Goal: Contribute content: Contribute content

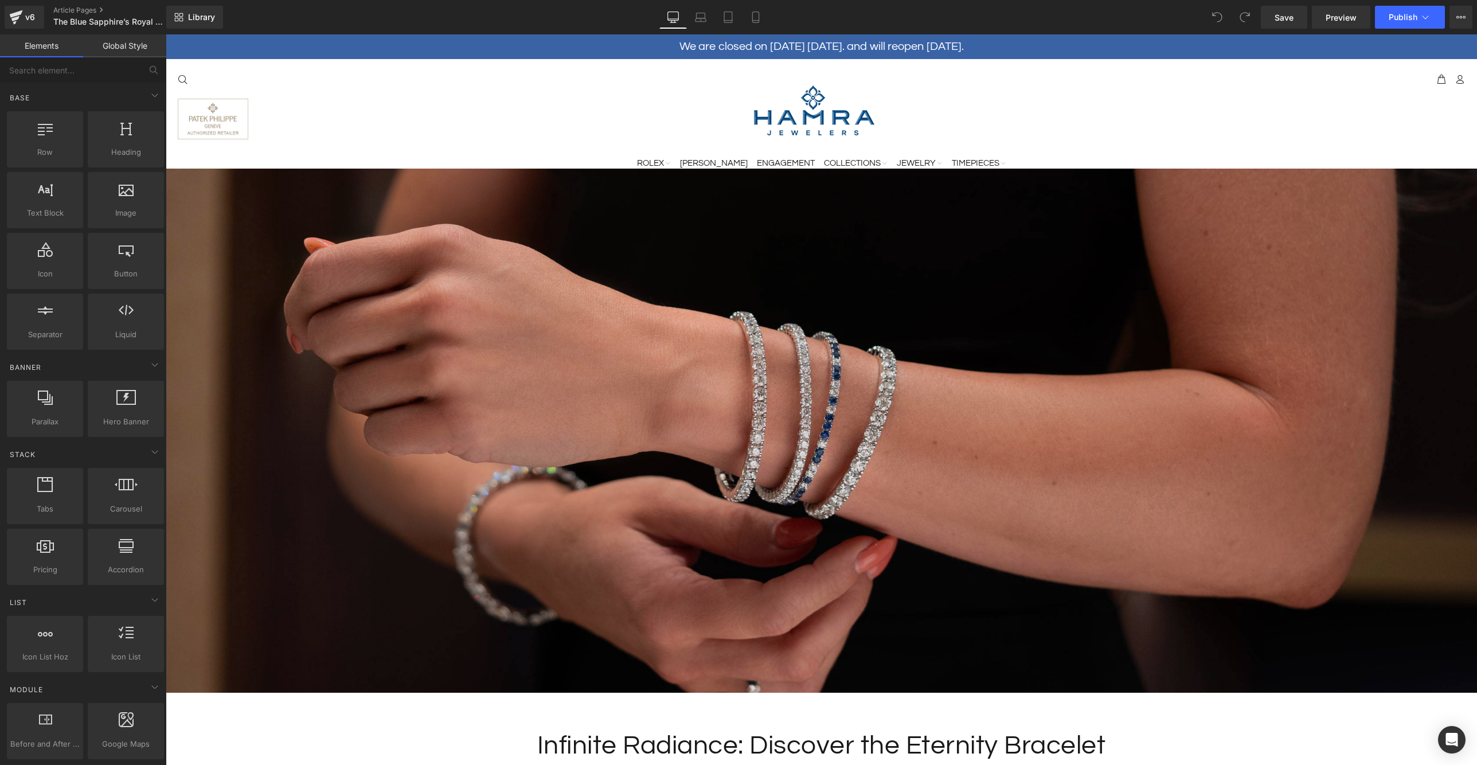
click at [787, 475] on img at bounding box center [822, 431] width 1312 height 525
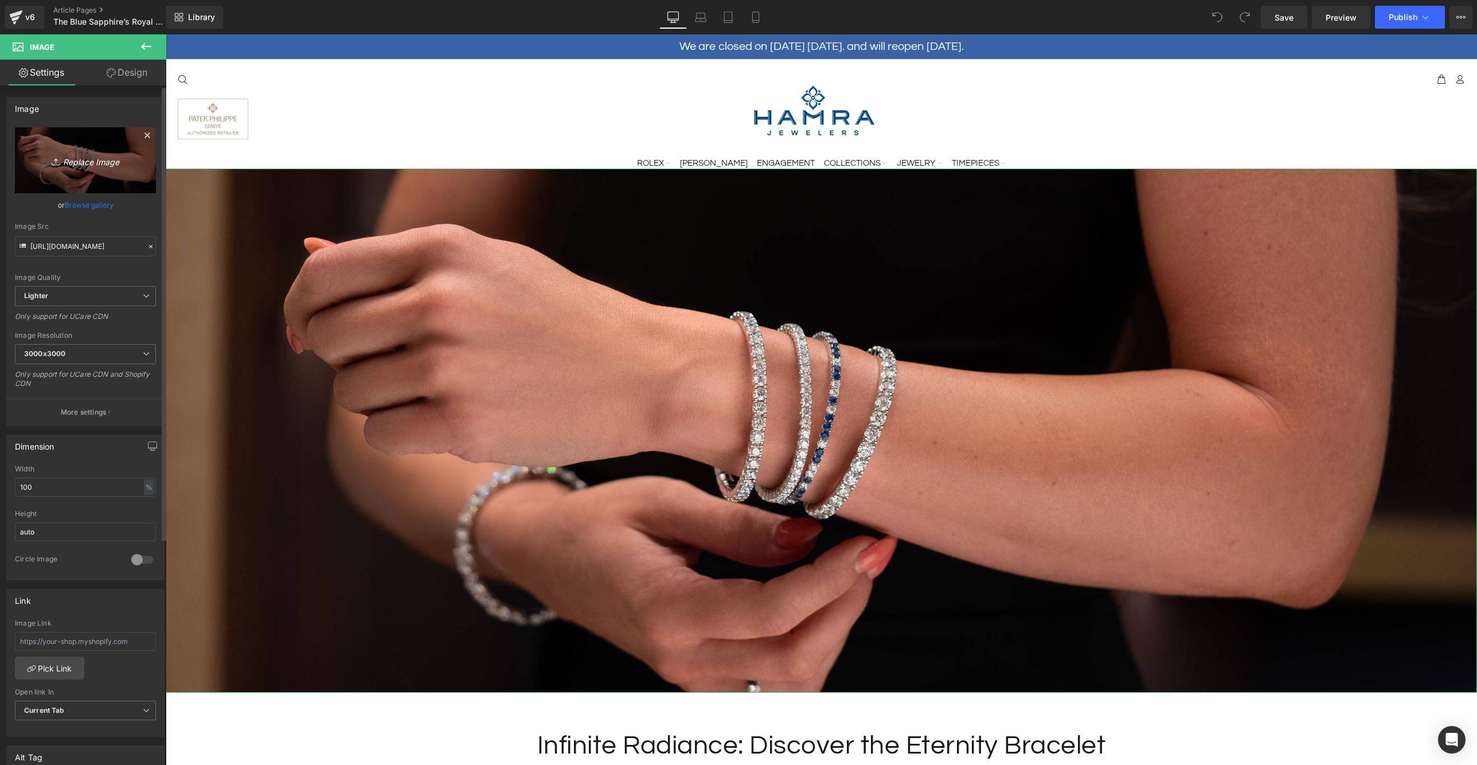
click at [104, 143] on link "Replace Image" at bounding box center [85, 160] width 141 height 66
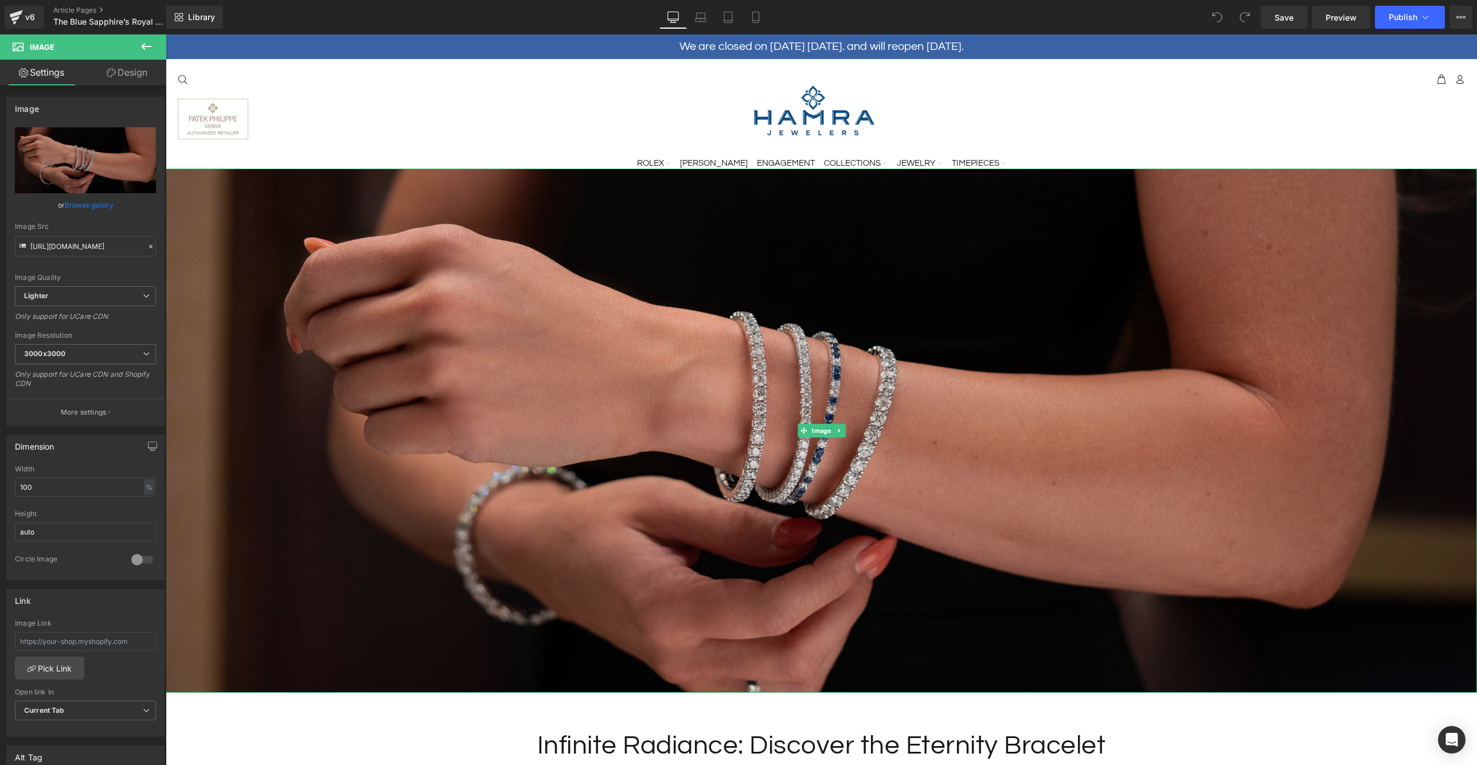
click at [746, 329] on img at bounding box center [822, 431] width 1312 height 525
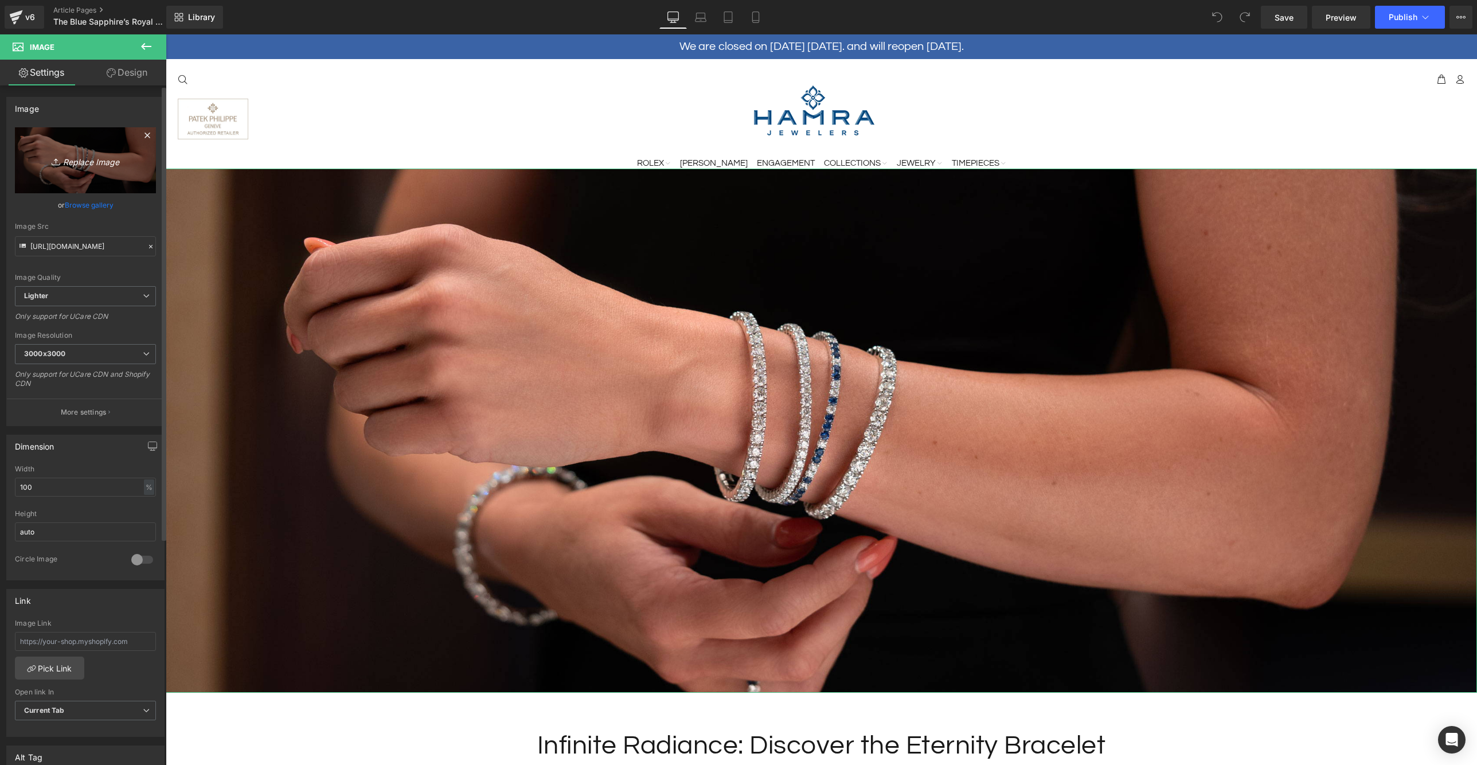
click at [100, 151] on link "Replace Image" at bounding box center [85, 160] width 141 height 66
type input "C:\fakepath\Sapphire-Blog-Header.jpg"
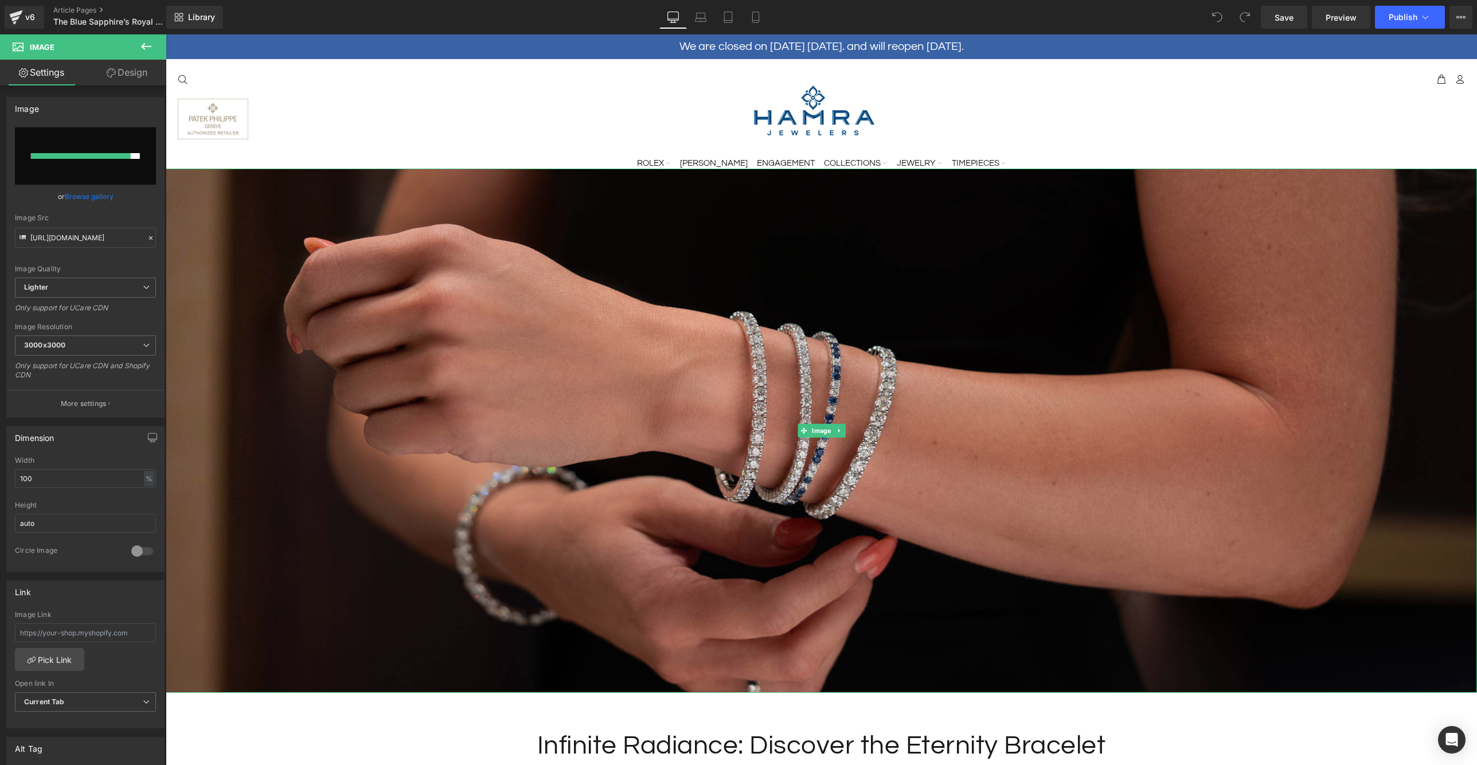
type input "[URL][DOMAIN_NAME]"
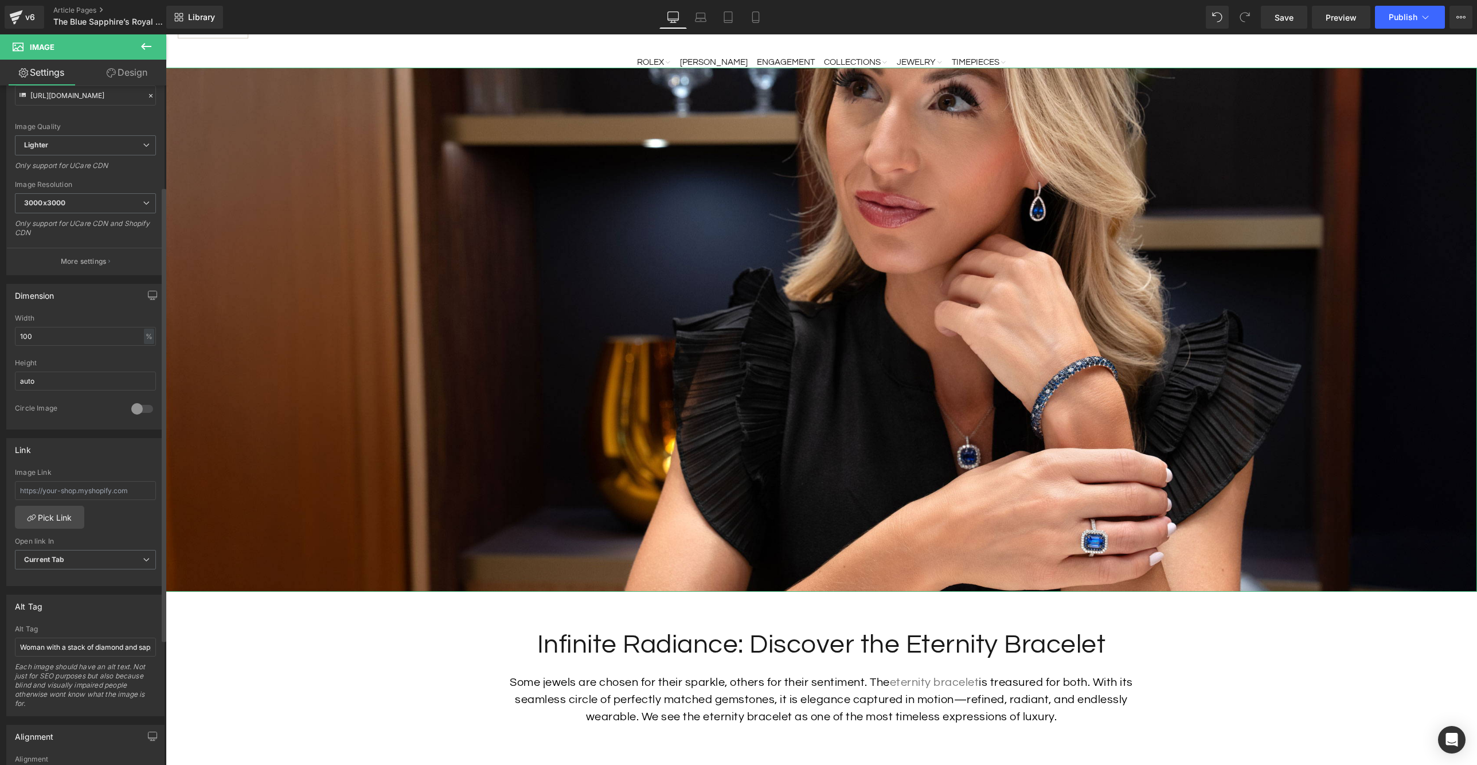
scroll to position [192, 0]
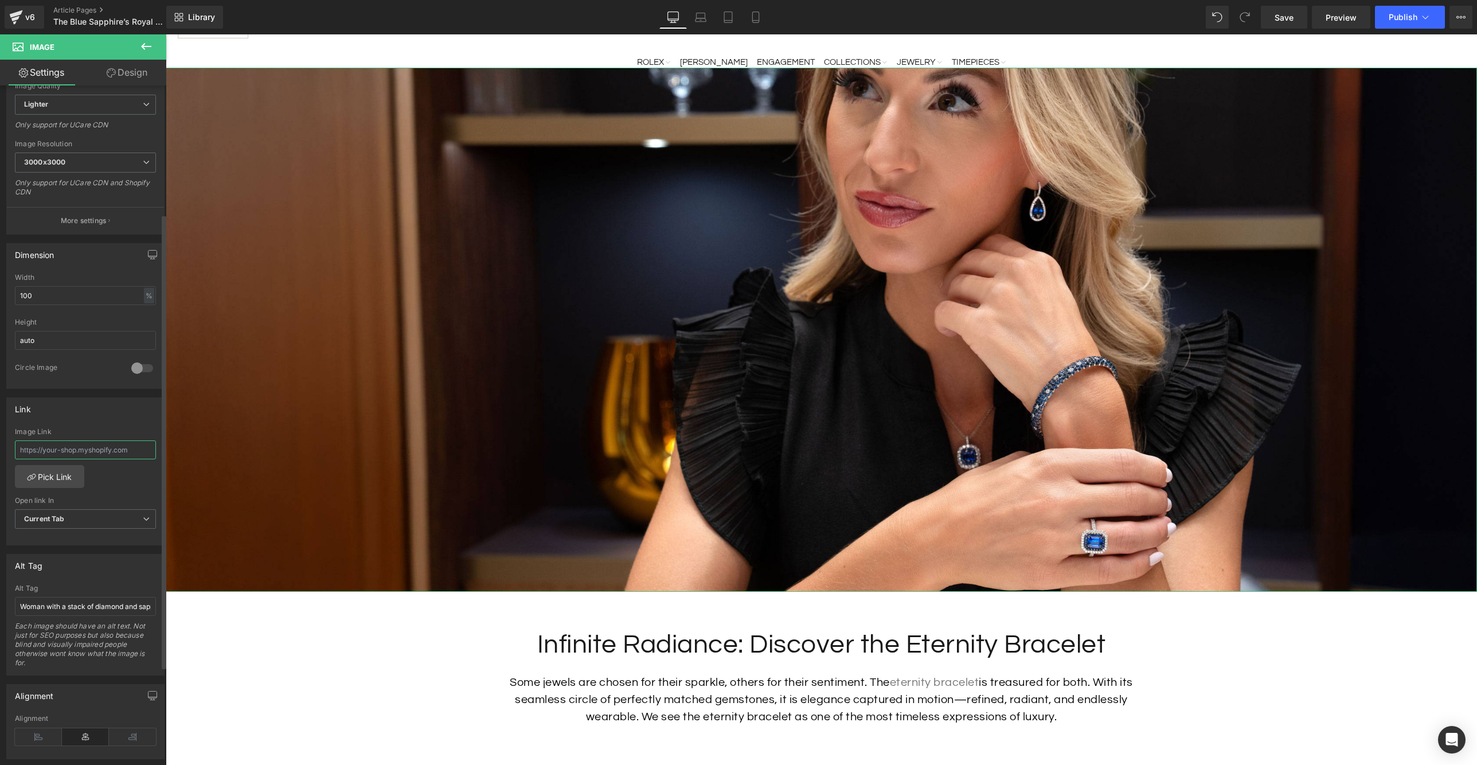
click at [98, 446] on input "text" at bounding box center [85, 449] width 141 height 19
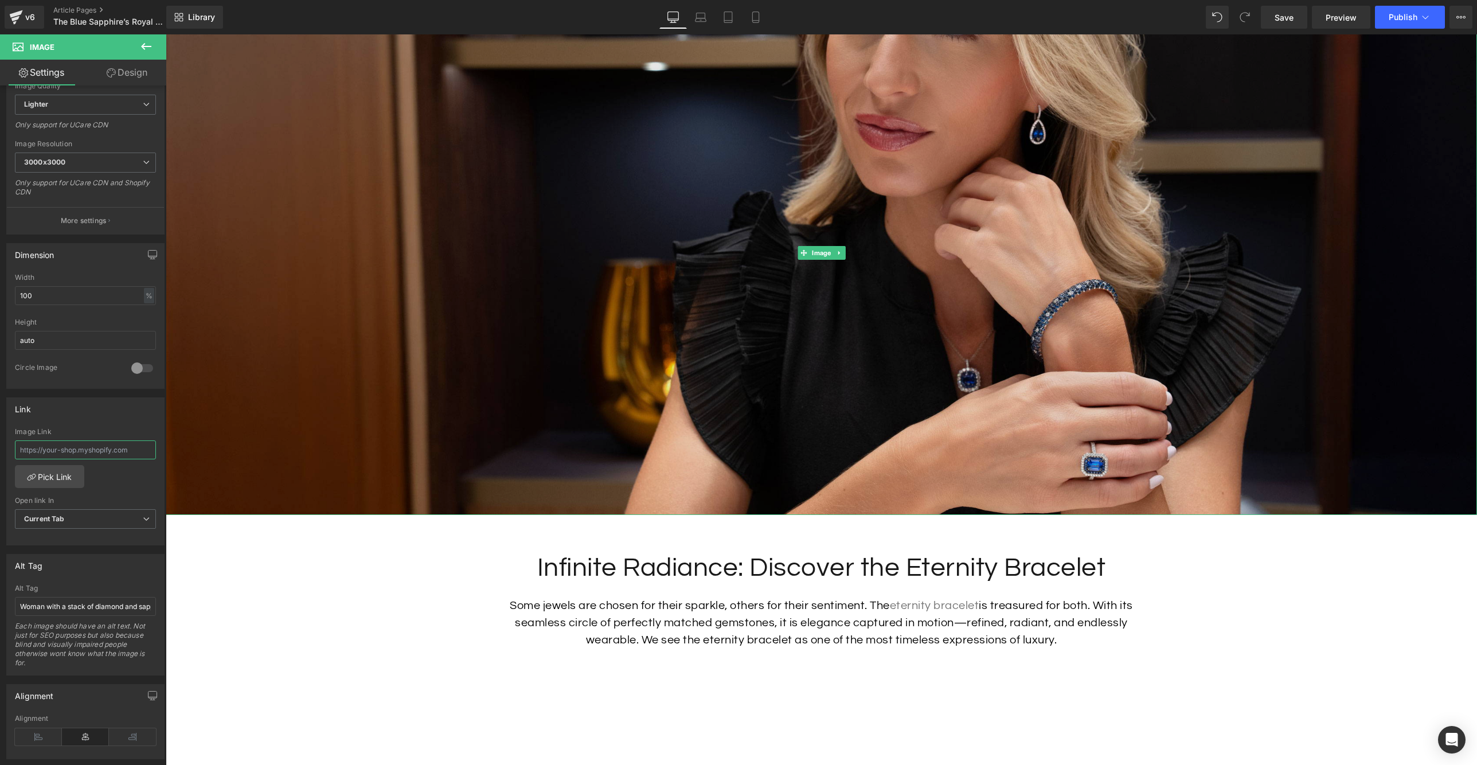
scroll to position [241, 0]
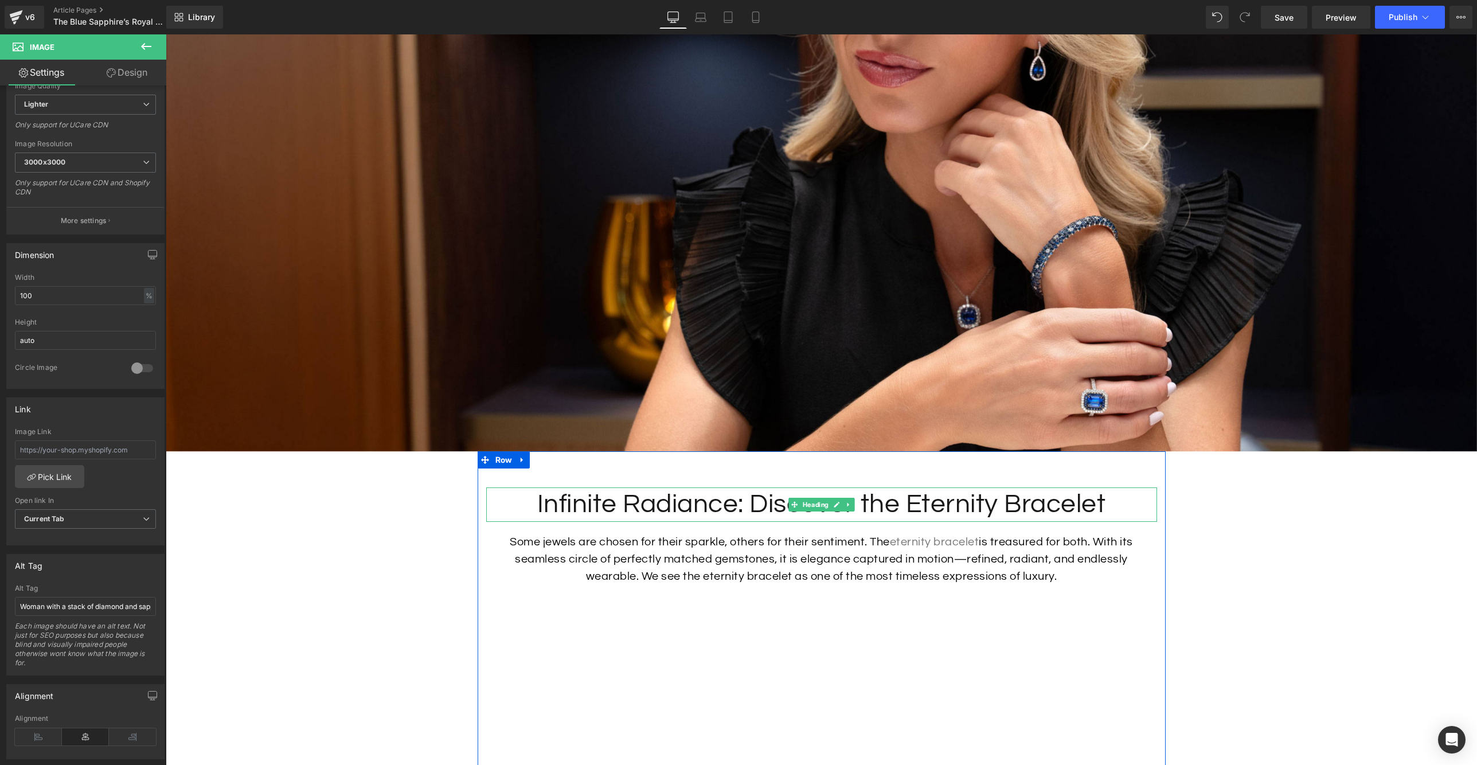
click at [907, 508] on h1 "Infinite Radiance: Discover the Eternity Bracelet" at bounding box center [821, 504] width 671 height 34
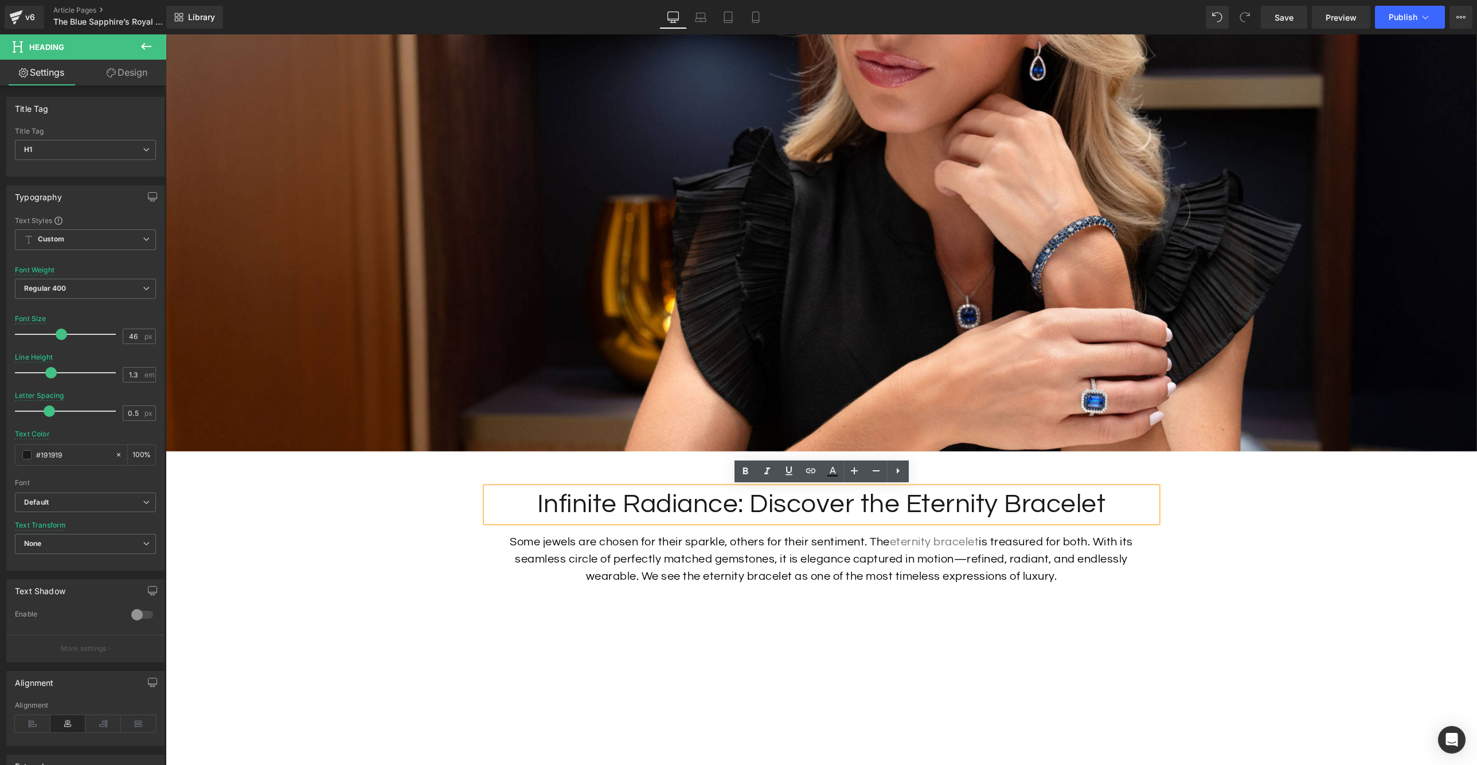
click at [1120, 502] on h1 "Infinite Radiance: Discover the Eternity Bracelet" at bounding box center [821, 504] width 671 height 34
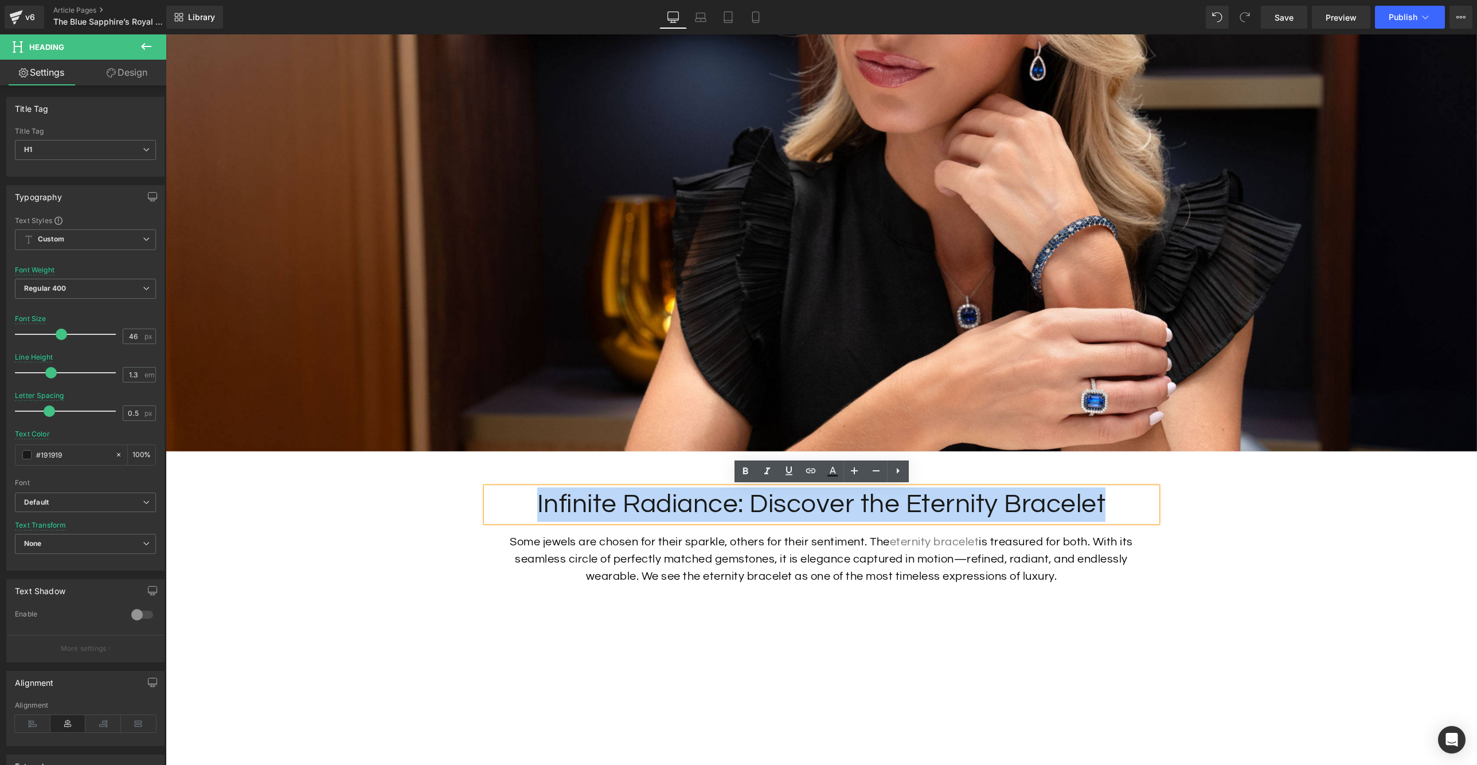
drag, startPoint x: 1020, startPoint y: 508, endPoint x: 540, endPoint y: 510, distance: 480.0
click at [540, 510] on h1 "Infinite Radiance: Discover the Eternity Bracelet" at bounding box center [821, 504] width 671 height 34
paste div
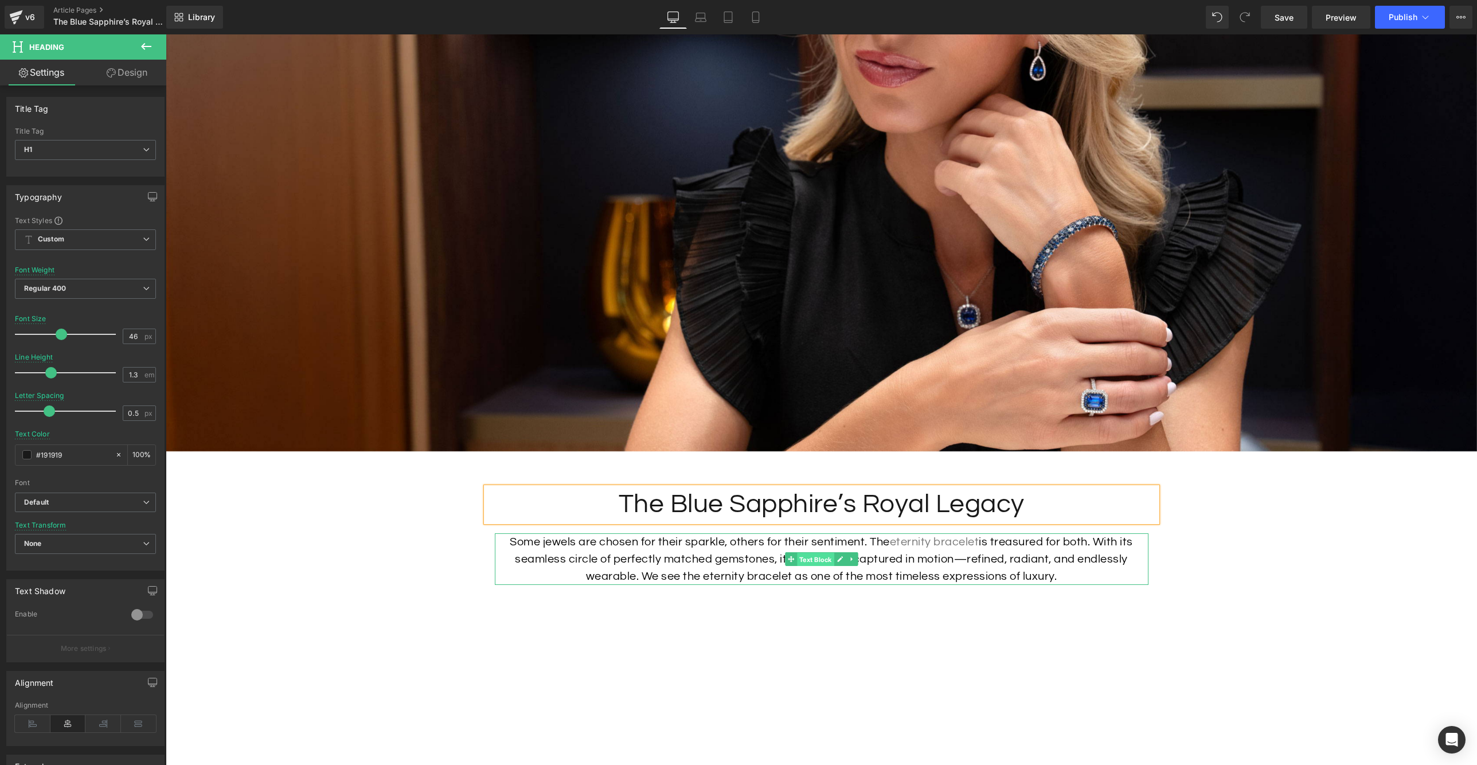
click at [829, 558] on span "Text Block" at bounding box center [815, 560] width 37 height 14
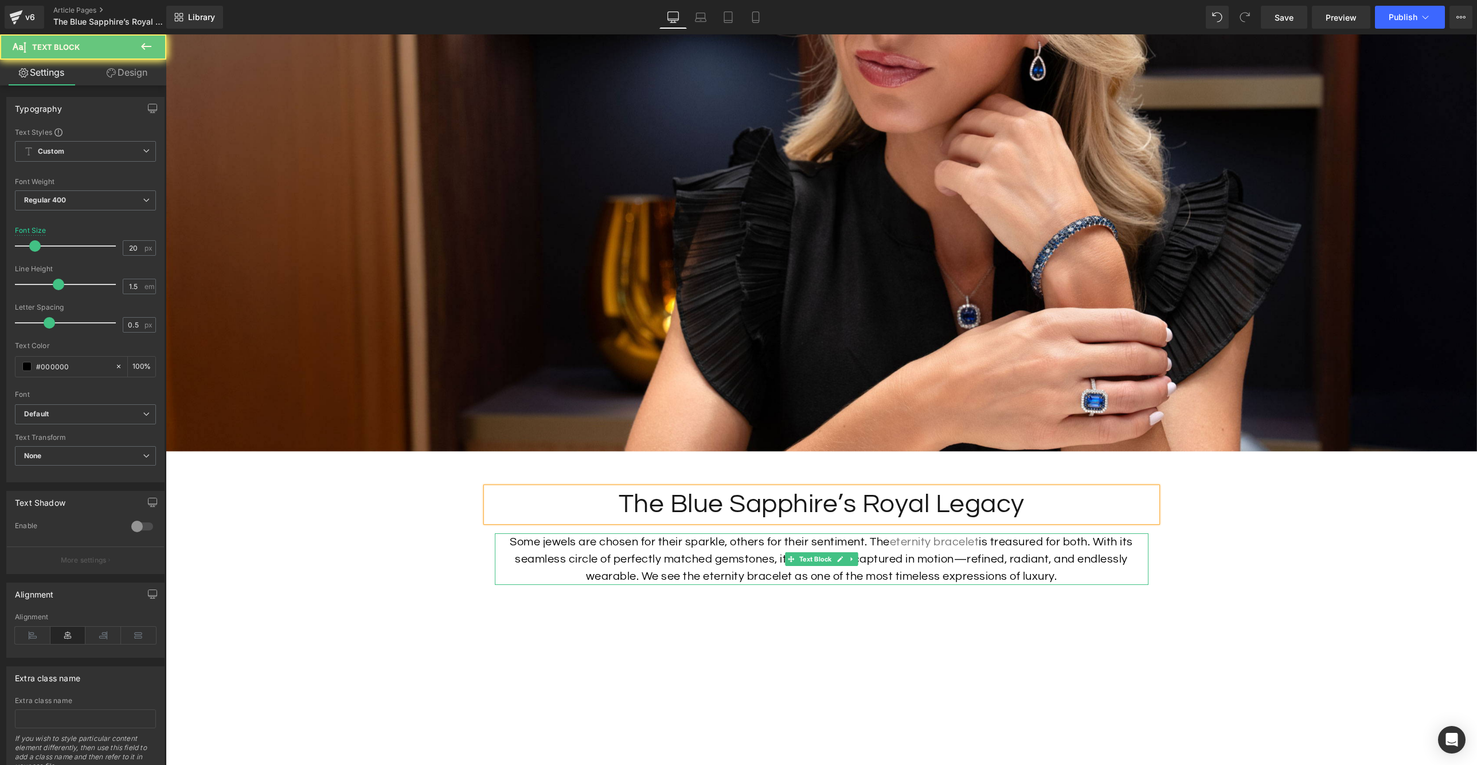
click at [901, 557] on p "Some jewels are chosen for their sparkle, others for their sentiment. The etern…" at bounding box center [822, 559] width 654 height 52
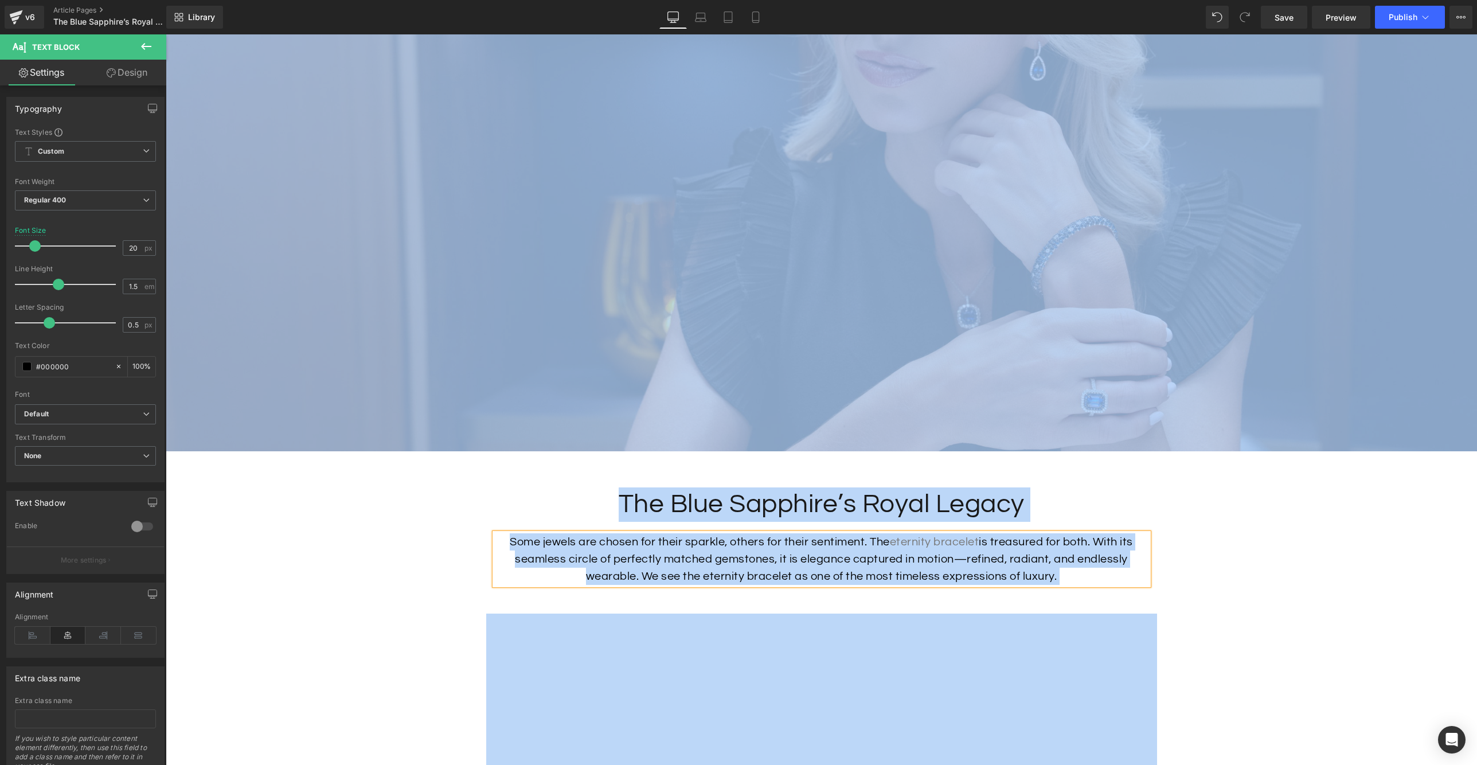
click at [908, 557] on p "Some jewels are chosen for their sparkle, others for their sentiment. The etern…" at bounding box center [822, 559] width 654 height 52
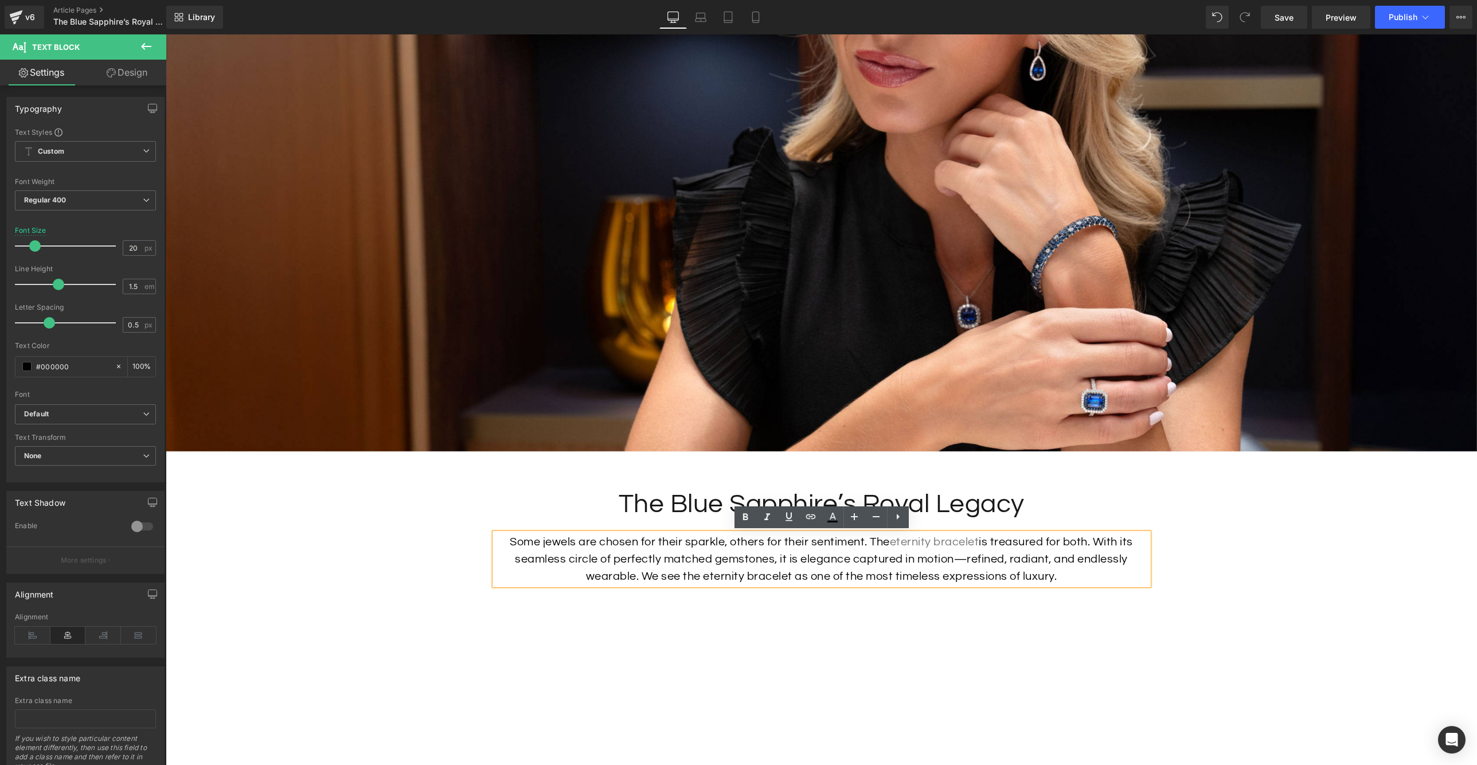
click at [1015, 568] on p "Some jewels are chosen for their sparkle, others for their sentiment. The etern…" at bounding box center [822, 559] width 654 height 52
drag, startPoint x: 1055, startPoint y: 578, endPoint x: 508, endPoint y: 540, distance: 548.4
click at [508, 540] on p "Some jewels are chosen for their sparkle, others for their sentiment. The etern…" at bounding box center [822, 559] width 654 height 52
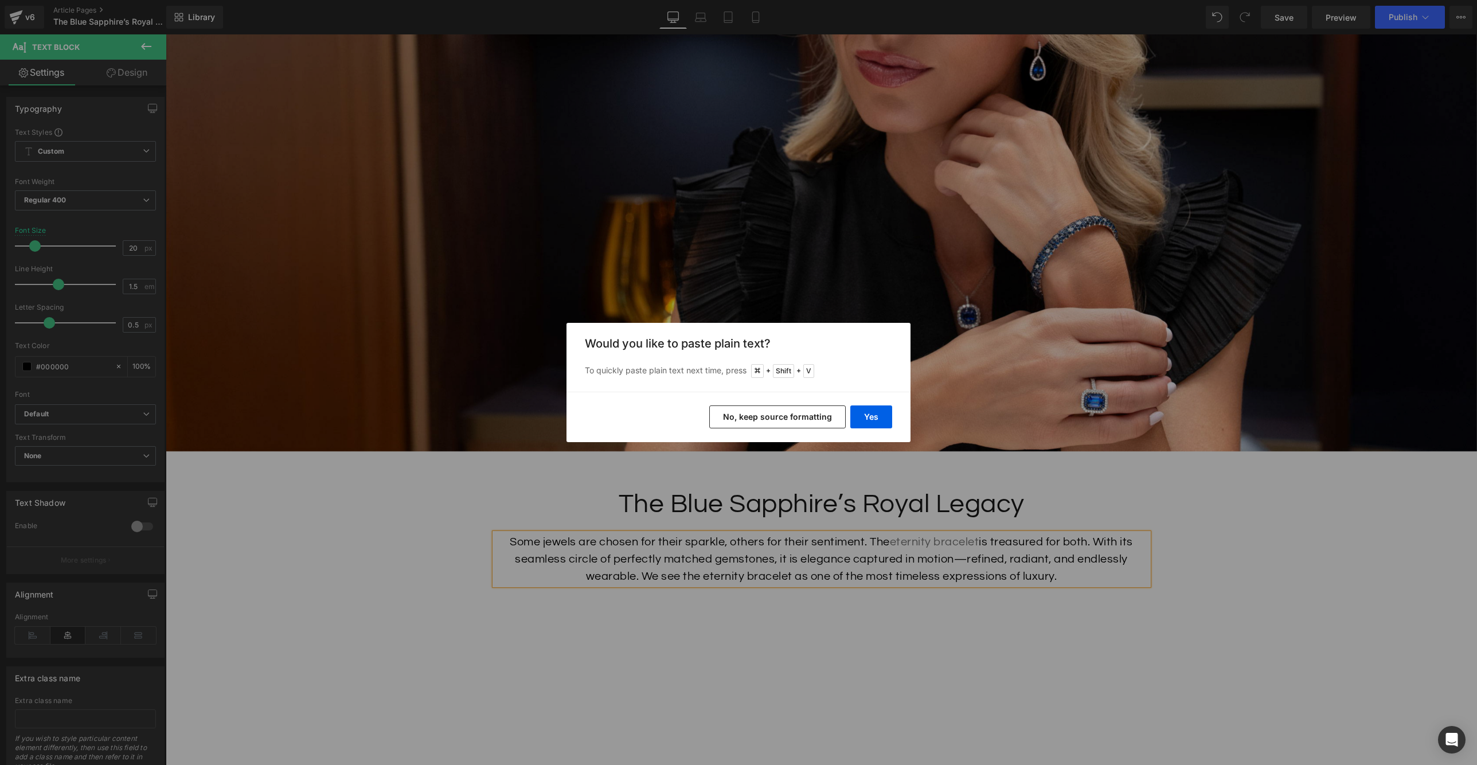
click at [824, 557] on div "Back to Library Insert Would you like to paste plain text? To quickly paste pla…" at bounding box center [738, 382] width 1477 height 765
click at [818, 423] on button "No, keep source formatting" at bounding box center [777, 416] width 136 height 23
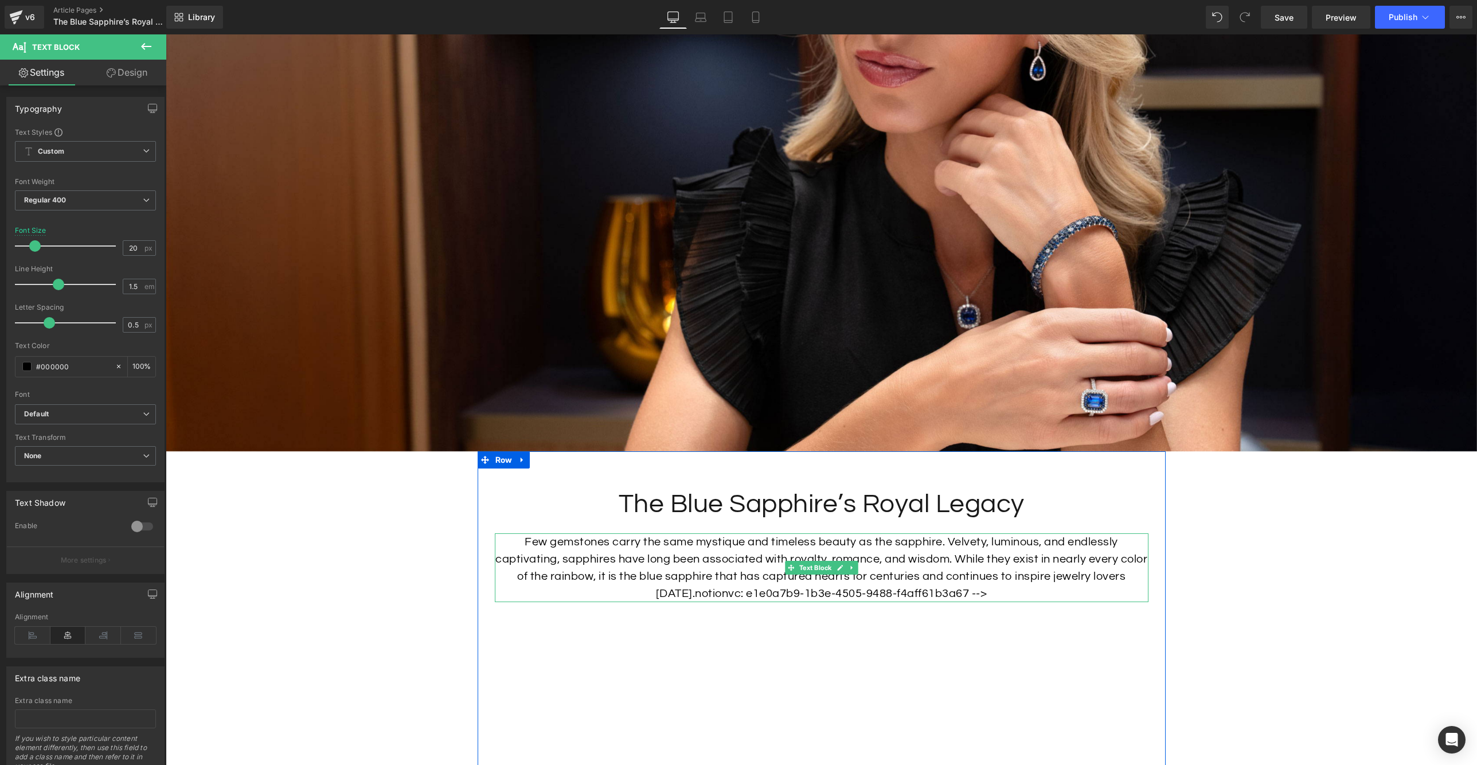
scroll to position [243, 0]
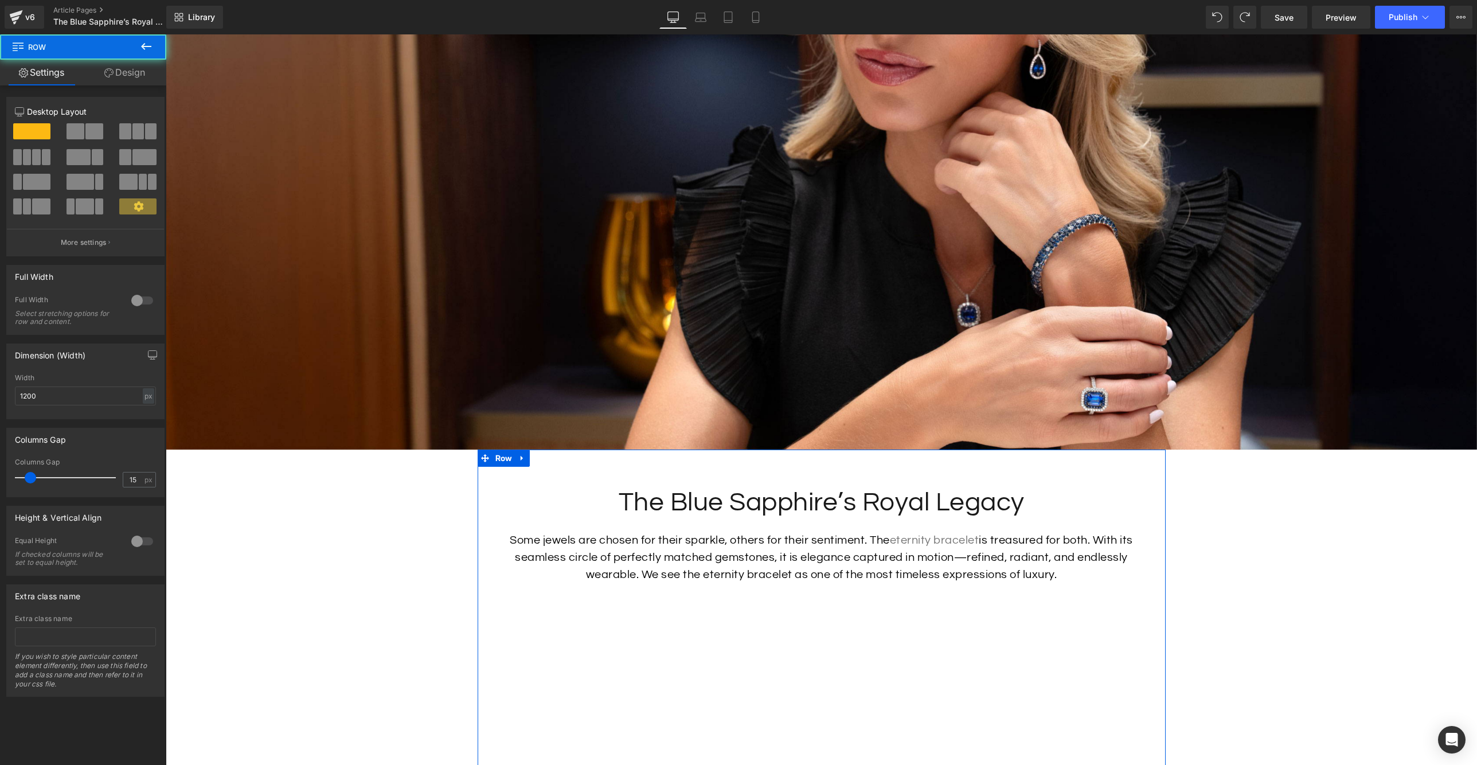
click at [982, 573] on p "Some jewels are chosen for their sparkle, others for their sentiment. The etern…" at bounding box center [822, 558] width 654 height 52
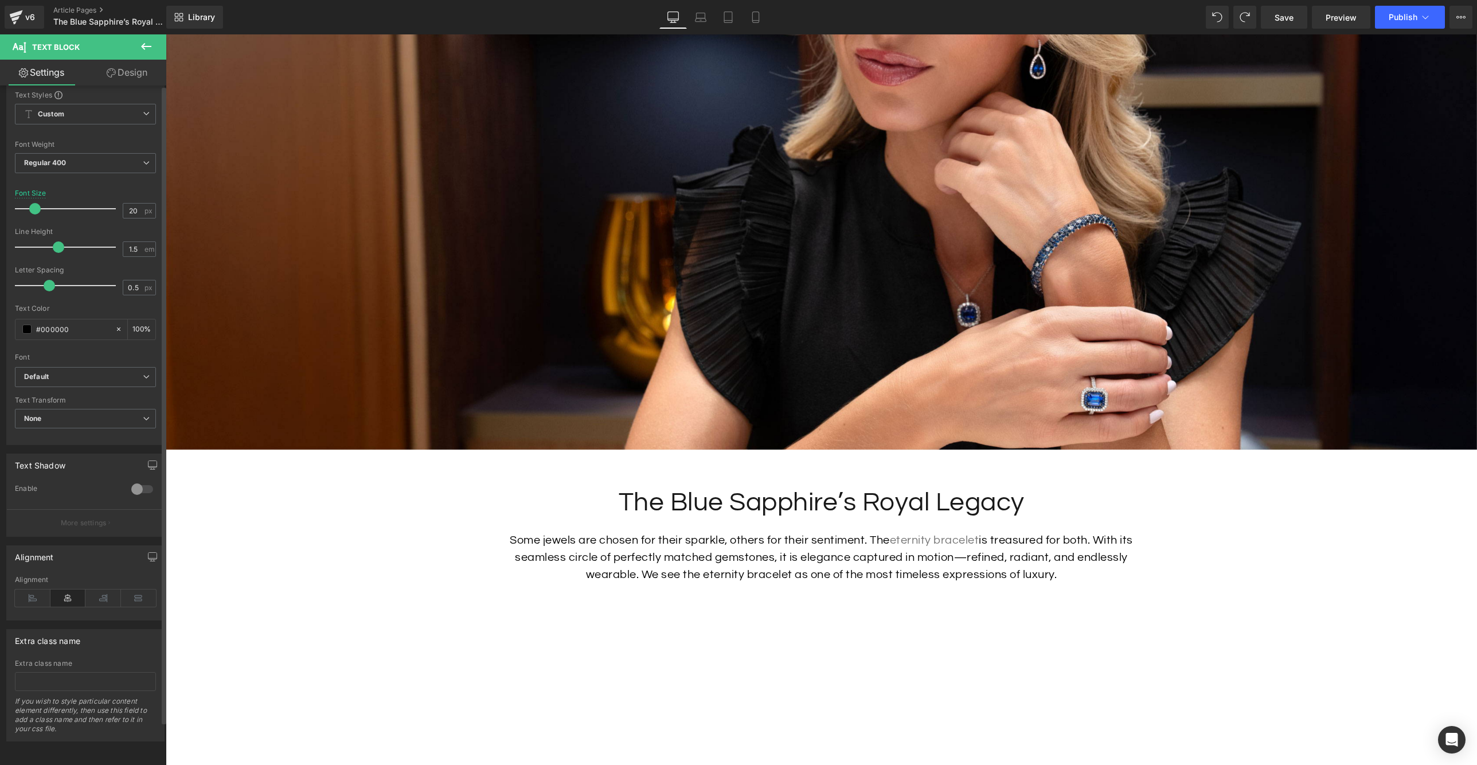
scroll to position [0, 0]
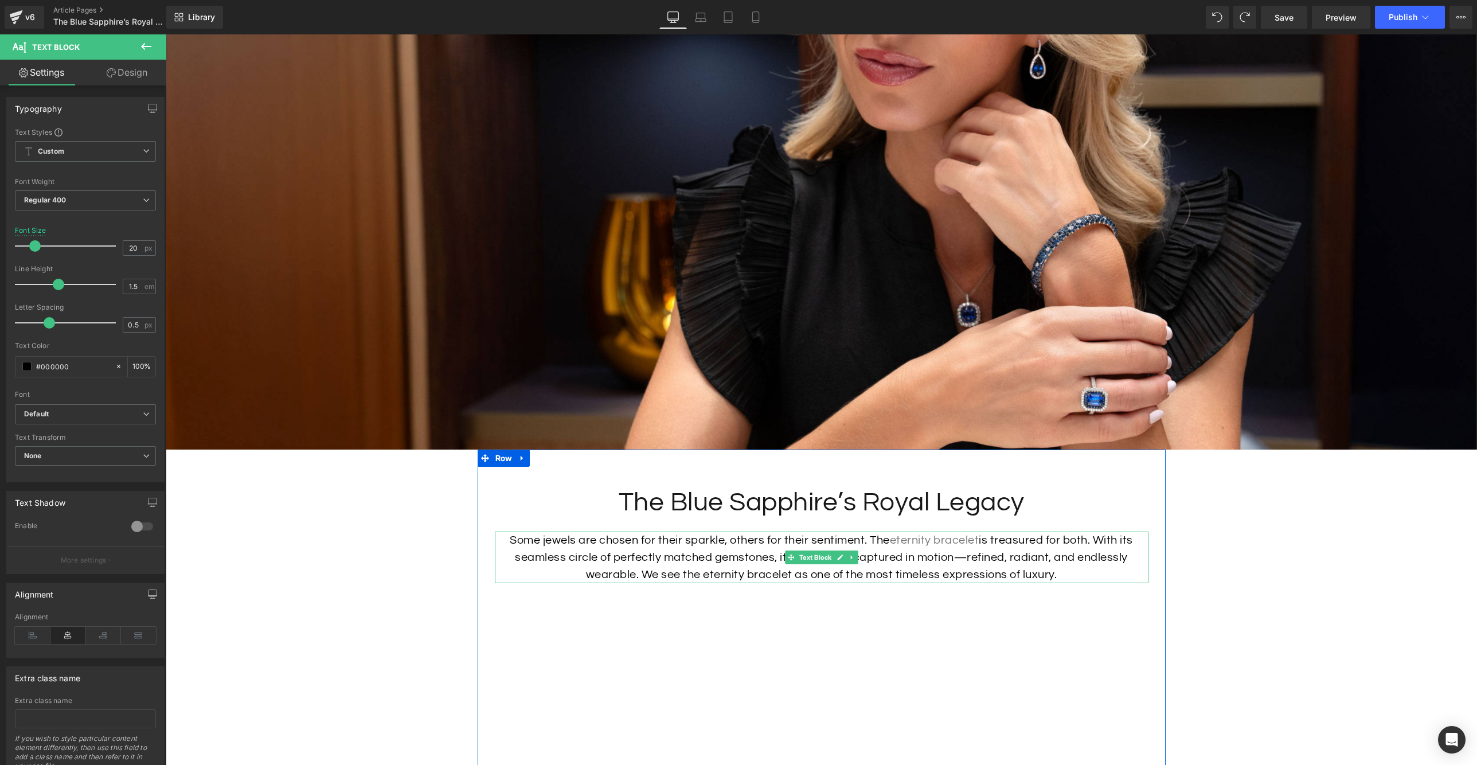
click at [836, 537] on p "Some jewels are chosen for their sparkle, others for their sentiment. The etern…" at bounding box center [822, 558] width 654 height 52
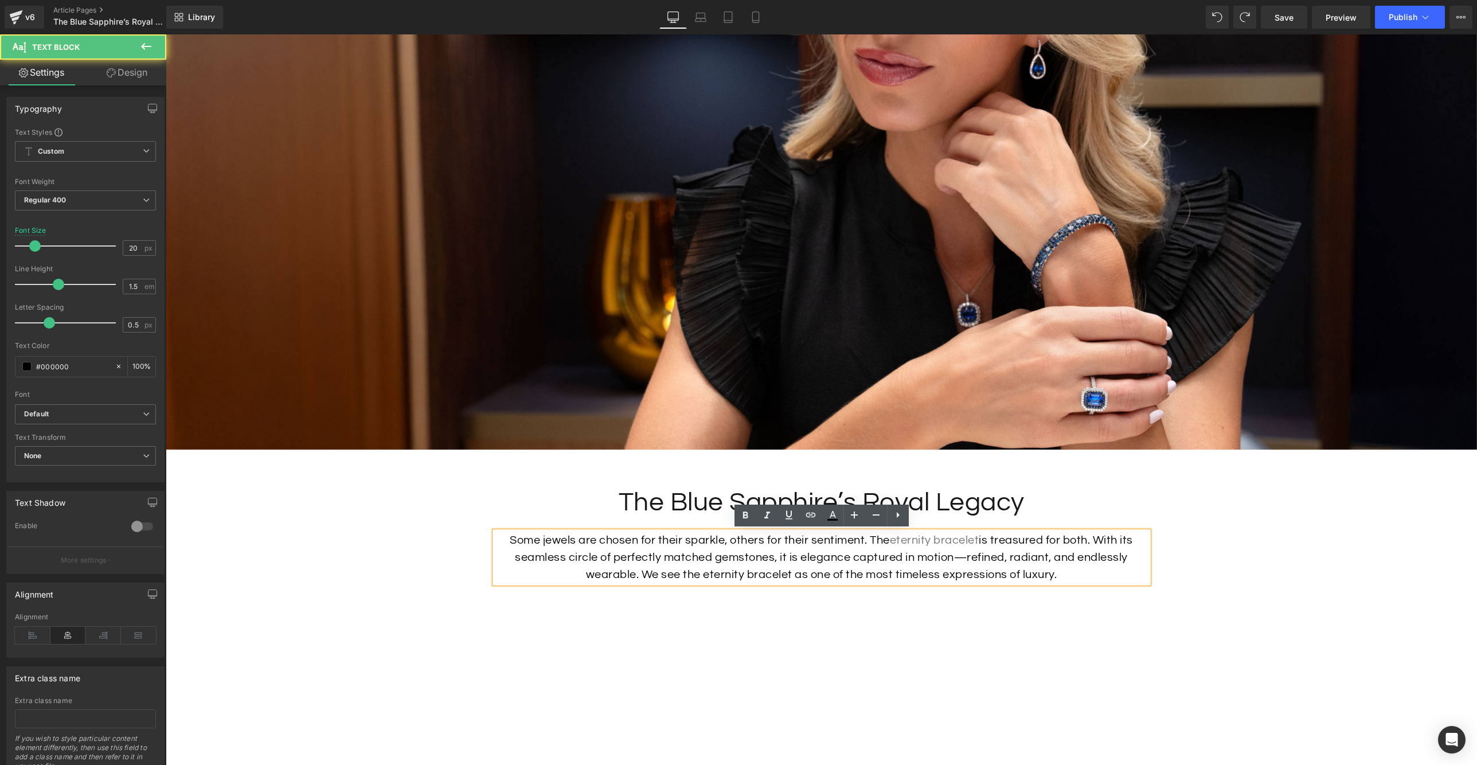
click at [972, 557] on p "Some jewels are chosen for their sparkle, others for their sentiment. The etern…" at bounding box center [822, 558] width 654 height 52
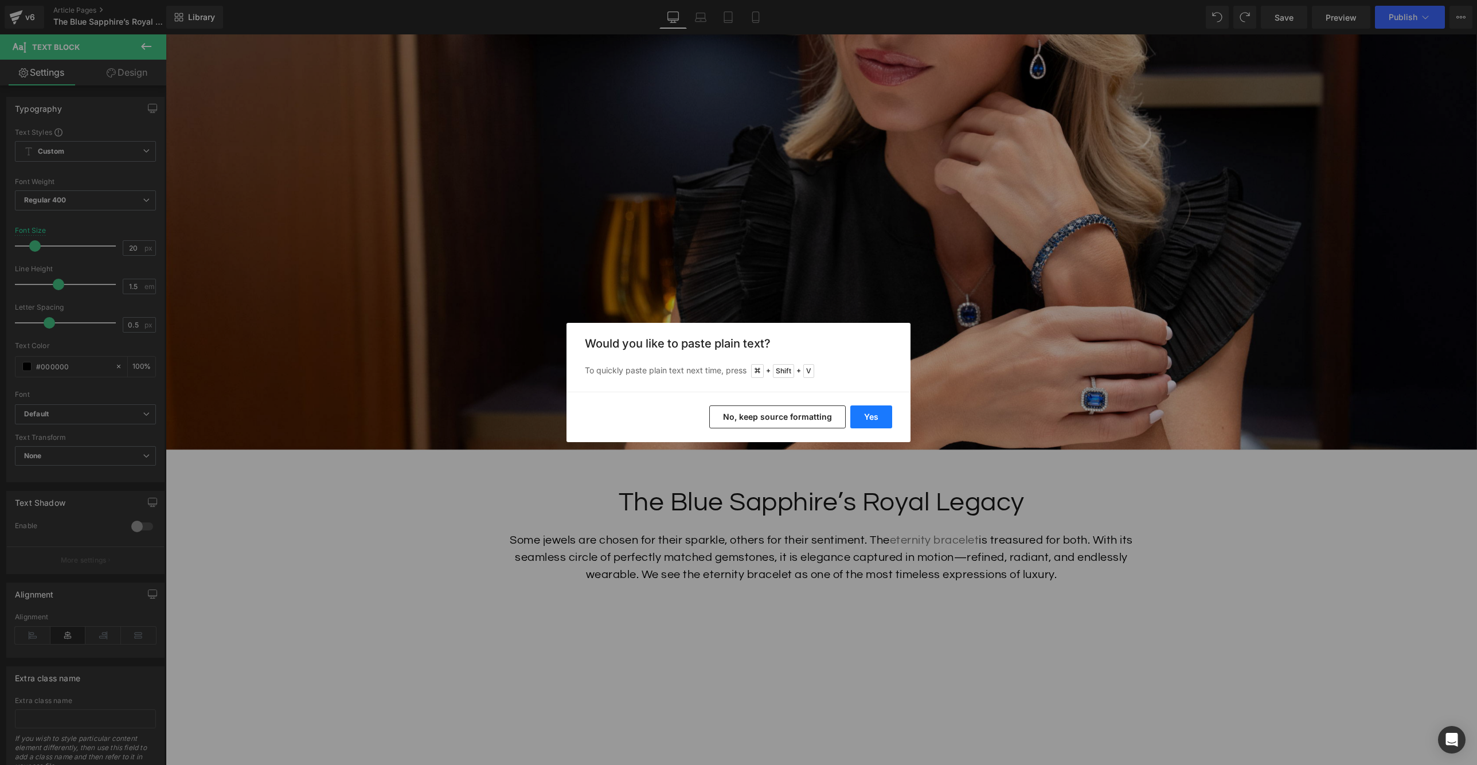
click at [867, 413] on button "Yes" at bounding box center [872, 416] width 42 height 23
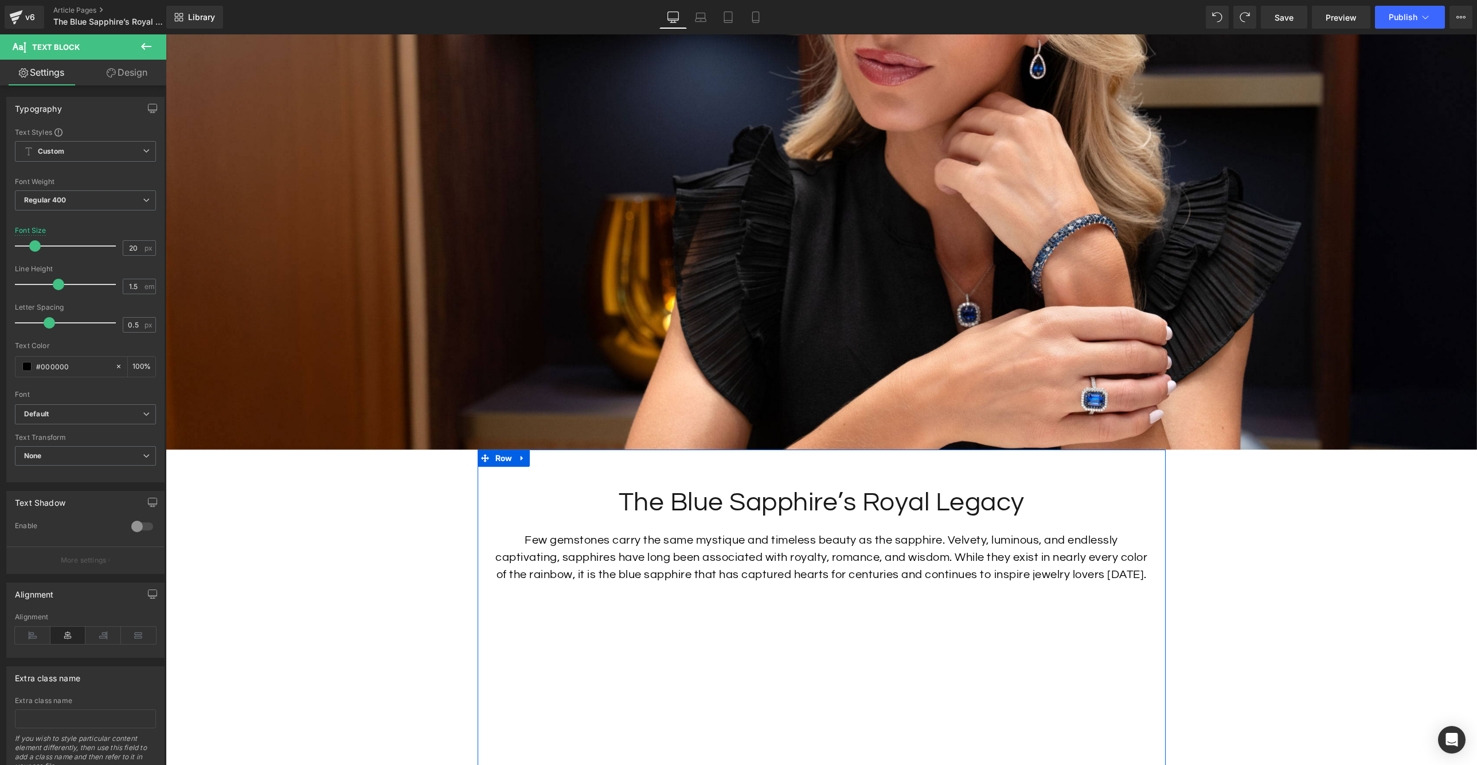
click at [851, 583] on p "Few gemstones carry the same mystique and timeless beauty as the sapphire. Velv…" at bounding box center [822, 558] width 654 height 52
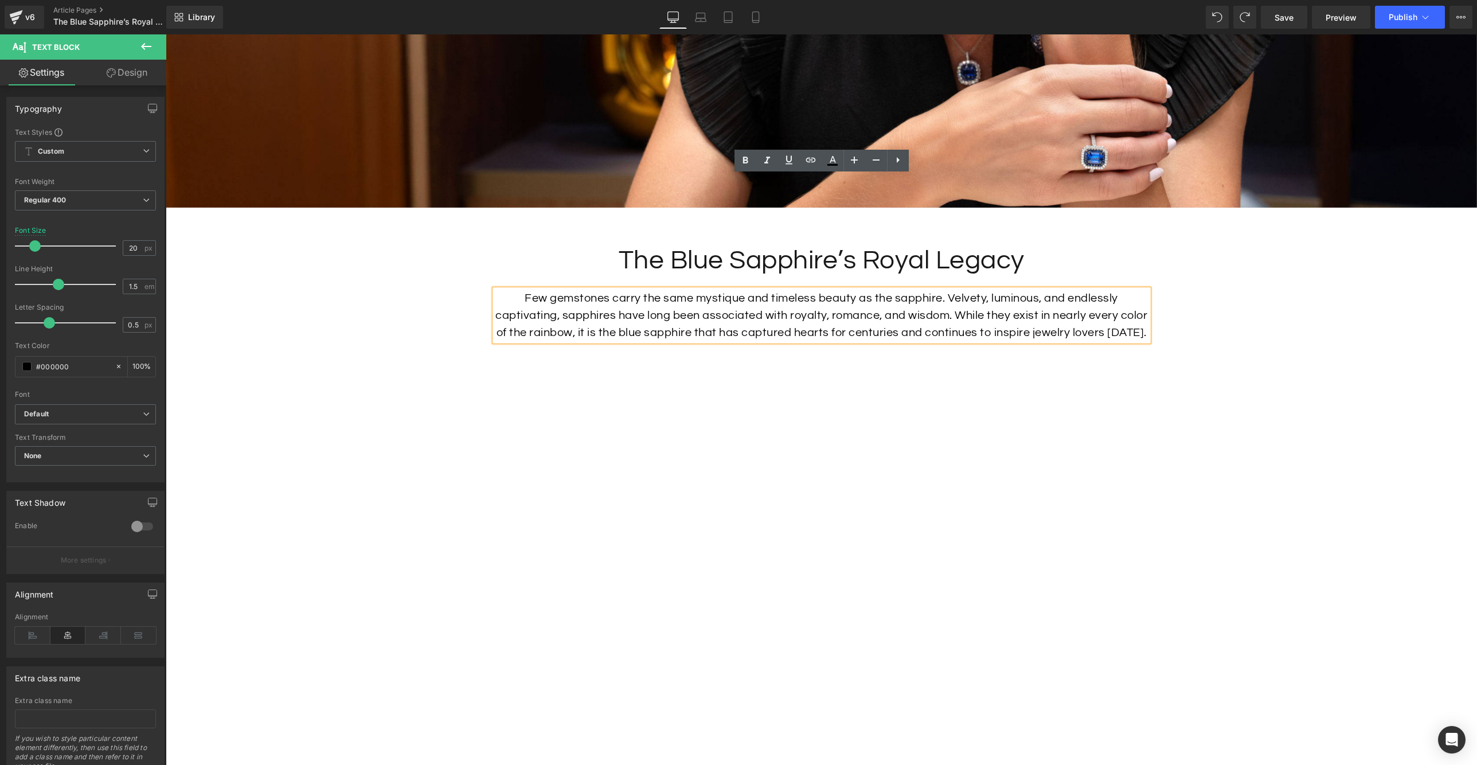
scroll to position [747, 0]
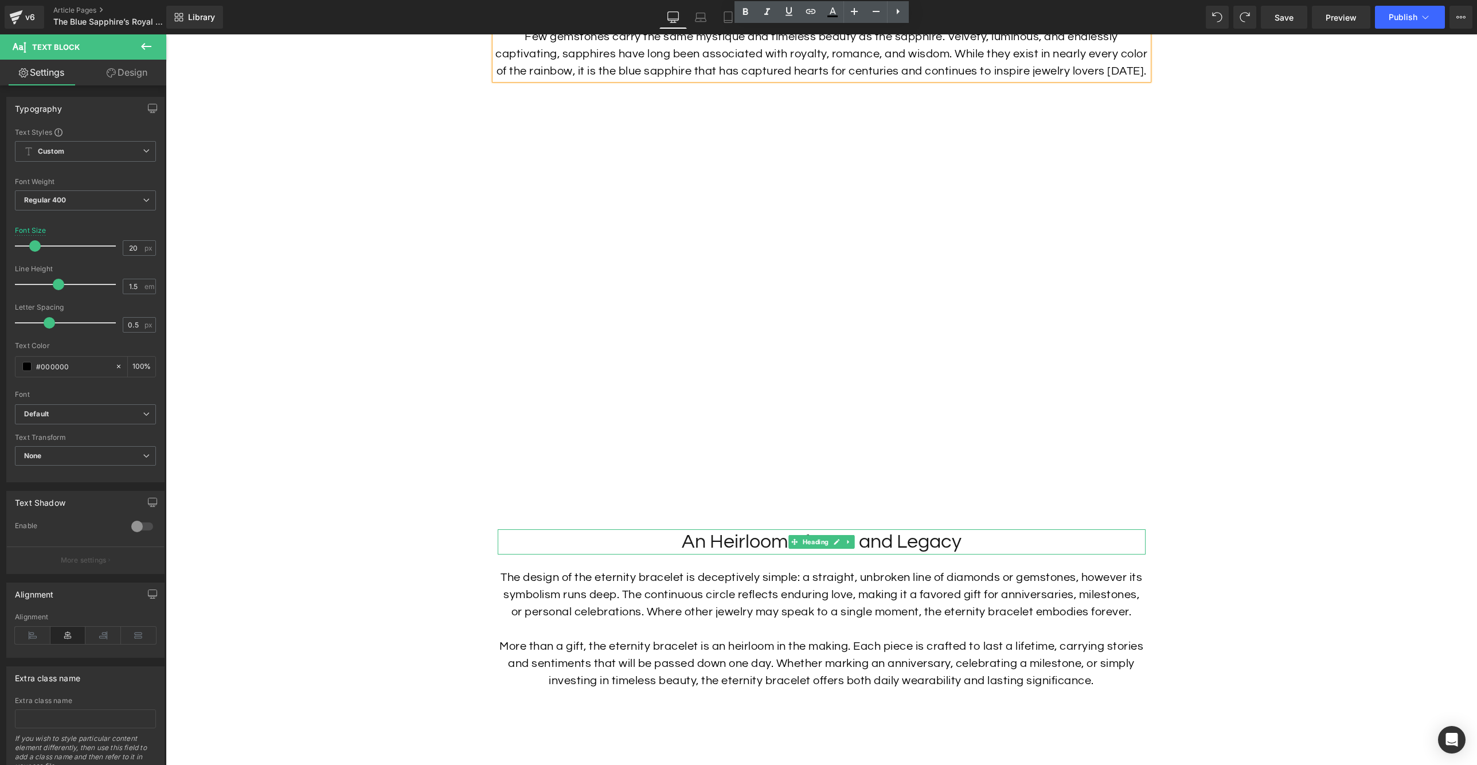
click at [898, 555] on h2 "An Heirloom of Love and Legacy" at bounding box center [822, 541] width 648 height 25
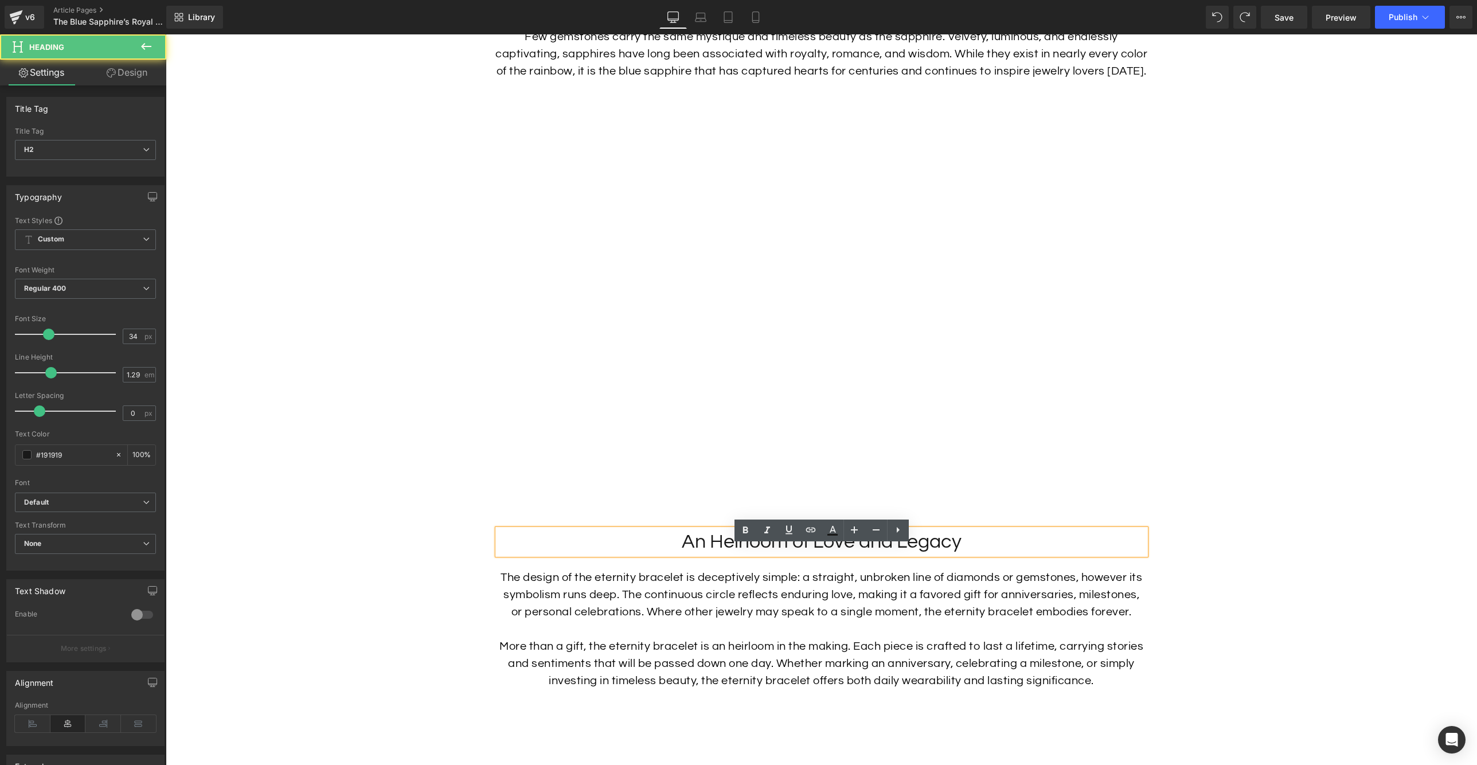
click at [968, 555] on h2 "An Heirloom of Love and Legacy" at bounding box center [822, 541] width 648 height 25
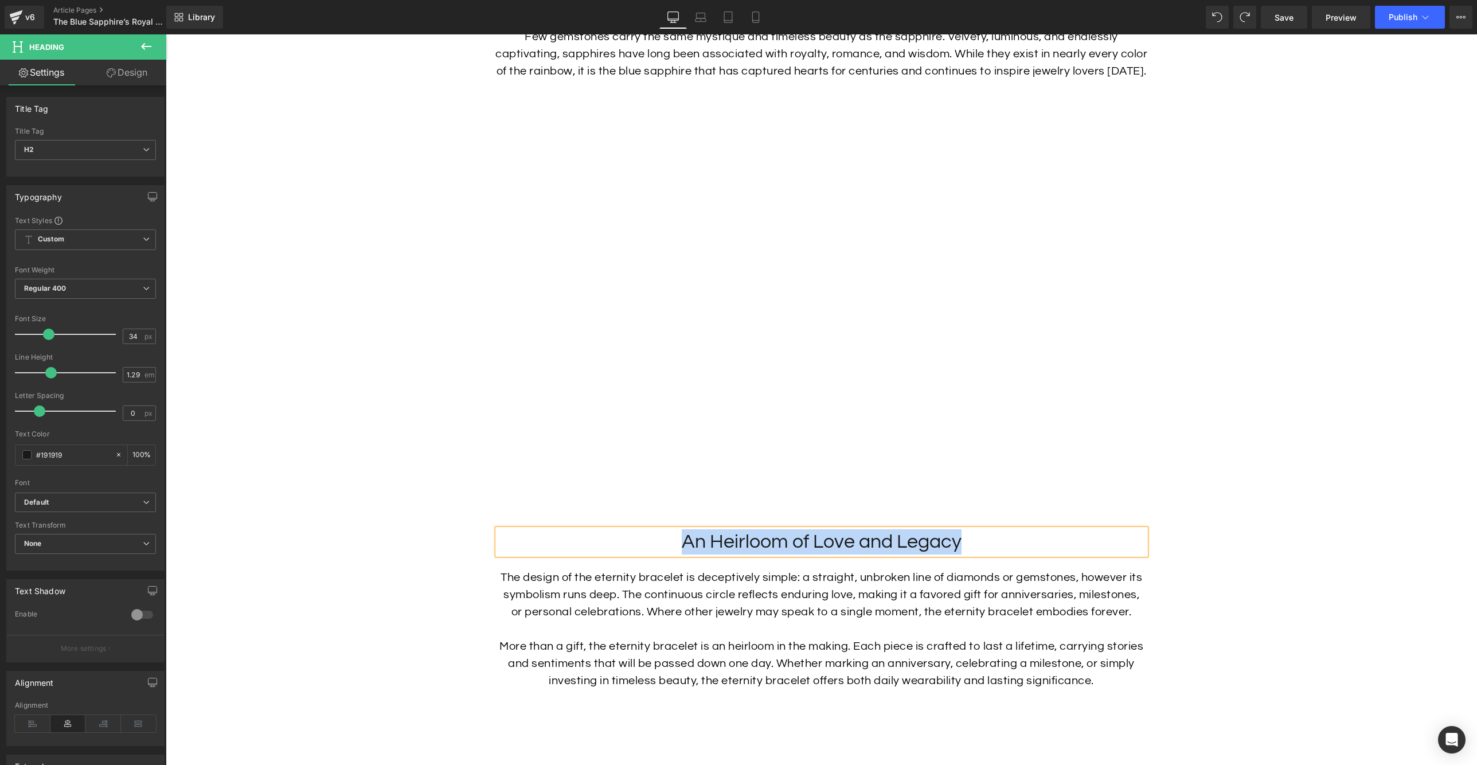
paste div
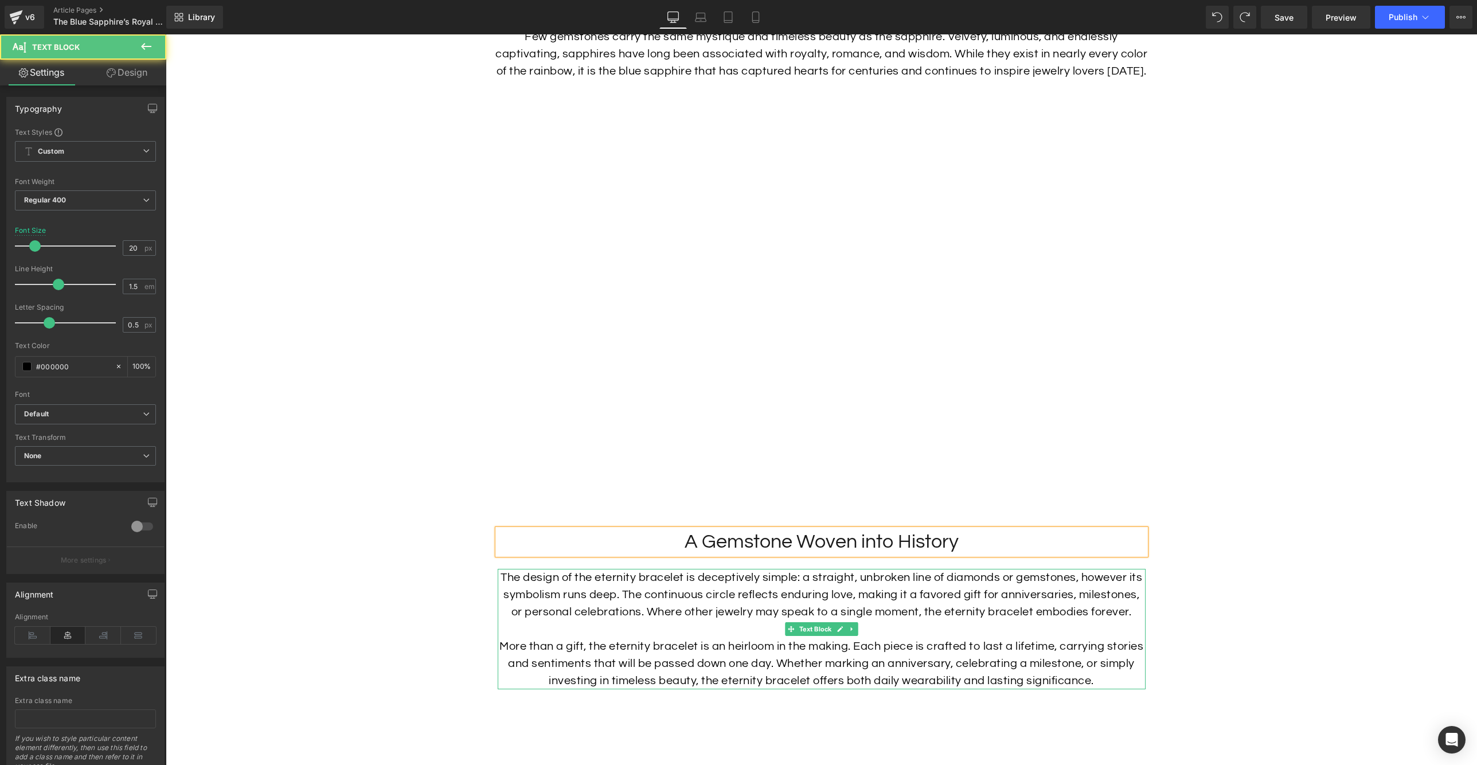
click at [697, 617] on p "The design of the eternity bracelet is deceptively simple: a straight, unbroken…" at bounding box center [822, 595] width 648 height 52
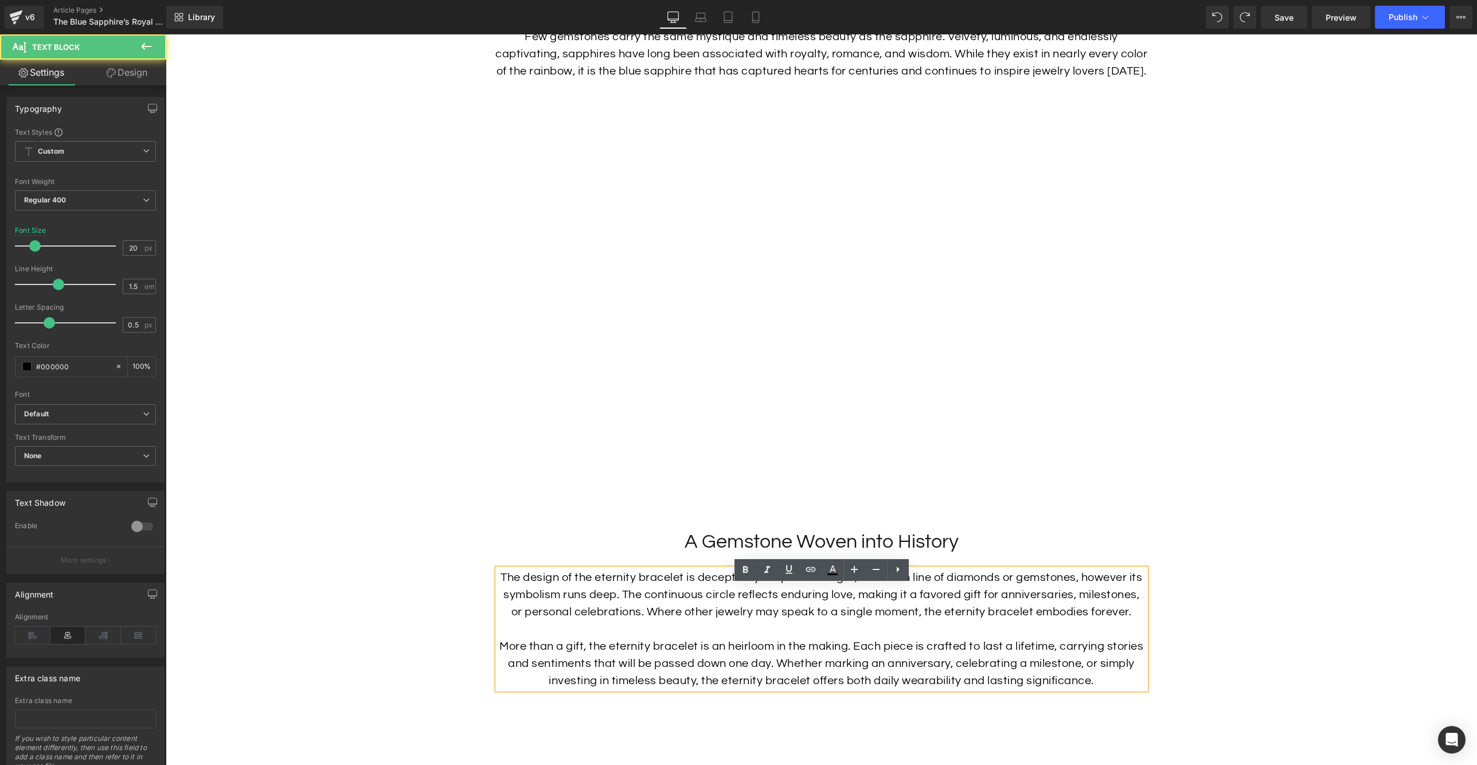
click at [711, 615] on p "The design of the eternity bracelet is deceptively simple: a straight, unbroken…" at bounding box center [822, 595] width 648 height 52
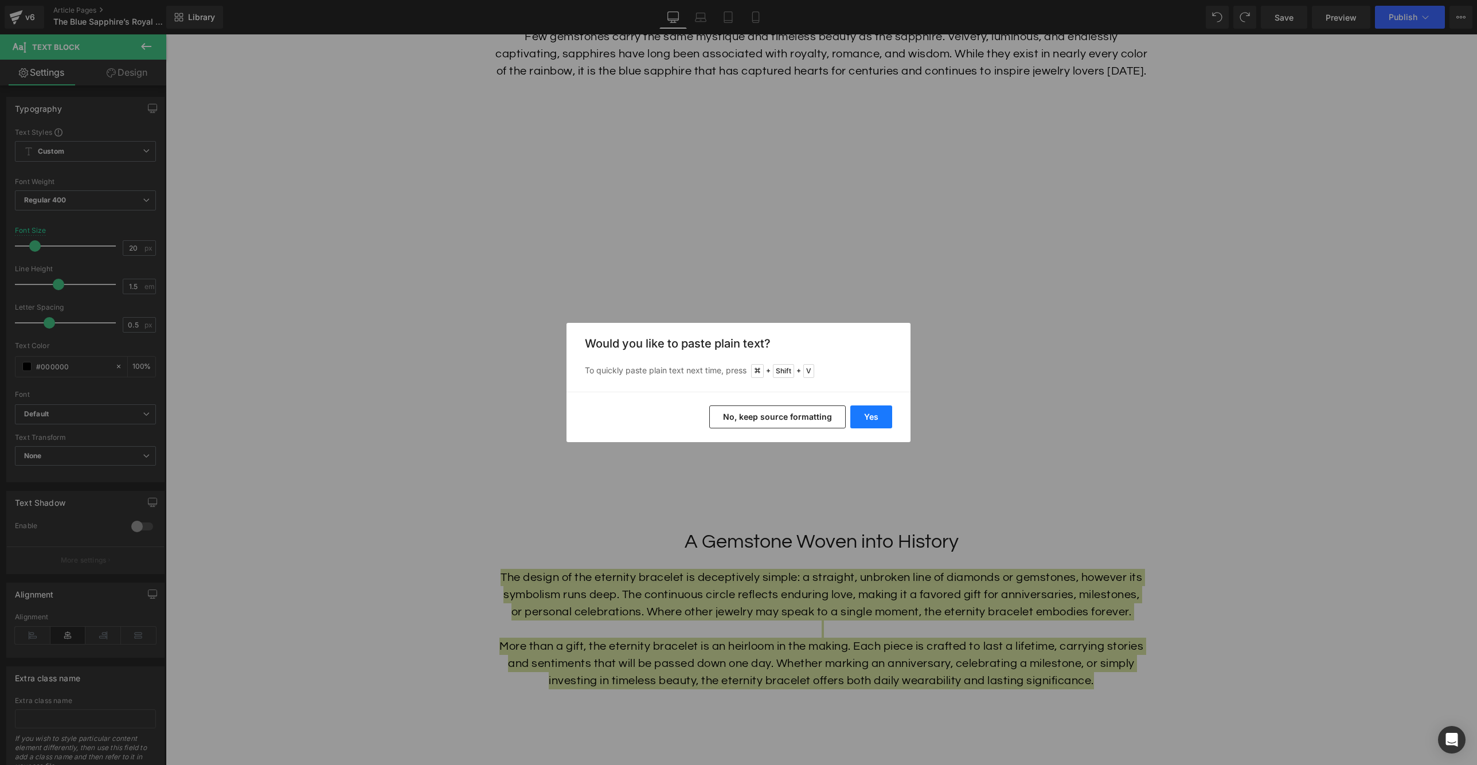
drag, startPoint x: 867, startPoint y: 416, endPoint x: 701, endPoint y: 382, distance: 169.2
click at [867, 416] on button "Yes" at bounding box center [872, 416] width 42 height 23
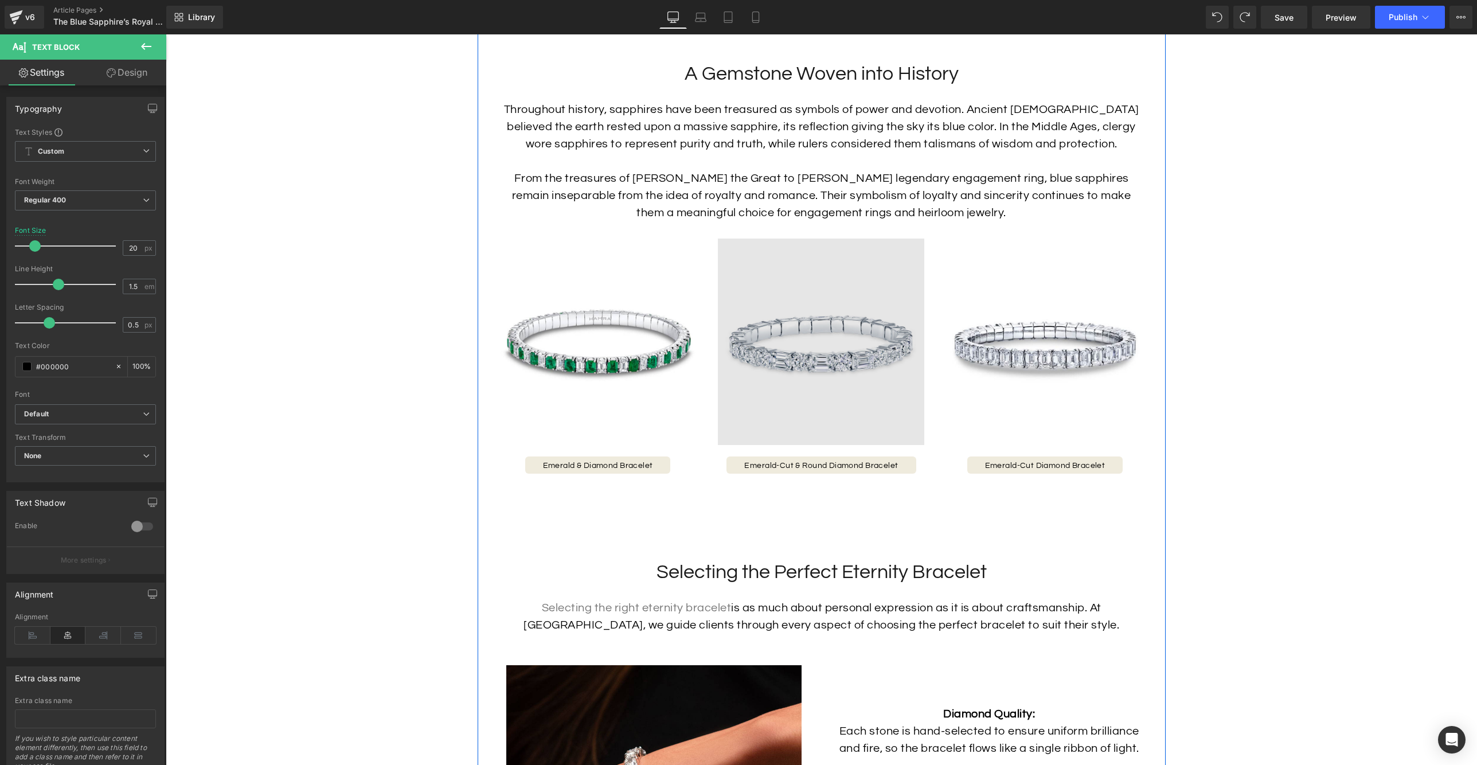
scroll to position [1269, 0]
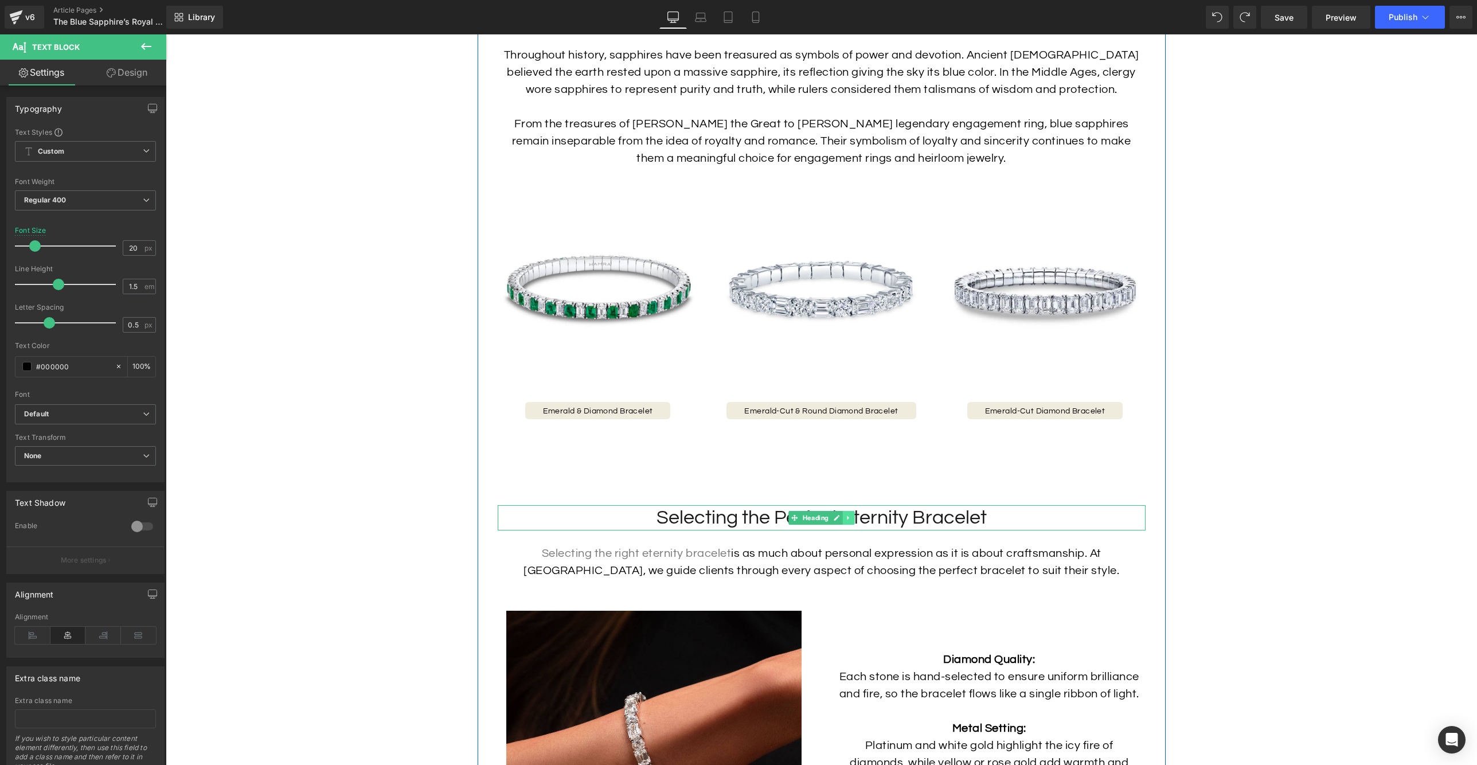
click at [853, 525] on link at bounding box center [848, 518] width 12 height 14
click at [904, 531] on h2 "Selecting the Perfect Eternity Bracelet" at bounding box center [822, 517] width 648 height 25
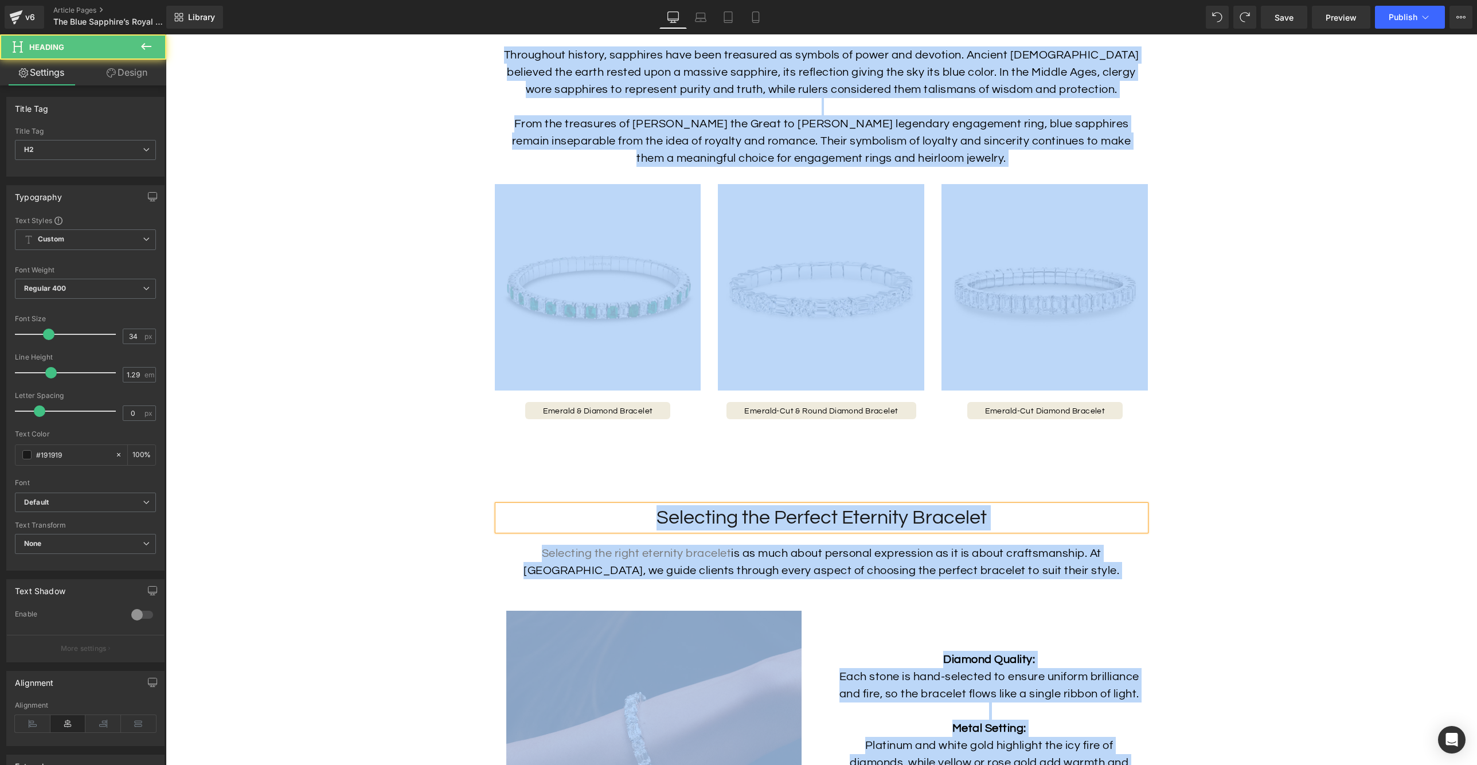
click at [947, 531] on h2 "Selecting the Perfect Eternity Bracelet" at bounding box center [822, 517] width 648 height 25
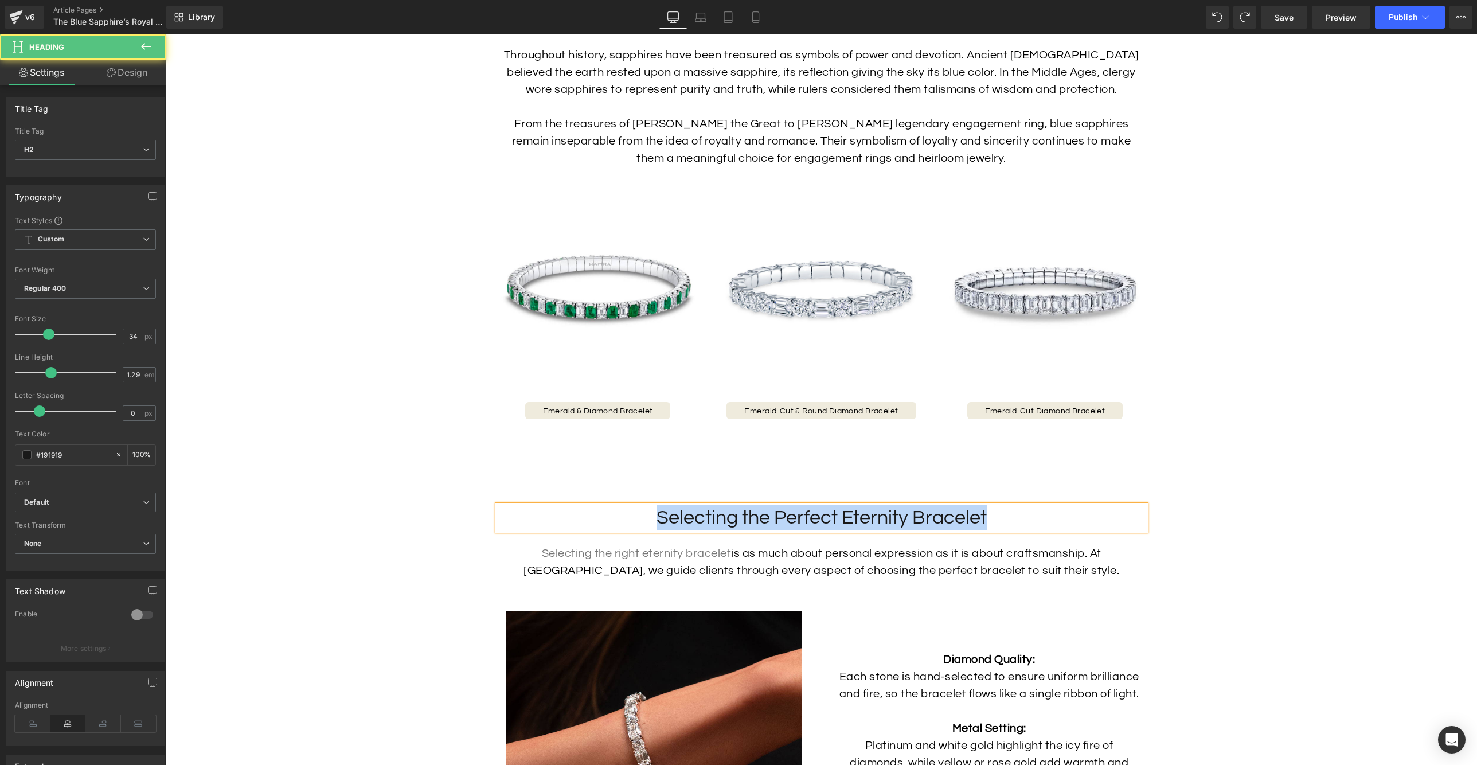
paste div
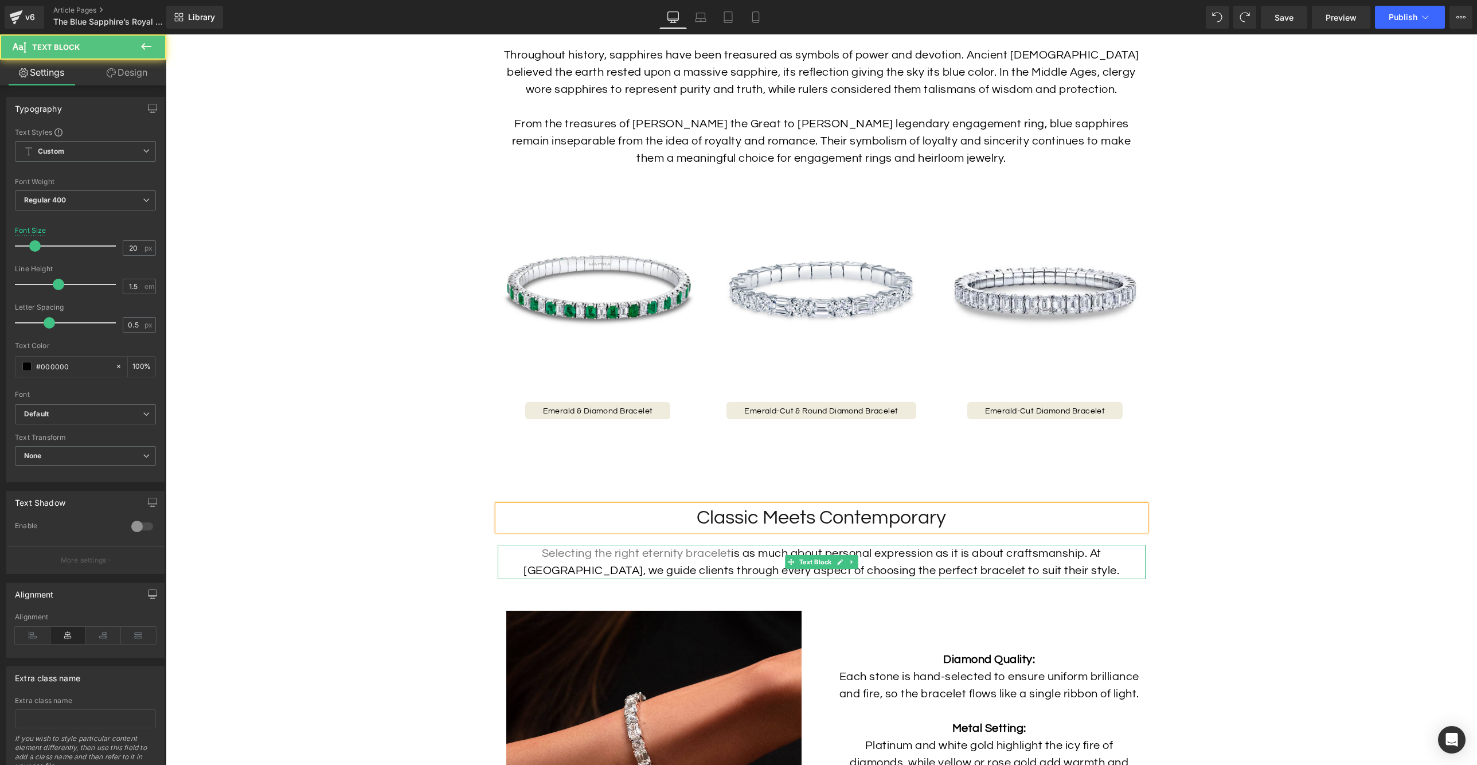
click at [820, 568] on div "Selecting the right eternity bracelet is as much about personal expression as i…" at bounding box center [822, 562] width 648 height 34
click at [851, 579] on div "Selecting the right eternity bracelet is as much about personal expression as i…" at bounding box center [822, 562] width 648 height 34
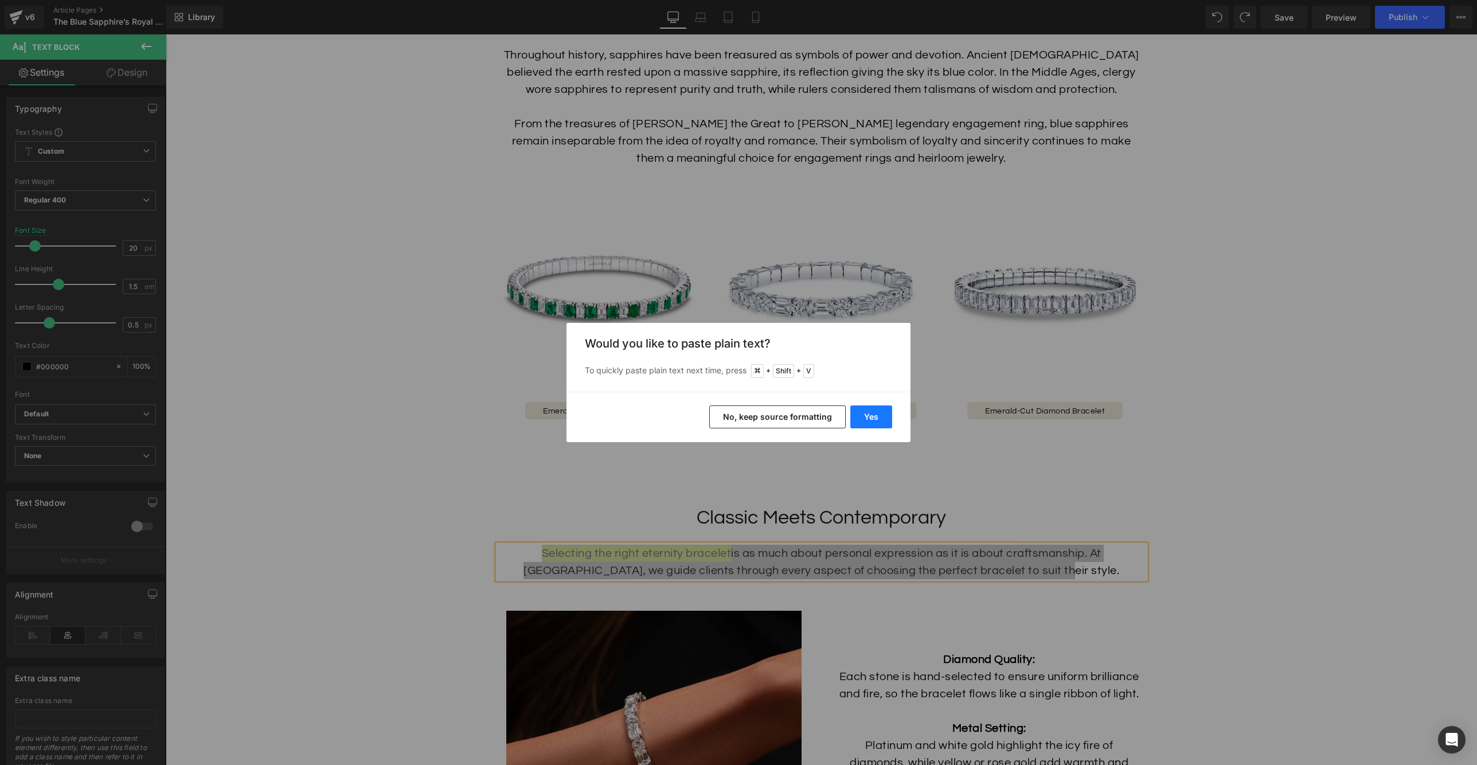
drag, startPoint x: 876, startPoint y: 415, endPoint x: 711, endPoint y: 383, distance: 168.3
click at [876, 415] on button "Yes" at bounding box center [872, 416] width 42 height 23
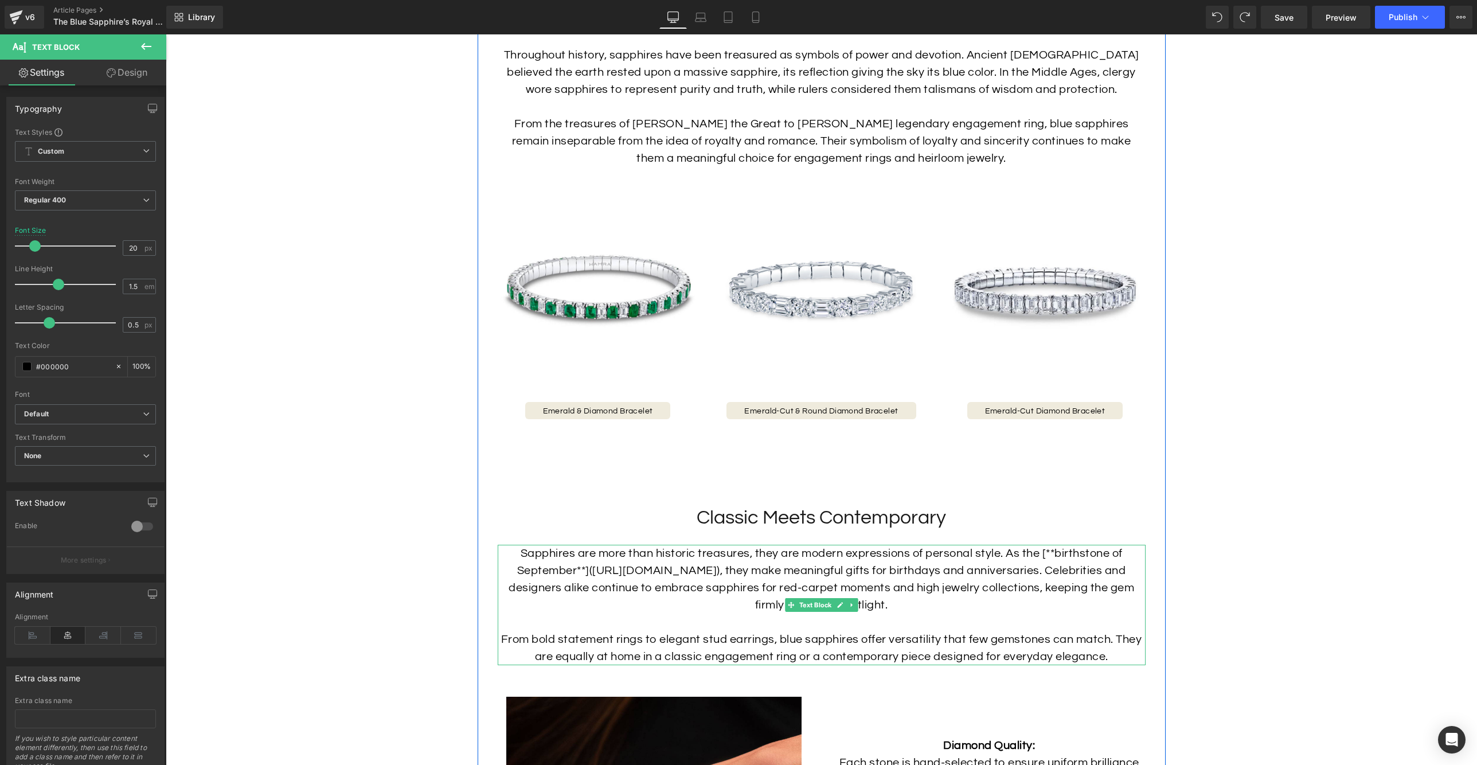
click at [725, 595] on div "Sapphires are more than historic treasures, they are modern expressions of pers…" at bounding box center [822, 605] width 648 height 120
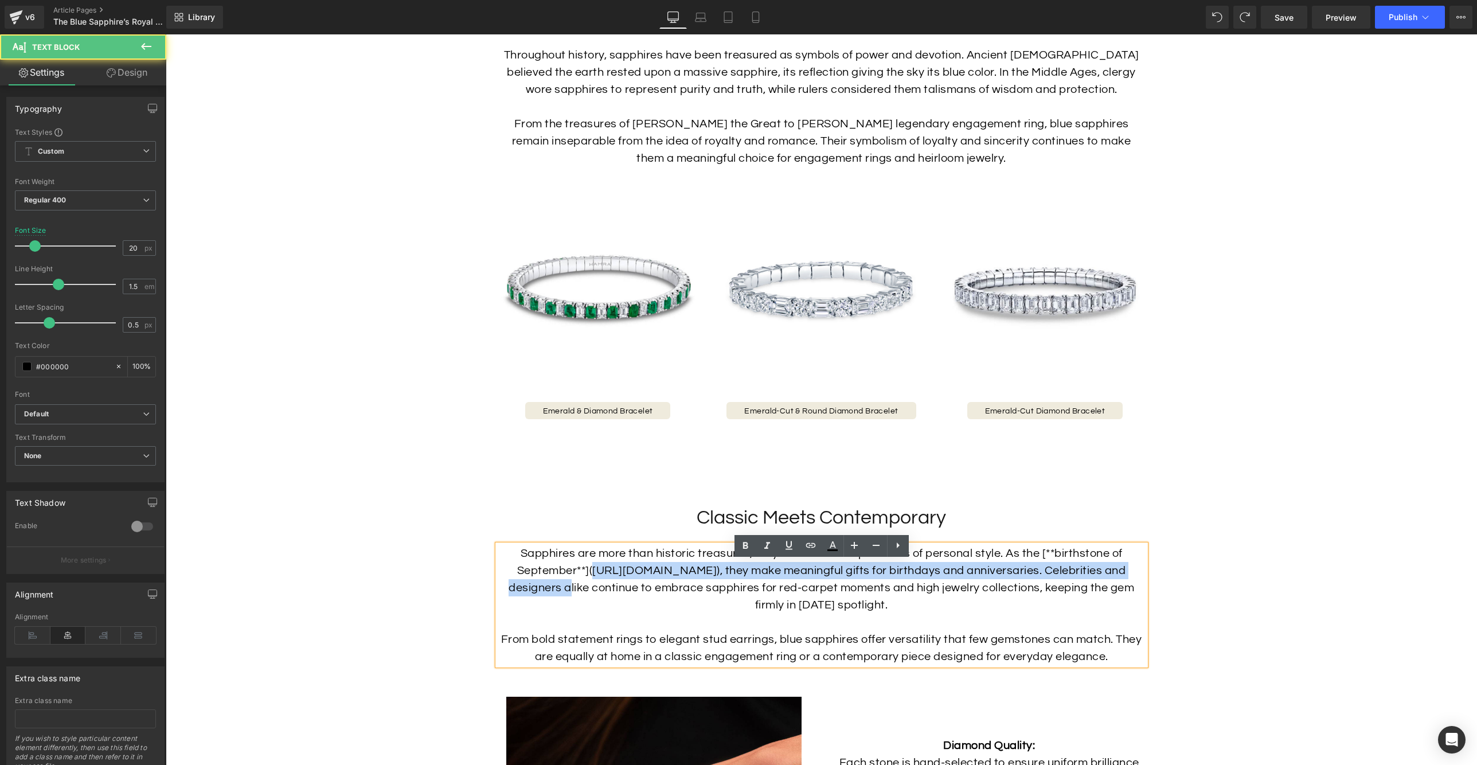
drag, startPoint x: 536, startPoint y: 604, endPoint x: 581, endPoint y: 590, distance: 47.0
click at [581, 590] on div "Sapphires are more than historic treasures, they are modern expressions of pers…" at bounding box center [822, 605] width 648 height 120
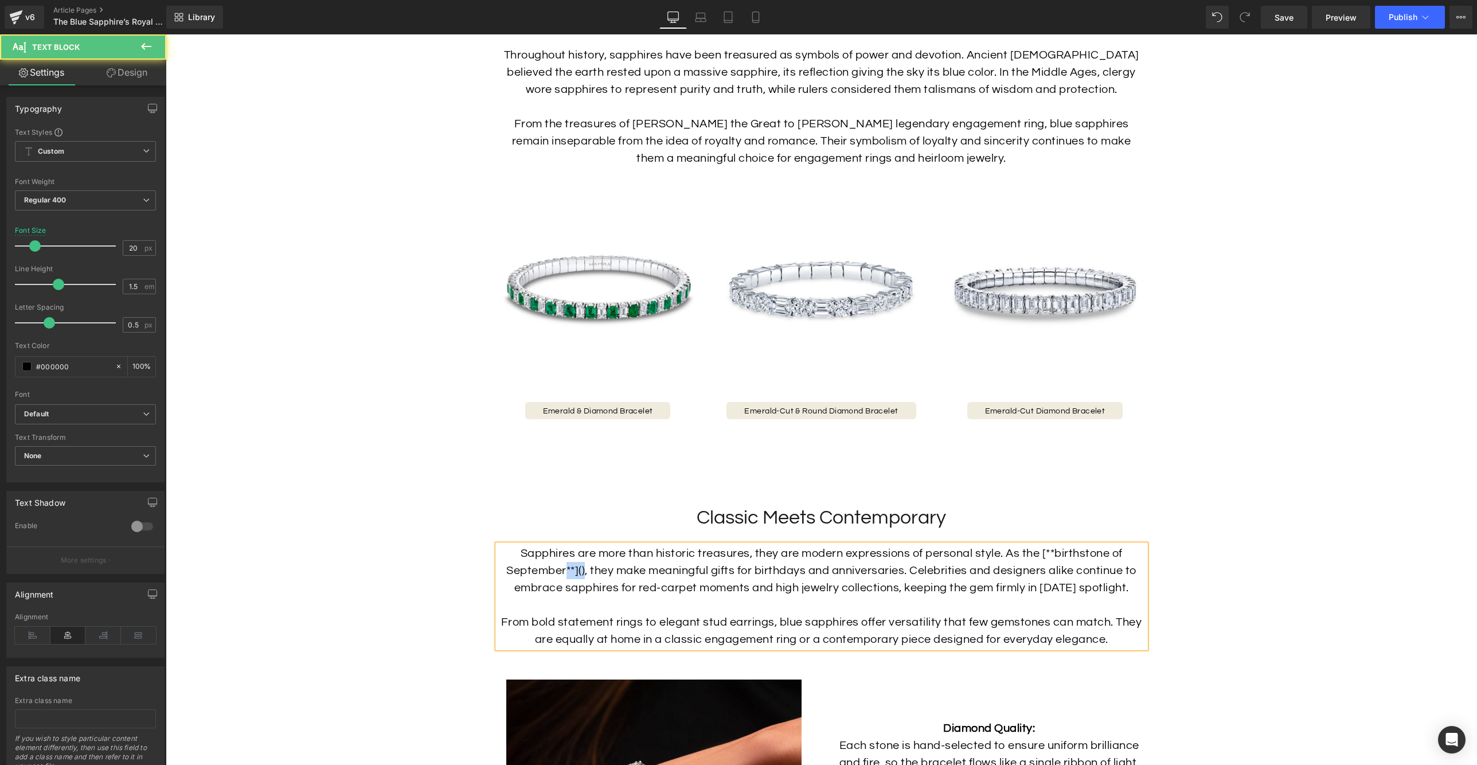
drag, startPoint x: 586, startPoint y: 587, endPoint x: 567, endPoint y: 588, distance: 19.0
click at [567, 588] on div "Sapphires are more than historic treasures, they are modern expressions of pers…" at bounding box center [822, 596] width 648 height 103
drag, startPoint x: 1056, startPoint y: 565, endPoint x: 1042, endPoint y: 571, distance: 16.0
click at [1042, 571] on div "Sapphires are more than historic treasures, they are modern expressions of pers…" at bounding box center [822, 597] width 648 height 103
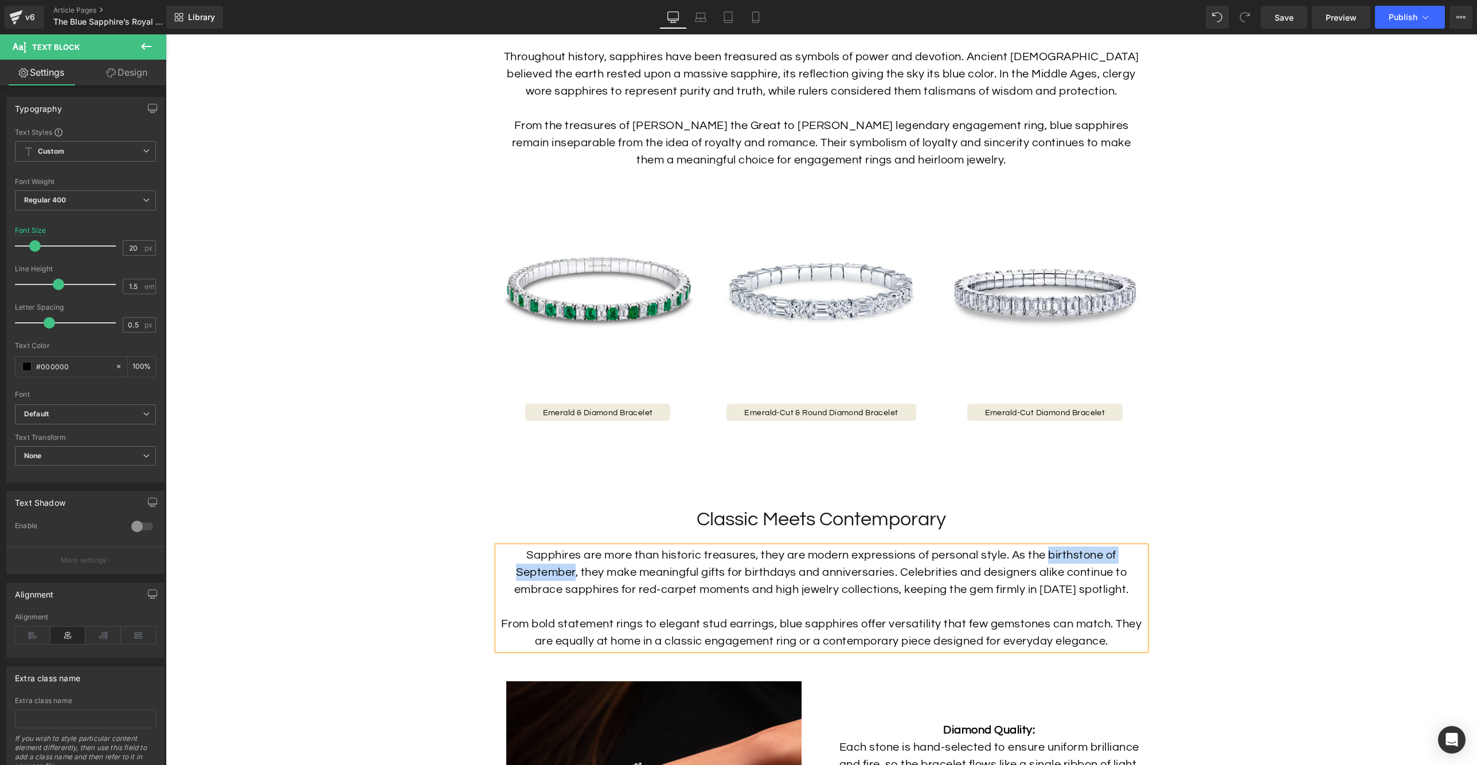
drag, startPoint x: 1047, startPoint y: 571, endPoint x: 575, endPoint y: 584, distance: 472.8
click at [575, 583] on div "Sapphires are more than historic treasures, they are modern expressions of pers…" at bounding box center [822, 598] width 648 height 103
click at [810, 547] on icon at bounding box center [811, 547] width 10 height 5
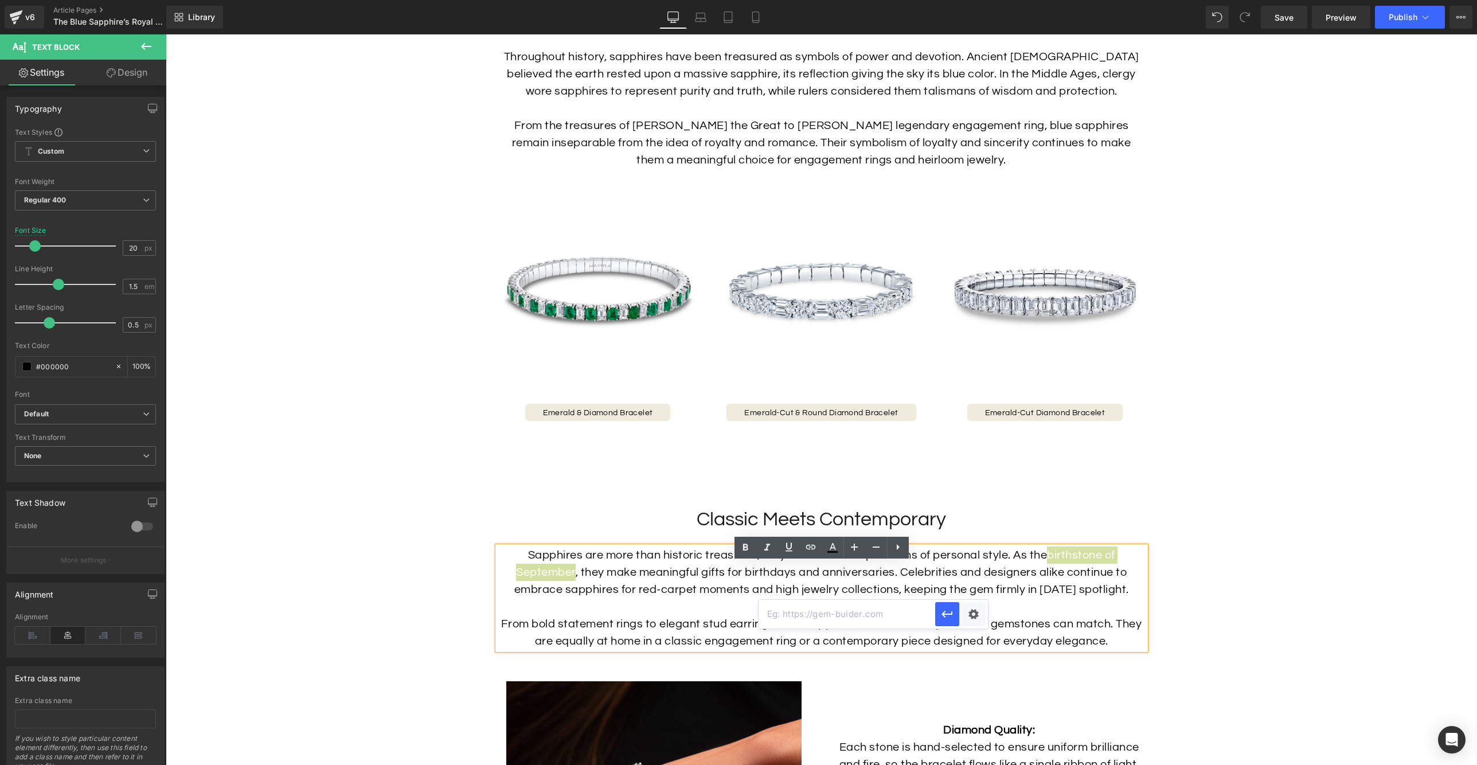
click at [841, 611] on input "text" at bounding box center [847, 614] width 177 height 29
paste input "[URL][DOMAIN_NAME]"
type input "[URL][DOMAIN_NAME]"
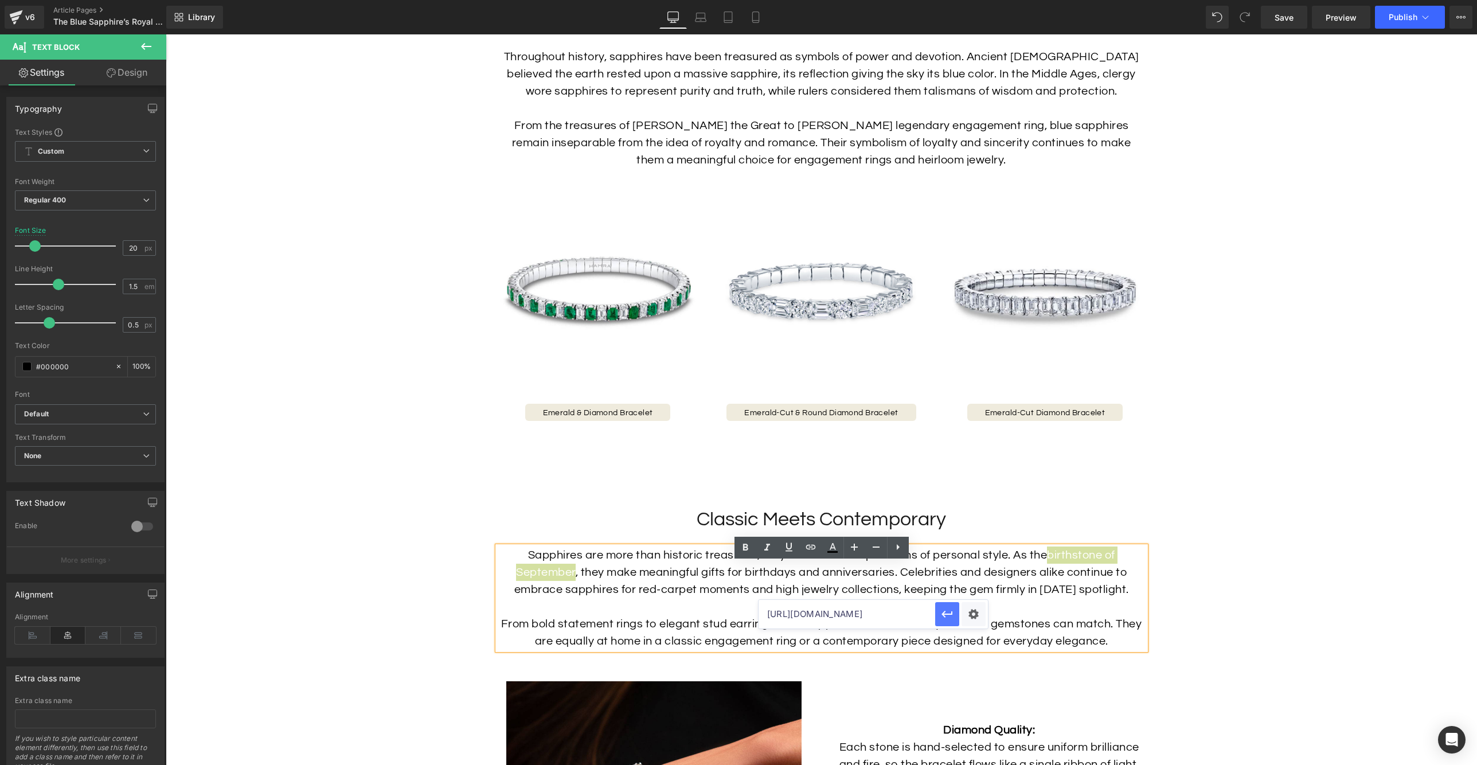
click at [947, 612] on icon "button" at bounding box center [948, 614] width 14 height 14
click at [922, 615] on div at bounding box center [822, 606] width 648 height 17
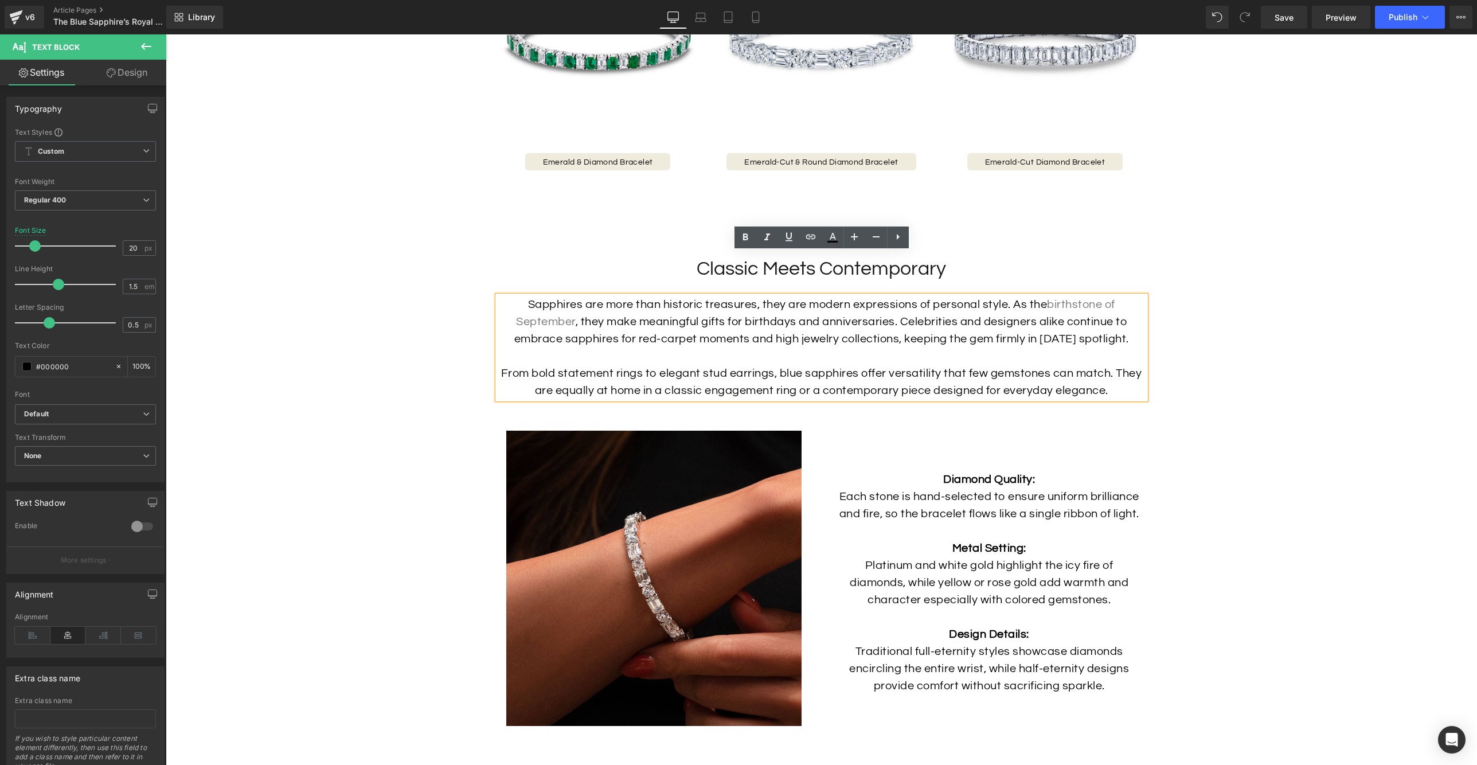
scroll to position [1597, 0]
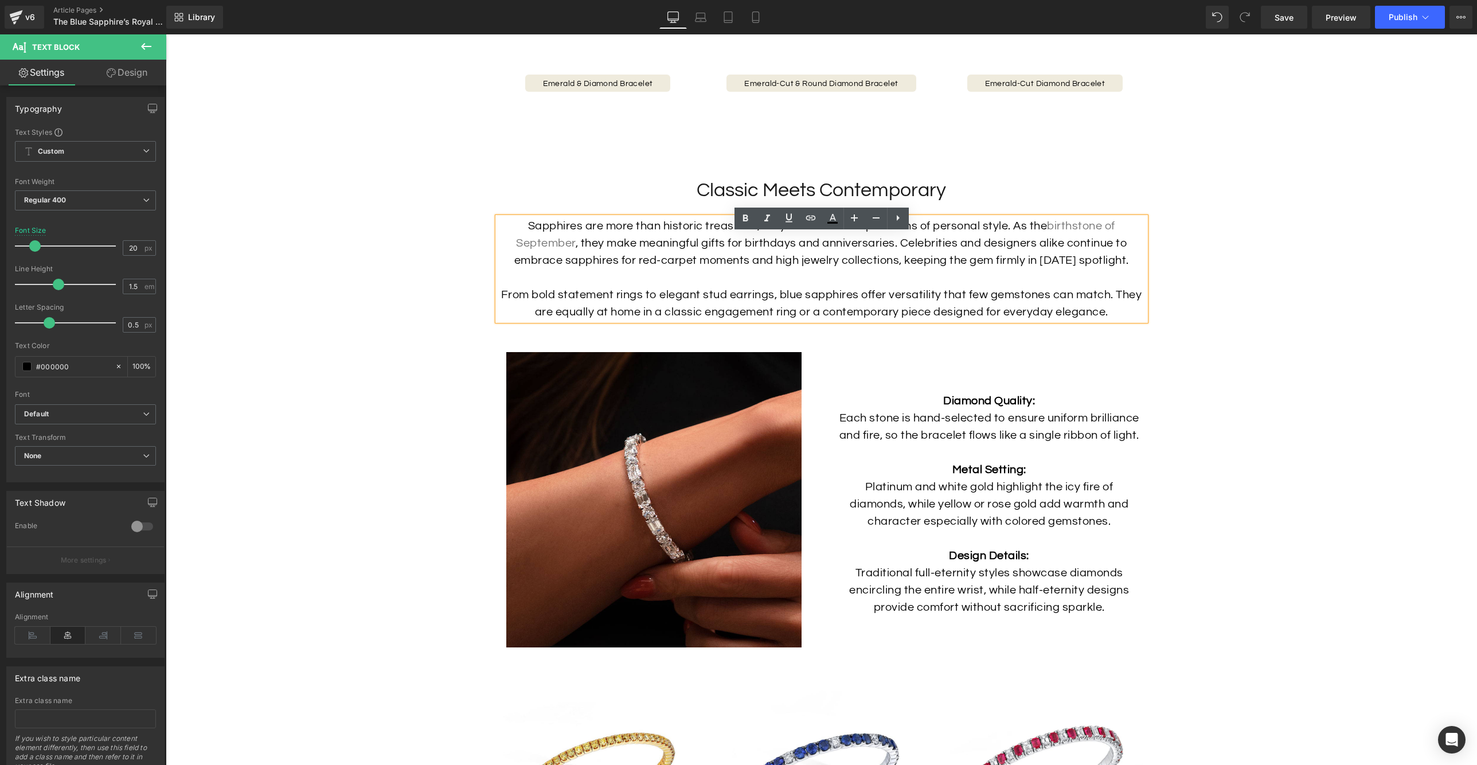
click at [1029, 407] on strong "Diamond Quality:" at bounding box center [989, 400] width 92 height 11
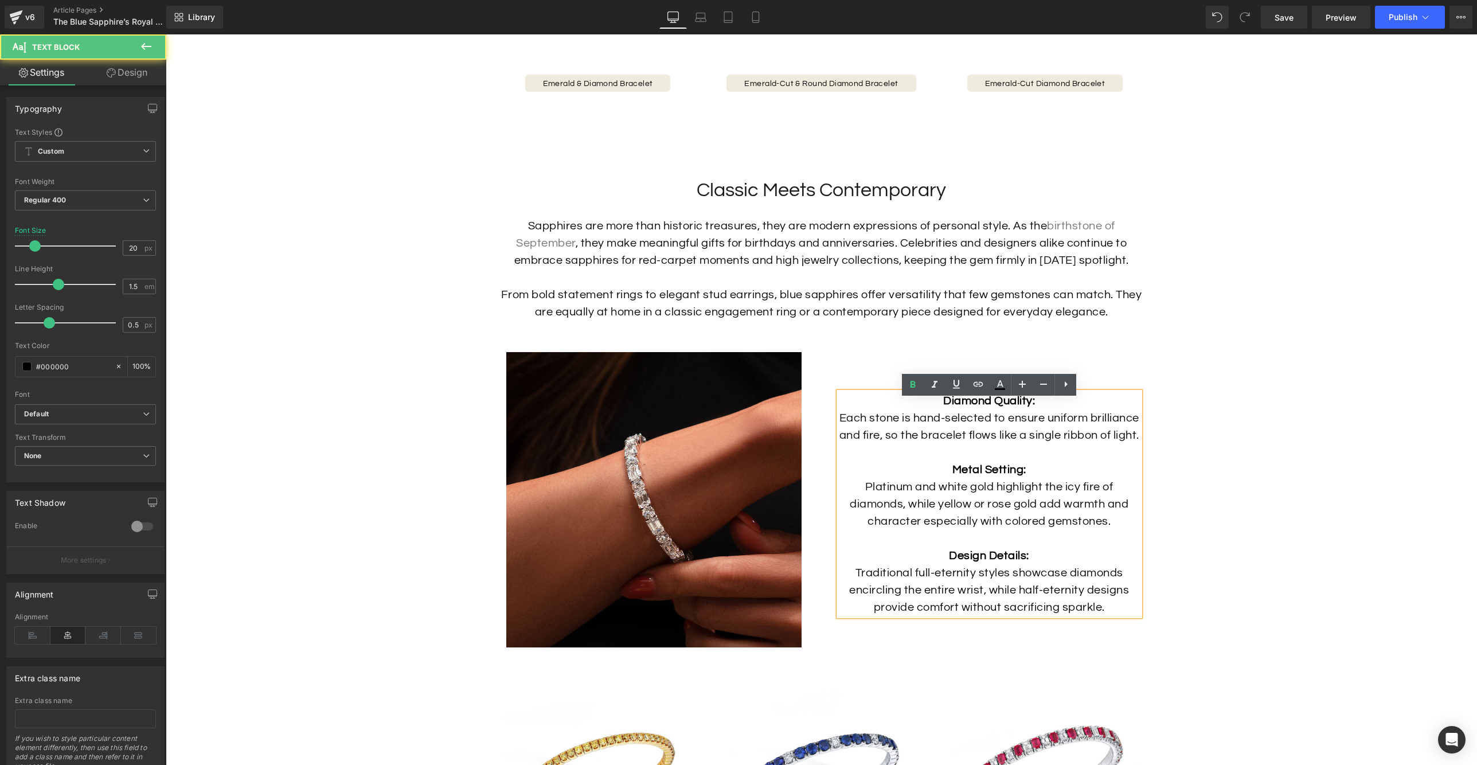
click at [1049, 408] on p "Diamond Quality: Each stone is hand-selected to ensure uniform brilliance and f…" at bounding box center [989, 461] width 301 height 138
drag, startPoint x: 988, startPoint y: 410, endPoint x: 924, endPoint y: 411, distance: 64.2
click at [924, 411] on p "Diamond Quality: Each stone is hand-selected to ensure uniform brilliance and f…" at bounding box center [989, 461] width 301 height 138
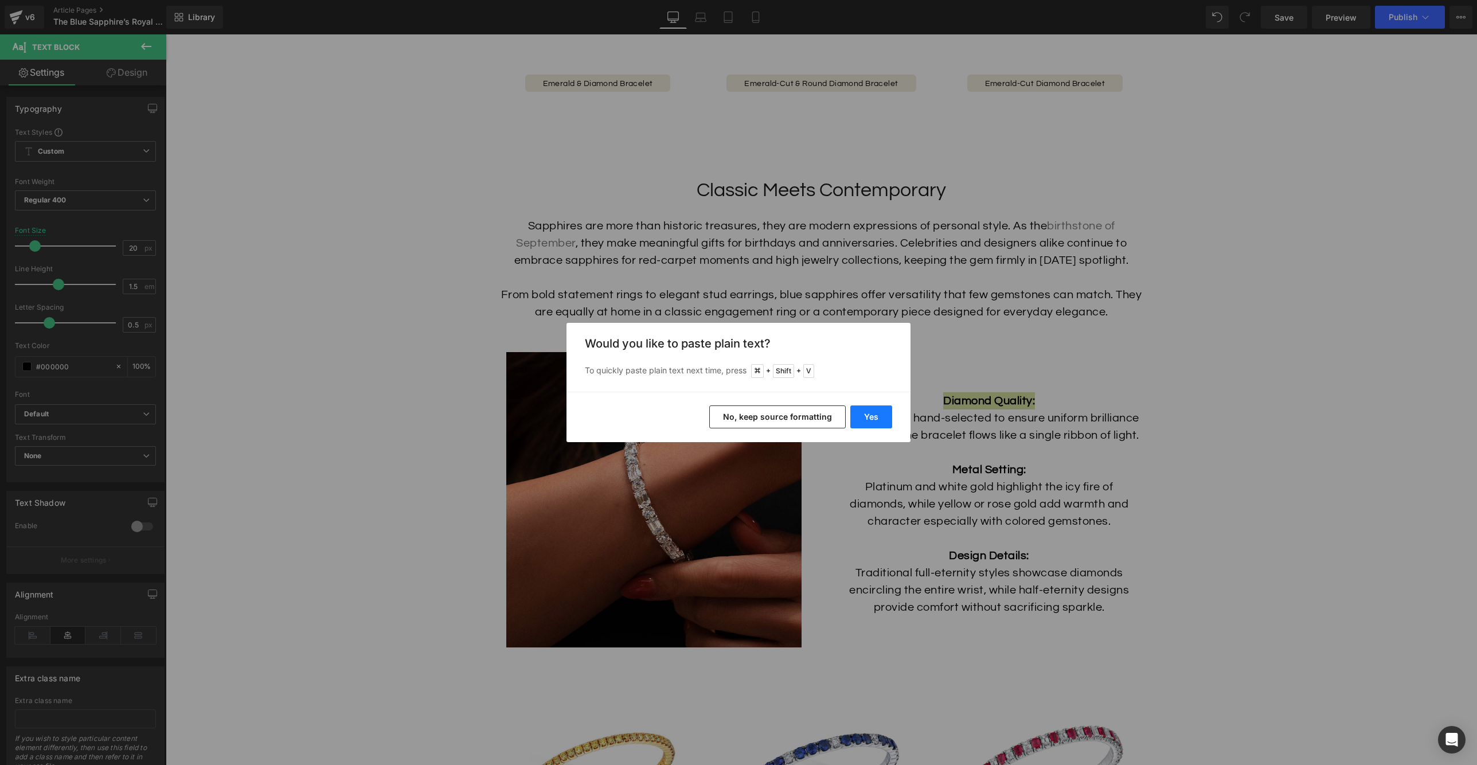
click at [860, 420] on button "Yes" at bounding box center [872, 416] width 42 height 23
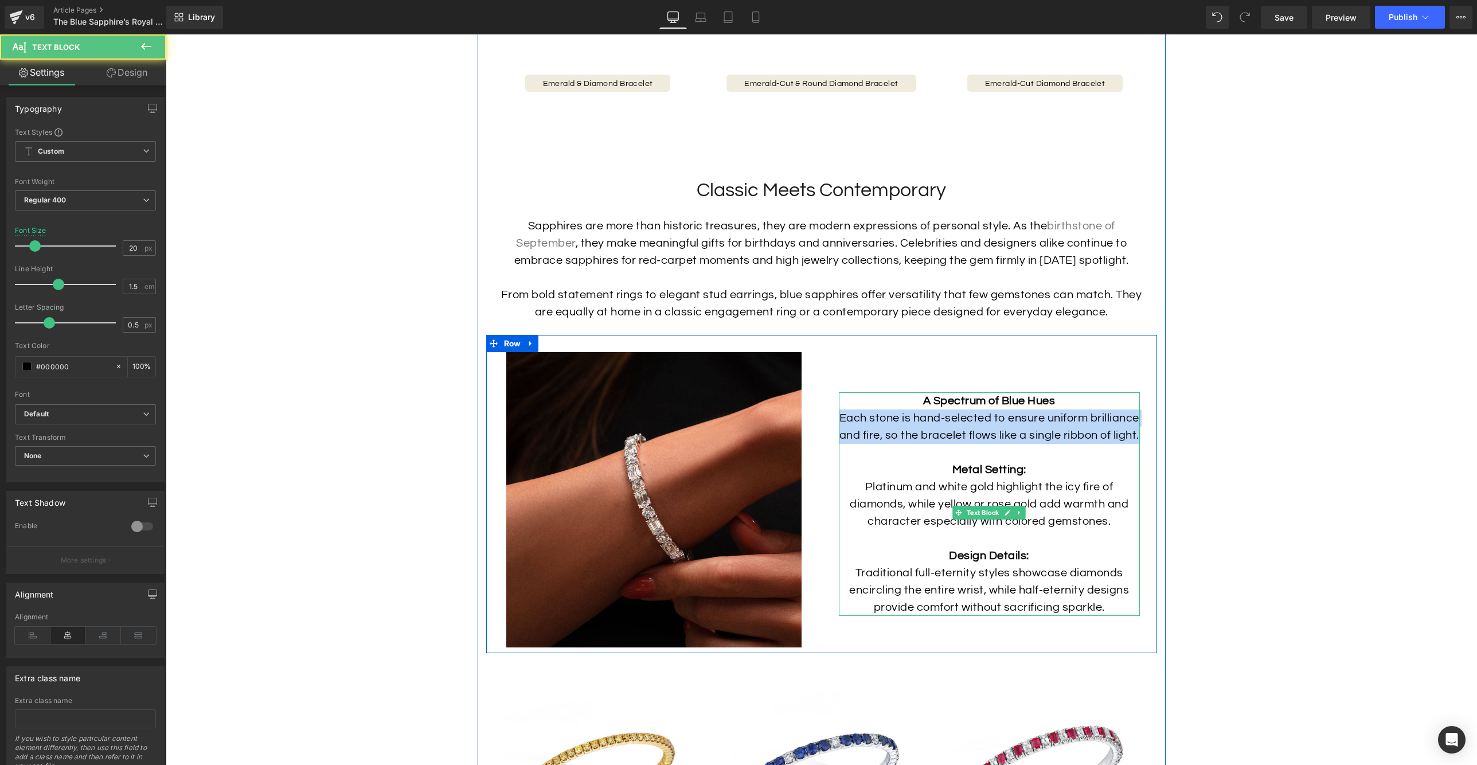
drag, startPoint x: 1004, startPoint y: 462, endPoint x: 860, endPoint y: 431, distance: 147.8
click at [860, 431] on p "A Spectrum of Blue Hues Each stone is hand-selected to ensure uniform brillianc…" at bounding box center [989, 461] width 301 height 138
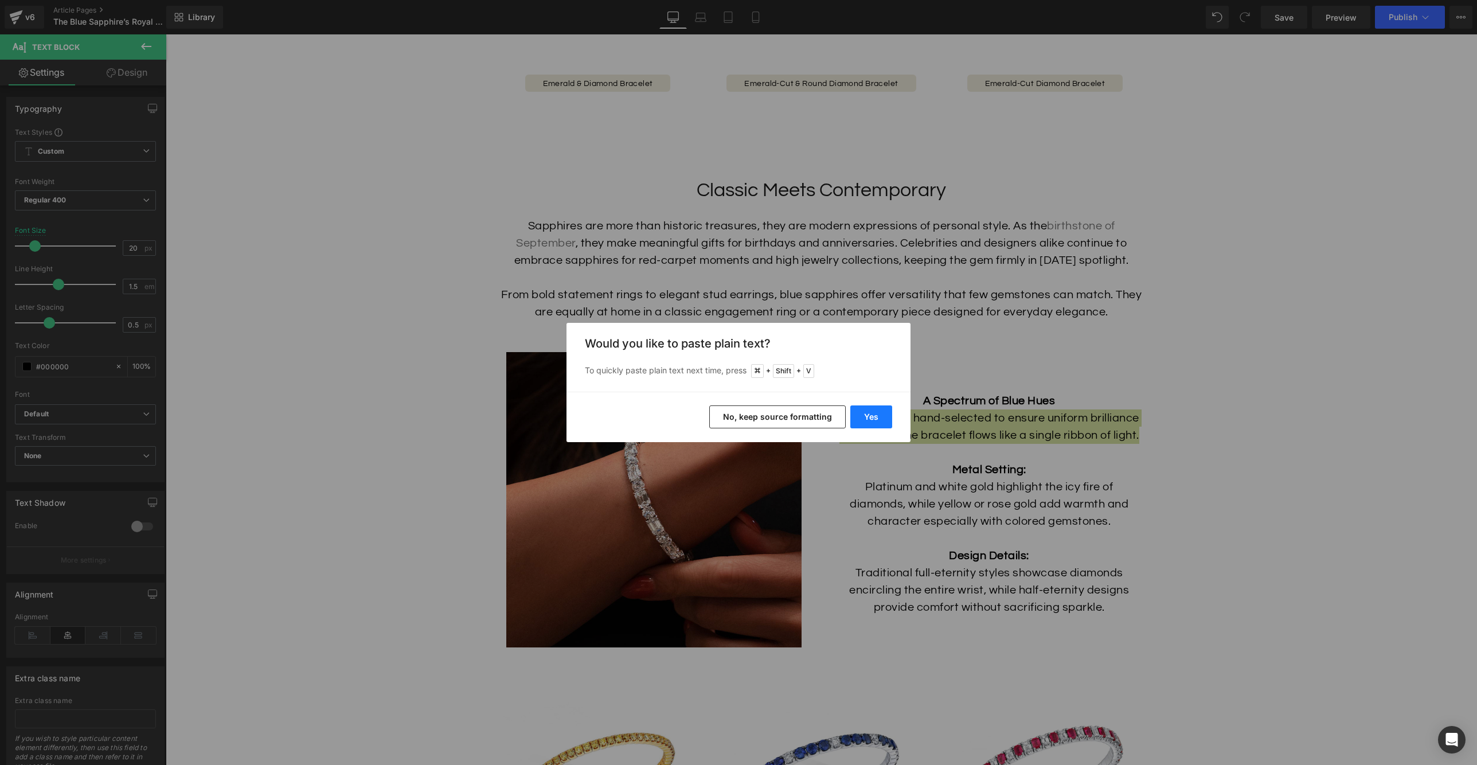
click at [887, 414] on button "Yes" at bounding box center [872, 416] width 42 height 23
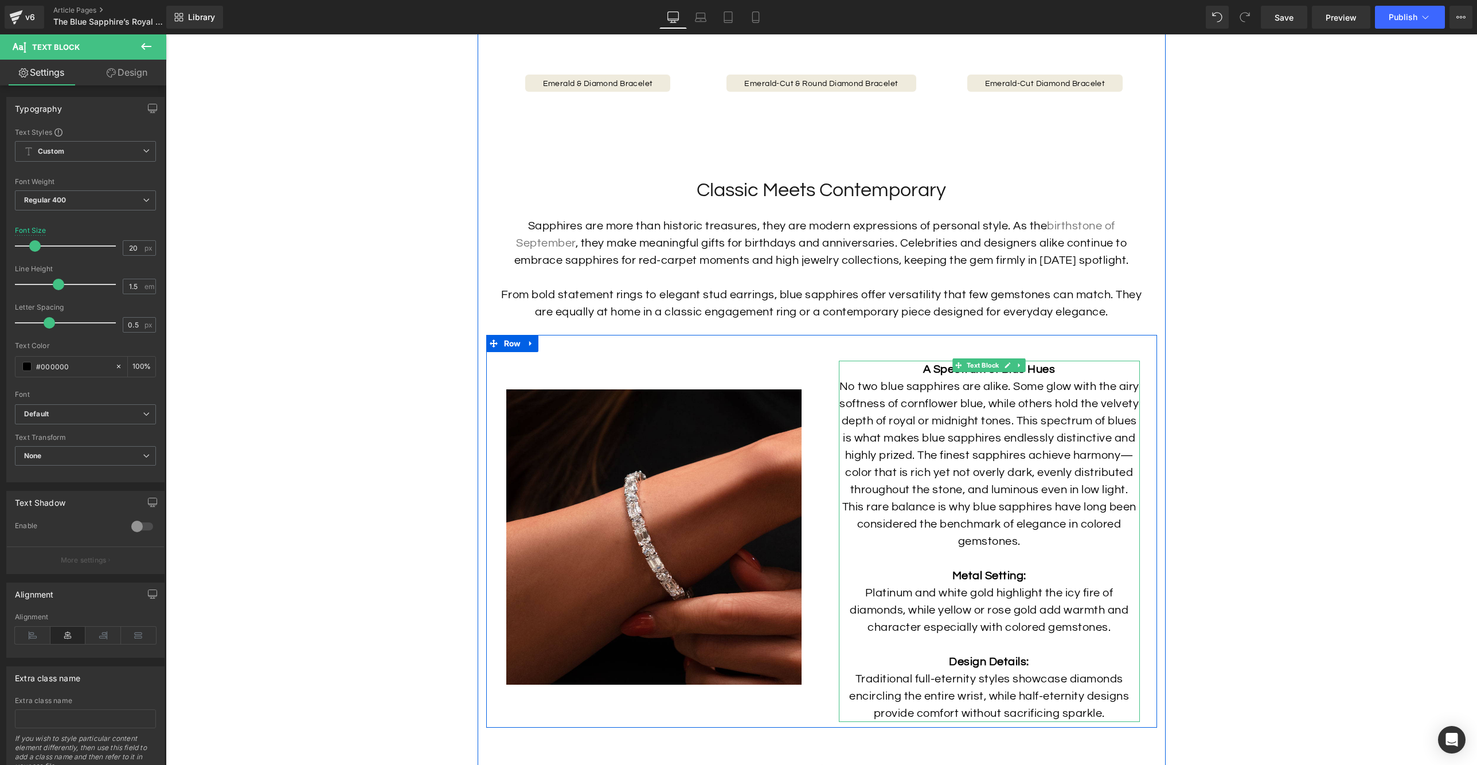
click at [1000, 582] on strong "Metal Setting:" at bounding box center [990, 575] width 74 height 11
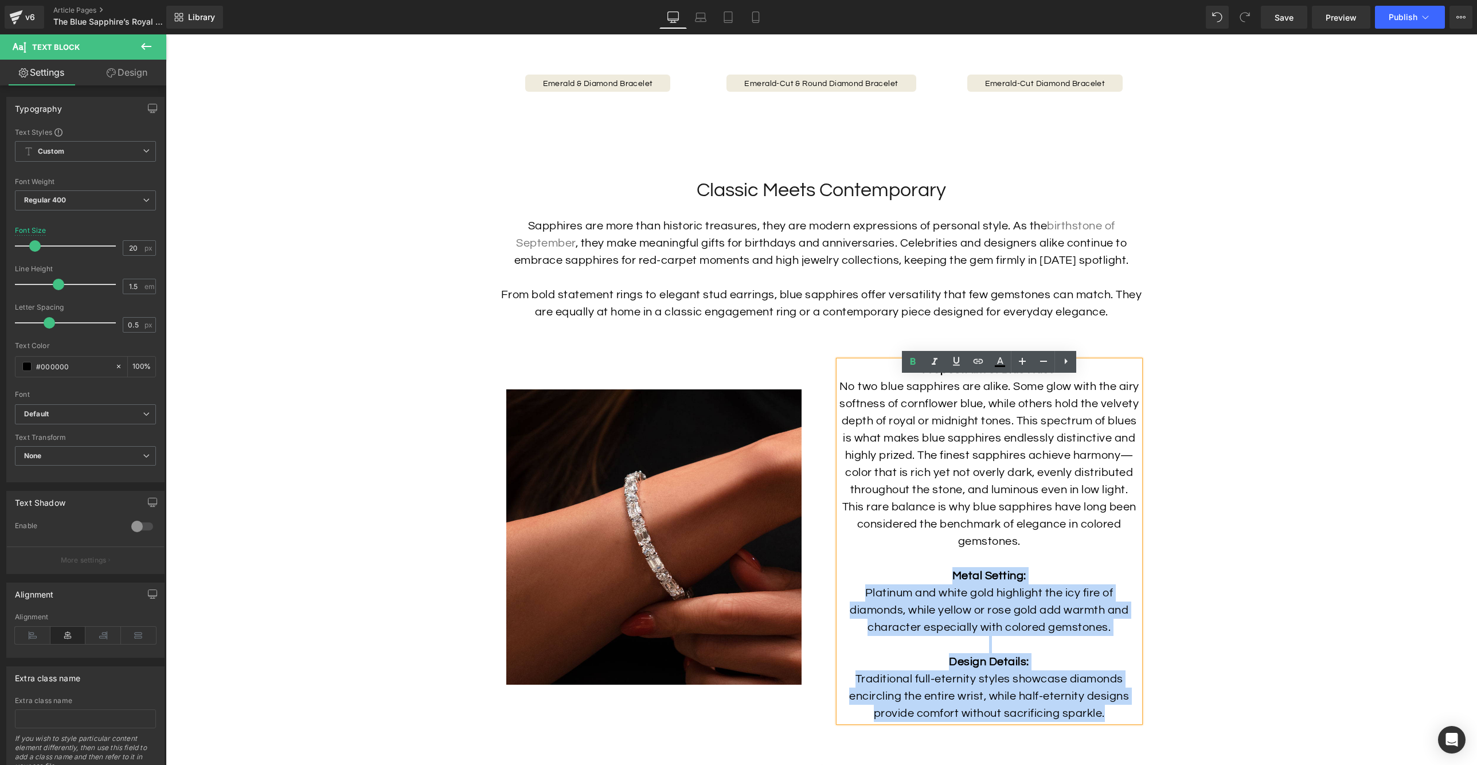
drag, startPoint x: 951, startPoint y: 587, endPoint x: 1139, endPoint y: 742, distance: 242.8
click at [1139, 728] on div "Image A Spectrum of Blue Hues No two blue sapphires are alike. Some glow with t…" at bounding box center [821, 531] width 671 height 393
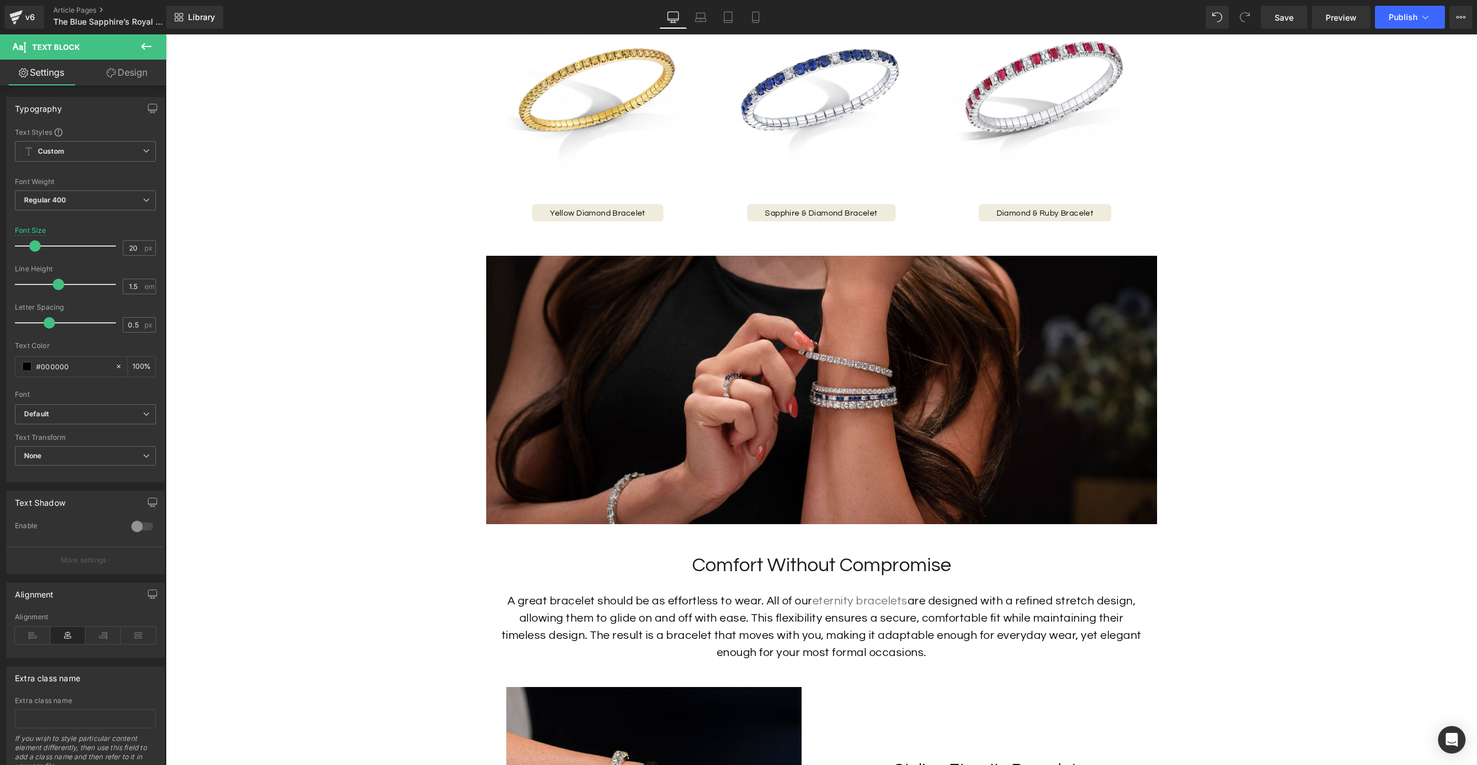
scroll to position [2321, 0]
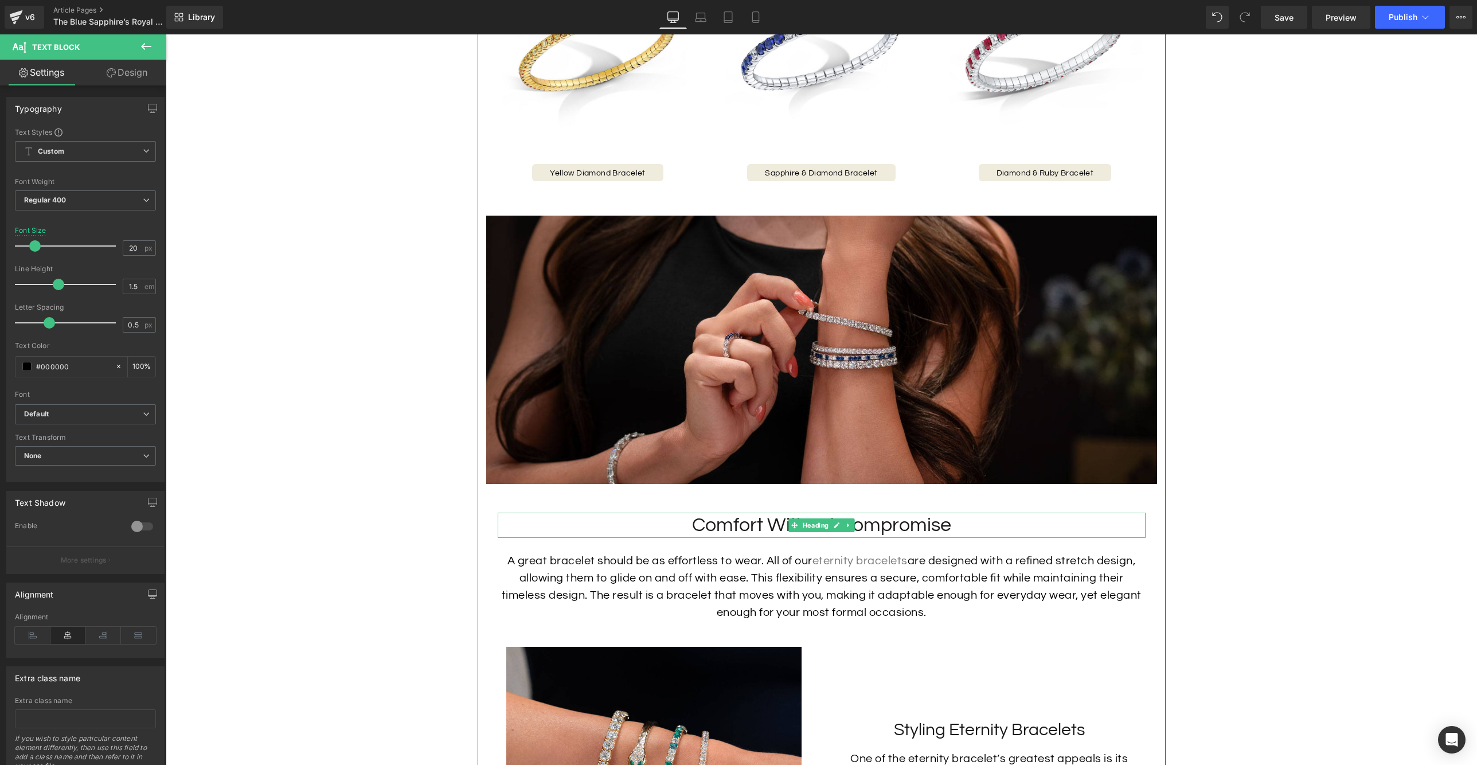
click at [894, 538] on h2 "Comfort Without Compromise" at bounding box center [822, 525] width 648 height 25
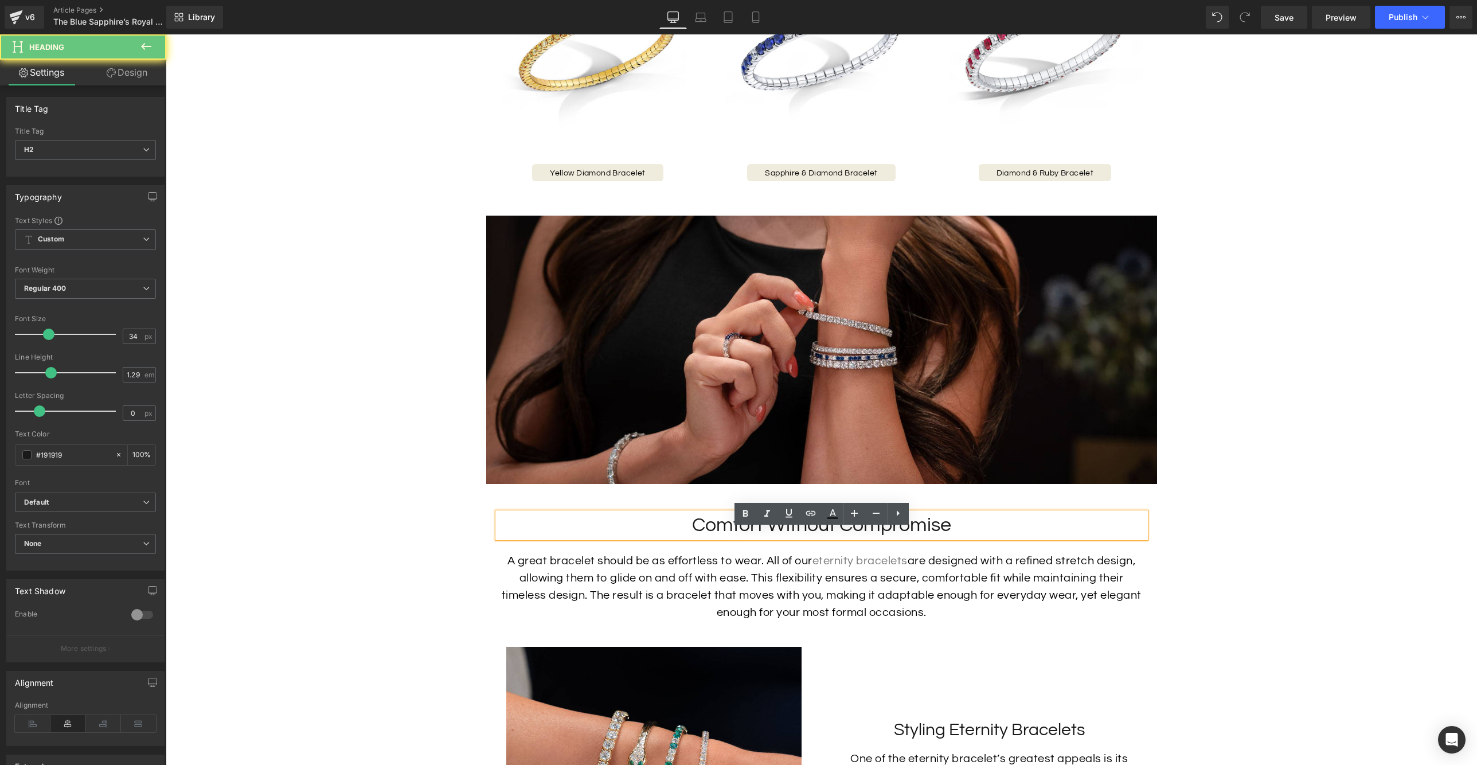
click at [970, 538] on h2 "Comfort Without Compromise" at bounding box center [822, 525] width 648 height 25
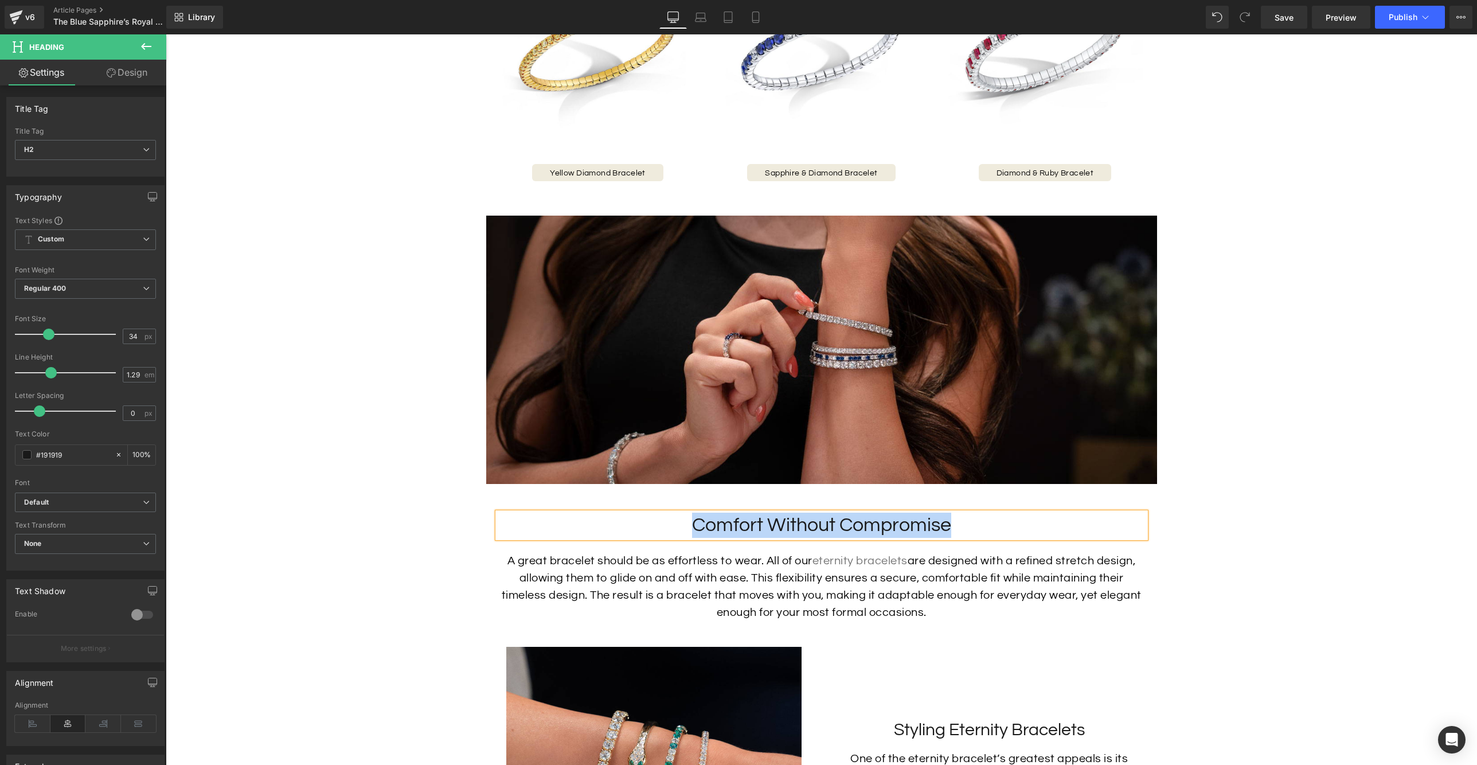
paste div
click at [820, 594] on span "Text Block" at bounding box center [815, 587] width 37 height 14
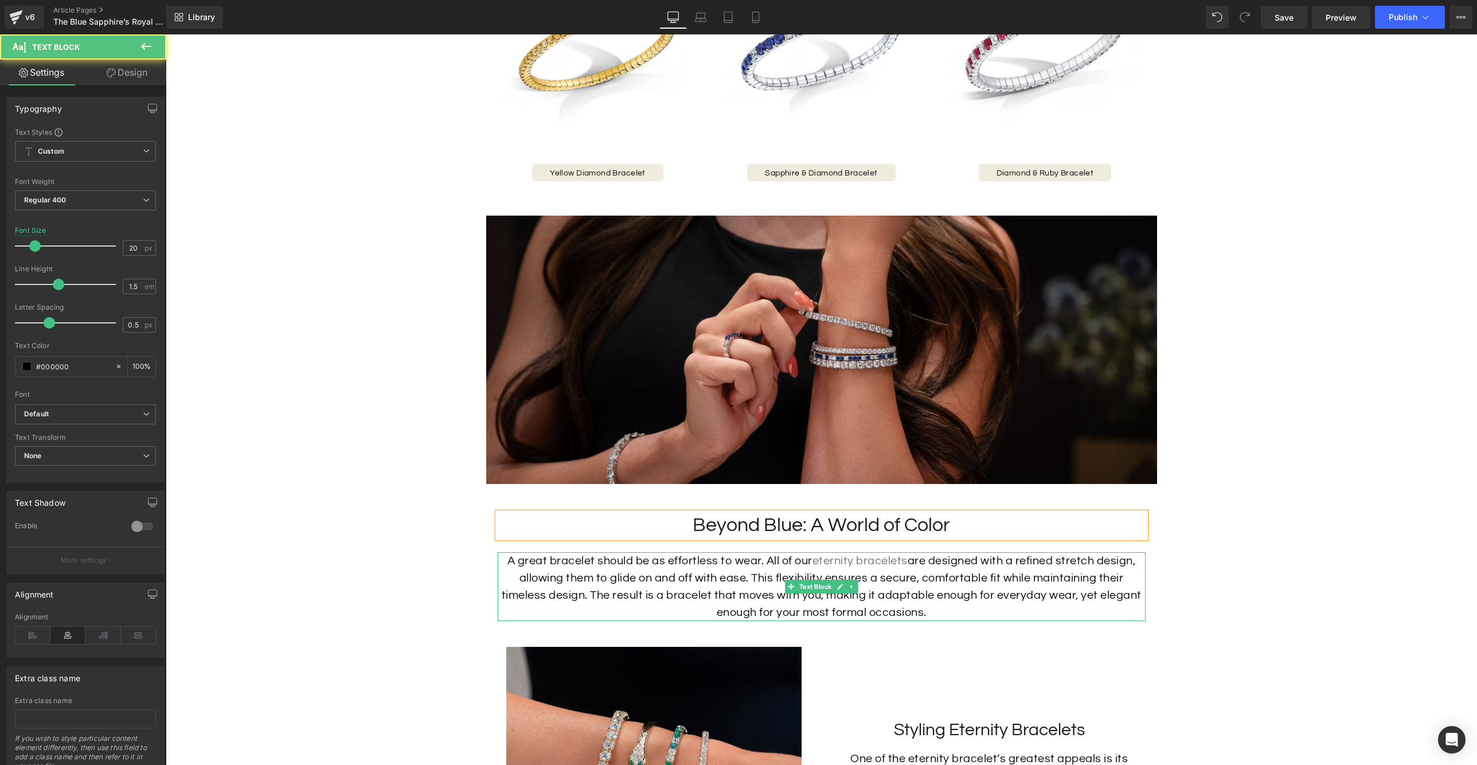
click at [938, 598] on p "A great bracelet should be as effortless to wear. All of our eternity bracelets…" at bounding box center [822, 586] width 648 height 69
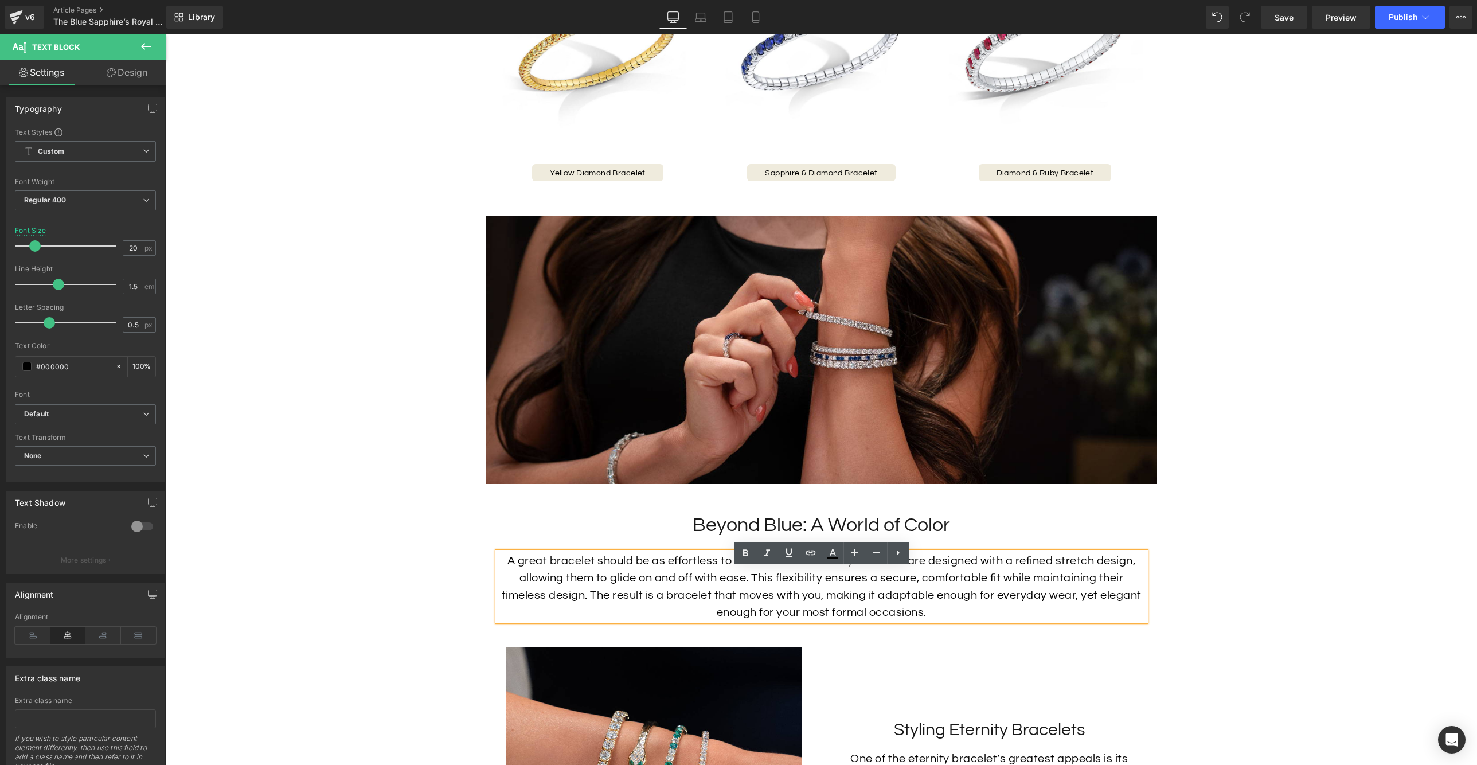
click at [938, 598] on p "A great bracelet should be as effortless to wear. All of our eternity bracelets…" at bounding box center [822, 586] width 648 height 69
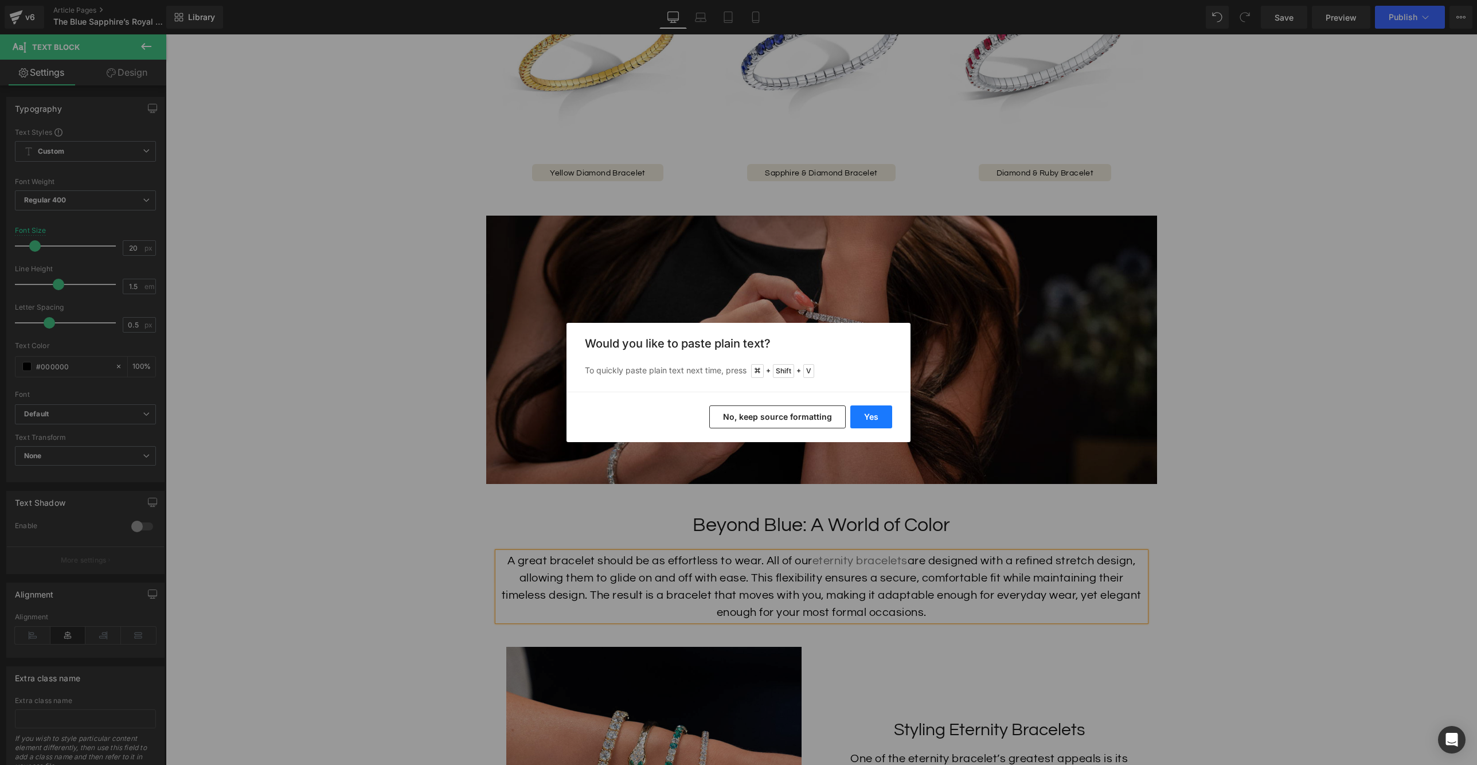
click at [876, 423] on button "Yes" at bounding box center [872, 416] width 42 height 23
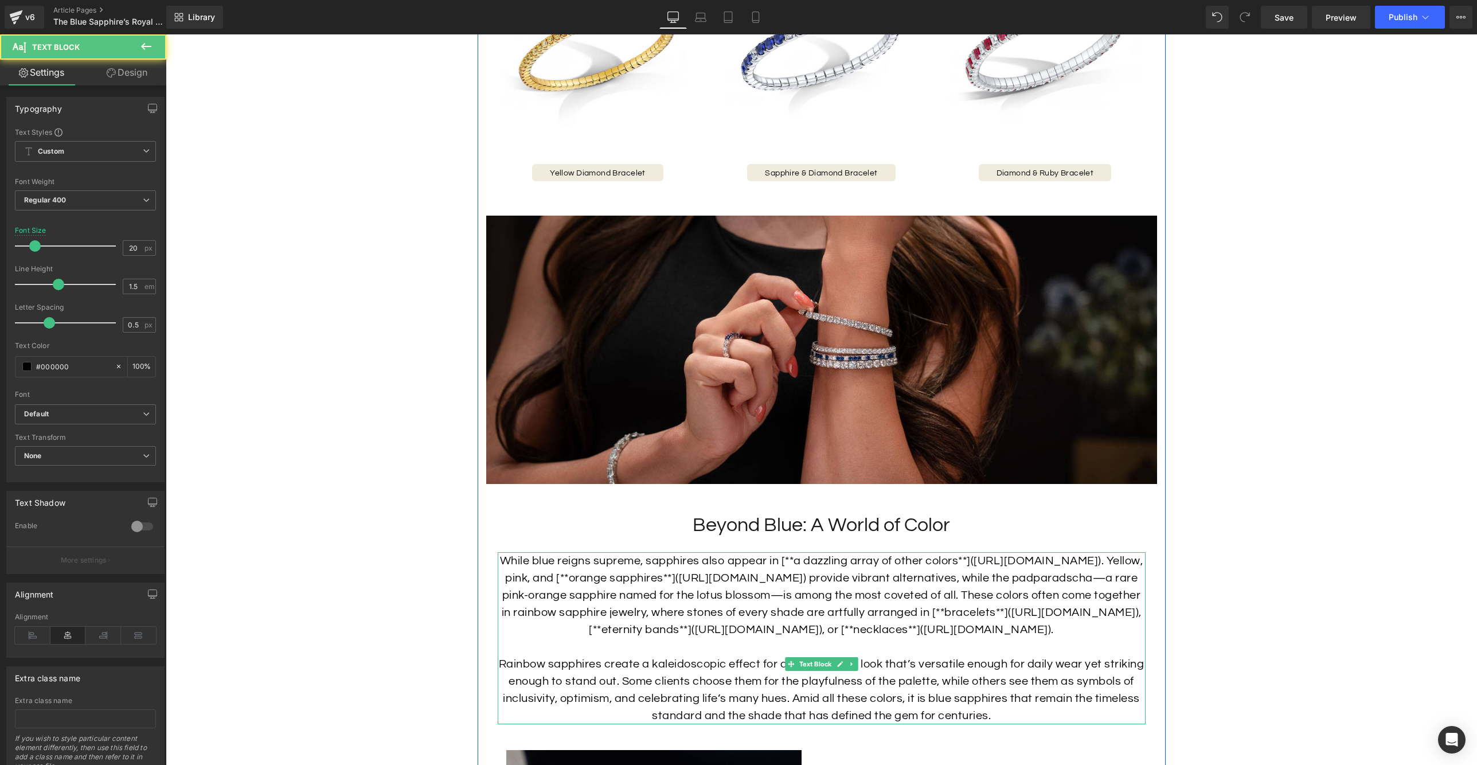
click at [891, 582] on p "While blue reigns supreme, sapphires also appear in [**a dazzling array of othe…" at bounding box center [822, 595] width 648 height 86
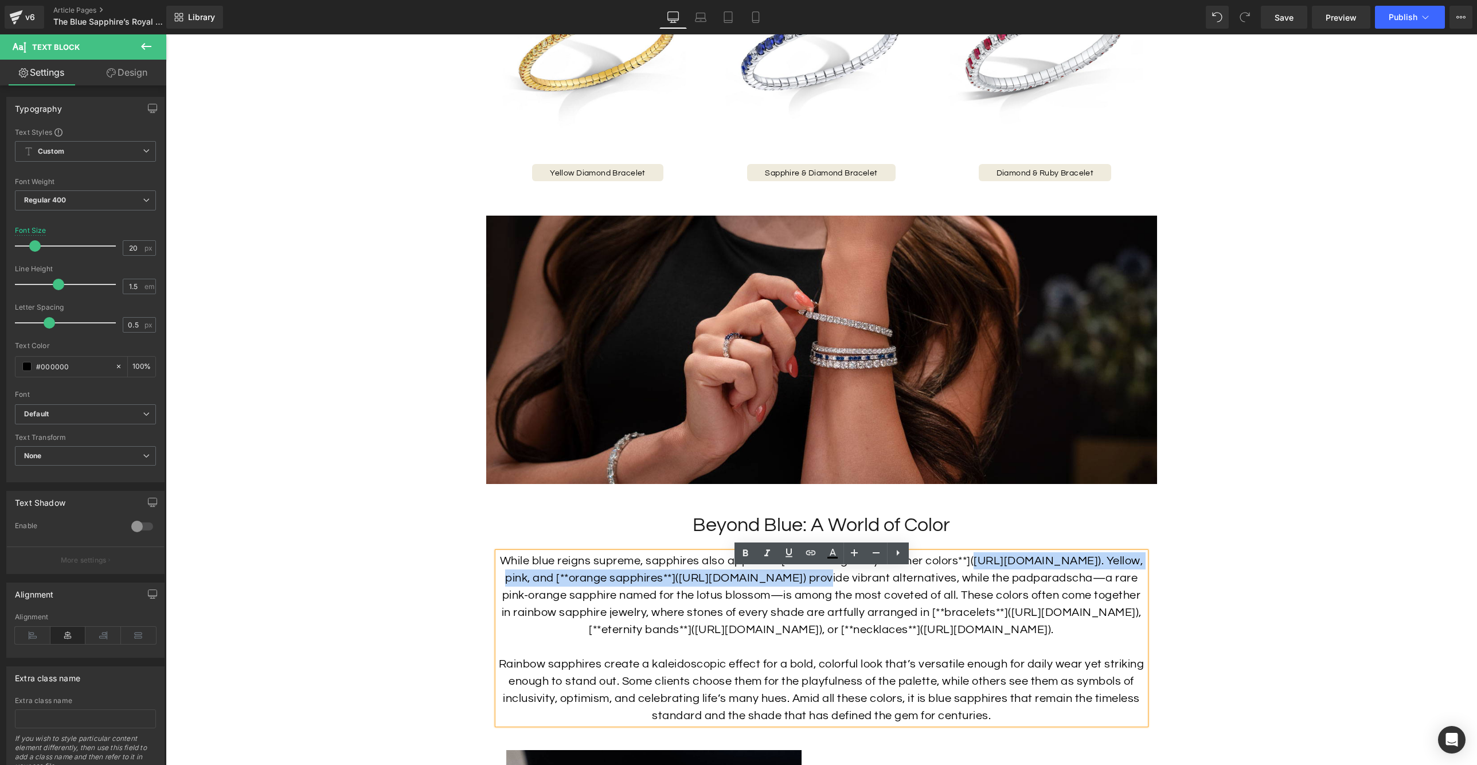
drag, startPoint x: 508, startPoint y: 594, endPoint x: 988, endPoint y: 598, distance: 479.5
click at [988, 598] on p "While blue reigns supreme, sapphires also appear in [**a dazzling array of othe…" at bounding box center [822, 595] width 648 height 86
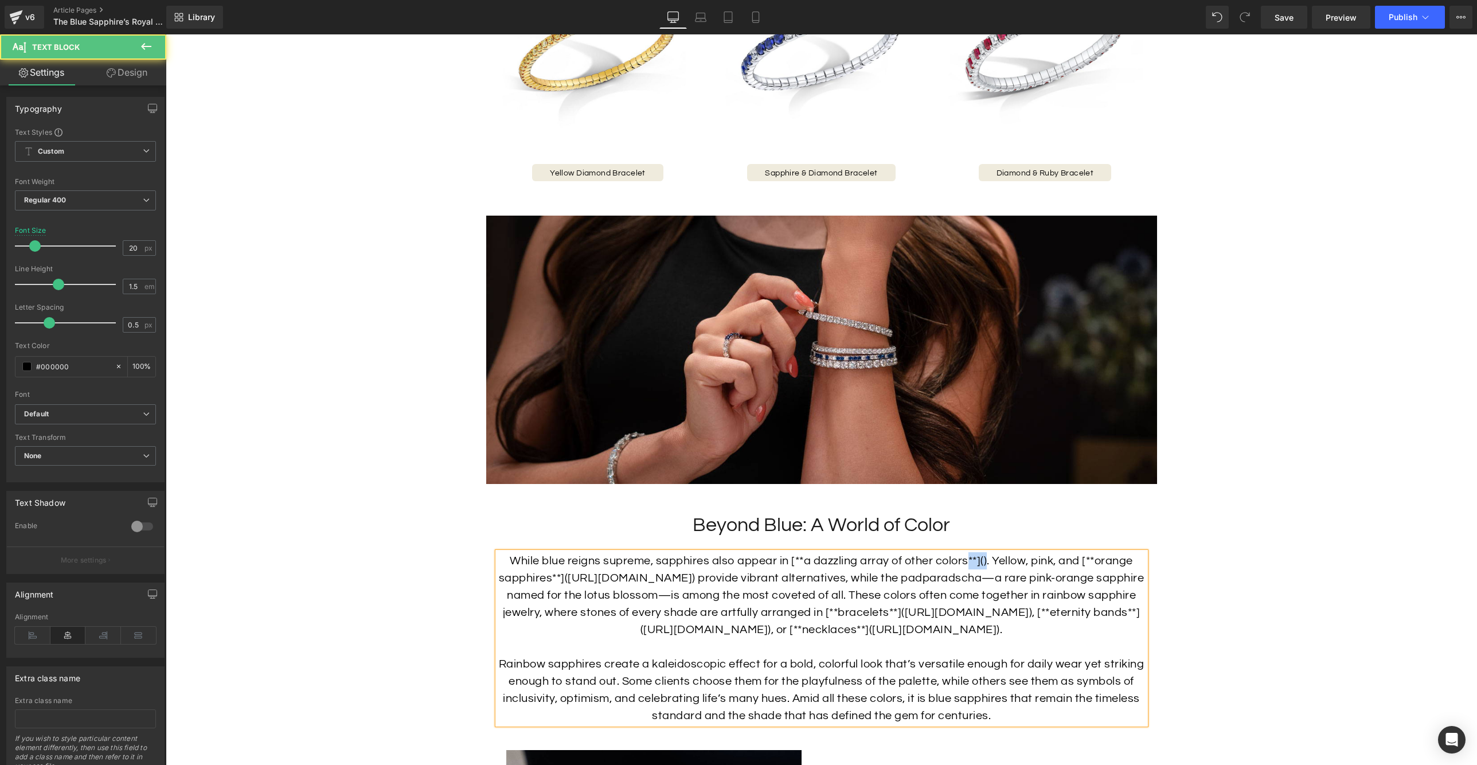
drag, startPoint x: 988, startPoint y: 578, endPoint x: 970, endPoint y: 579, distance: 18.4
click at [970, 579] on p "While blue reigns supreme, sapphires also appear in [**a dazzling array of othe…" at bounding box center [822, 595] width 648 height 86
drag, startPoint x: 813, startPoint y: 580, endPoint x: 979, endPoint y: 577, distance: 165.8
click at [979, 577] on p "While blue reigns supreme, sapphires also appear in [**a dazzling array of othe…" at bounding box center [822, 595] width 648 height 86
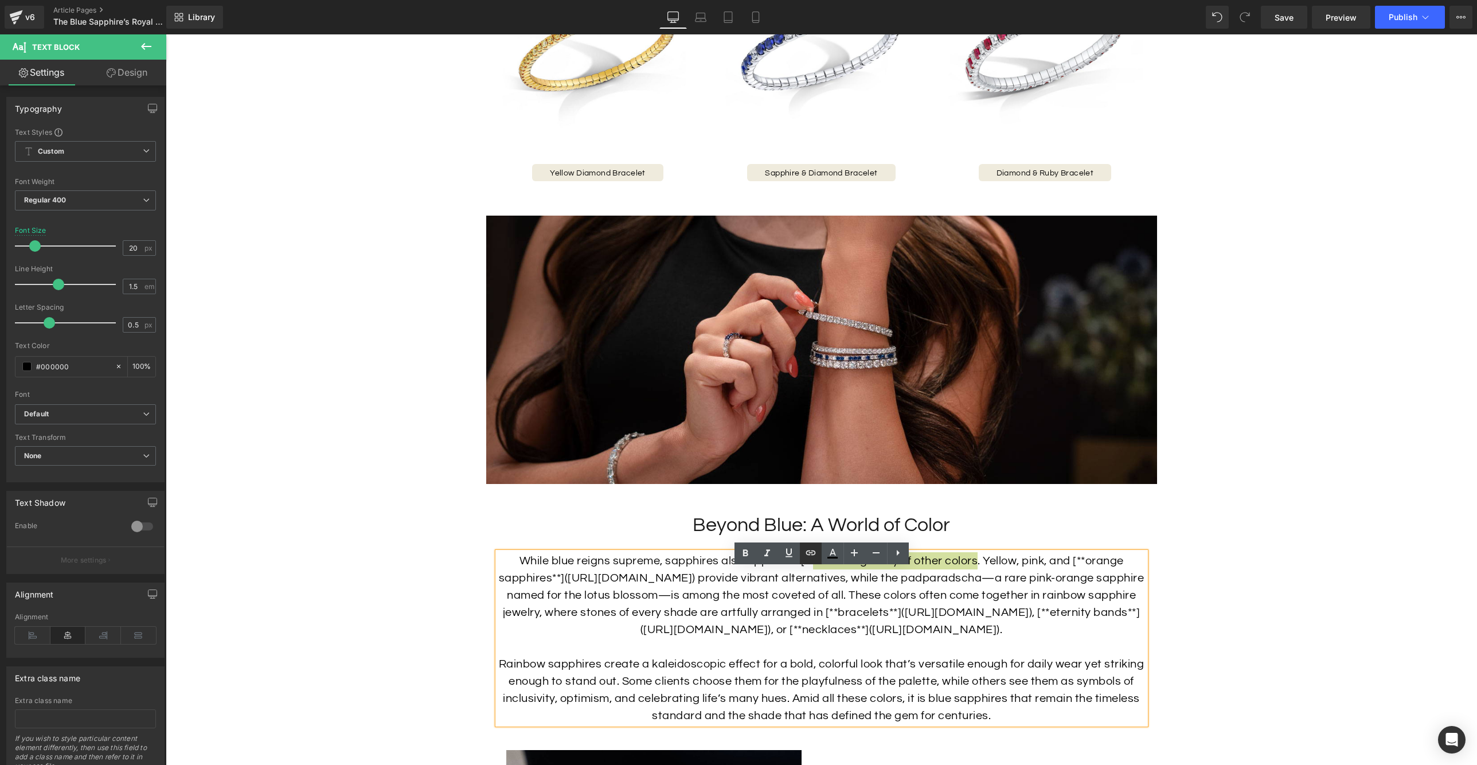
click at [812, 556] on icon at bounding box center [811, 553] width 14 height 14
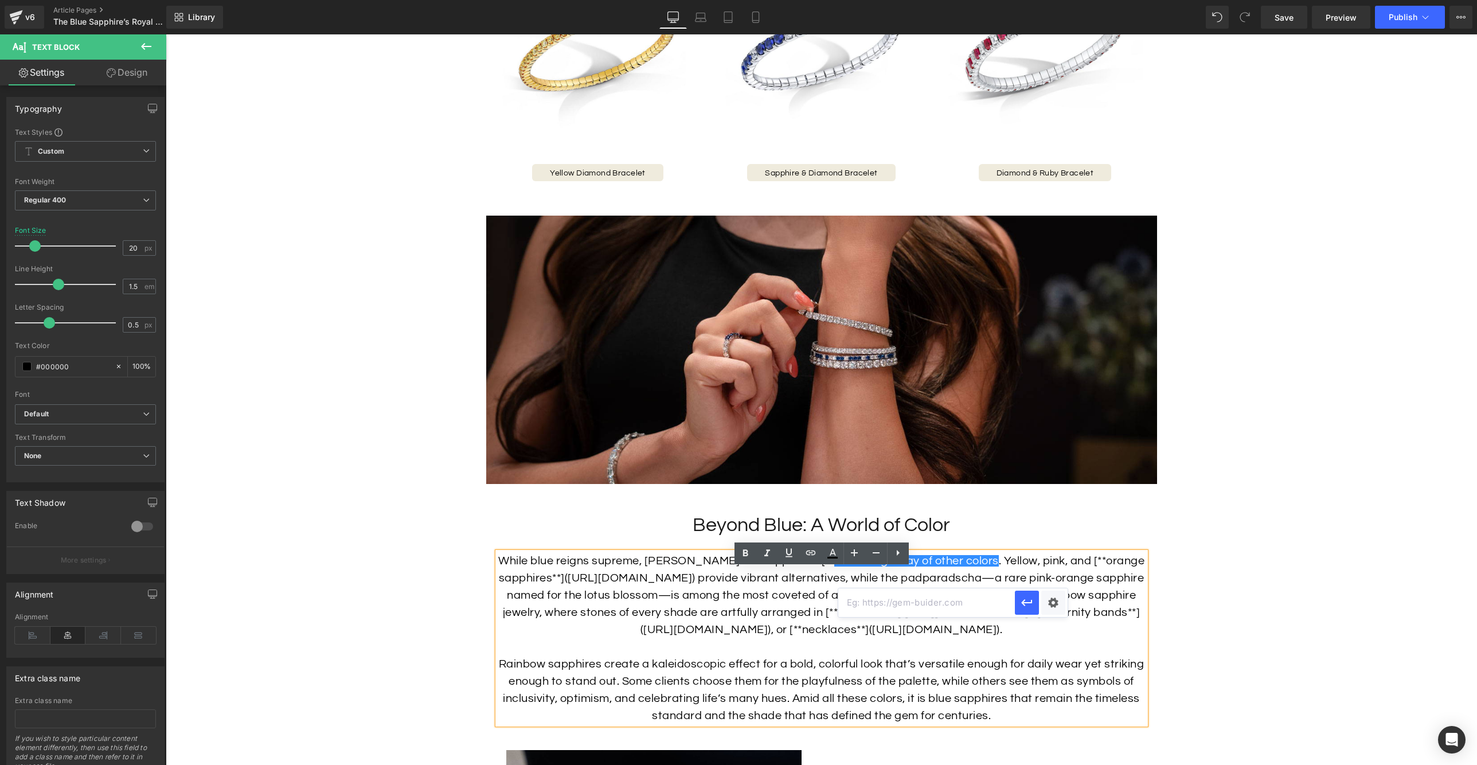
click at [923, 604] on input "text" at bounding box center [926, 602] width 177 height 29
paste input "[URL][DOMAIN_NAME]"
type input "[URL][DOMAIN_NAME]"
click at [1031, 604] on icon "button" at bounding box center [1027, 603] width 14 height 14
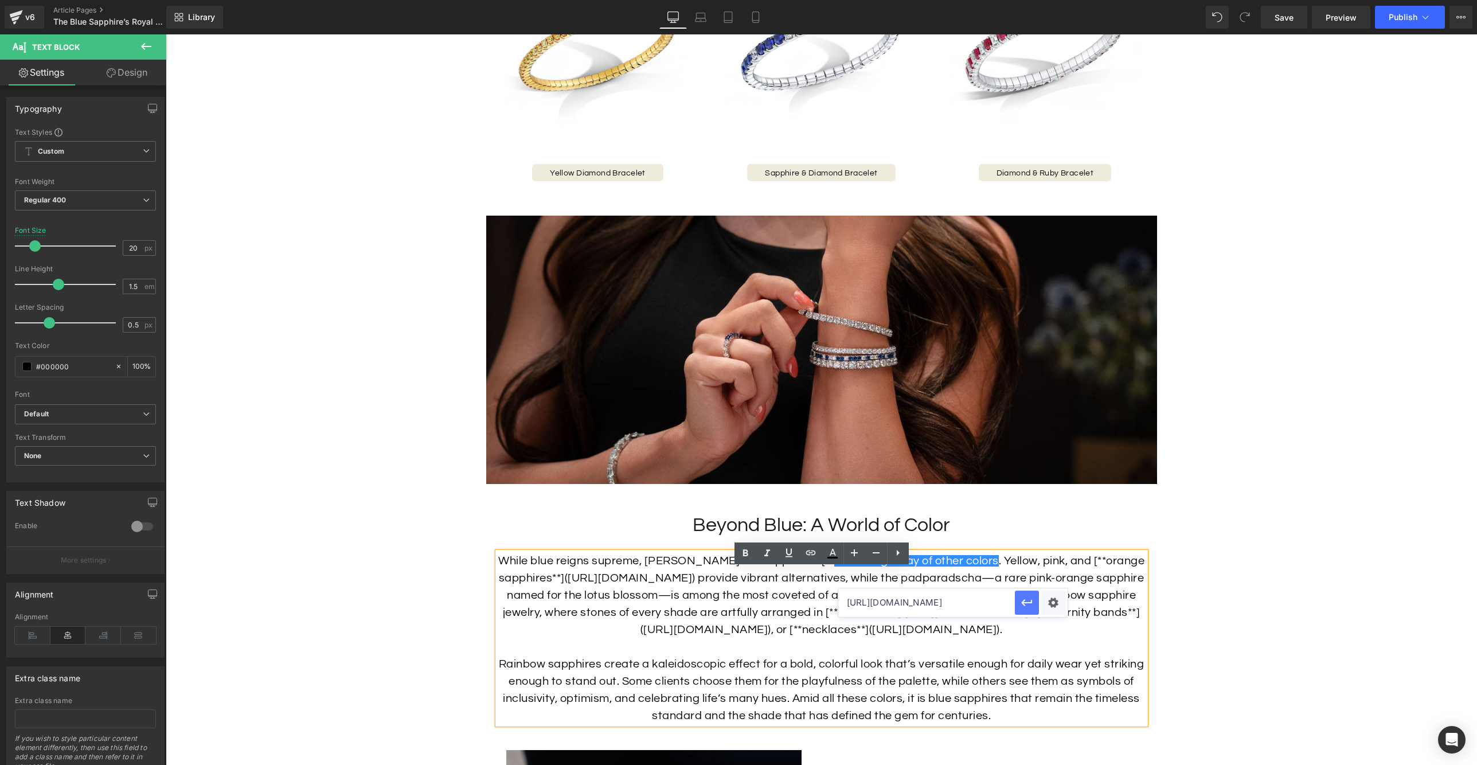
scroll to position [0, 0]
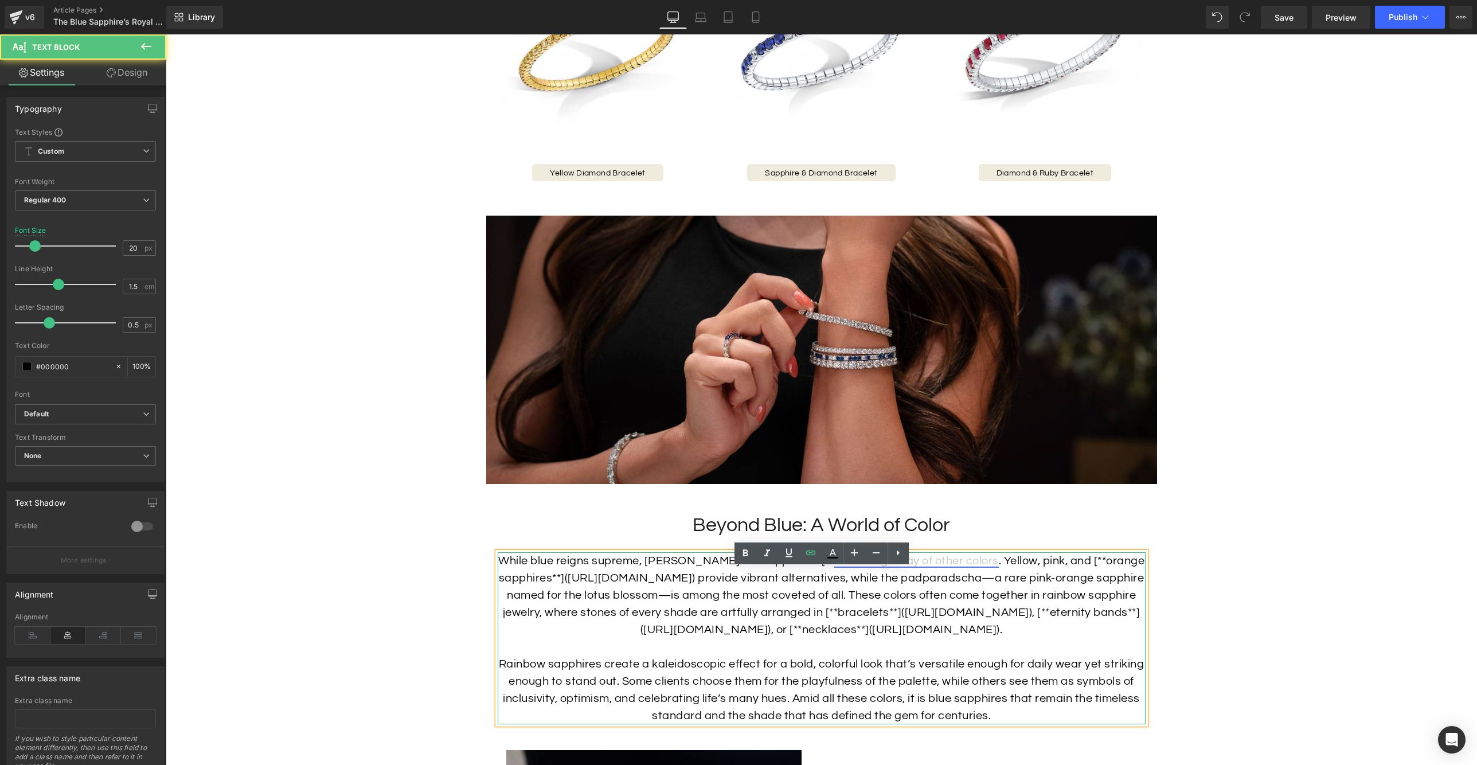
click at [834, 567] on link "a dazzling array of other colors" at bounding box center [916, 560] width 165 height 11
click at [805, 581] on p "While blue reigns supreme, sapphires also appear in [** a dazzling array of oth…" at bounding box center [822, 595] width 648 height 86
click at [1037, 574] on p "While blue reigns supreme, sapphires also appear in a dazzling array of other c…" at bounding box center [822, 595] width 648 height 86
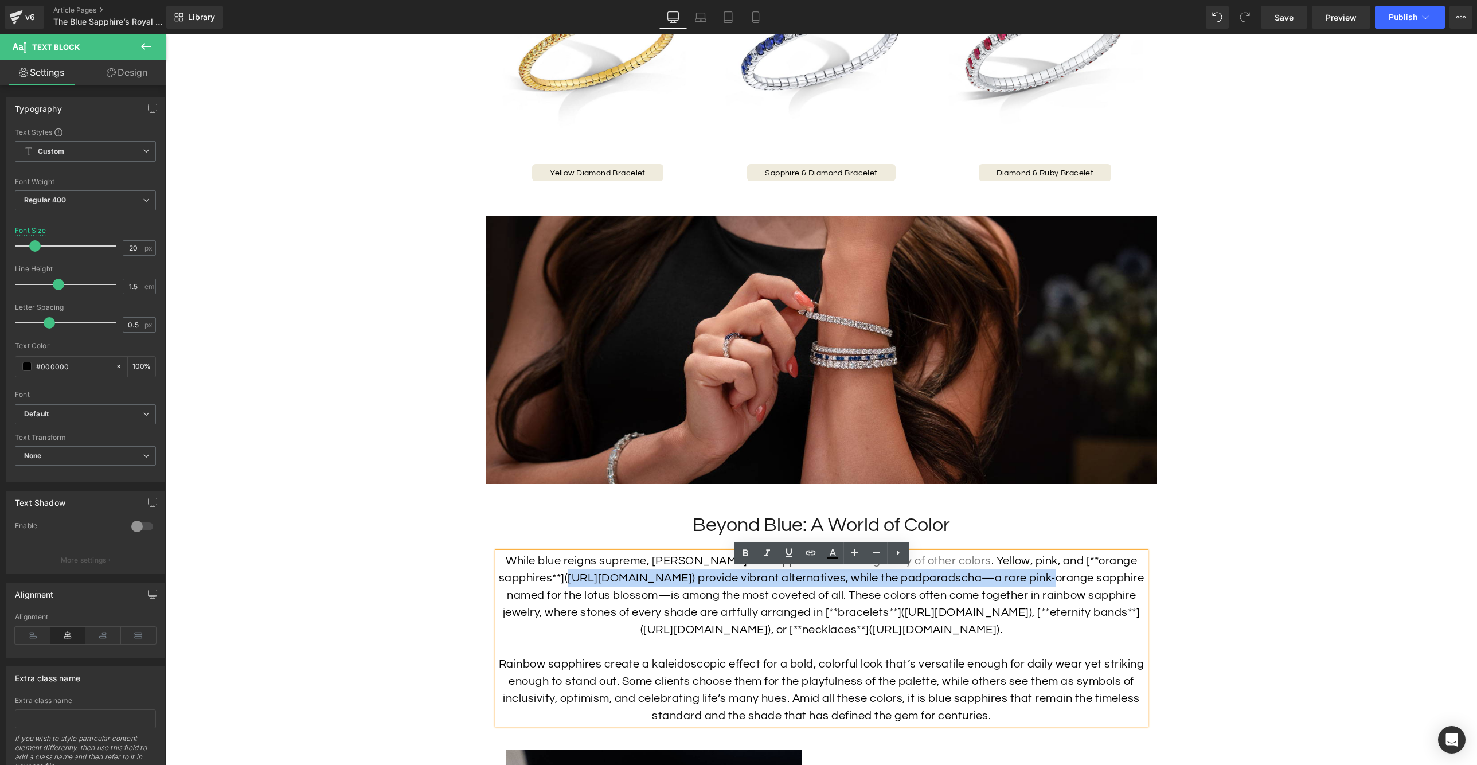
drag, startPoint x: 582, startPoint y: 596, endPoint x: 1083, endPoint y: 595, distance: 501.3
click at [1083, 595] on p "While blue reigns supreme, sapphires also appear in a dazzling array of other c…" at bounding box center [822, 595] width 648 height 86
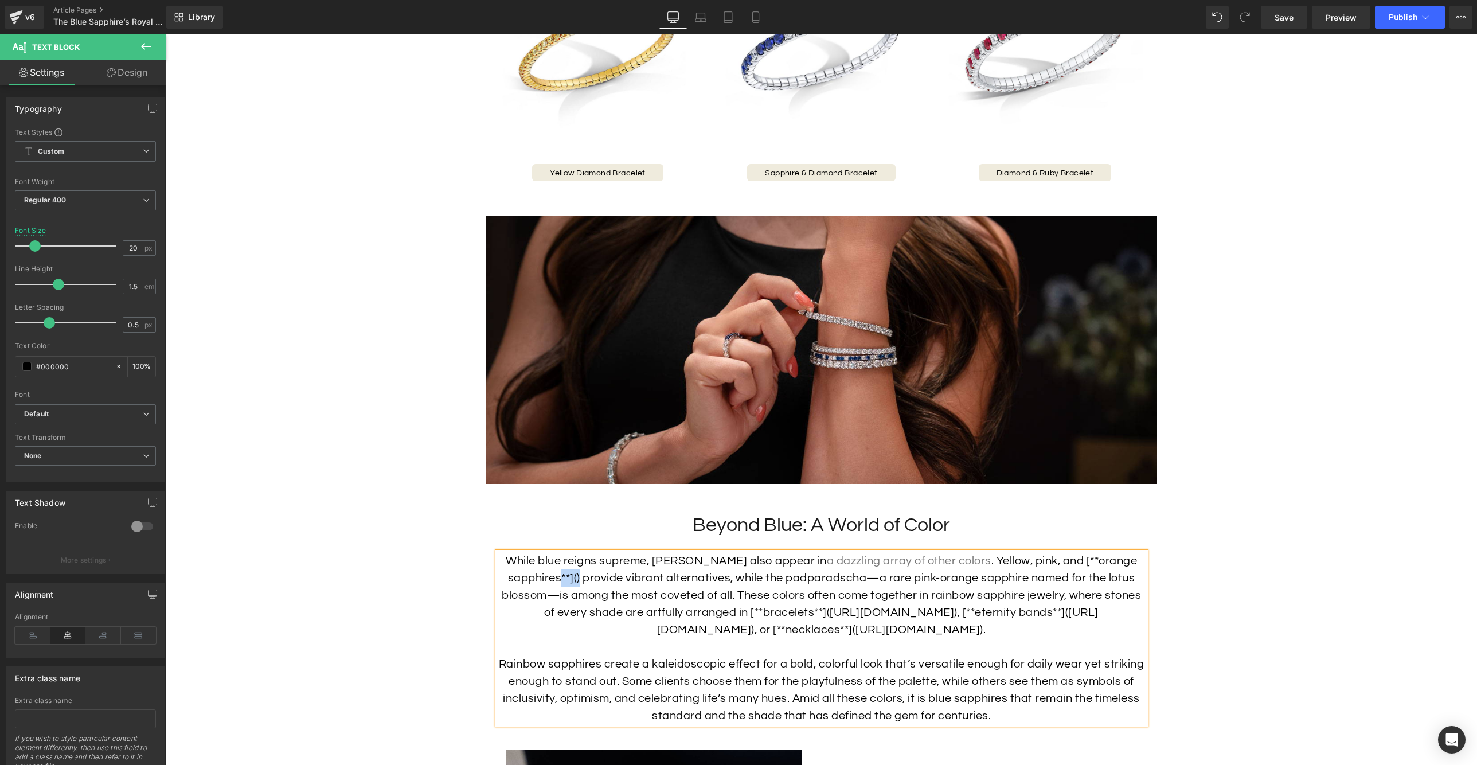
drag, startPoint x: 580, startPoint y: 595, endPoint x: 562, endPoint y: 598, distance: 18.1
click at [562, 598] on p "While blue reigns supreme, sapphires also appear in a dazzling array of other c…" at bounding box center [822, 595] width 648 height 86
drag, startPoint x: 571, startPoint y: 592, endPoint x: 1082, endPoint y: 572, distance: 510.8
click at [1082, 572] on p "While blue reigns supreme, sapphires also appear in a dazzling array of other c…" at bounding box center [822, 595] width 648 height 86
drag, startPoint x: 811, startPoint y: 553, endPoint x: 647, endPoint y: 531, distance: 164.9
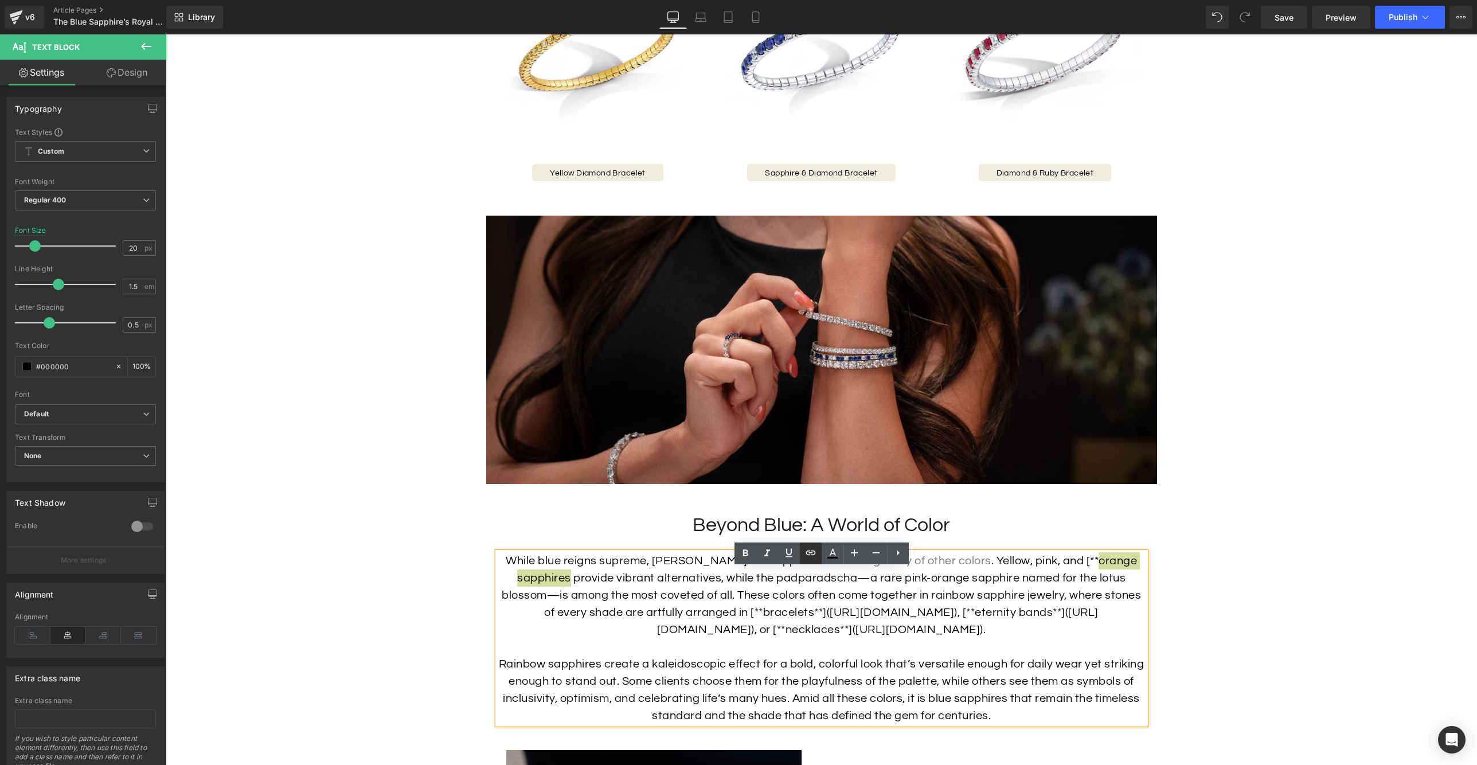
click at [811, 553] on icon at bounding box center [811, 553] width 10 height 5
click at [880, 625] on input "text" at bounding box center [849, 620] width 177 height 29
paste input "[URL][DOMAIN_NAME]"
type input "[URL][DOMAIN_NAME]"
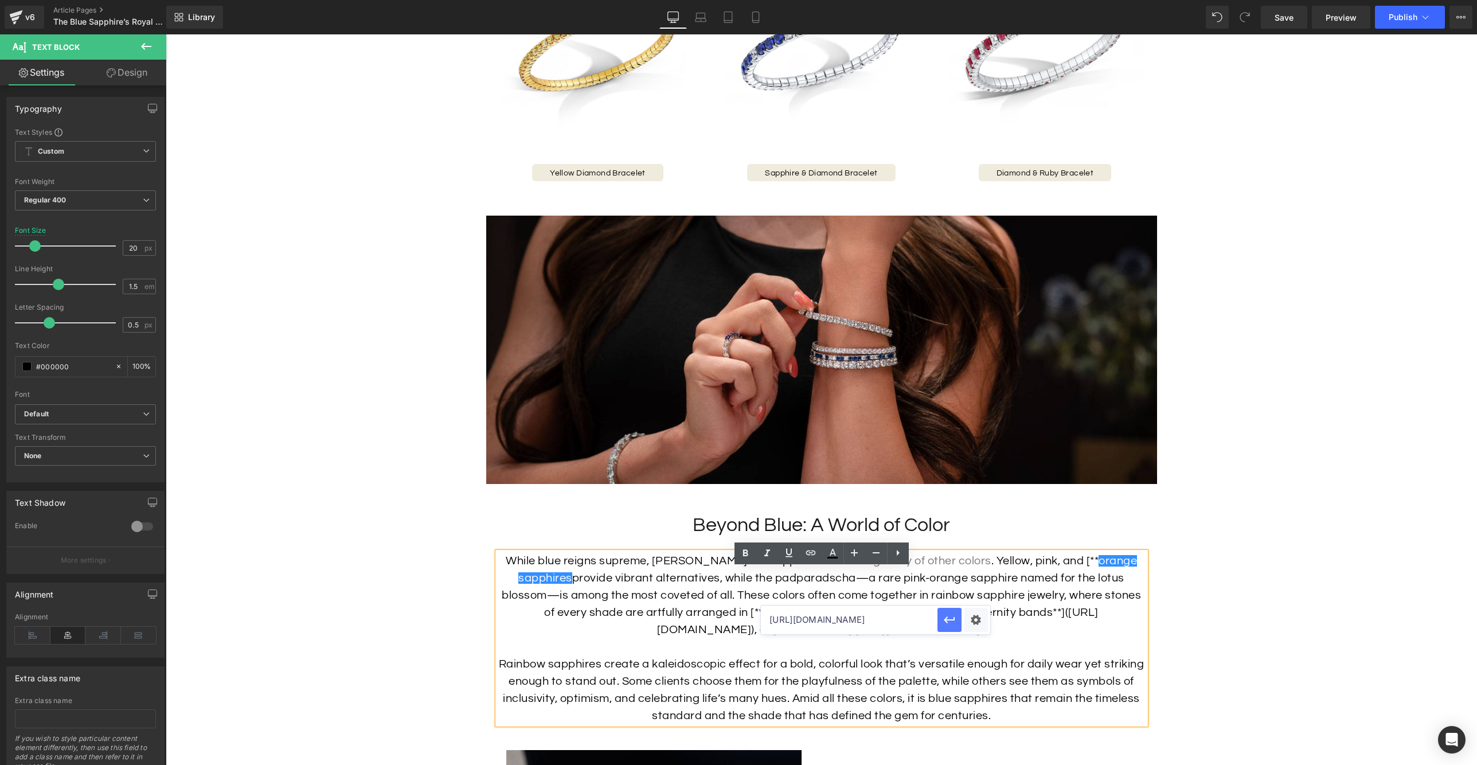
click at [950, 621] on icon "button" at bounding box center [950, 620] width 14 height 14
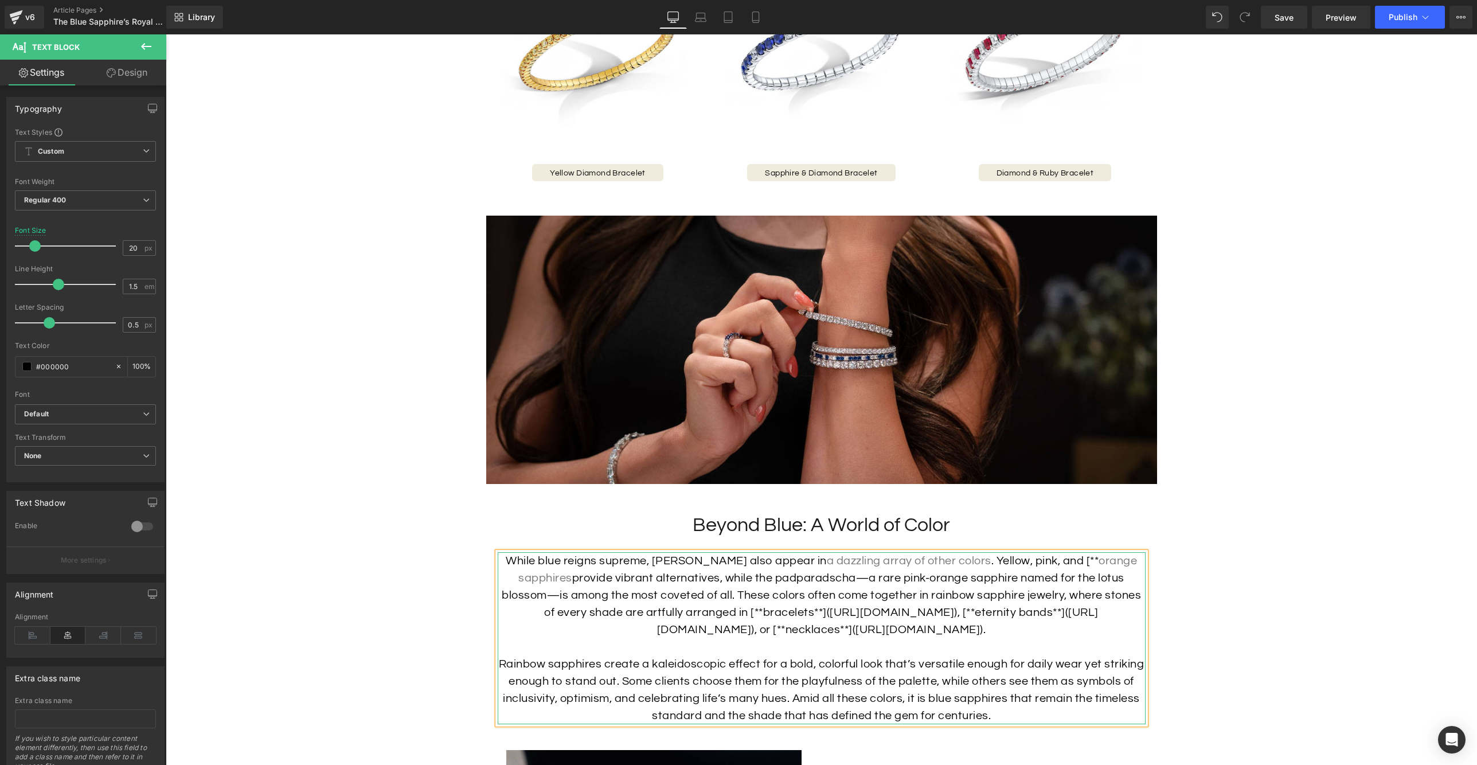
click at [1075, 574] on p "While blue reigns supreme, sapphires also appear in a dazzling array of other c…" at bounding box center [822, 595] width 648 height 86
click at [786, 607] on p "While blue reigns supreme, sapphires also appear in a dazzling array of other c…" at bounding box center [822, 595] width 648 height 86
click at [760, 630] on p "While blue reigns supreme, sapphires also appear in a dazzling array of other c…" at bounding box center [822, 595] width 648 height 86
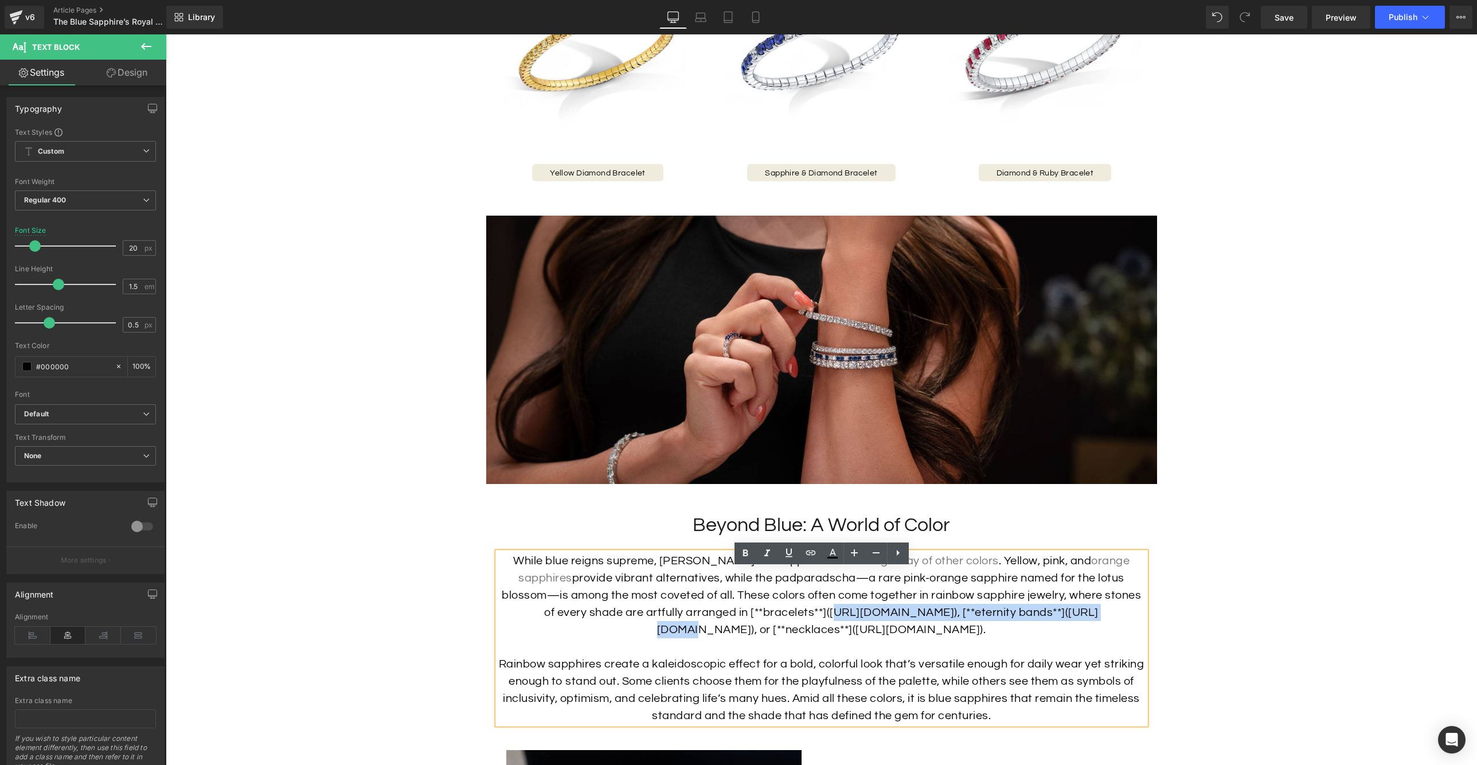
drag, startPoint x: 761, startPoint y: 630, endPoint x: 1062, endPoint y: 626, distance: 300.5
click at [1062, 626] on p "While blue reigns supreme, sapphires also appear in a dazzling array of other c…" at bounding box center [822, 595] width 648 height 86
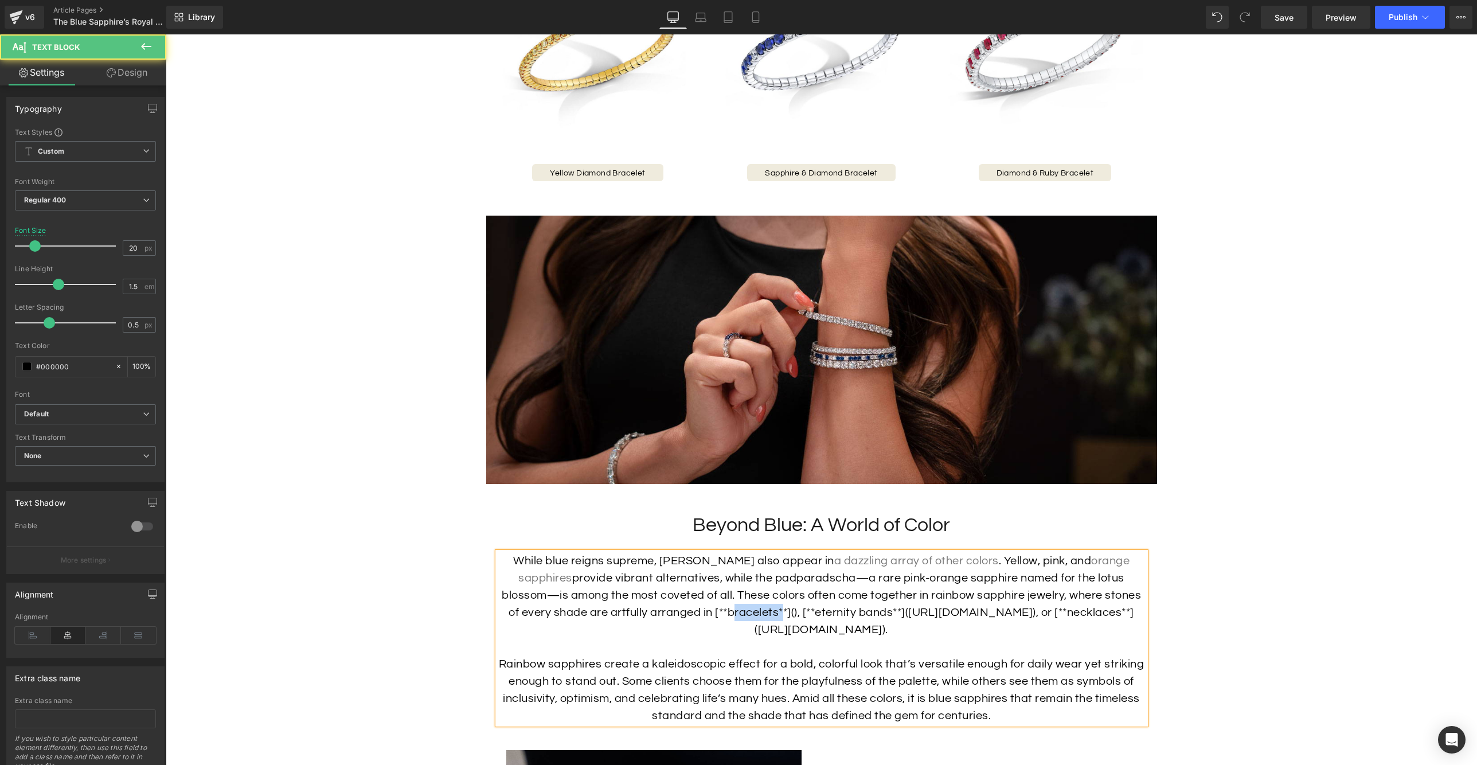
drag, startPoint x: 739, startPoint y: 628, endPoint x: 689, endPoint y: 630, distance: 49.9
click at [689, 630] on p "While blue reigns supreme, sapphires also appear in a dazzling array of other c…" at bounding box center [822, 595] width 648 height 86
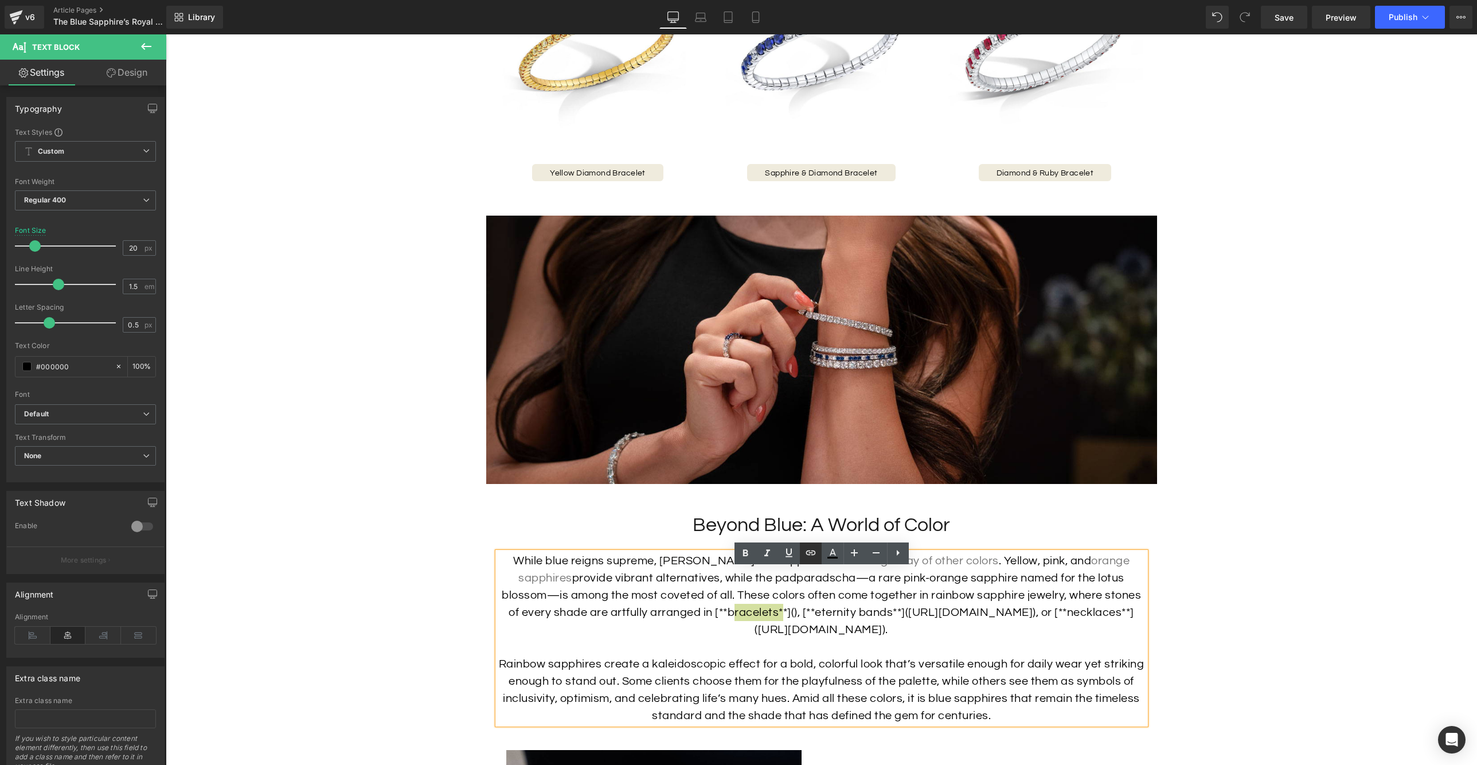
click at [812, 556] on icon at bounding box center [811, 553] width 14 height 14
click at [789, 653] on input "text" at bounding box center [744, 654] width 177 height 29
paste input "[URL][DOMAIN_NAME]"
type input "[URL][DOMAIN_NAME]"
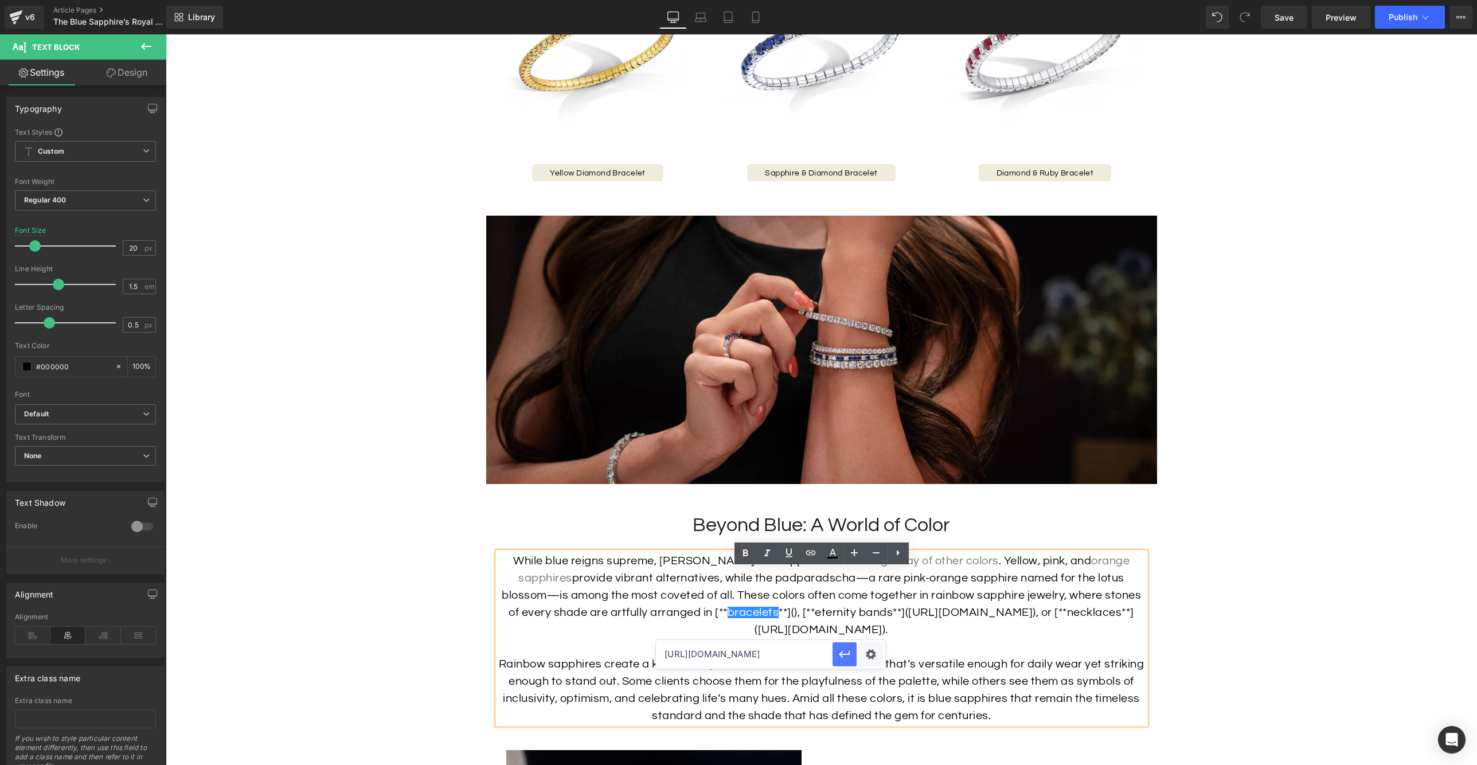
scroll to position [0, 0]
click at [836, 656] on button "button" at bounding box center [845, 654] width 24 height 24
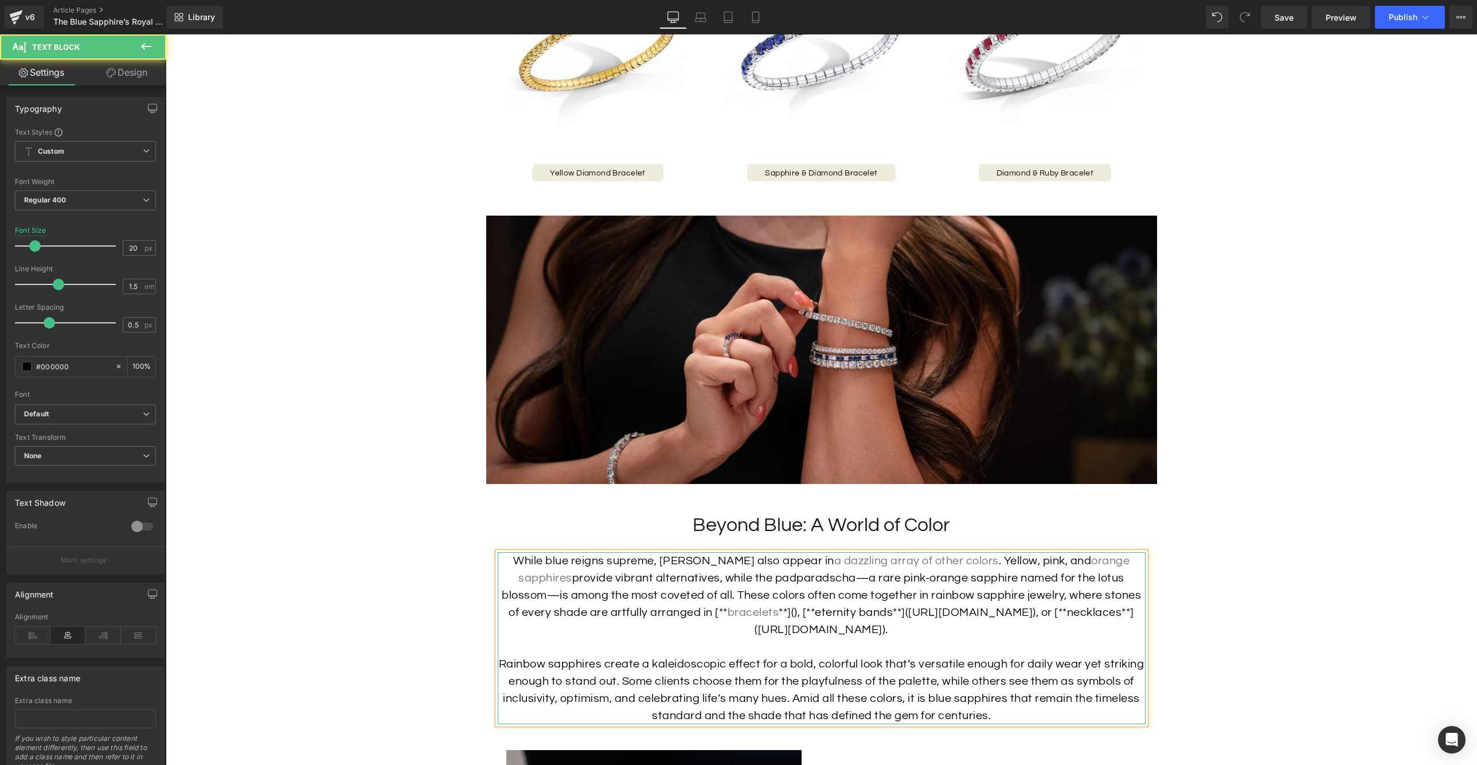
click at [684, 626] on p "While blue reigns supreme, sapphires also appear in a dazzling array of other c…" at bounding box center [822, 595] width 648 height 86
click at [736, 628] on p "While blue reigns supreme, sapphires also appear in a dazzling array of other c…" at bounding box center [822, 595] width 648 height 86
drag, startPoint x: 836, startPoint y: 630, endPoint x: 703, endPoint y: 640, distance: 132.9
click at [703, 638] on p "While blue reigns supreme, sapphires also appear in a dazzling array of other c…" at bounding box center [822, 595] width 648 height 86
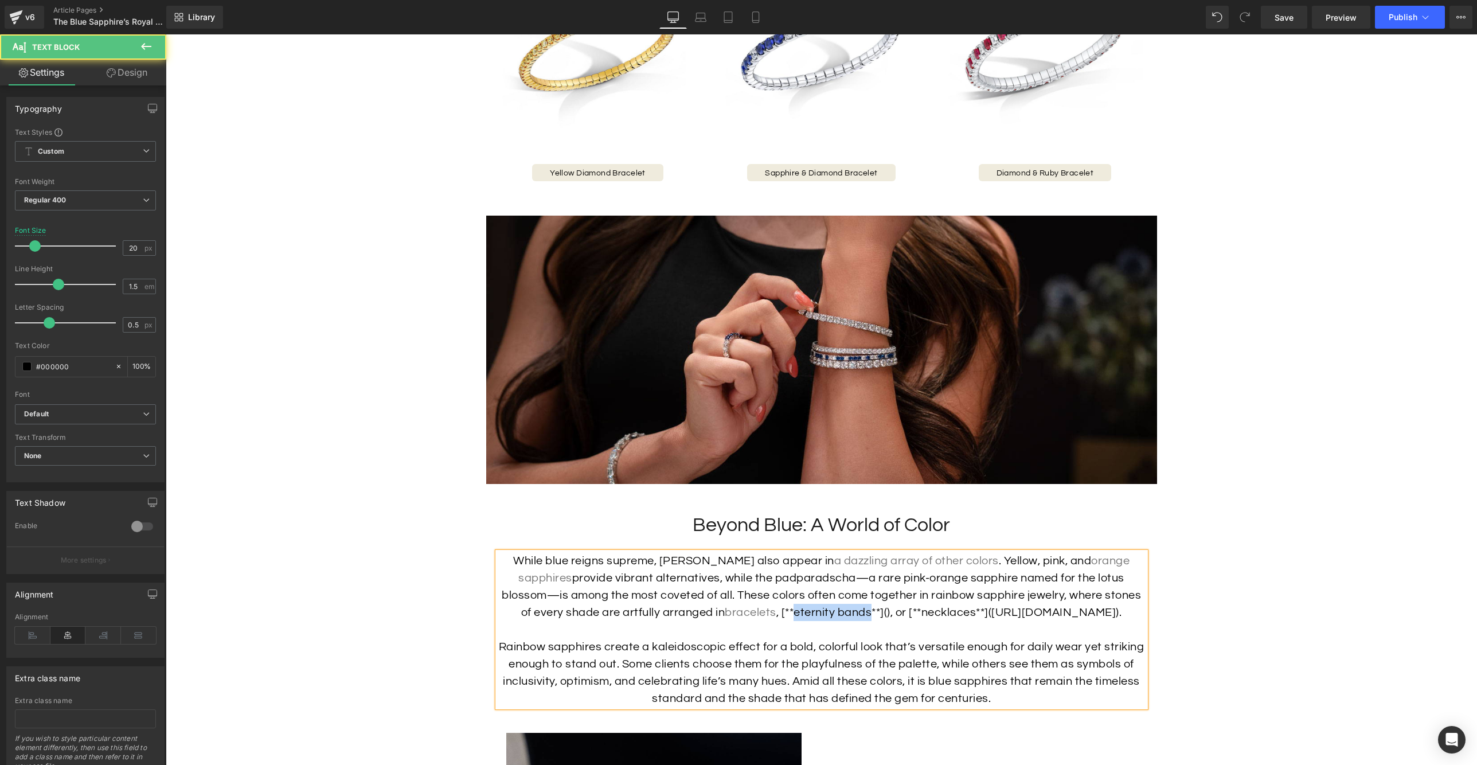
drag, startPoint x: 807, startPoint y: 631, endPoint x: 744, endPoint y: 631, distance: 62.5
click at [737, 621] on p "While blue reigns supreme, sapphires also appear in a dazzling array of other c…" at bounding box center [822, 586] width 648 height 69
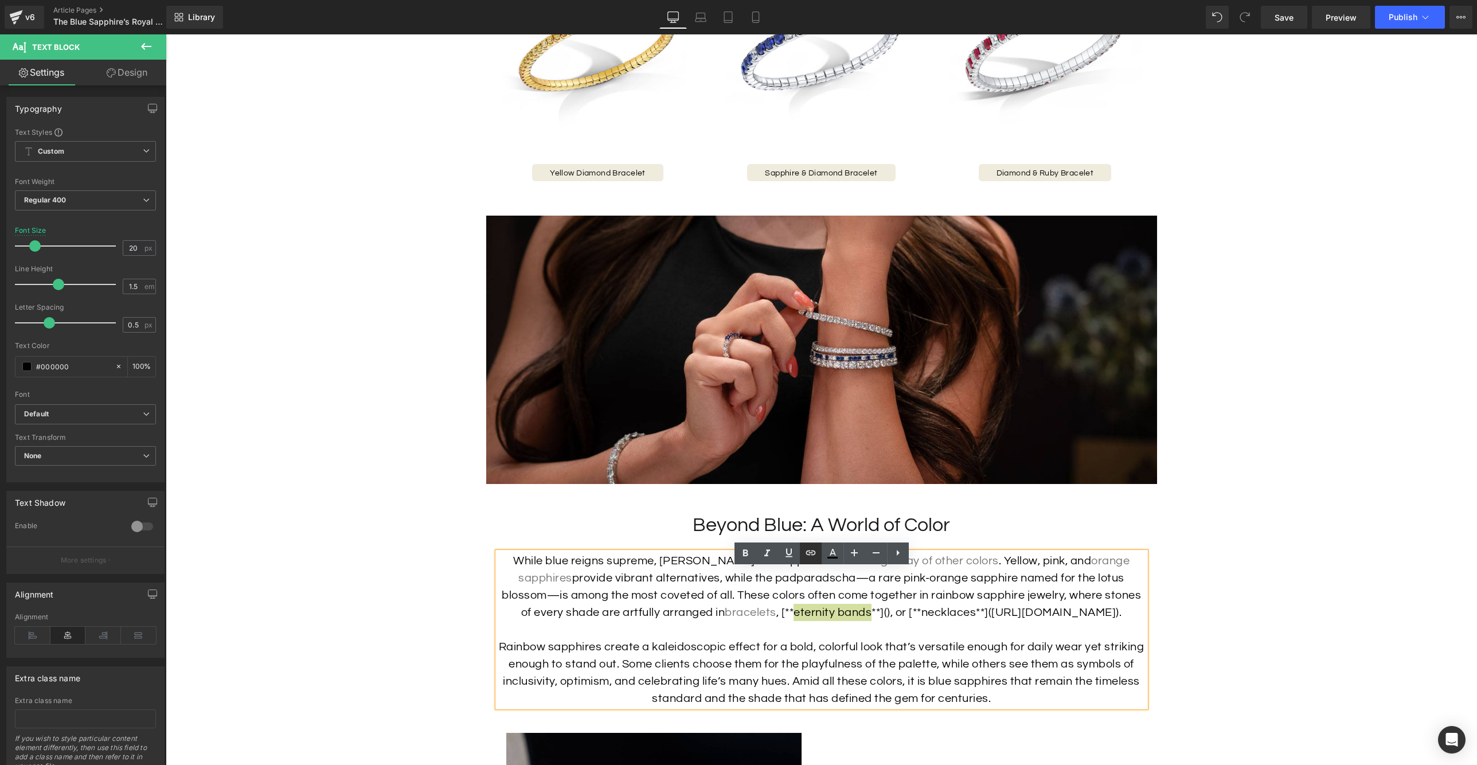
click at [813, 557] on icon at bounding box center [811, 553] width 14 height 14
click at [838, 653] on input "text" at bounding box center [805, 654] width 177 height 29
paste input "[URL][DOMAIN_NAME]"
click at [907, 657] on icon "button" at bounding box center [906, 654] width 14 height 14
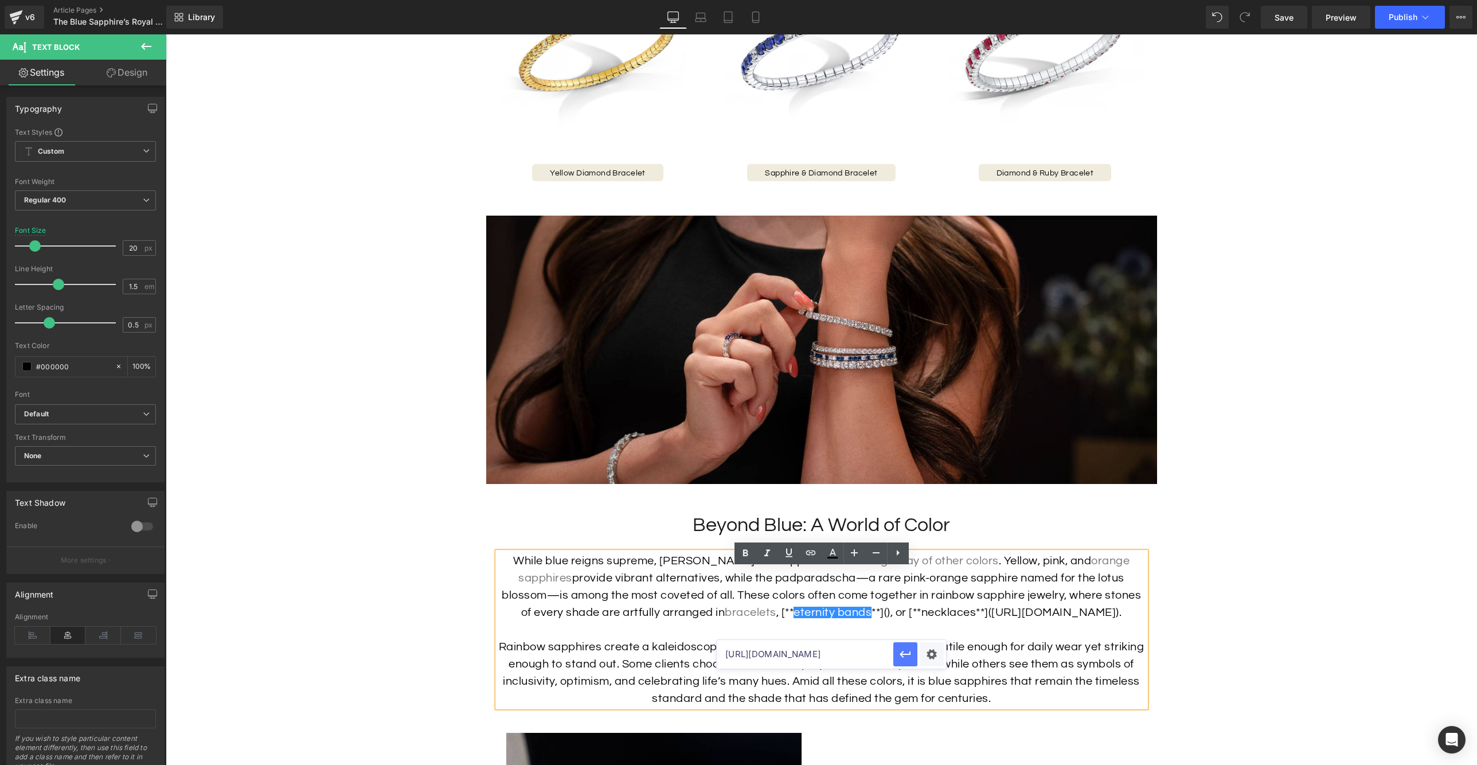
scroll to position [0, 0]
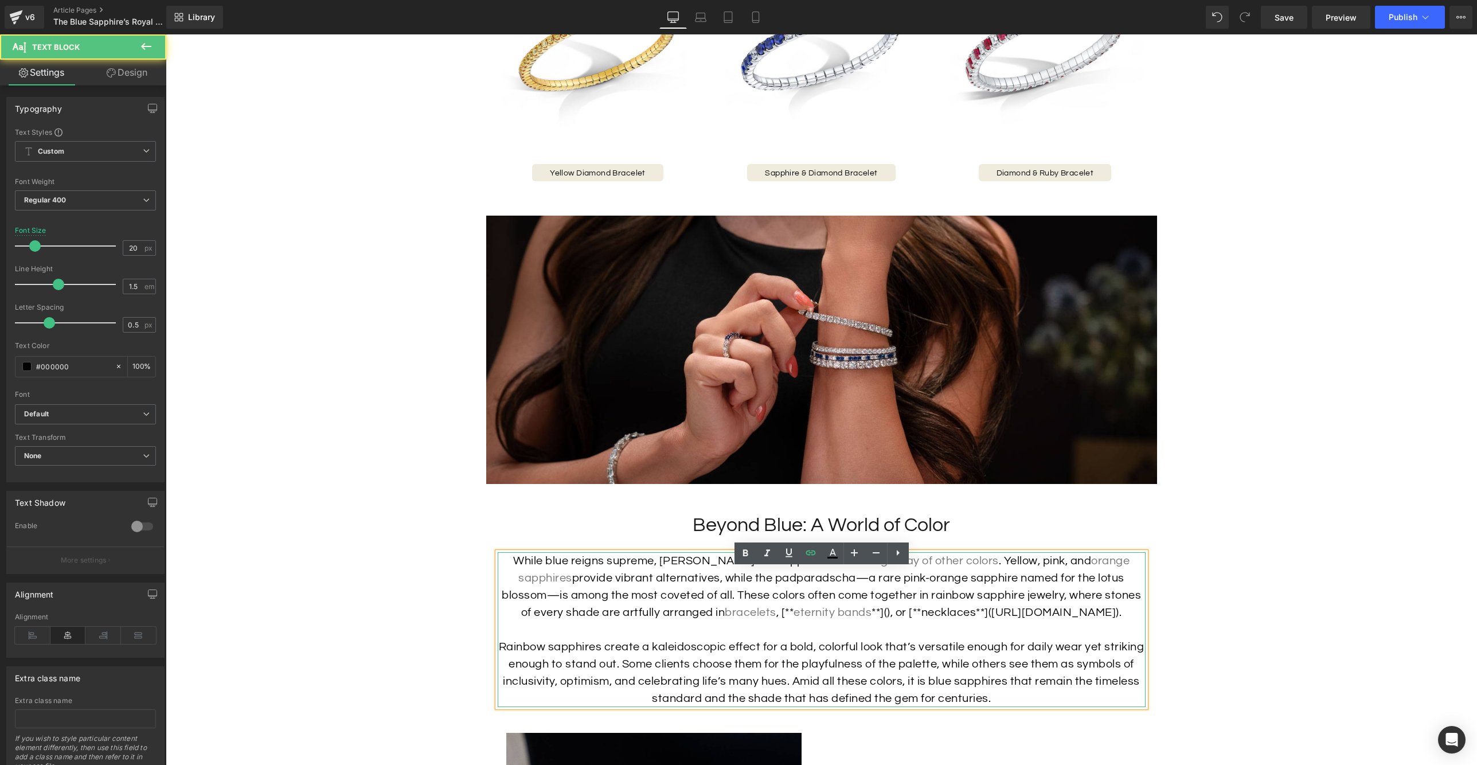
click at [832, 621] on p "While blue reigns supreme, sapphires also appear in a dazzling array of other c…" at bounding box center [822, 586] width 648 height 69
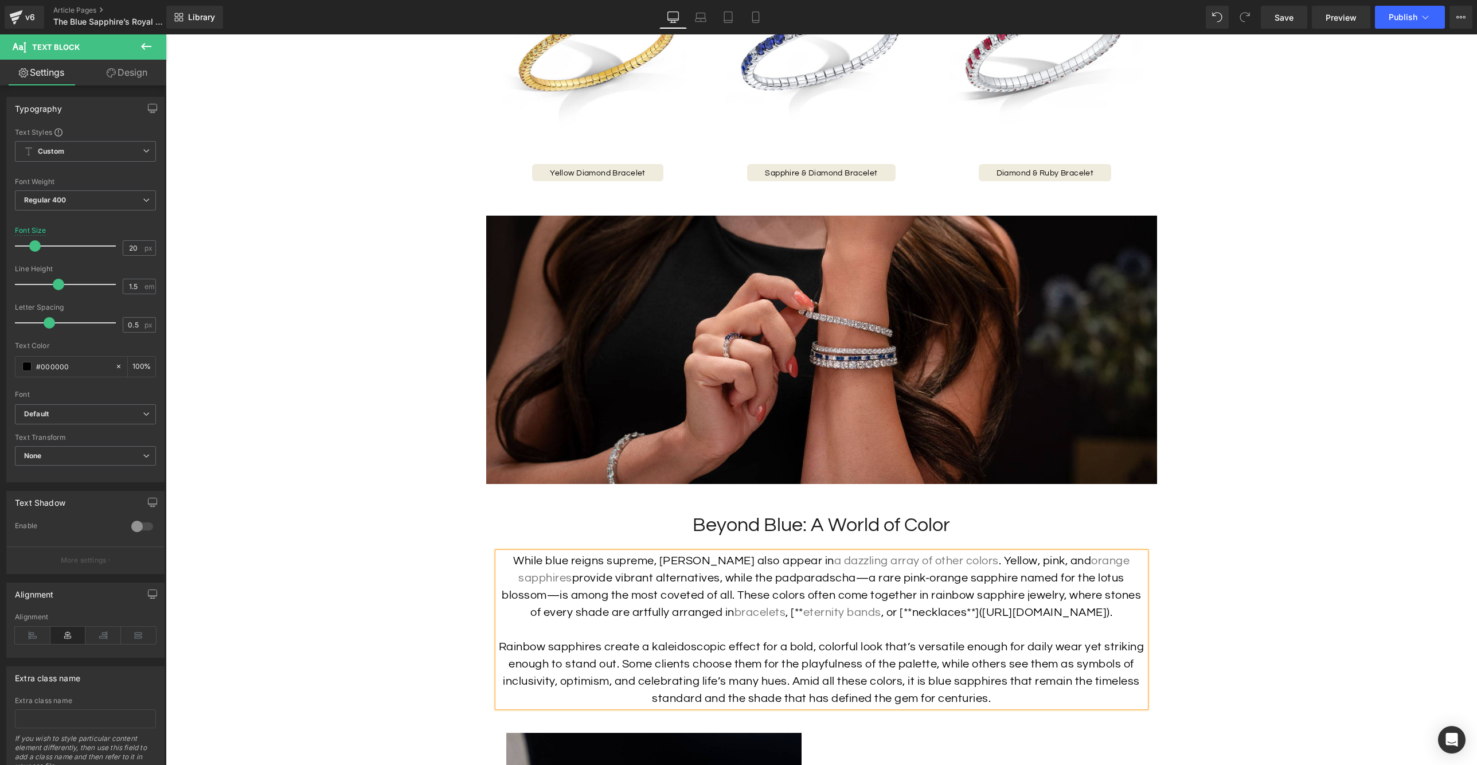
click at [738, 621] on p "While blue reigns supreme, sapphires also appear in a dazzling array of other c…" at bounding box center [822, 586] width 648 height 69
drag, startPoint x: 919, startPoint y: 631, endPoint x: 960, endPoint y: 650, distance: 45.2
click at [960, 621] on p "While blue reigns supreme, sapphires also appear in a dazzling array of other c…" at bounding box center [822, 586] width 648 height 69
click at [953, 621] on p "While blue reigns supreme, sapphires also appear in a dazzling array of other c…" at bounding box center [822, 586] width 648 height 69
drag, startPoint x: 988, startPoint y: 631, endPoint x: 951, endPoint y: 635, distance: 37.4
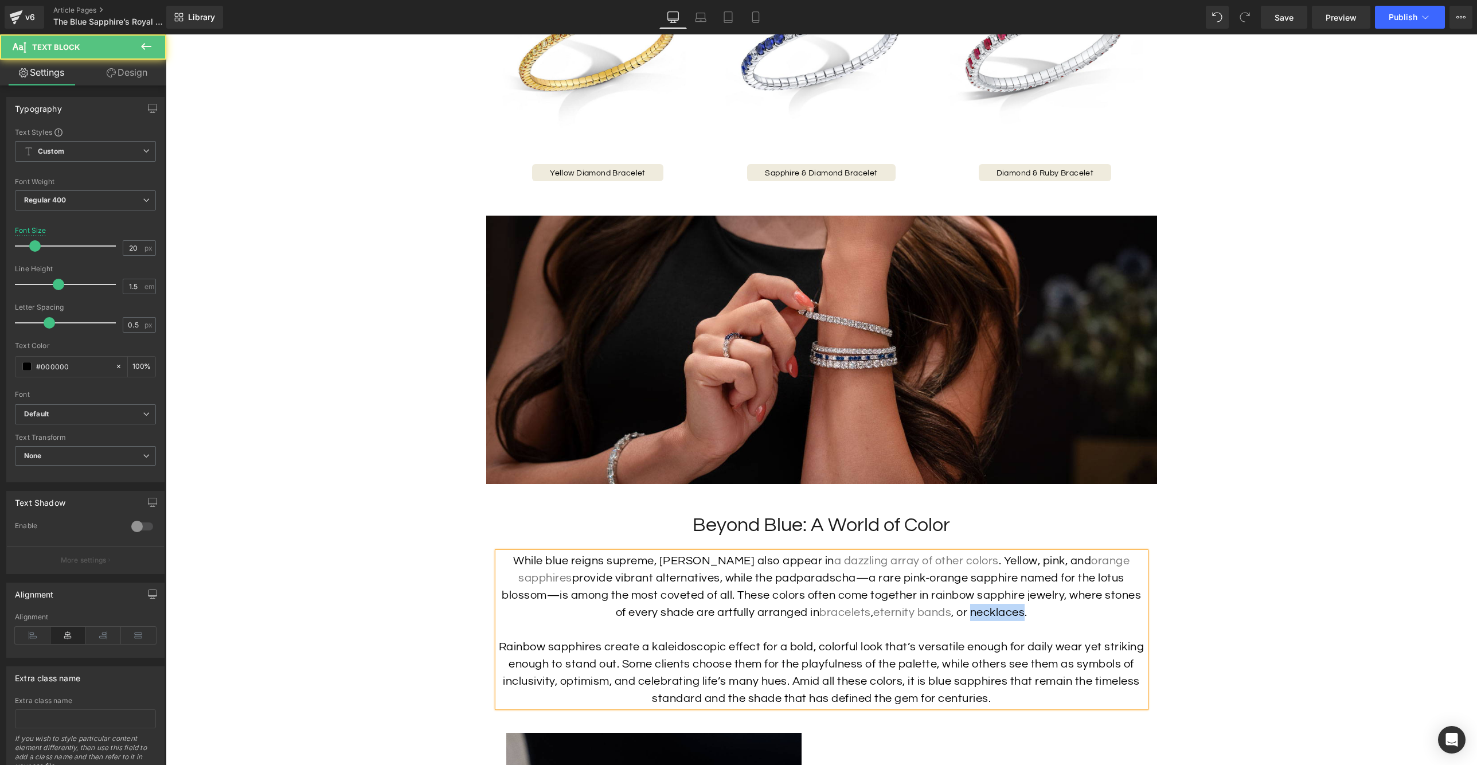
click at [951, 621] on p "While blue reigns supreme, sapphires also appear in a dazzling array of other c…" at bounding box center [822, 586] width 648 height 69
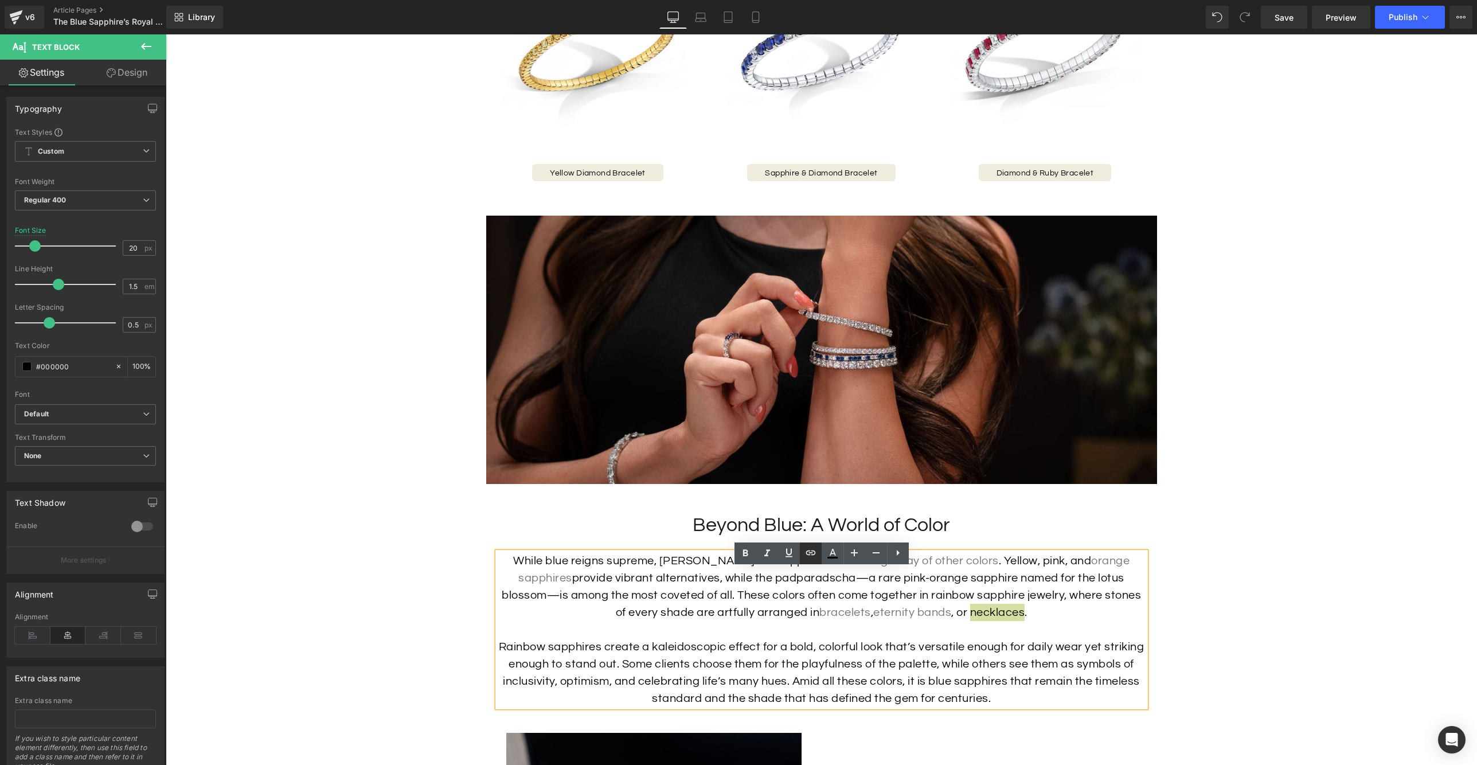
click at [808, 549] on icon at bounding box center [811, 553] width 14 height 14
click at [983, 653] on input "text" at bounding box center [1004, 654] width 177 height 29
paste input "[URL][DOMAIN_NAME]"
type input "[URL][DOMAIN_NAME]"
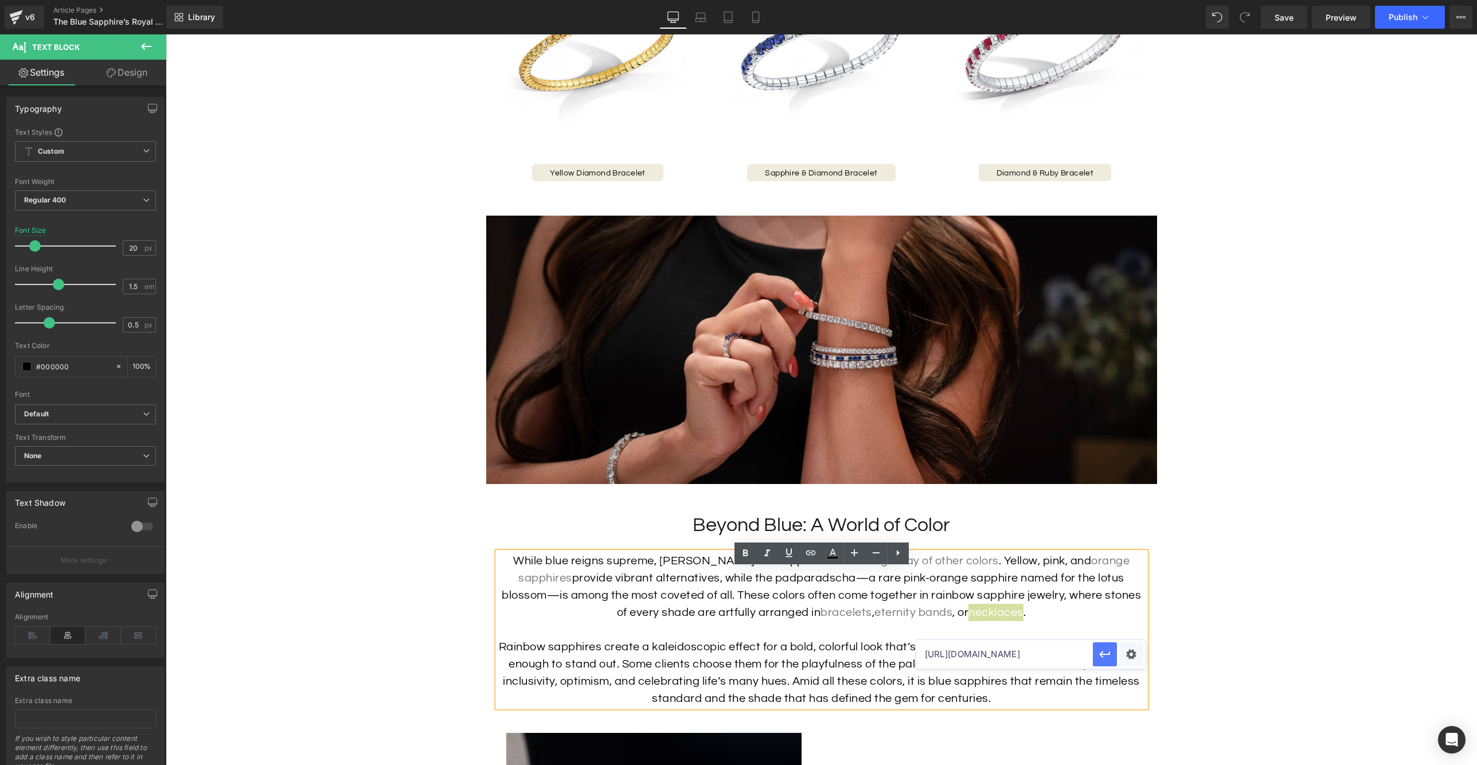
scroll to position [0, 0]
click at [1097, 653] on button "button" at bounding box center [1105, 654] width 24 height 24
click at [797, 696] on p "Rainbow sapphires create a kaleidoscopic effect for a bold, colorful look that’…" at bounding box center [822, 672] width 648 height 69
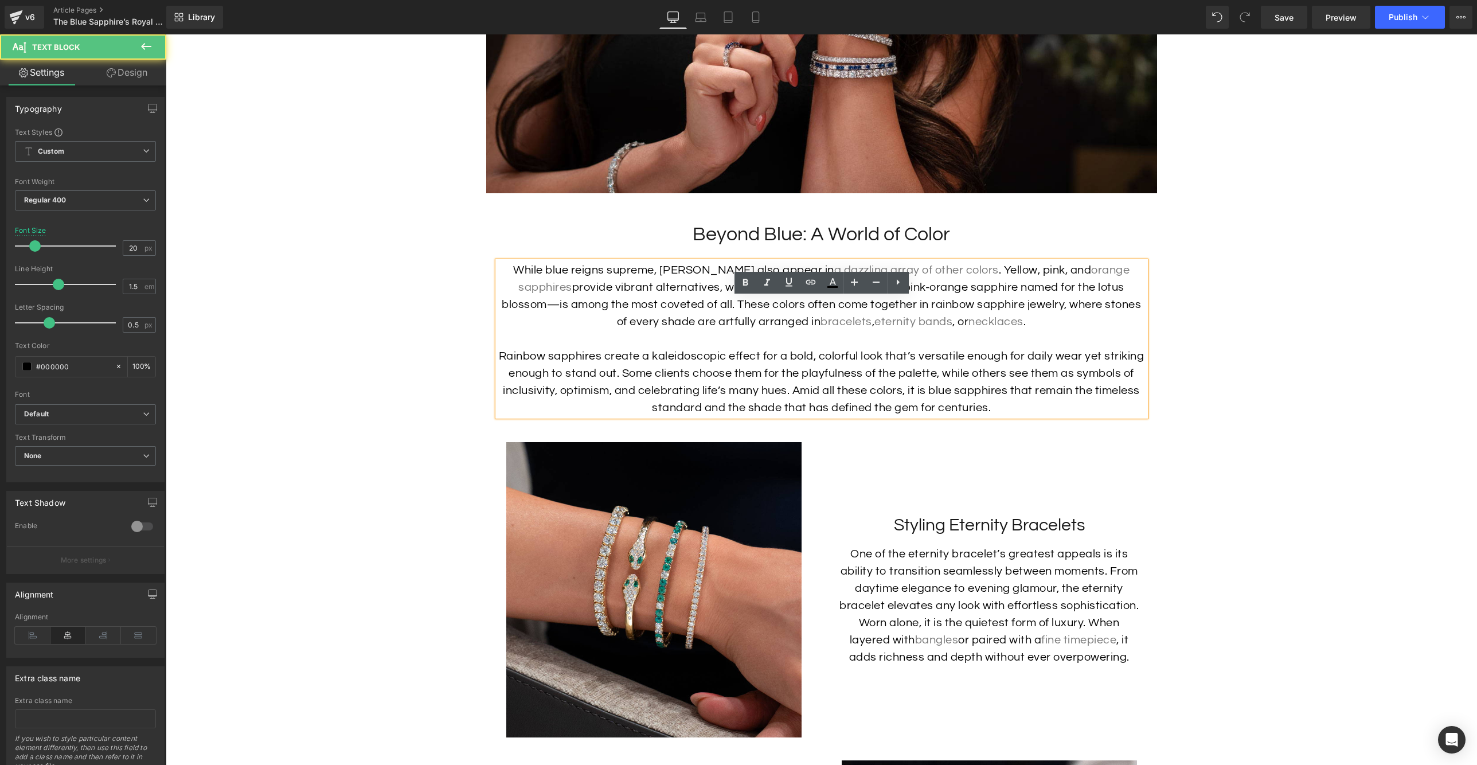
scroll to position [2640, 0]
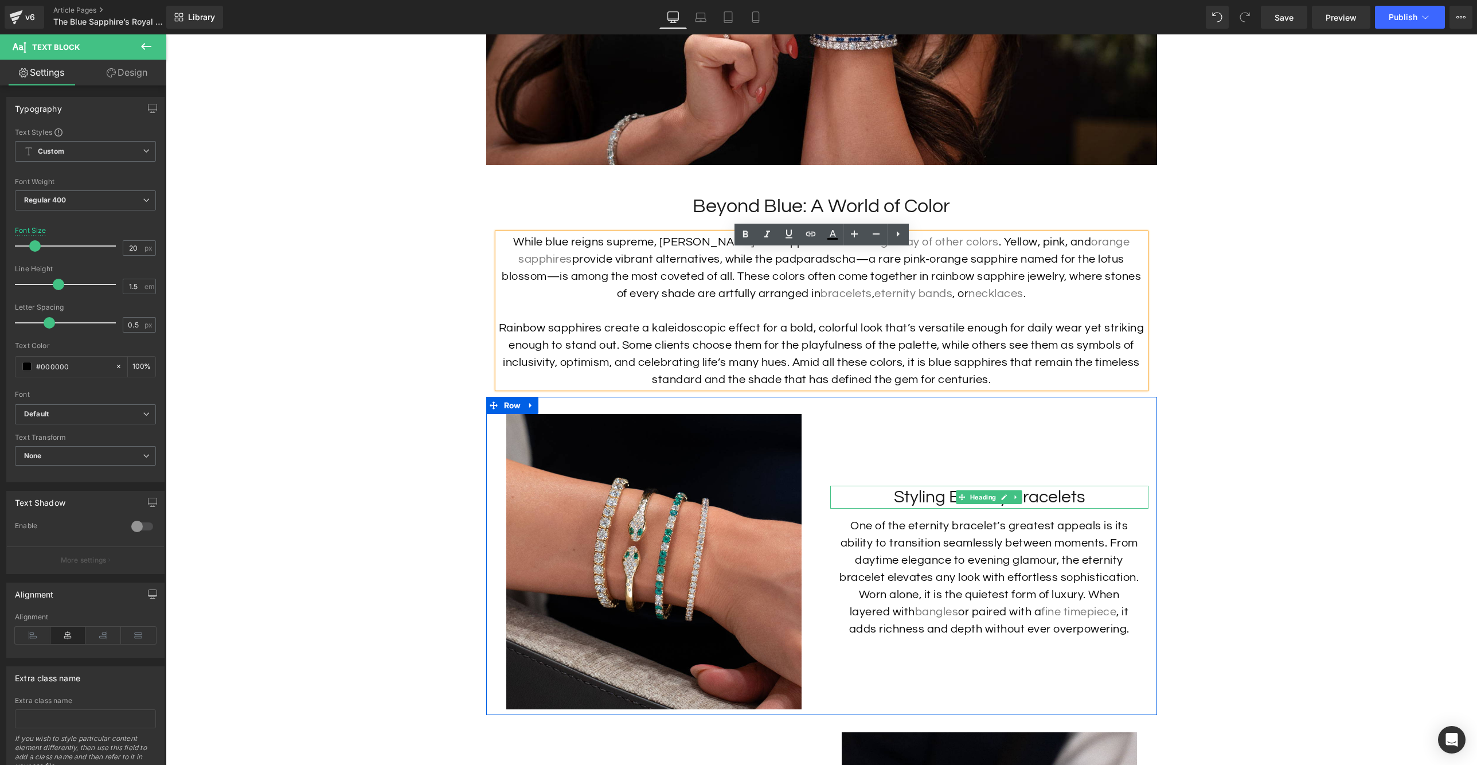
click at [1095, 509] on h3 "Styling Eternity Bracelets" at bounding box center [989, 497] width 318 height 23
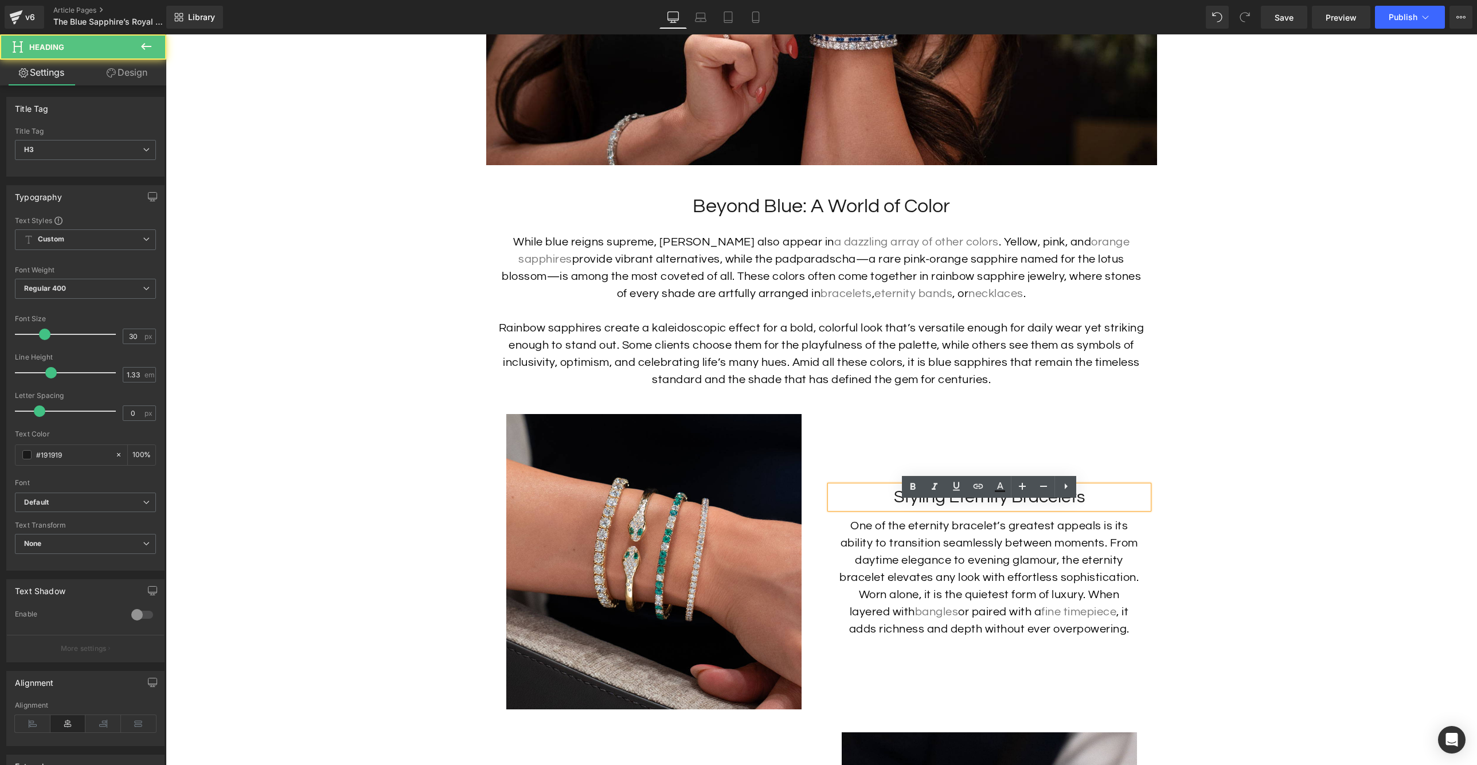
click at [1089, 509] on h3 "Styling Eternity Bracelets" at bounding box center [989, 497] width 318 height 23
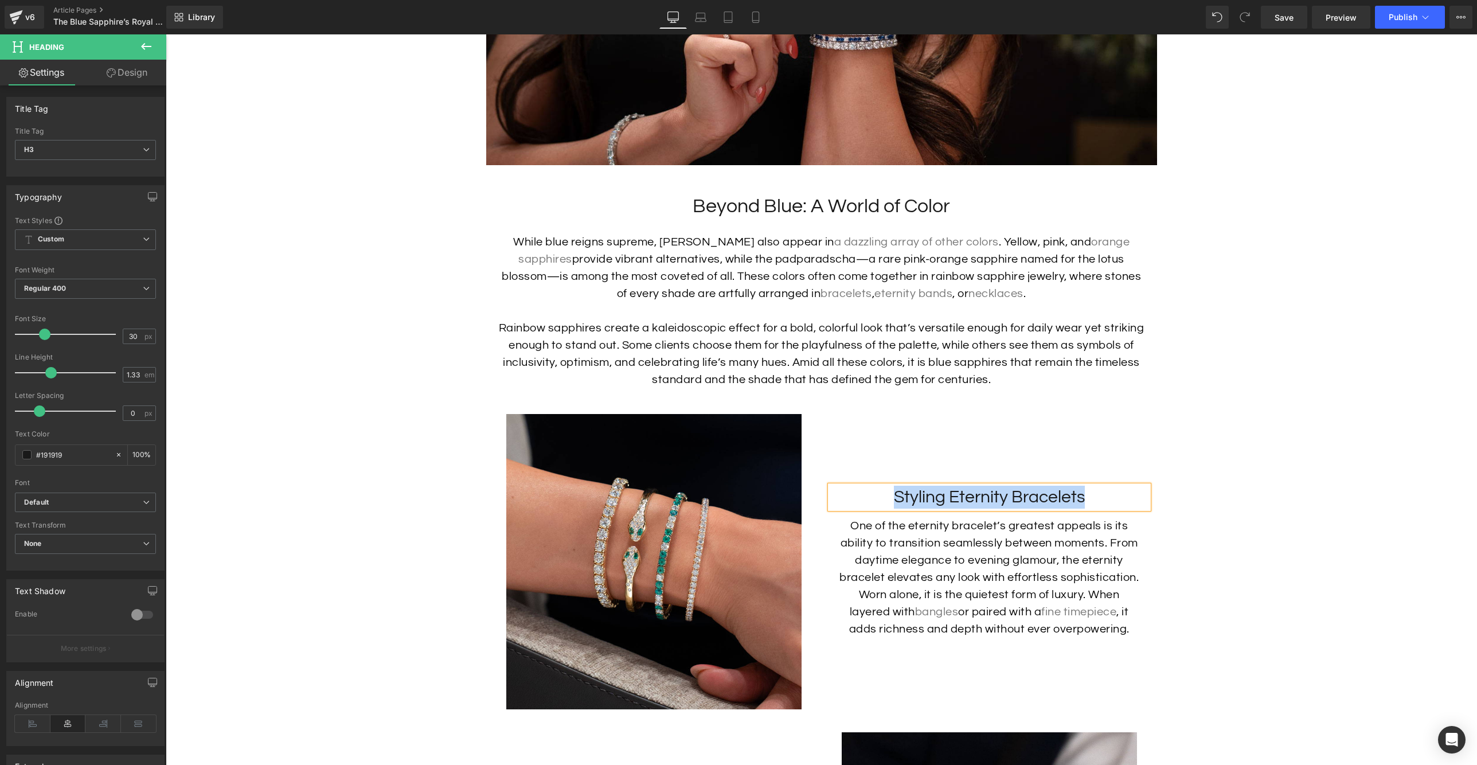
paste div
click at [1024, 584] on link at bounding box center [1020, 578] width 12 height 14
click at [1058, 591] on p "One of the eternity bracelet’s greatest appeals is its ability to transition se…" at bounding box center [989, 577] width 301 height 120
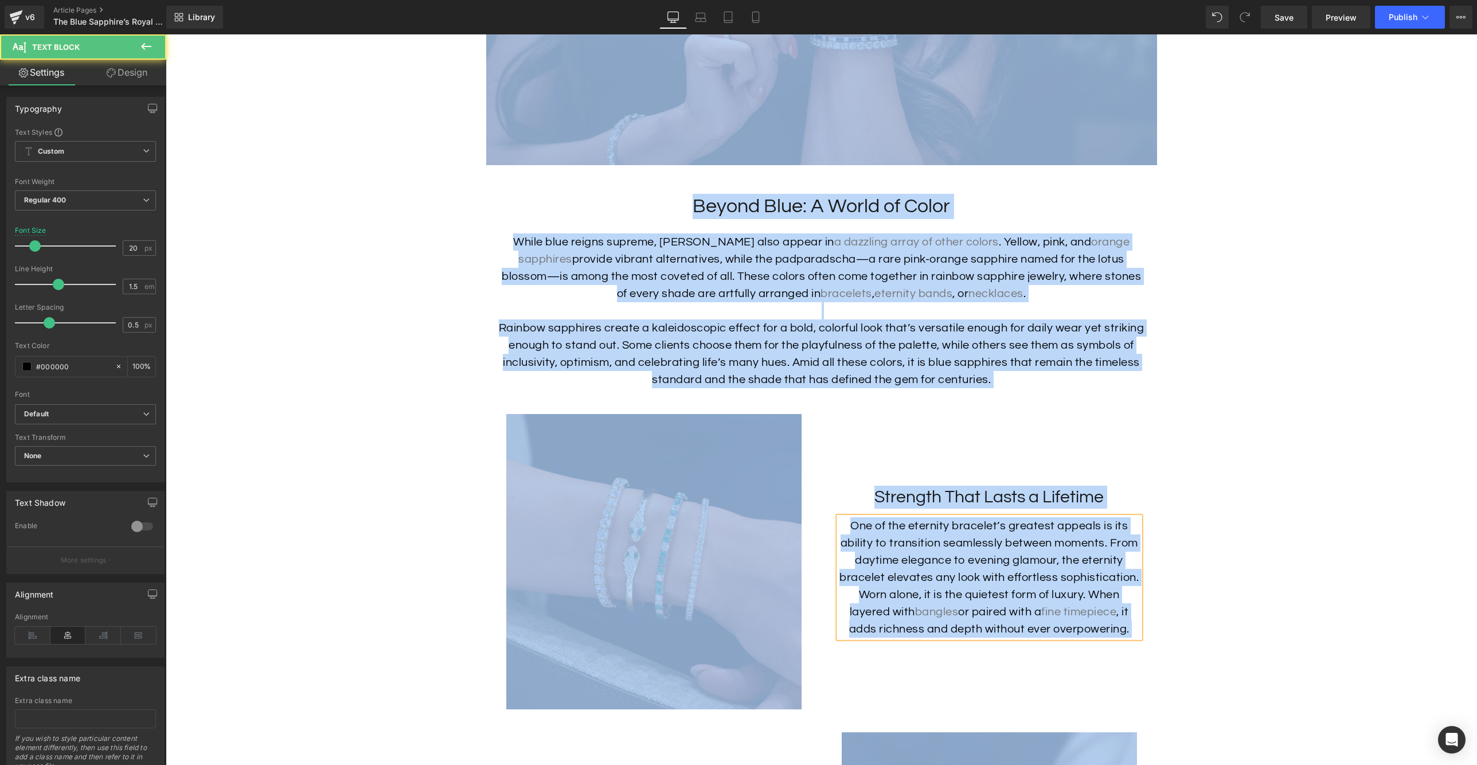
click at [1064, 591] on p "One of the eternity bracelet’s greatest appeals is its ability to transition se…" at bounding box center [989, 577] width 301 height 120
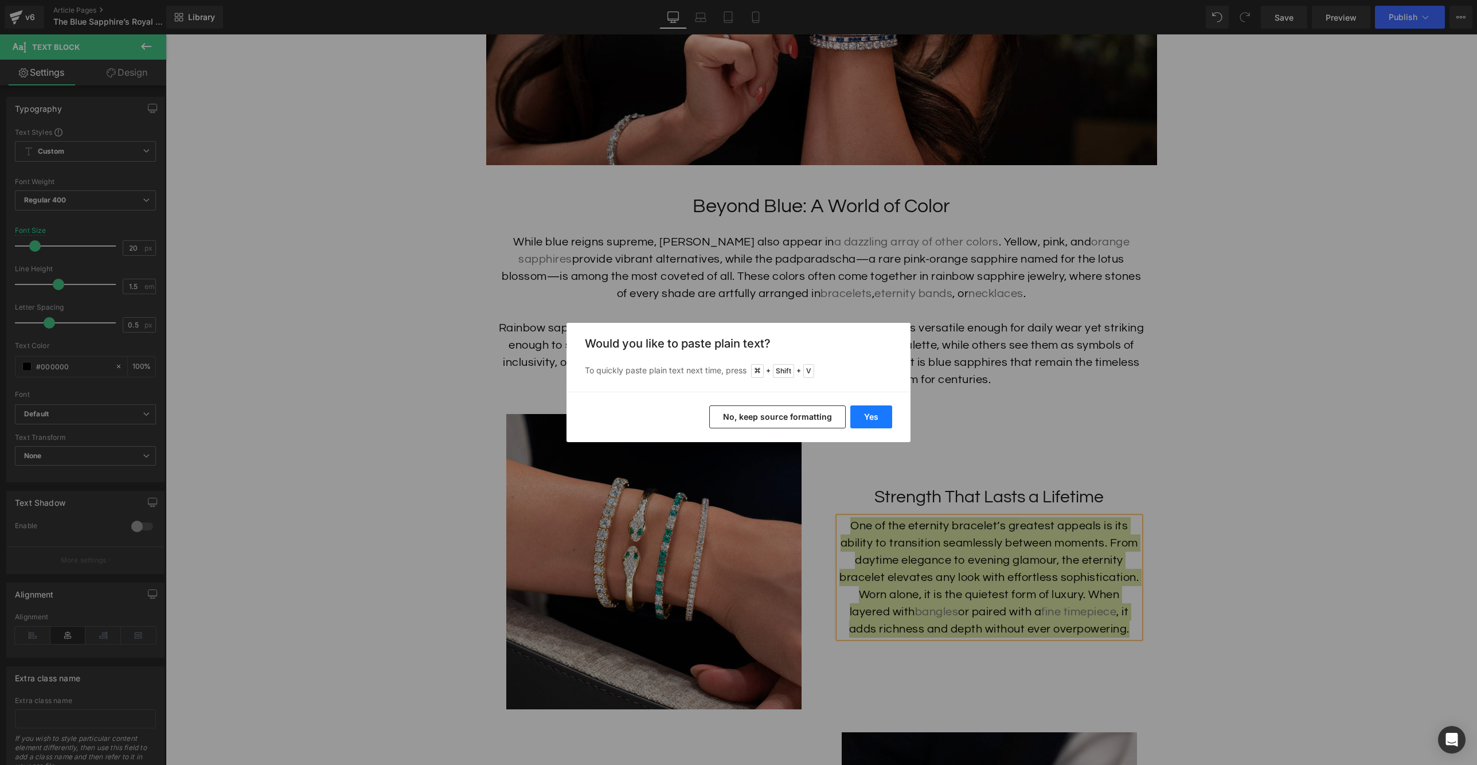
click at [867, 415] on button "Yes" at bounding box center [872, 416] width 42 height 23
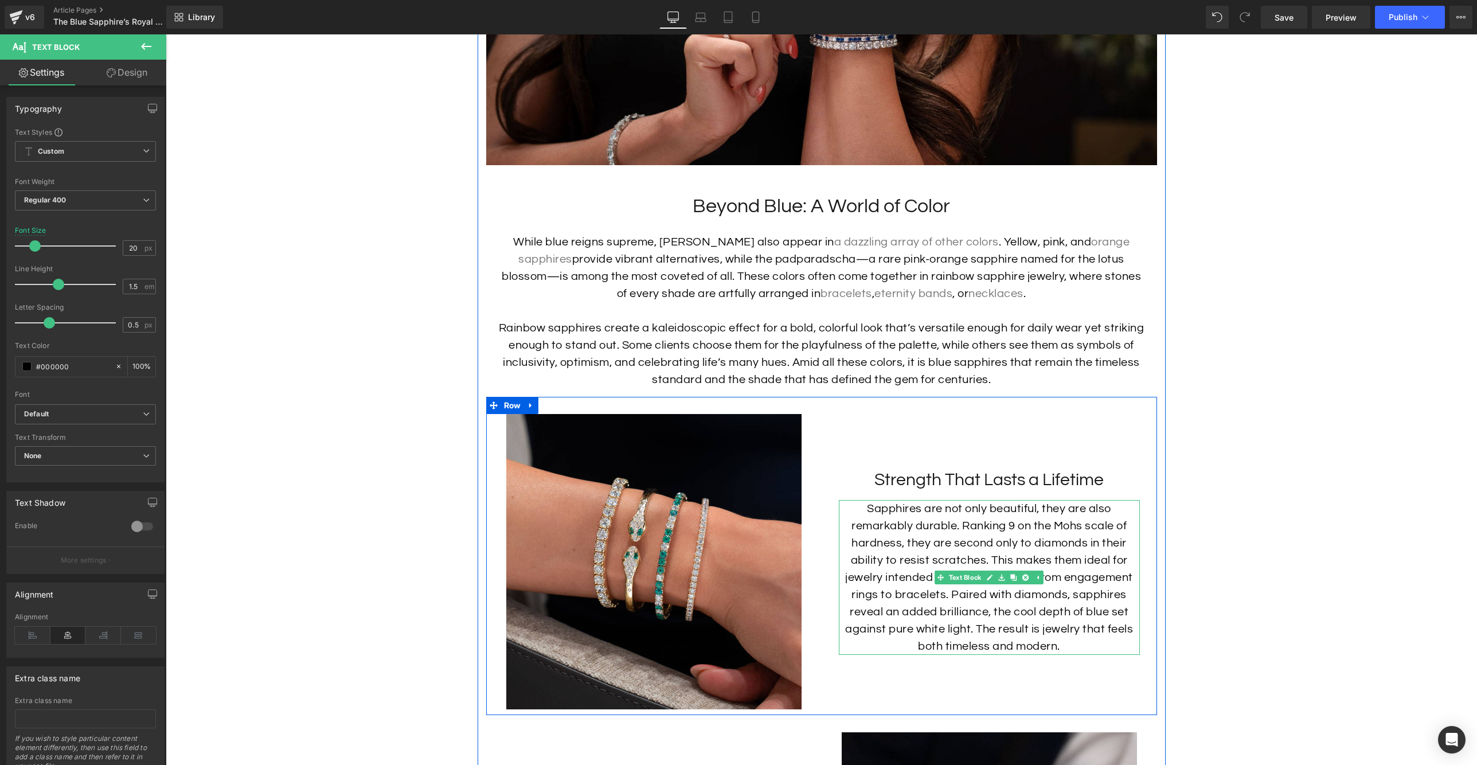
click at [1012, 557] on p "Sapphires are not only beautiful, they are also remarkably durable. Ranking 9 o…" at bounding box center [989, 577] width 301 height 155
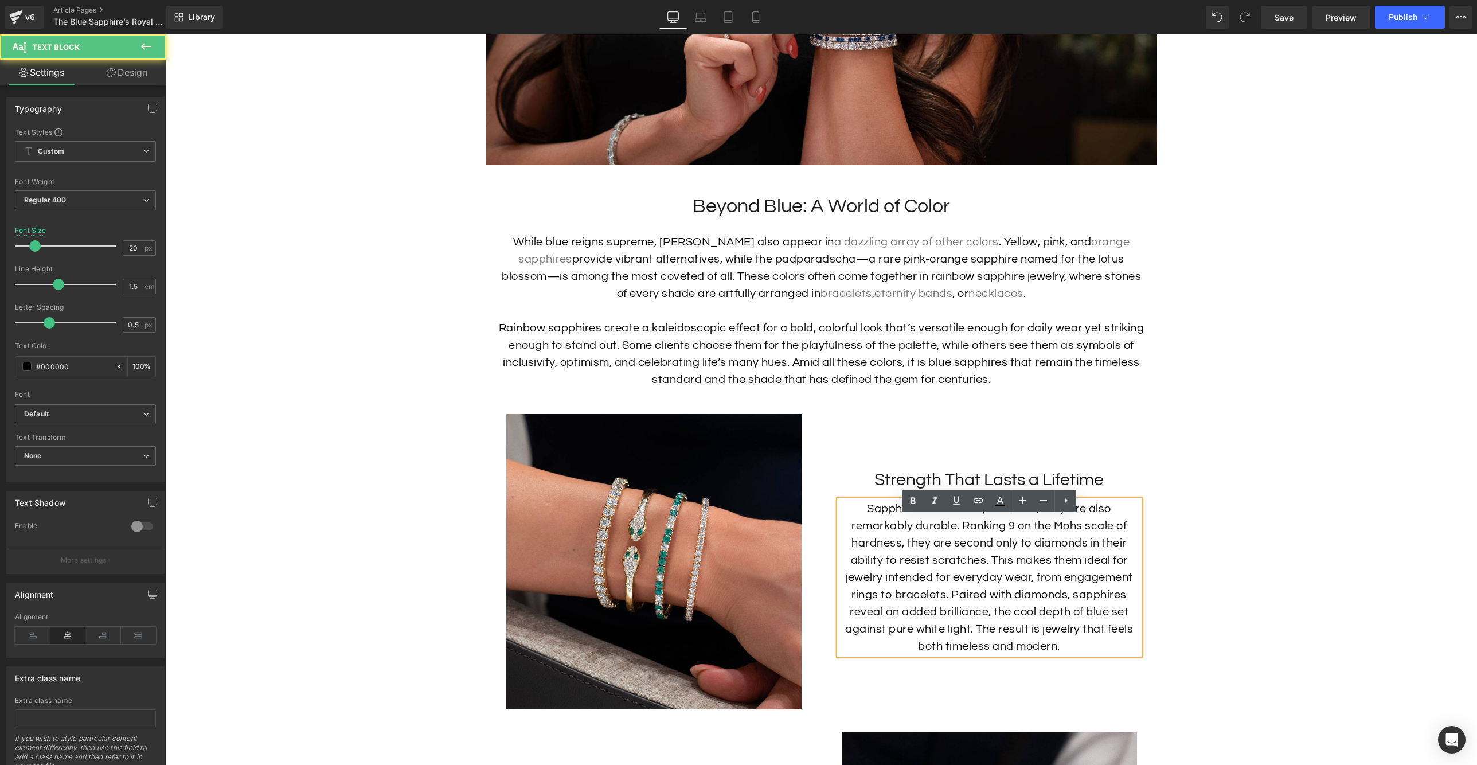
click at [1082, 607] on p "Sapphires are not only beautiful, they are also remarkably durable. Ranking 9 o…" at bounding box center [989, 577] width 301 height 155
drag, startPoint x: 1006, startPoint y: 545, endPoint x: 1112, endPoint y: 543, distance: 106.1
click at [1112, 543] on p "Sapphires are not only beautiful, they are also remarkably durable. Ranking 9 o…" at bounding box center [989, 577] width 301 height 155
click at [974, 502] on icon at bounding box center [979, 500] width 10 height 5
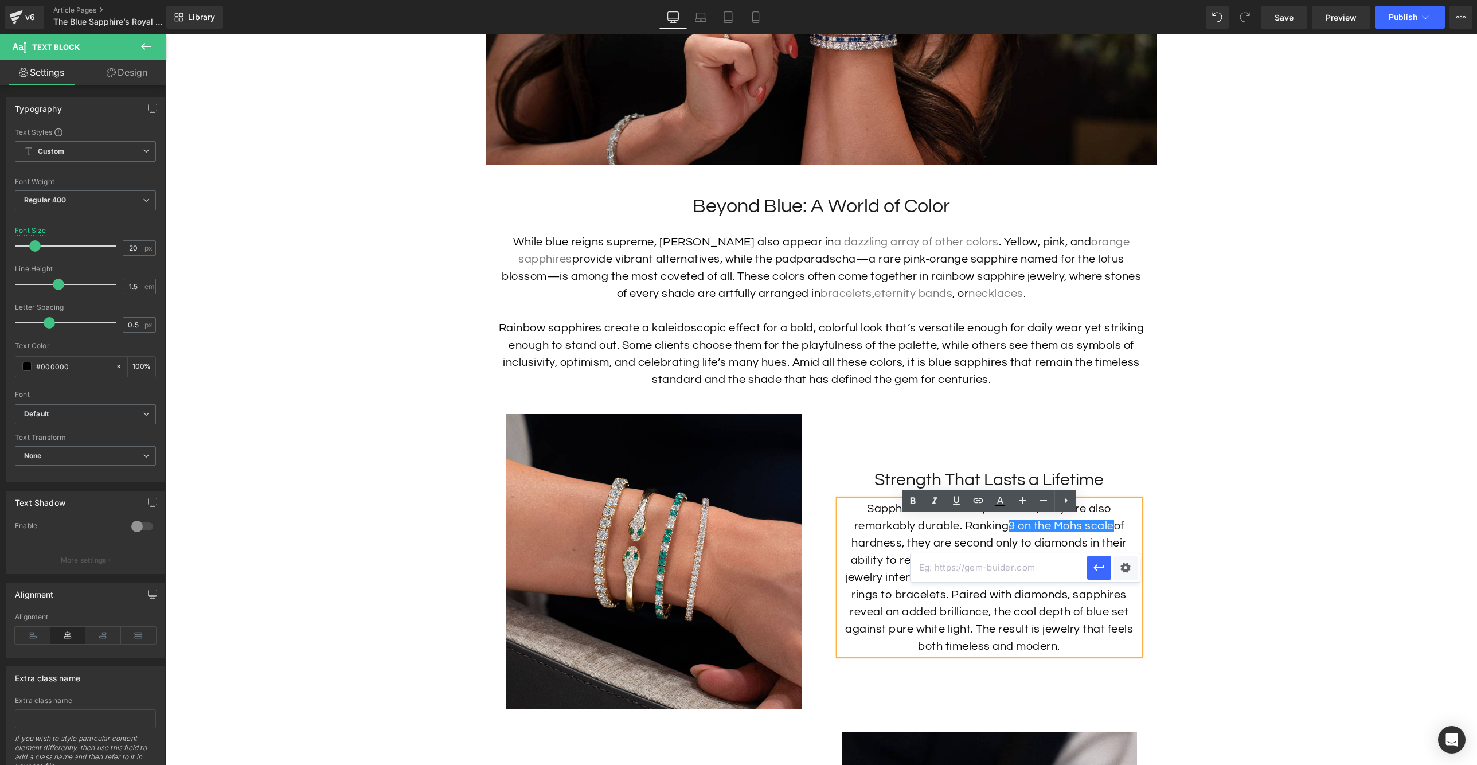
click at [995, 569] on input "text" at bounding box center [999, 567] width 177 height 29
paste input "[URL][DOMAIN_NAME]"
type input "[URL][DOMAIN_NAME]"
click at [1098, 568] on icon "button" at bounding box center [1100, 568] width 14 height 14
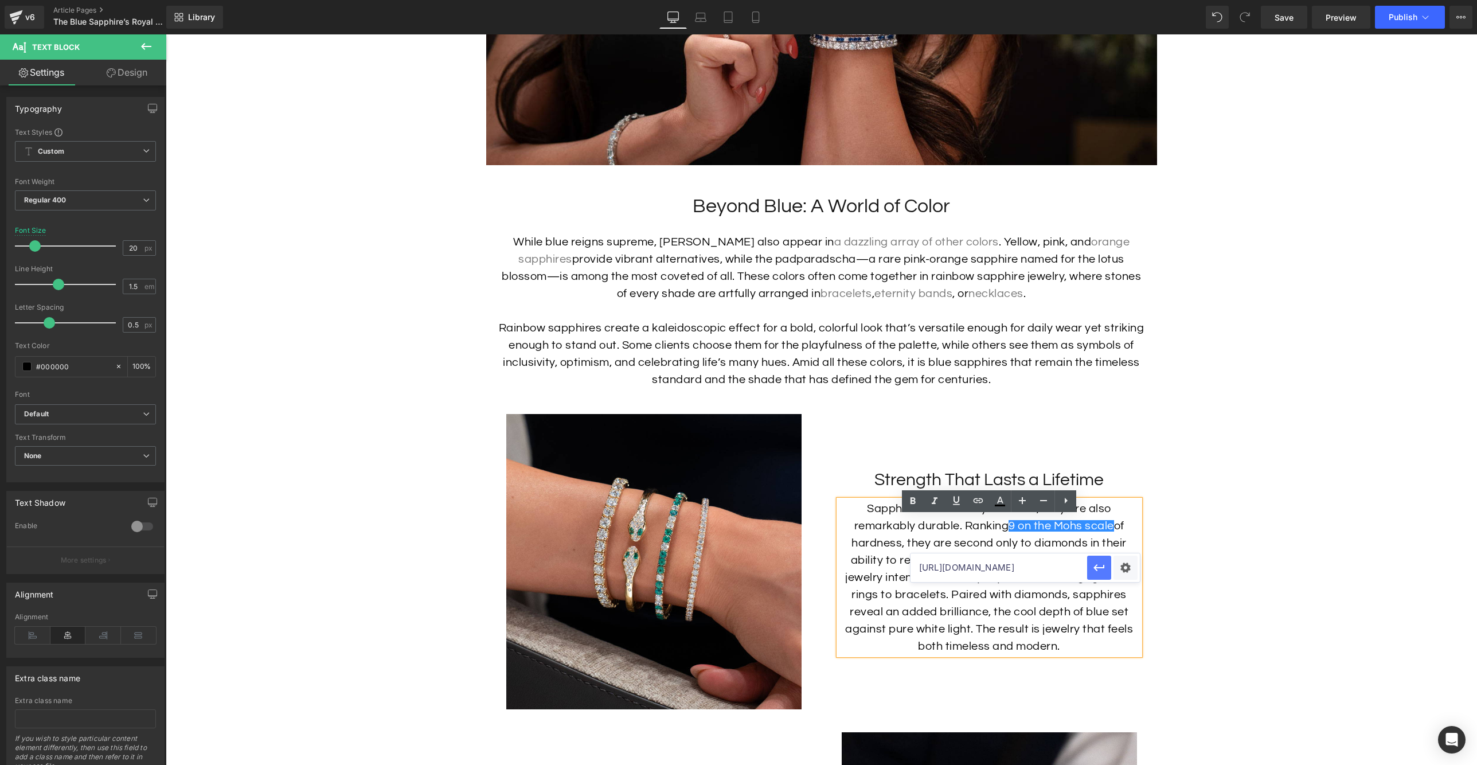
scroll to position [0, 0]
click at [1074, 606] on p "Sapphires are not only beautiful, they are also remarkably durable. Ranking 9 o…" at bounding box center [989, 577] width 301 height 155
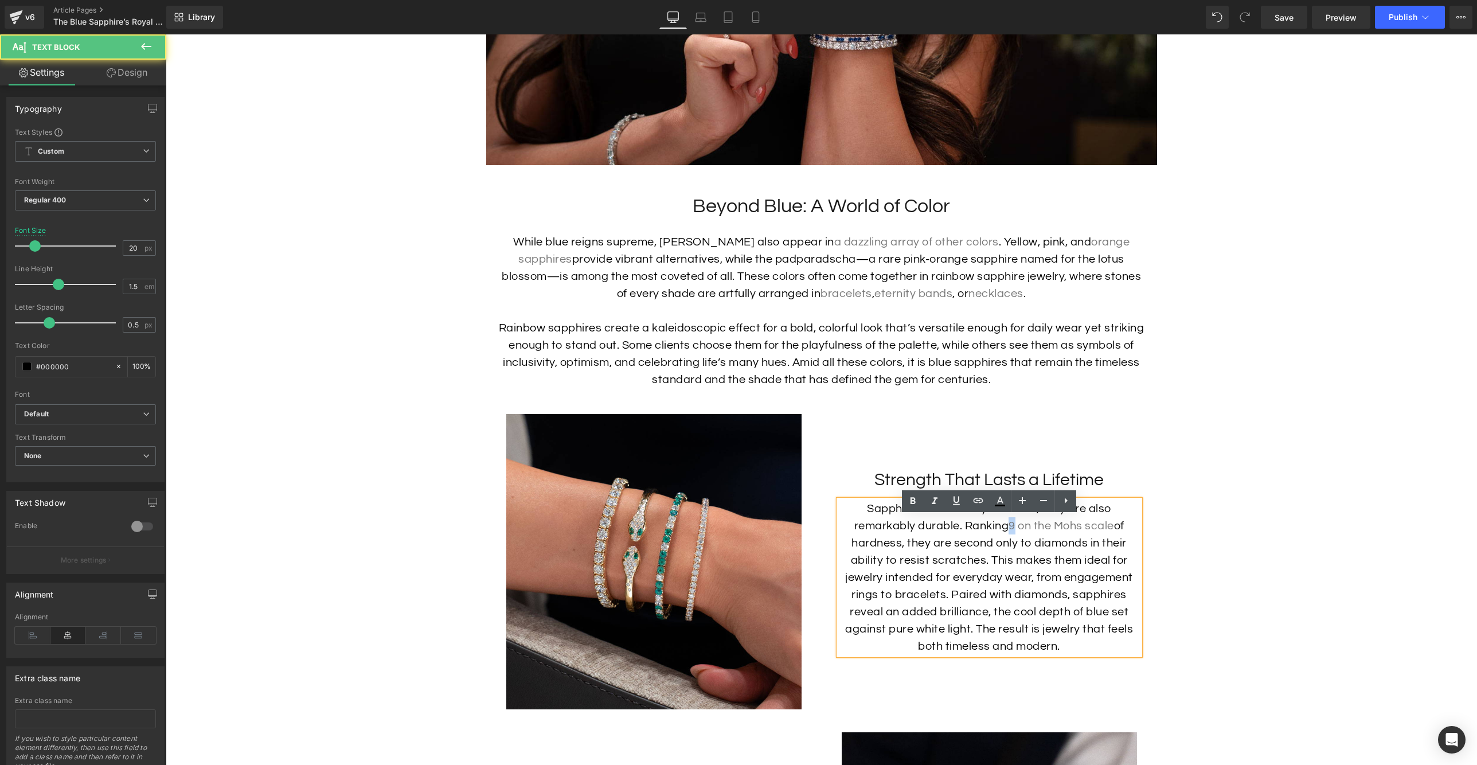
click at [1005, 540] on p "Sapphires are not only beautiful, they are also remarkably durable. Ranking 9 o…" at bounding box center [989, 577] width 301 height 155
click at [979, 500] on icon at bounding box center [979, 500] width 10 height 5
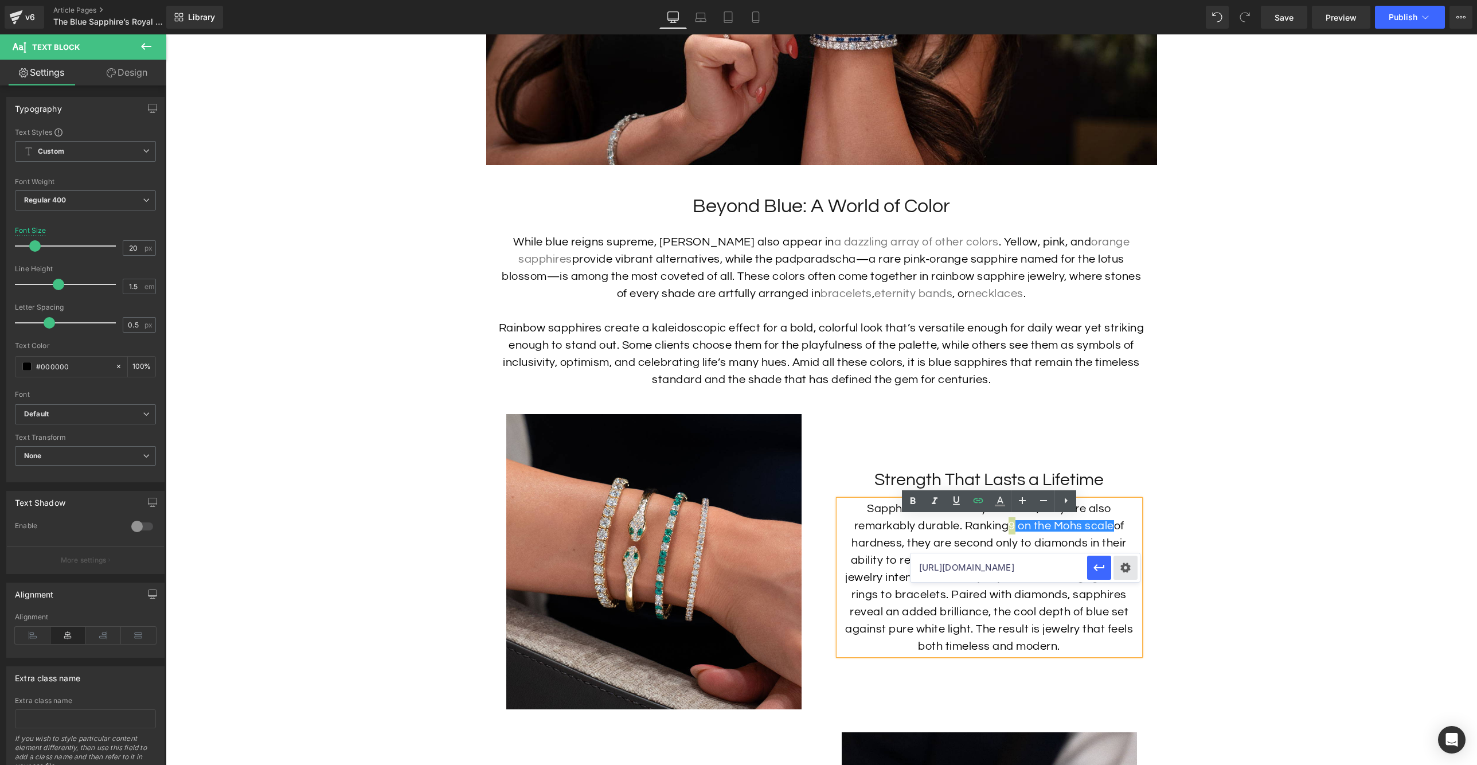
click at [1129, 0] on div "Text Color Highlight Color #333333 Edit or remove link: Edit - Unlink - Cancel …" at bounding box center [738, 0] width 1477 height 0
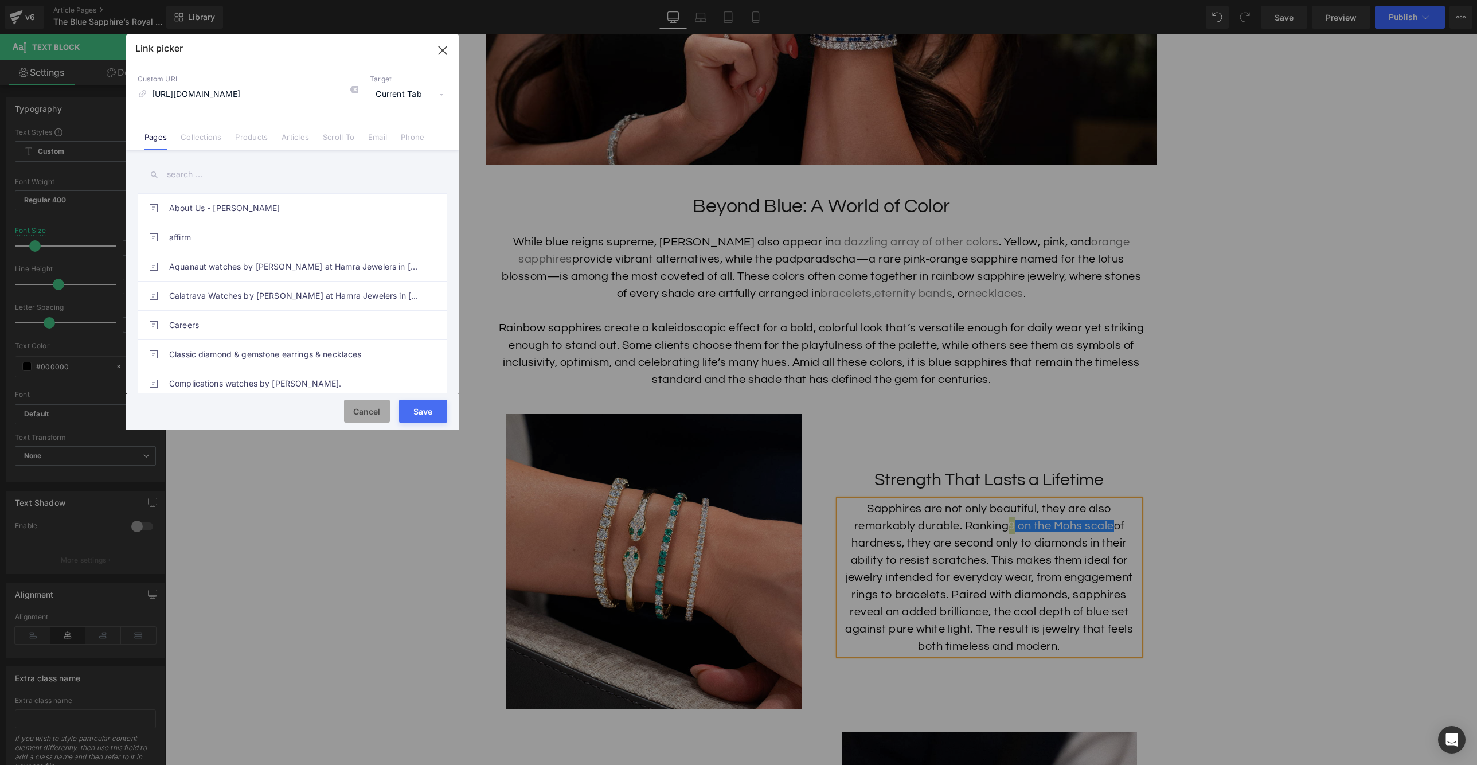
drag, startPoint x: 362, startPoint y: 411, endPoint x: 912, endPoint y: 528, distance: 562.9
click at [362, 411] on button "Cancel" at bounding box center [367, 411] width 46 height 23
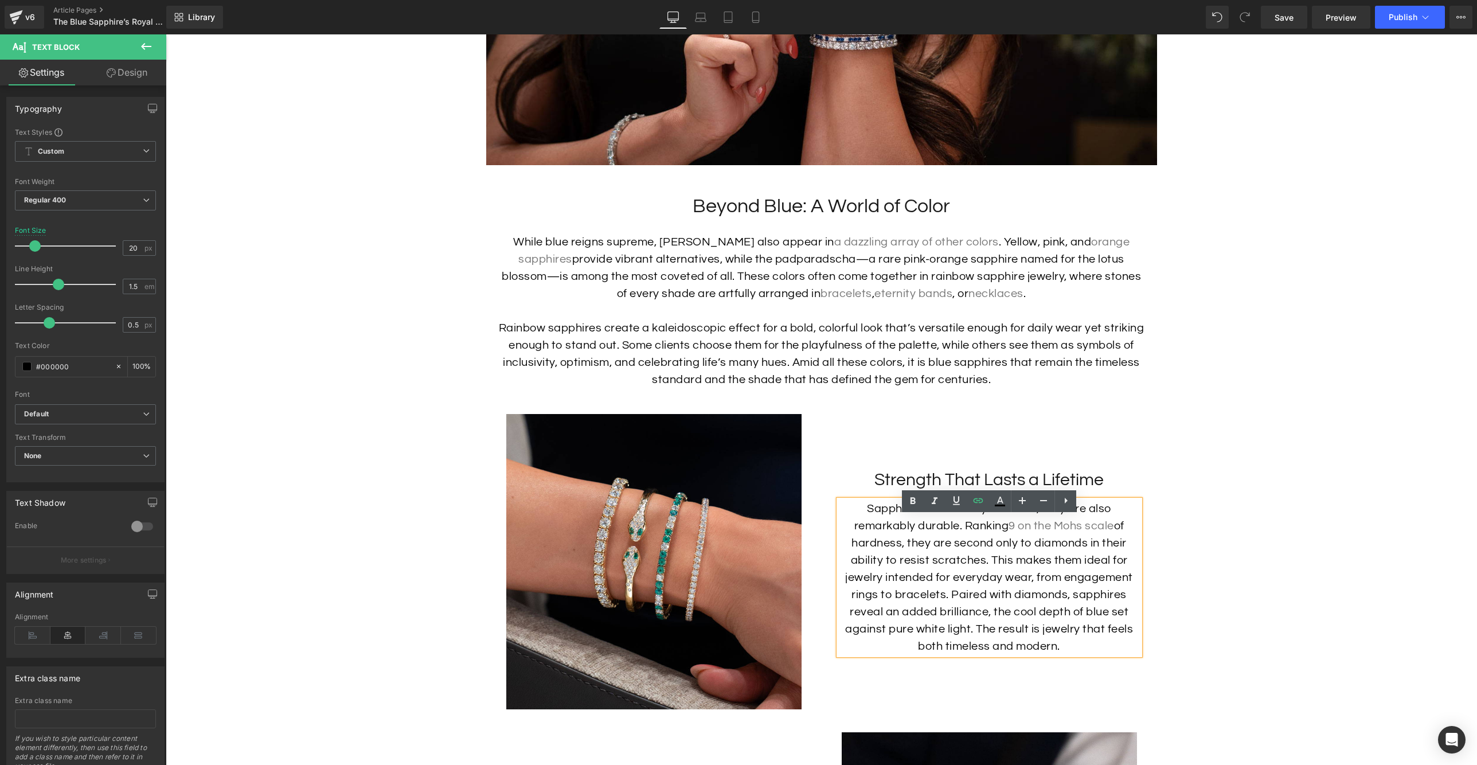
click at [1078, 563] on p "Sapphires are not only beautiful, they are also remarkably durable. Ranking 9 o…" at bounding box center [989, 577] width 301 height 155
click at [1005, 542] on p "Sapphires are not only beautiful, they are also remarkably durable. Ranking 9 o…" at bounding box center [989, 577] width 301 height 155
click at [1127, 580] on p "Sapphires are not only beautiful, they are also remarkably durable. Ranking 9 o…" at bounding box center [989, 577] width 301 height 155
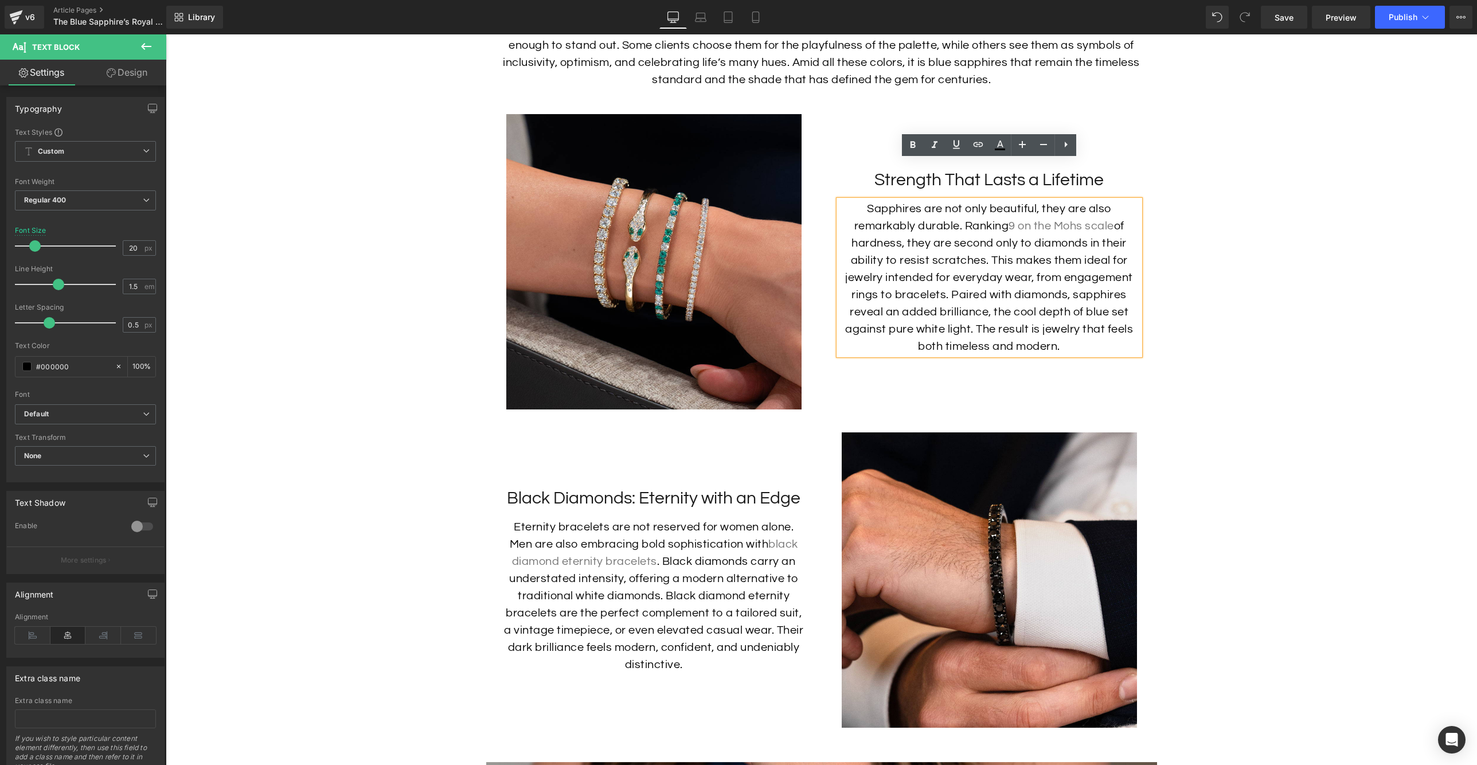
scroll to position [2996, 0]
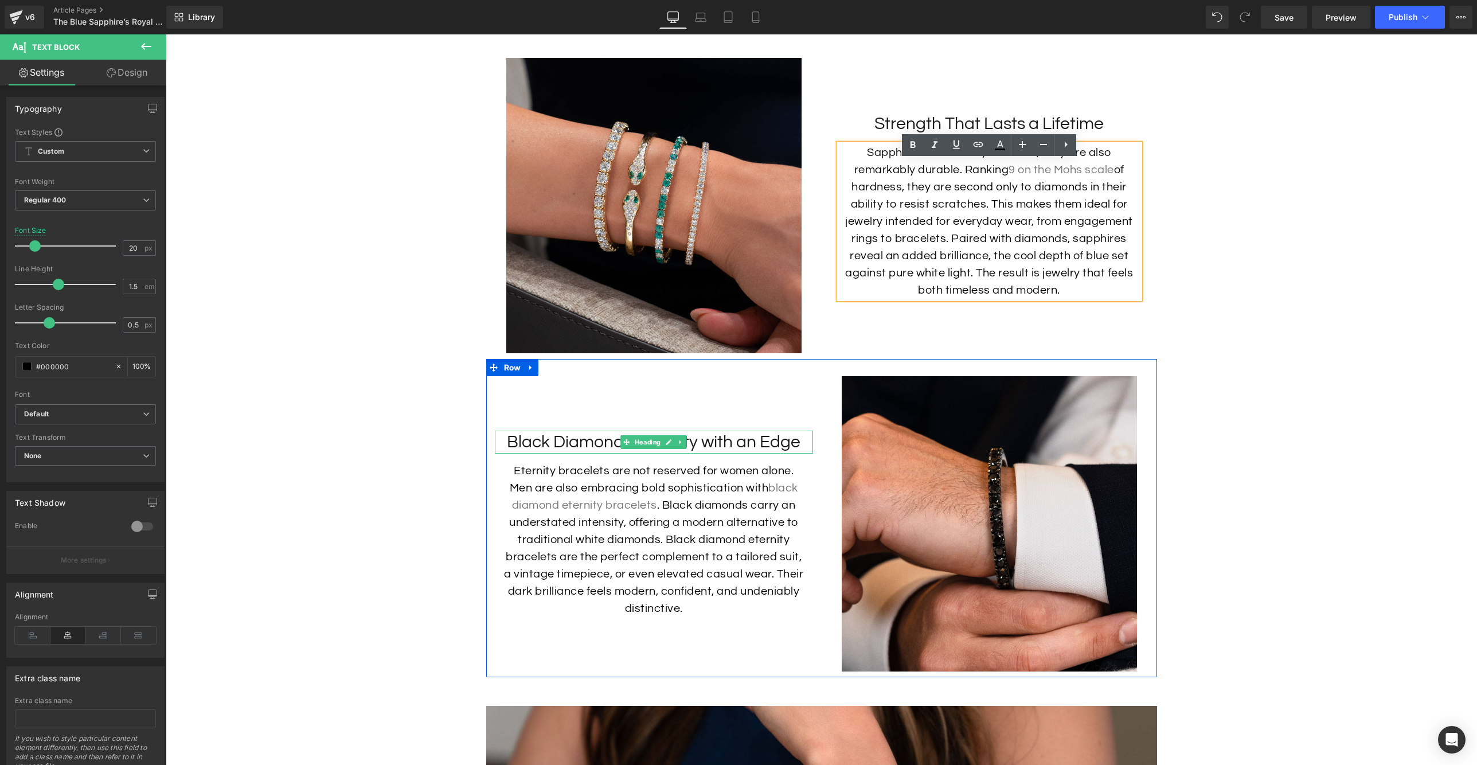
click at [760, 454] on h3 "Black Diamonds: Eternity with an Edge" at bounding box center [654, 442] width 318 height 23
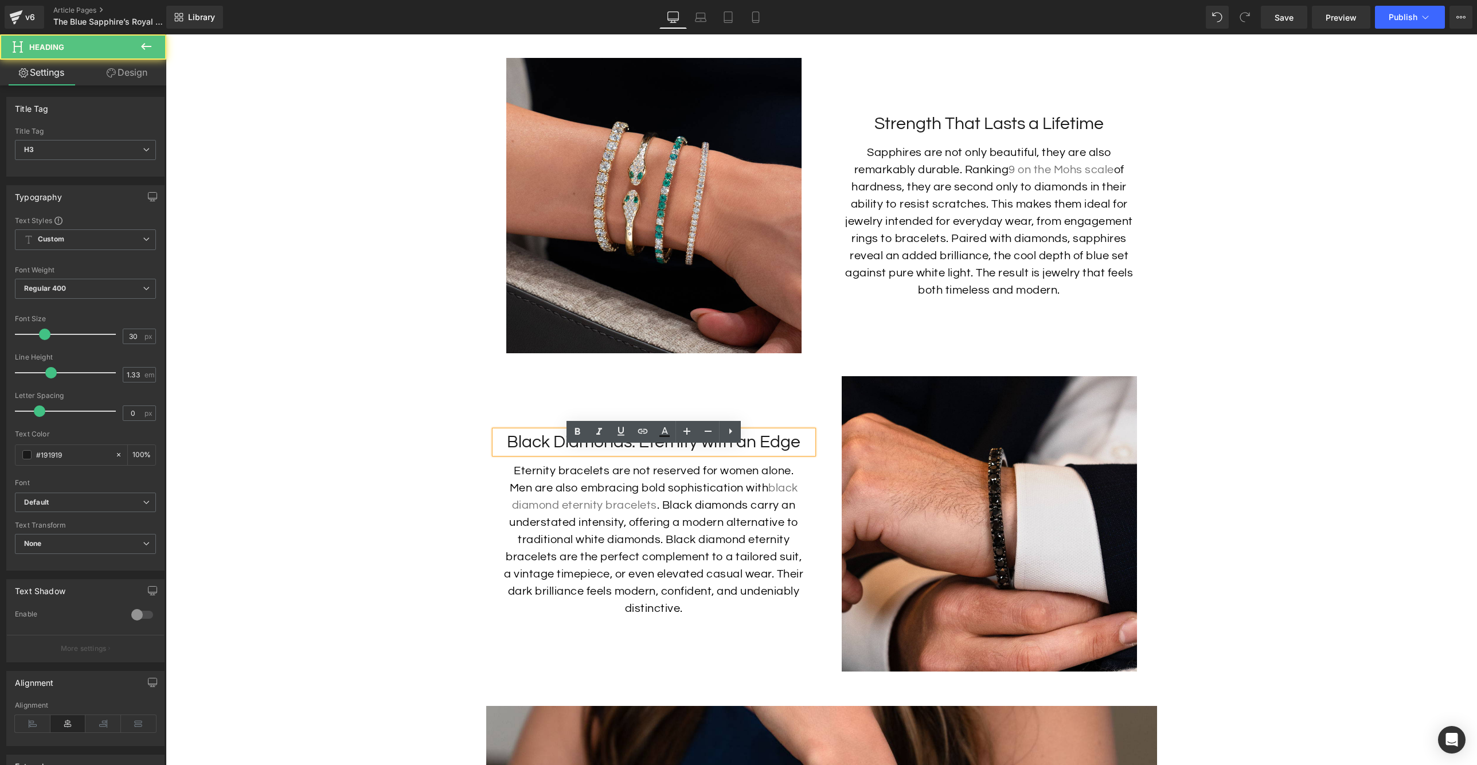
click at [760, 454] on h3 "Black Diamonds: Eternity with an Edge" at bounding box center [654, 442] width 318 height 23
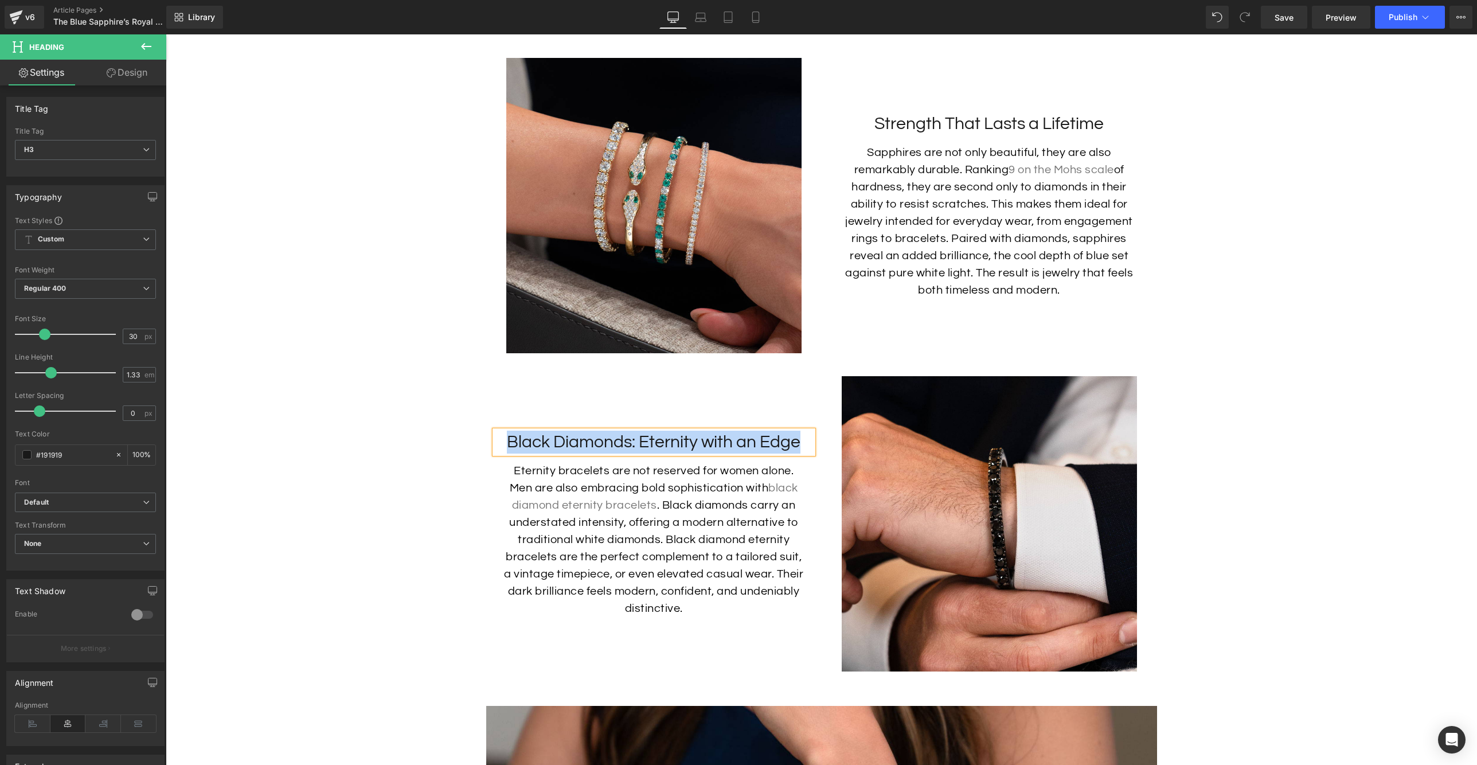
paste div
click at [700, 515] on p "Eternity bracelets are not reserved for women alone. Men are also embracing bol…" at bounding box center [654, 539] width 301 height 155
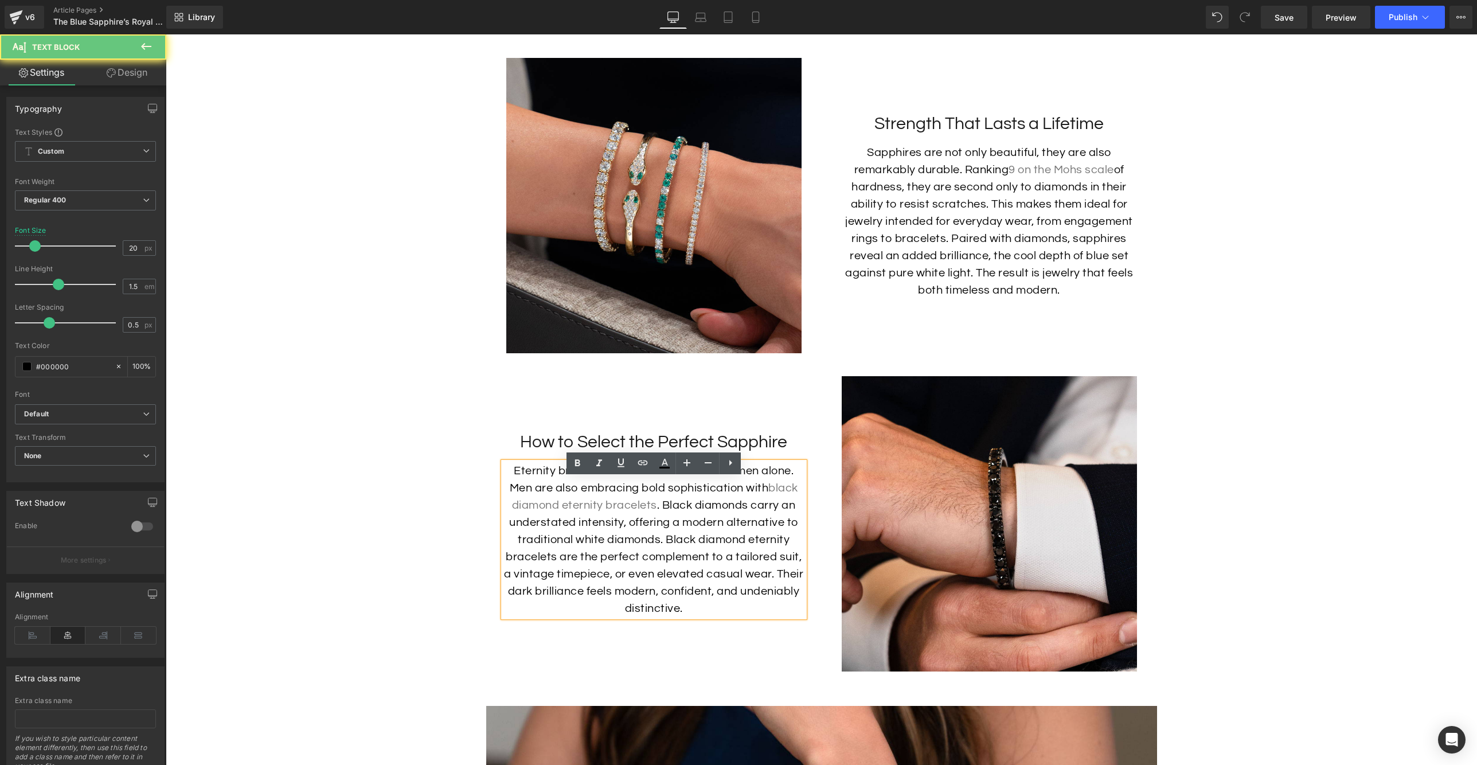
click at [707, 506] on p "Eternity bracelets are not reserved for women alone. Men are also embracing bol…" at bounding box center [654, 539] width 301 height 155
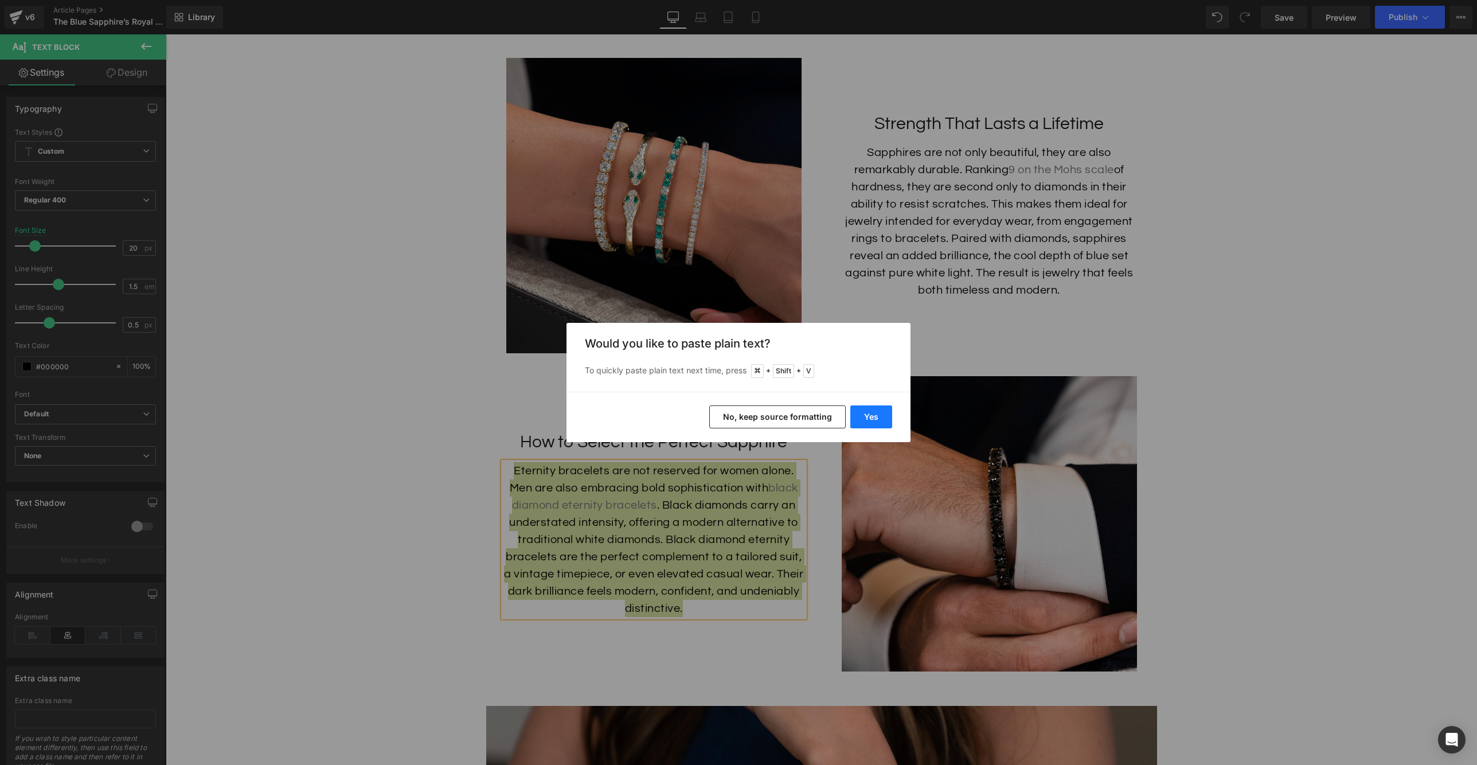
click at [877, 419] on button "Yes" at bounding box center [872, 416] width 42 height 23
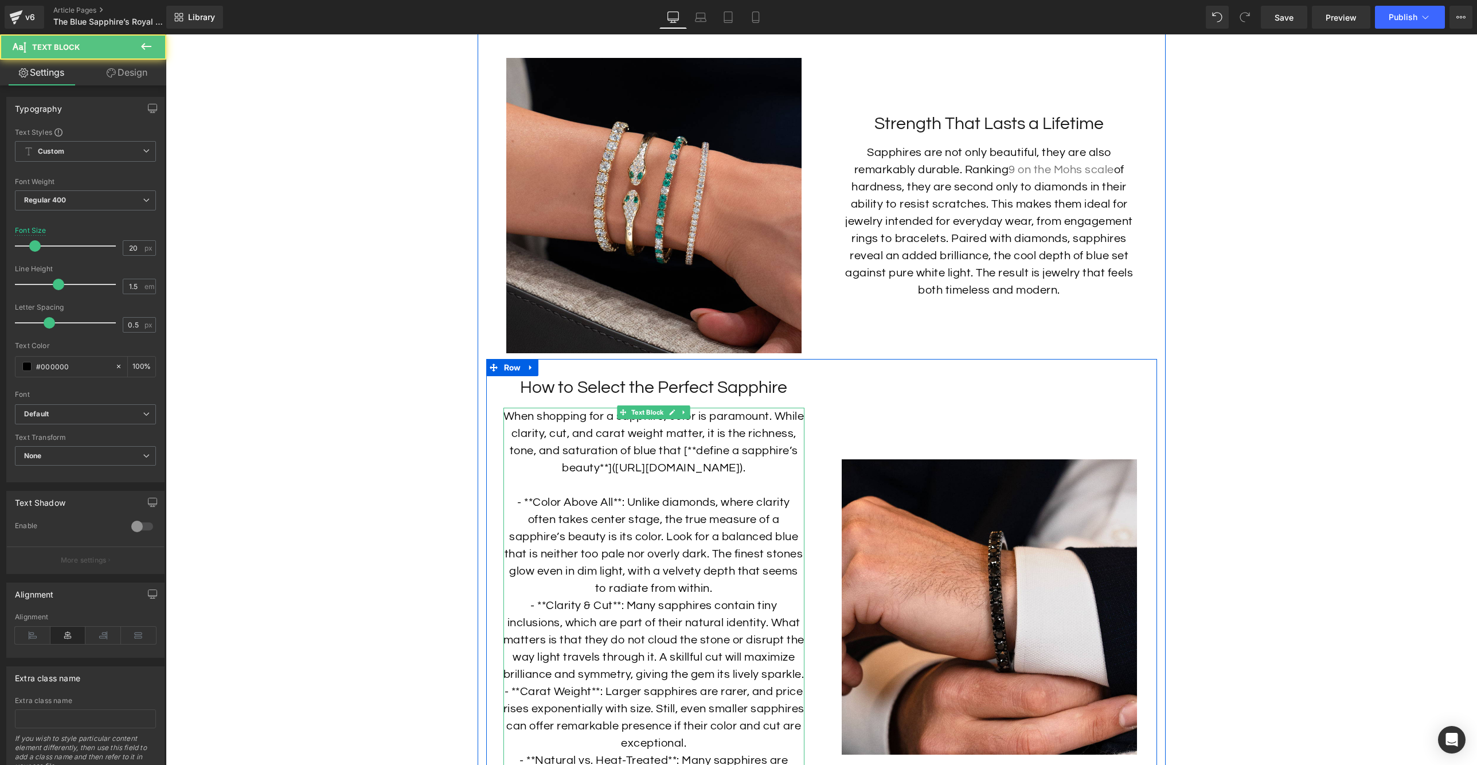
click at [732, 477] on p "When shopping for a sapphire, color is paramount. While clarity, cut, and carat…" at bounding box center [654, 442] width 301 height 69
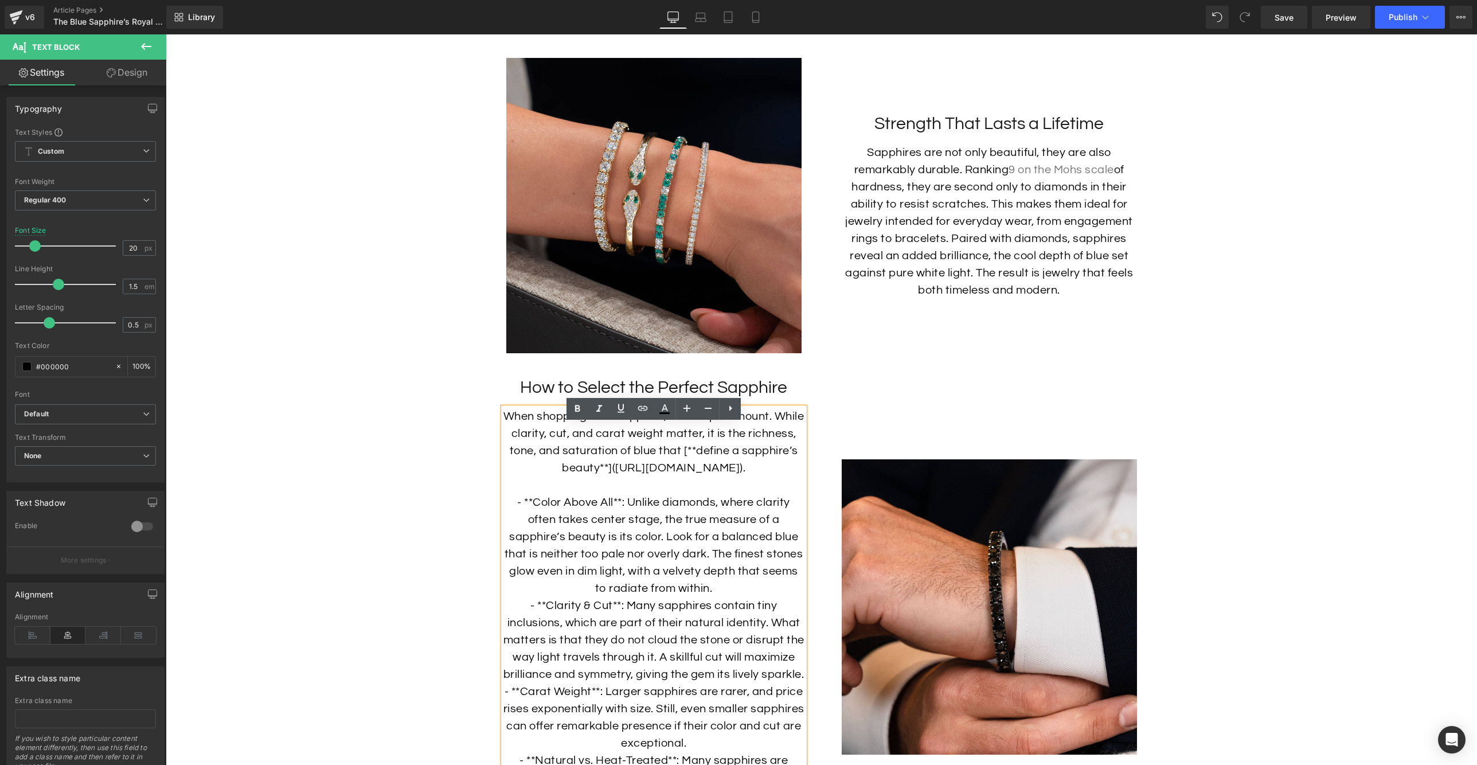
drag, startPoint x: 759, startPoint y: 520, endPoint x: 511, endPoint y: 505, distance: 248.2
click at [511, 477] on p "When shopping for a sapphire, color is paramount. While clarity, cut, and carat…" at bounding box center [654, 442] width 301 height 69
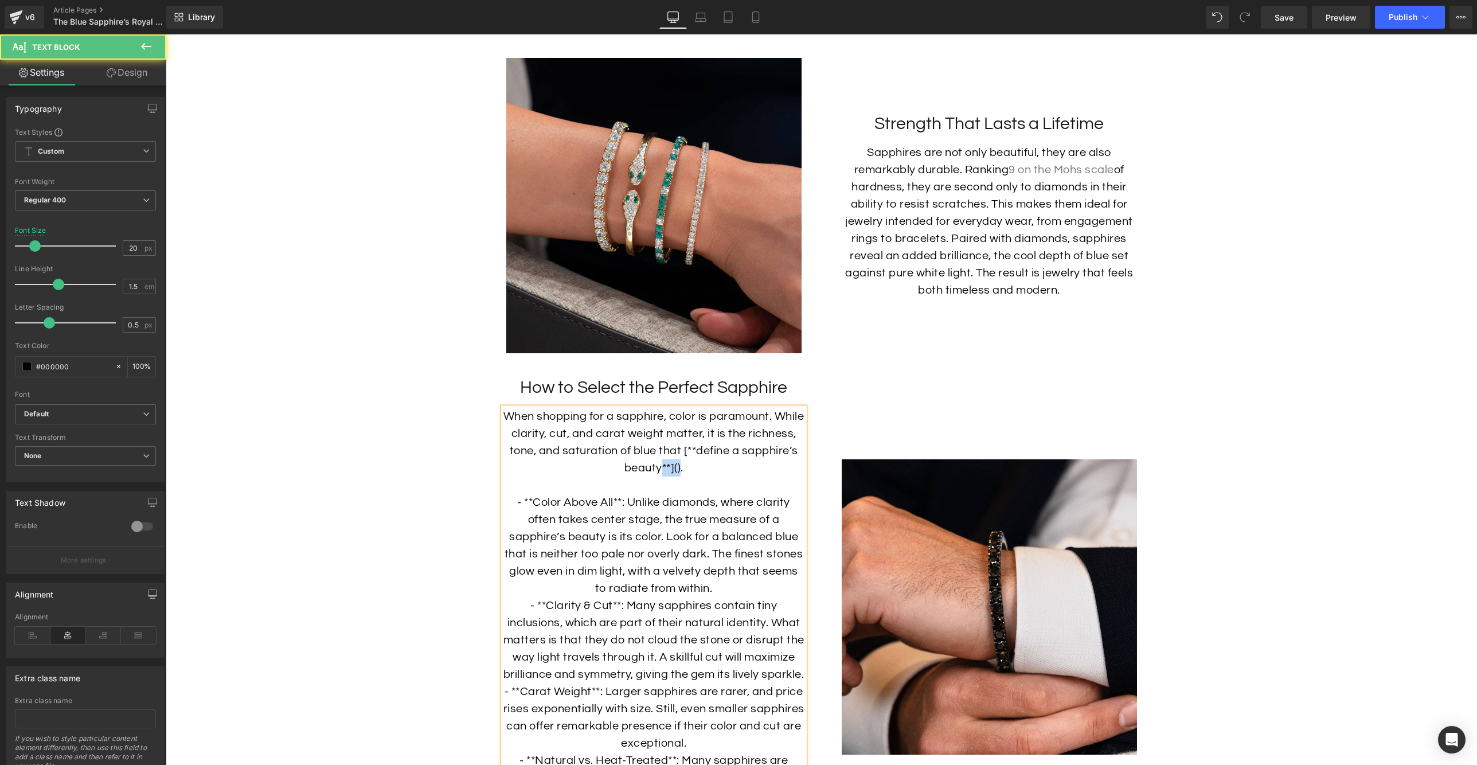
drag, startPoint x: 711, startPoint y: 483, endPoint x: 689, endPoint y: 483, distance: 21.2
click at [689, 477] on p "When shopping for a sapphire, color is paramount. While clarity, cut, and carat…" at bounding box center [654, 442] width 301 height 69
click at [751, 465] on p "When shopping for a sapphire, color is paramount. While clarity, cut, and carat…" at bounding box center [654, 442] width 301 height 69
drag, startPoint x: 745, startPoint y: 465, endPoint x: 699, endPoint y: 482, distance: 49.5
click at [699, 477] on p "When shopping for a sapphire, color is paramount. While clarity, cut, and carat…" at bounding box center [654, 442] width 301 height 69
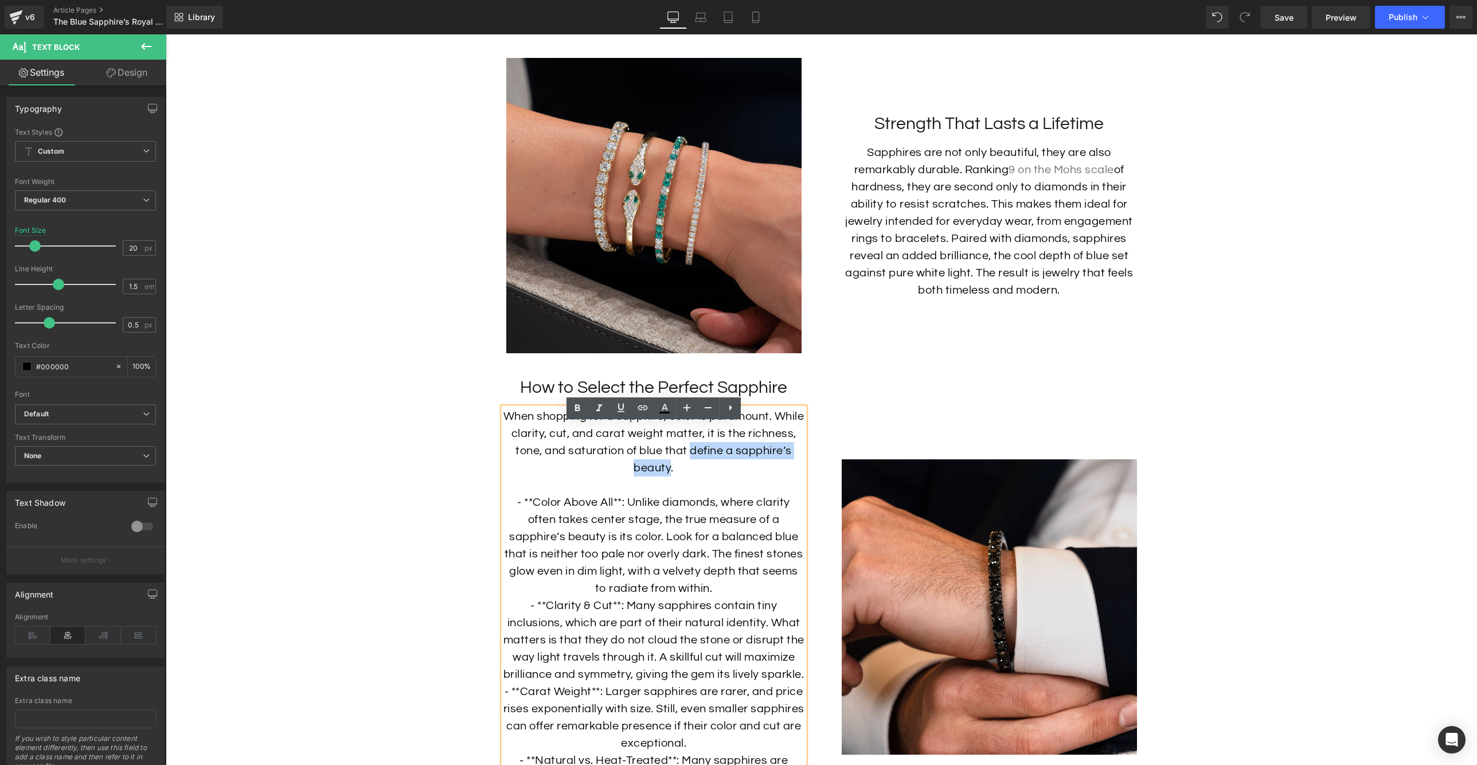
scroll to position [2997, 0]
drag, startPoint x: 641, startPoint y: 409, endPoint x: 500, endPoint y: 439, distance: 144.2
click at [641, 409] on icon at bounding box center [643, 407] width 10 height 5
click at [700, 504] on input "text" at bounding box center [663, 509] width 177 height 29
paste input "[URL][DOMAIN_NAME]"
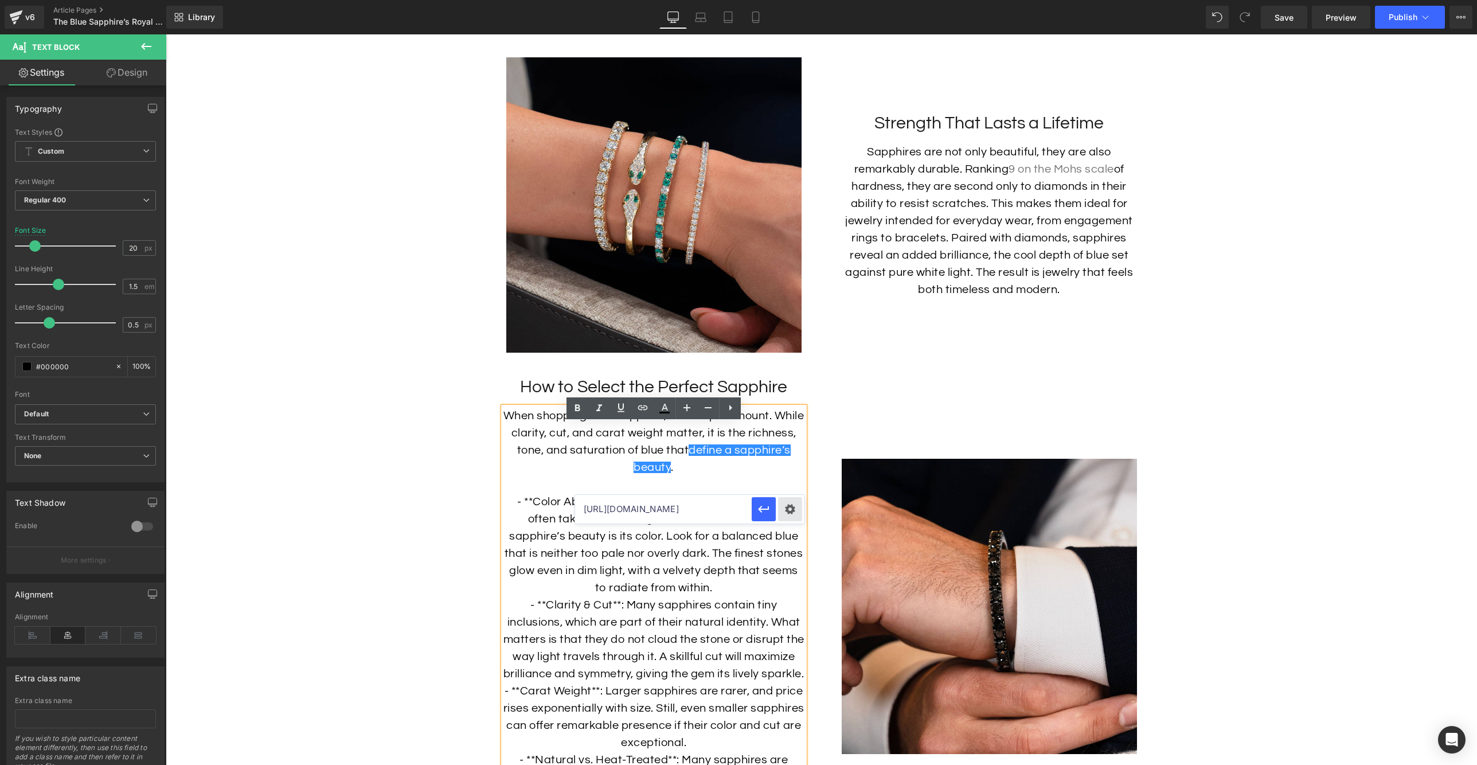
scroll to position [0, 243]
type input "[URL][DOMAIN_NAME]"
click at [766, 512] on icon "button" at bounding box center [764, 509] width 14 height 14
click at [628, 535] on p "- **Color Above All**: Unlike diamonds, where clarity often takes center stage,…" at bounding box center [654, 544] width 301 height 103
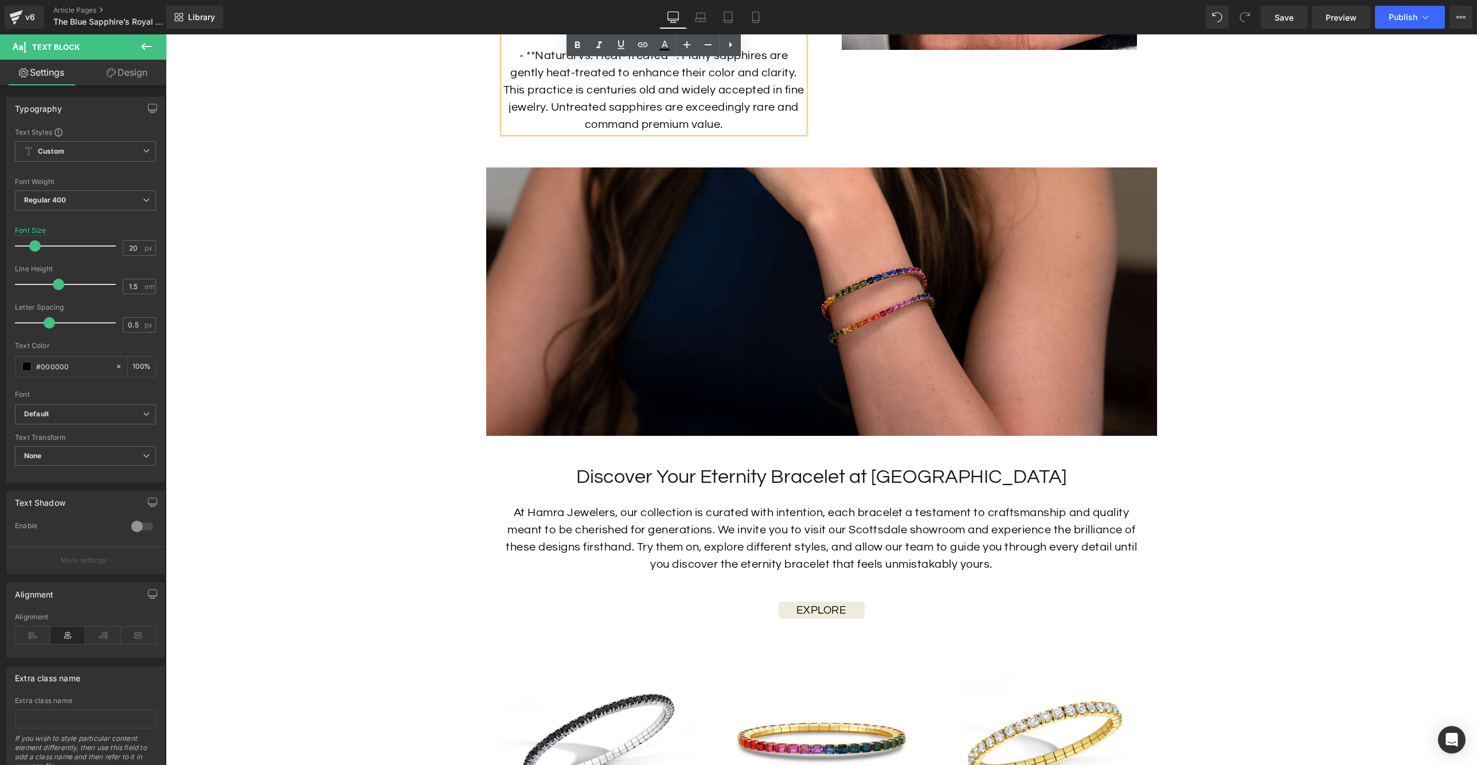
scroll to position [3710, 0]
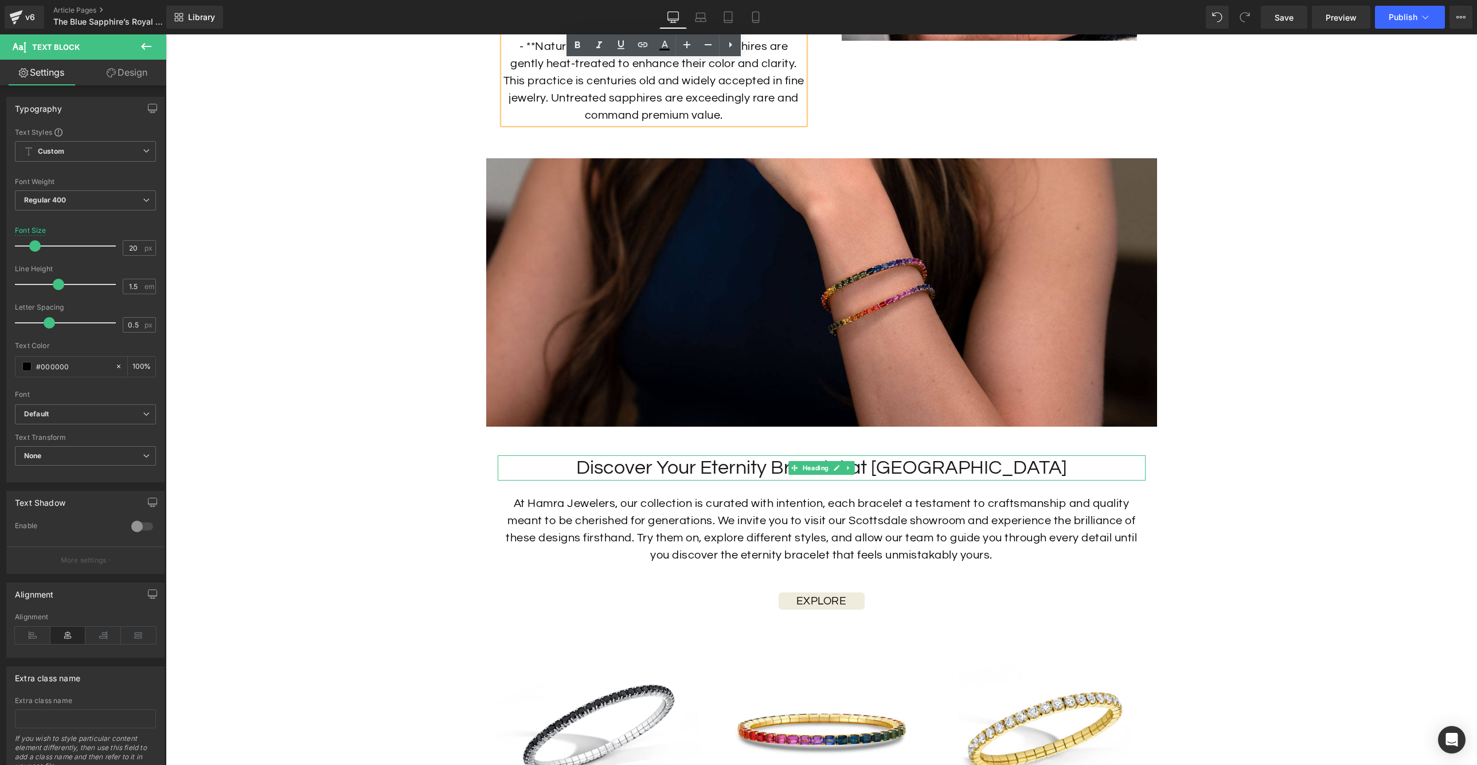
click at [938, 481] on h2 "Discover Your Eternity Bracelet at [GEOGRAPHIC_DATA]" at bounding box center [822, 467] width 648 height 25
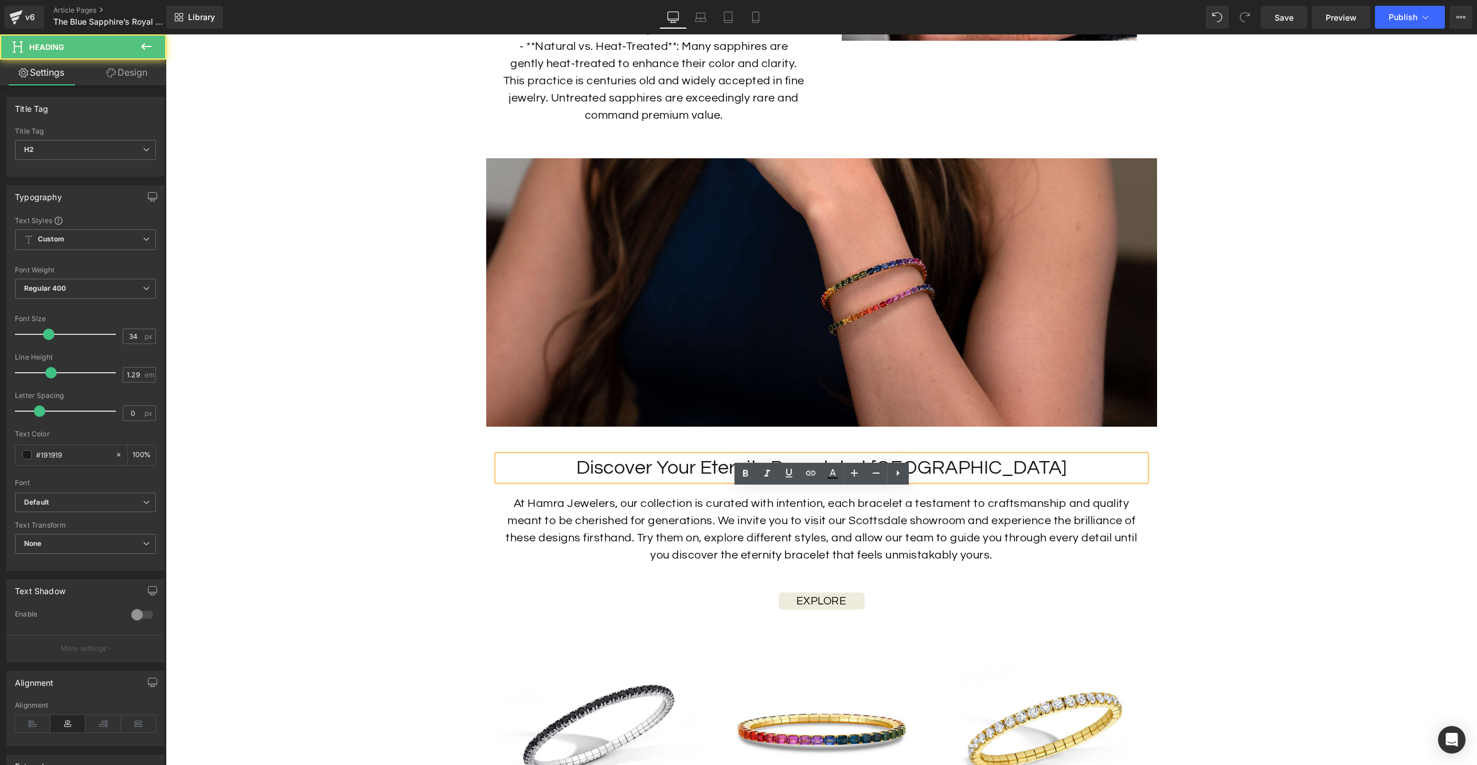
click at [938, 481] on h2 "Discover Your Eternity Bracelet at [GEOGRAPHIC_DATA]" at bounding box center [822, 467] width 648 height 25
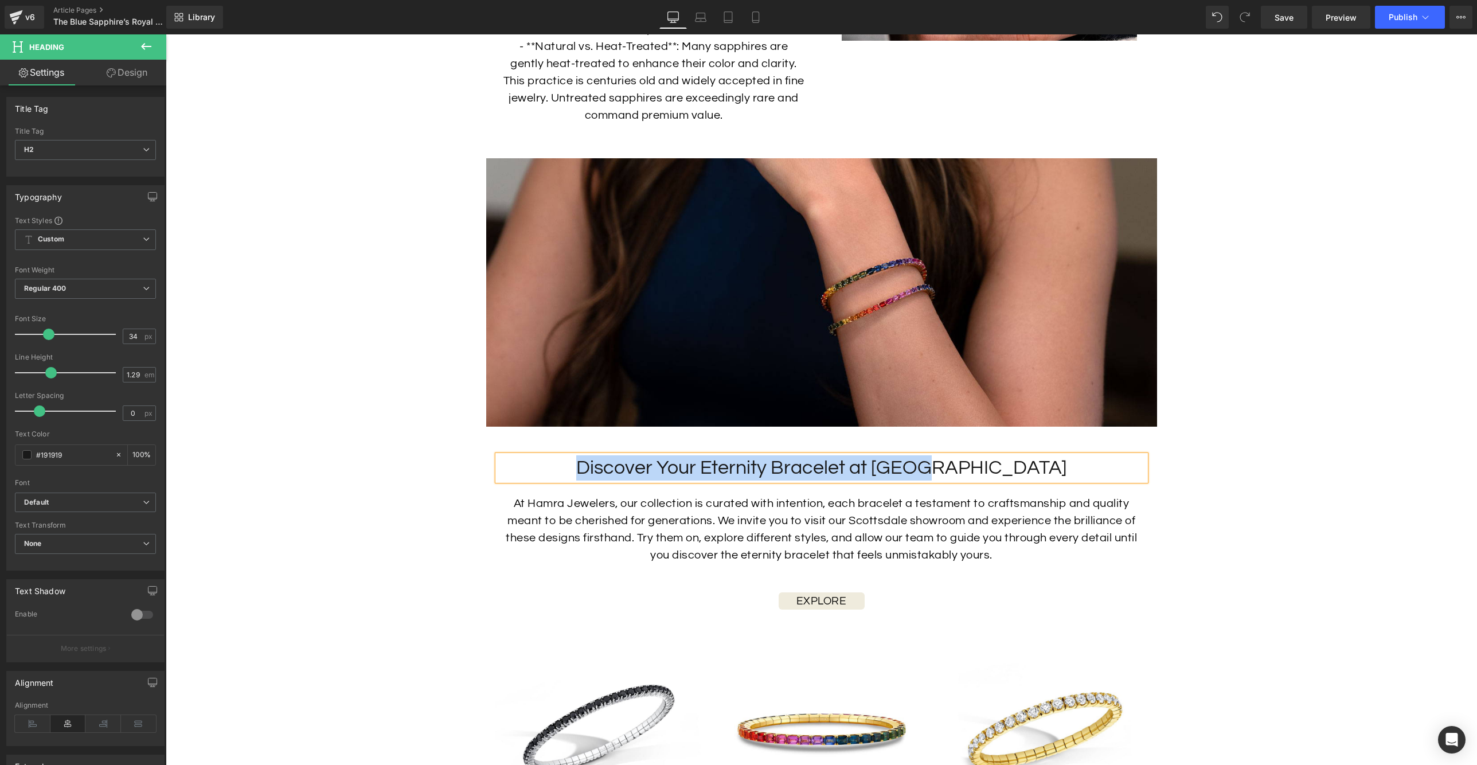
paste div
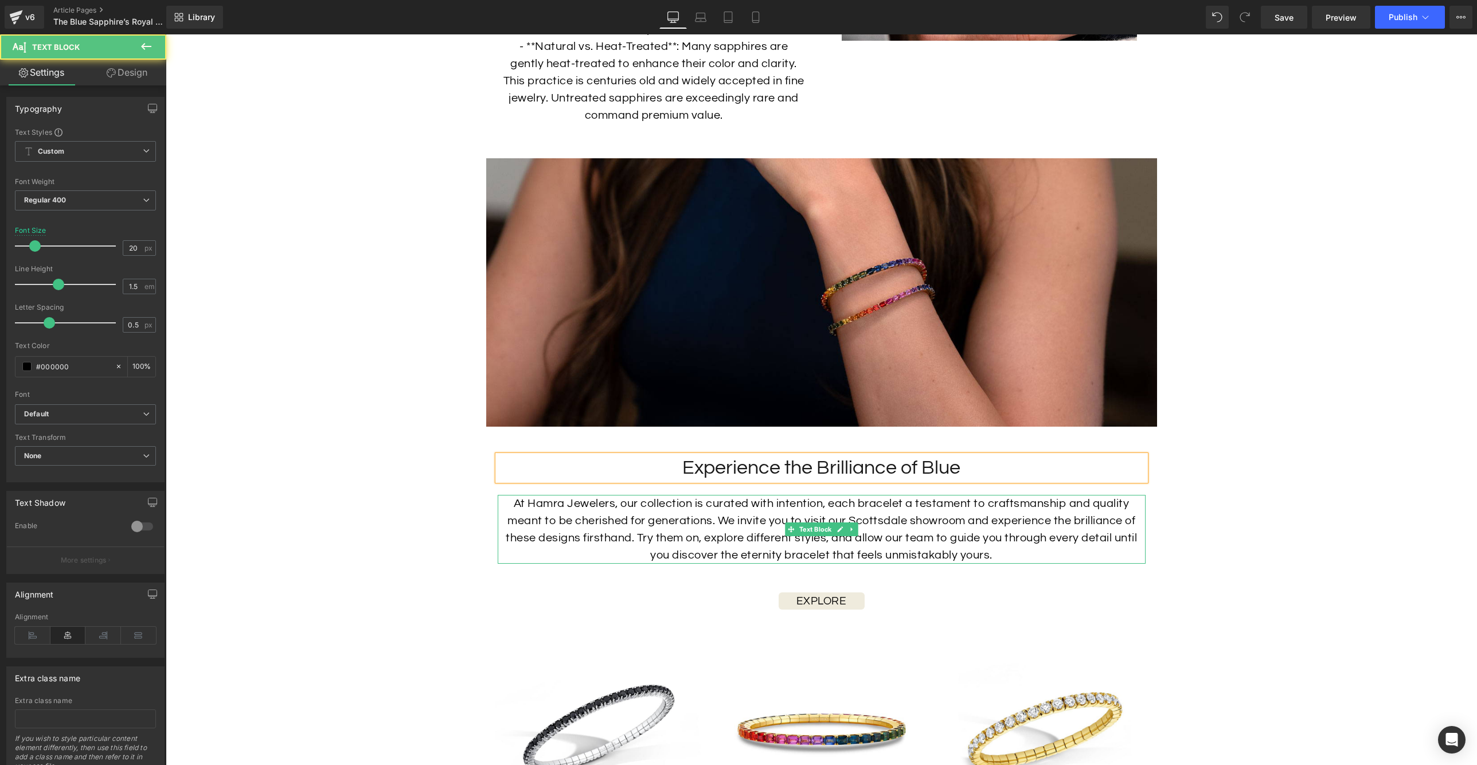
click at [824, 555] on p "At Hamra Jewelers, our collection is curated with intention, each bracelet a te…" at bounding box center [822, 529] width 648 height 69
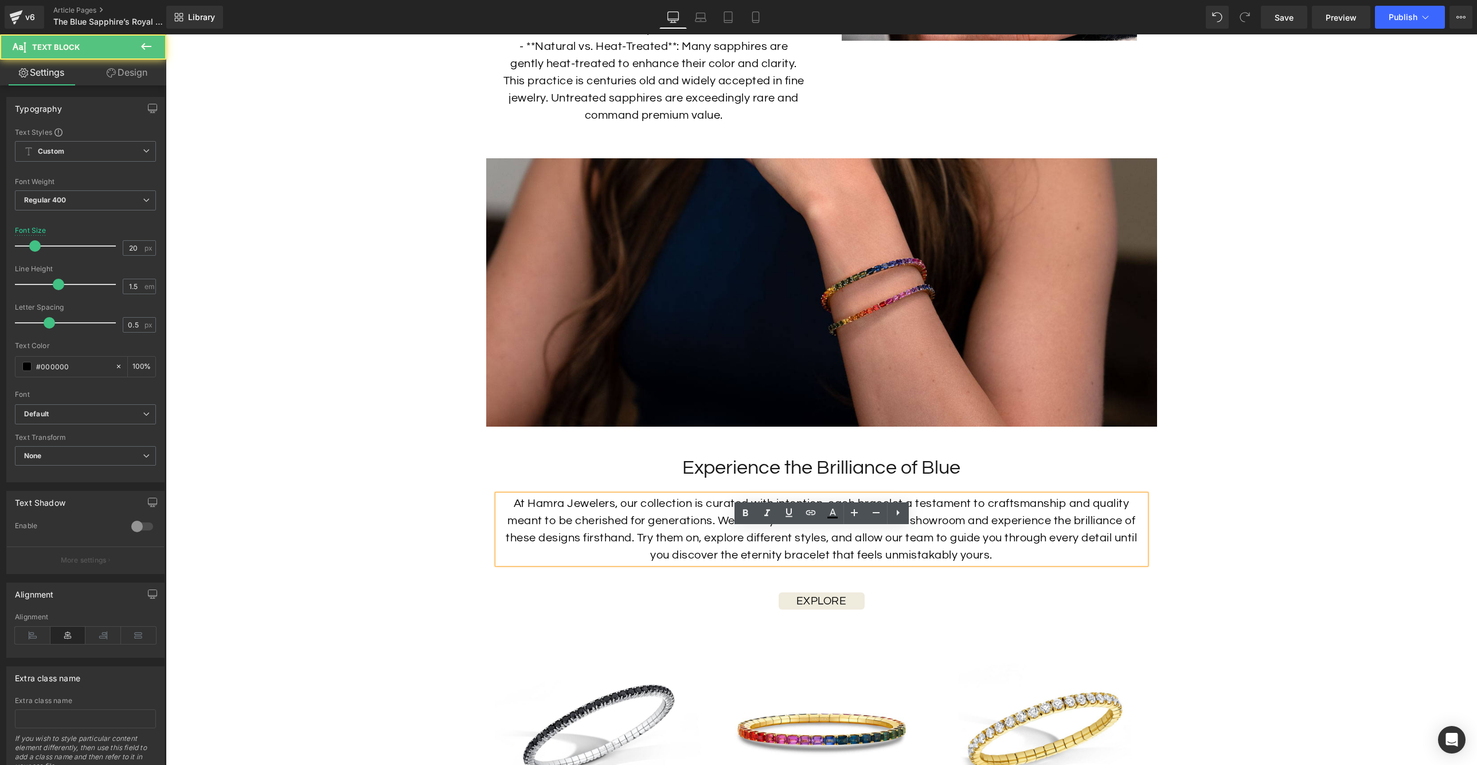
click at [839, 553] on p "At Hamra Jewelers, our collection is curated with intention, each bracelet a te…" at bounding box center [822, 529] width 648 height 69
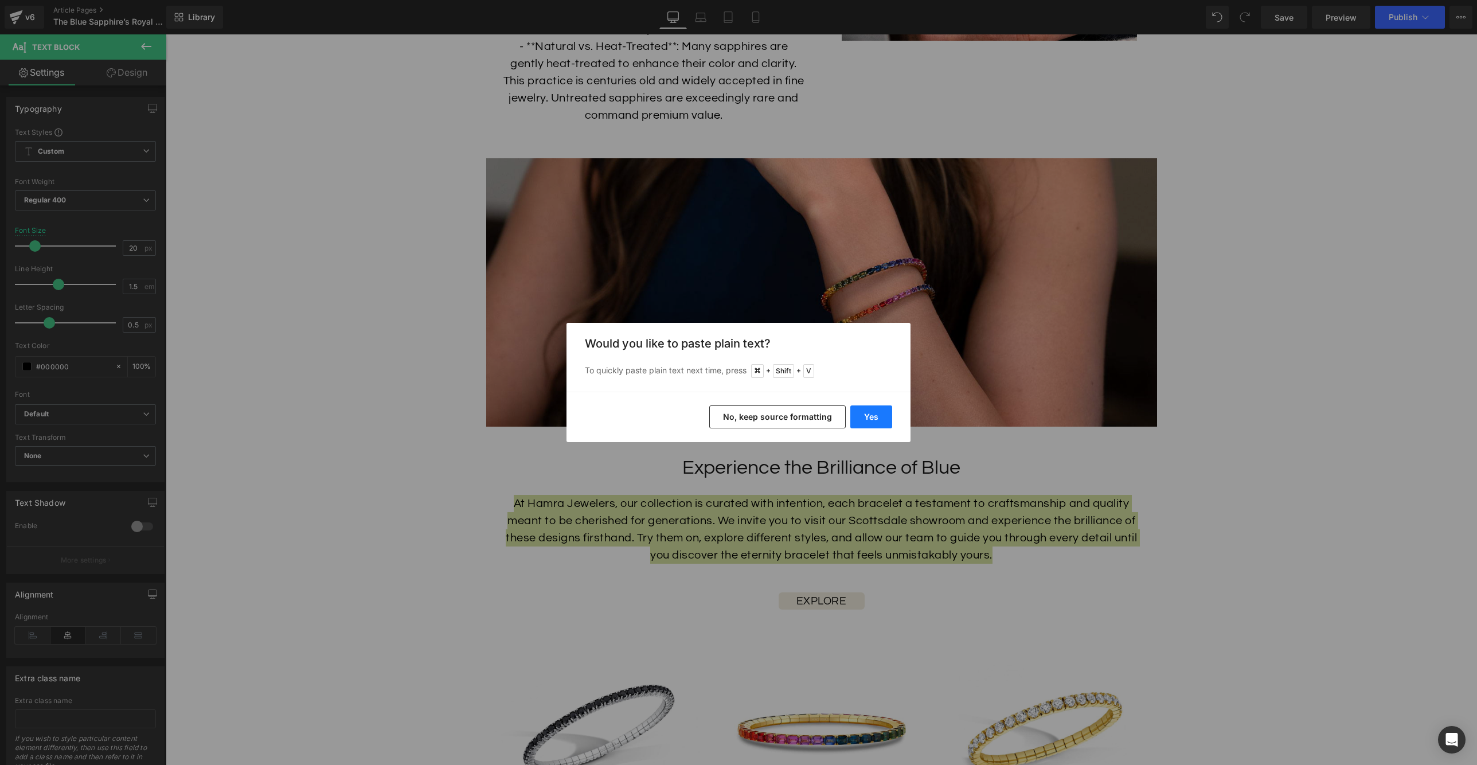
drag, startPoint x: 871, startPoint y: 412, endPoint x: 686, endPoint y: 403, distance: 184.9
click at [871, 412] on button "Yes" at bounding box center [872, 416] width 42 height 23
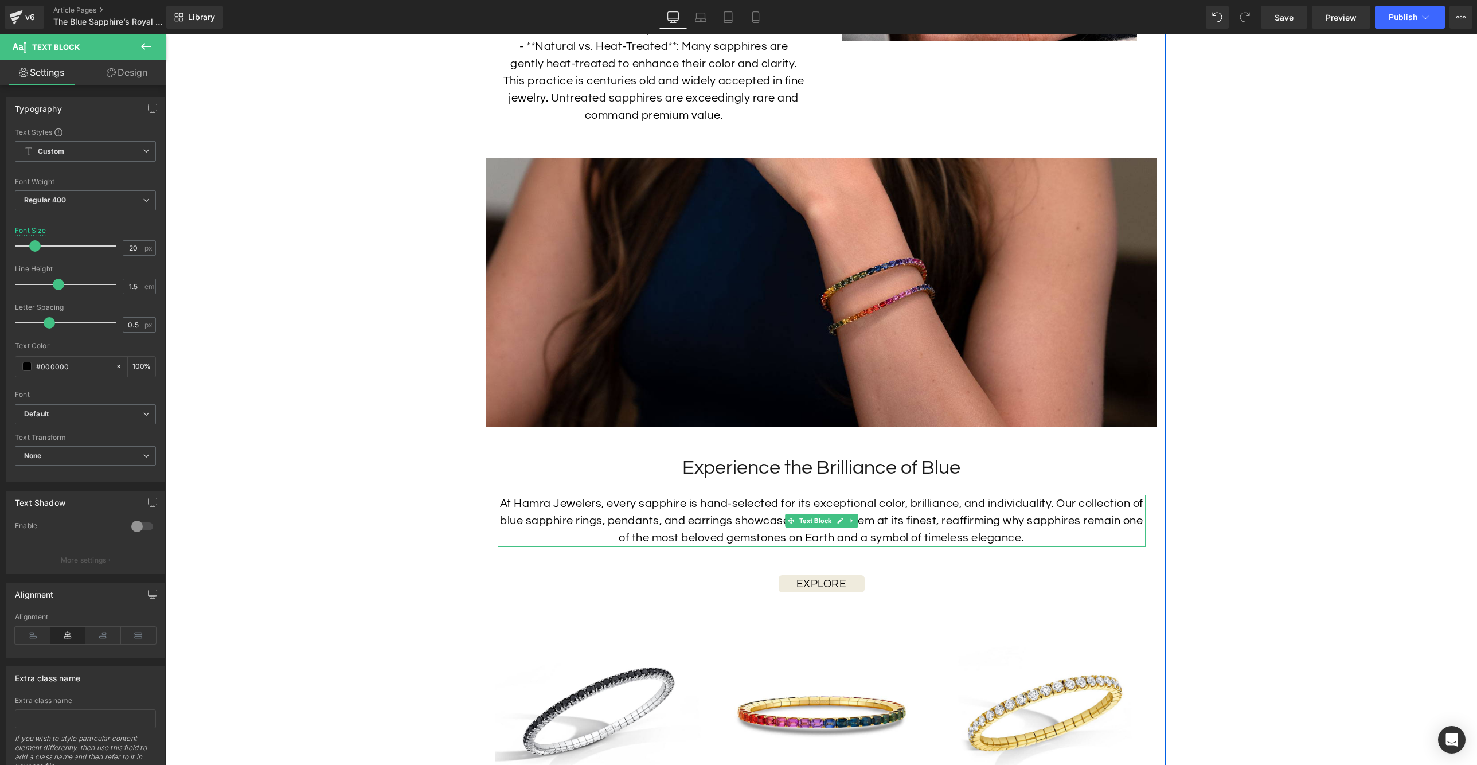
click at [960, 547] on p "At Hamra Jewelers, every sapphire is hand-selected for its exceptional color, b…" at bounding box center [822, 521] width 648 height 52
click at [725, 536] on p "At Hamra Jewelers, every sapphire is hand-selected for its exceptional color, b…" at bounding box center [822, 521] width 648 height 52
click at [726, 547] on p "At Hamra Jewelers, every sapphire is hand-selected for its exceptional color, b…" at bounding box center [822, 521] width 648 height 52
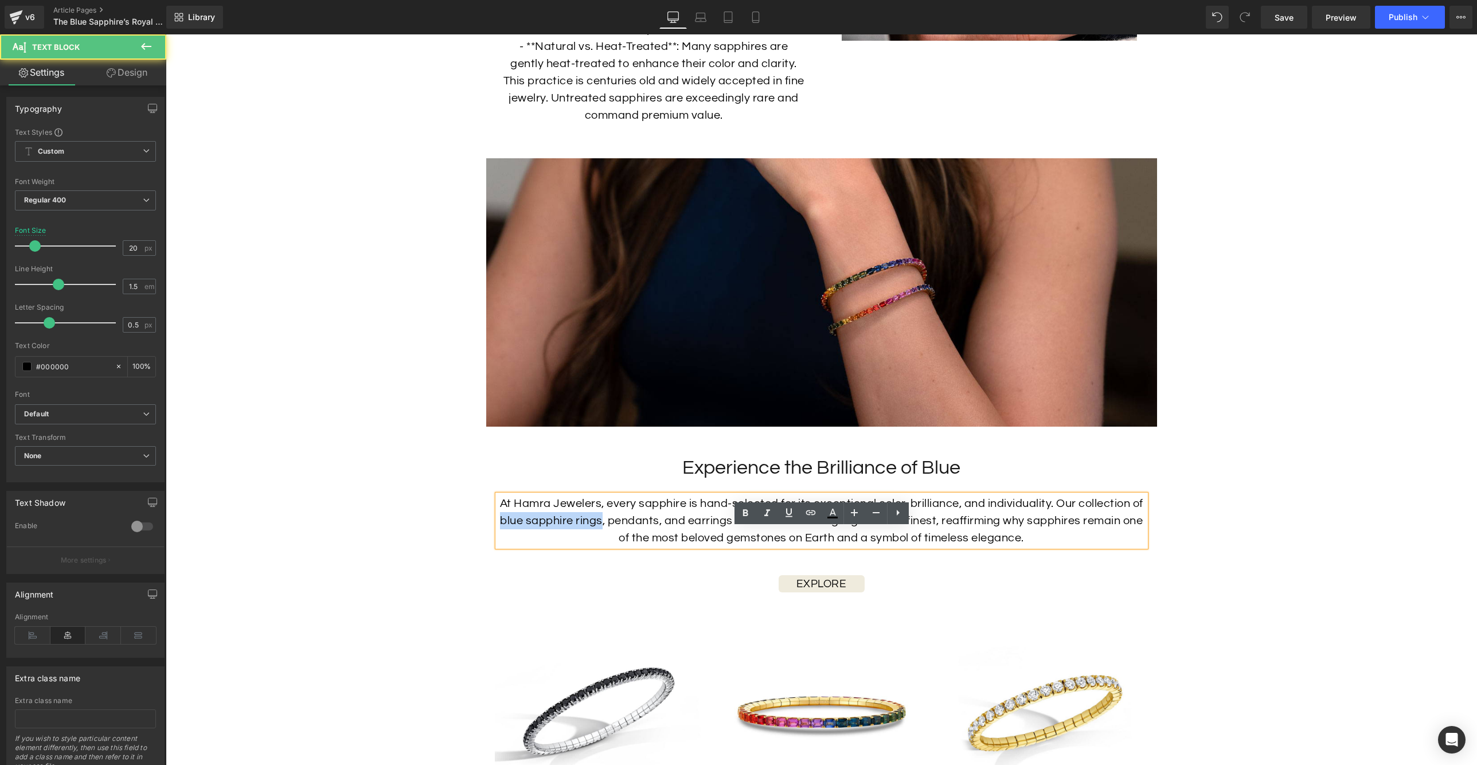
drag, startPoint x: 579, startPoint y: 555, endPoint x: 499, endPoint y: 557, distance: 80.3
click at [499, 547] on p "At Hamra Jewelers, every sapphire is hand-selected for its exceptional color, b…" at bounding box center [822, 521] width 648 height 52
click at [808, 512] on icon at bounding box center [811, 513] width 14 height 14
click at [620, 576] on input "text" at bounding box center [581, 579] width 177 height 29
paste input "[URL][DOMAIN_NAME]"
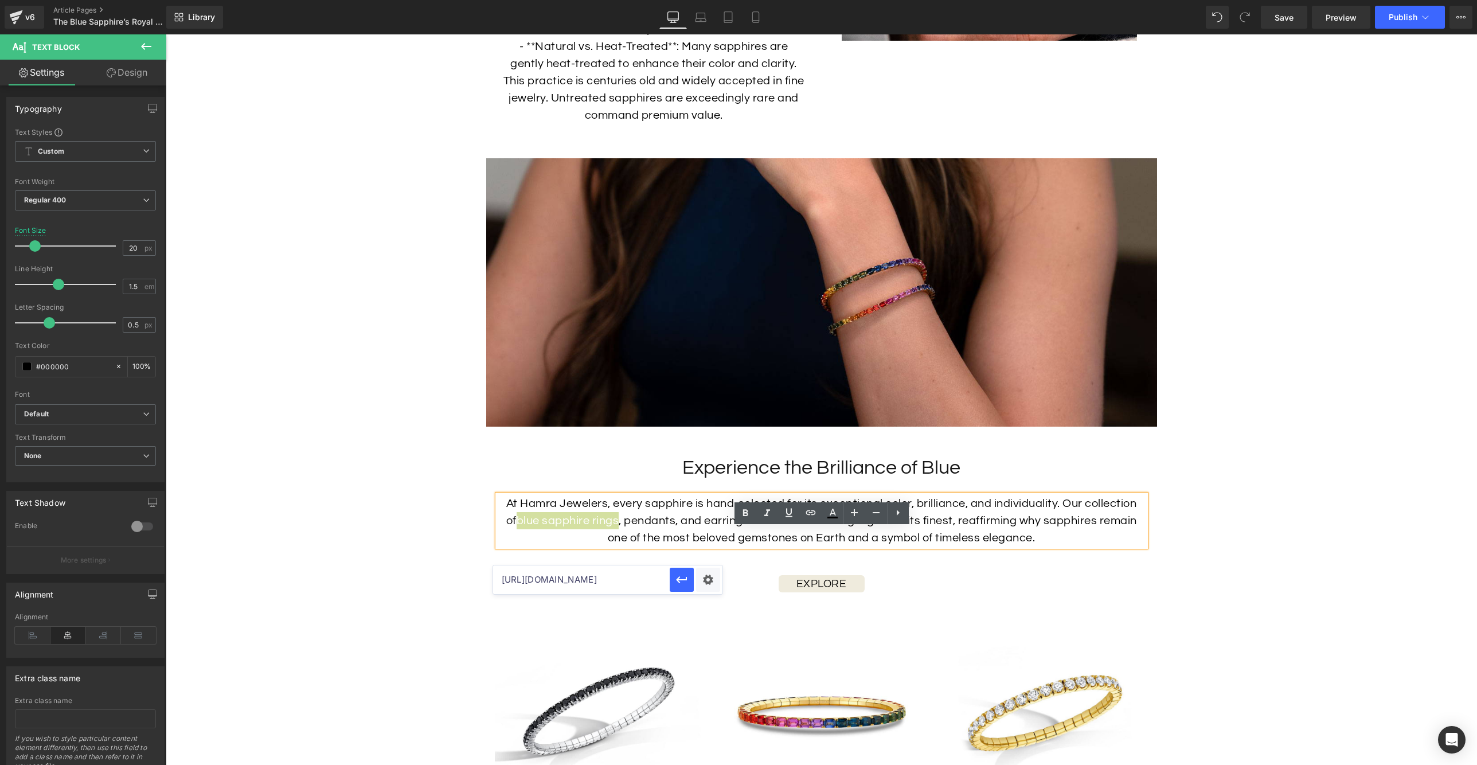
scroll to position [0, 201]
type input "[URL][DOMAIN_NAME]"
click at [676, 580] on icon "button" at bounding box center [682, 580] width 14 height 14
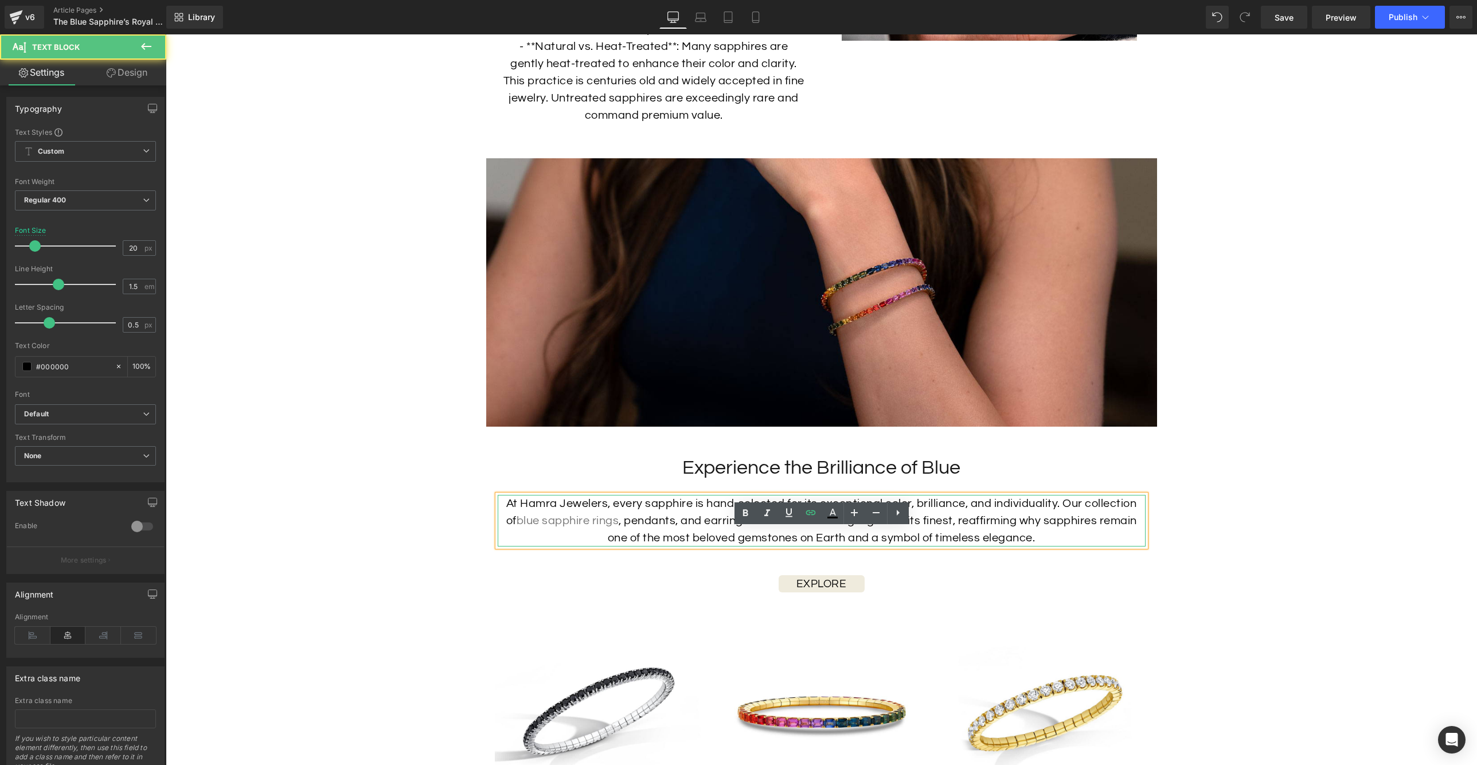
click at [666, 547] on p "At Hamra Jewelers, every sapphire is hand-selected for its exceptional color, b…" at bounding box center [822, 521] width 648 height 52
drag, startPoint x: 657, startPoint y: 556, endPoint x: 610, endPoint y: 557, distance: 47.6
click at [610, 547] on p "At Hamra Jewelers, every sapphire is hand-selected for its exceptional color, b…" at bounding box center [822, 521] width 648 height 52
click at [814, 513] on icon at bounding box center [811, 513] width 14 height 14
click at [720, 573] on input "text" at bounding box center [664, 579] width 177 height 29
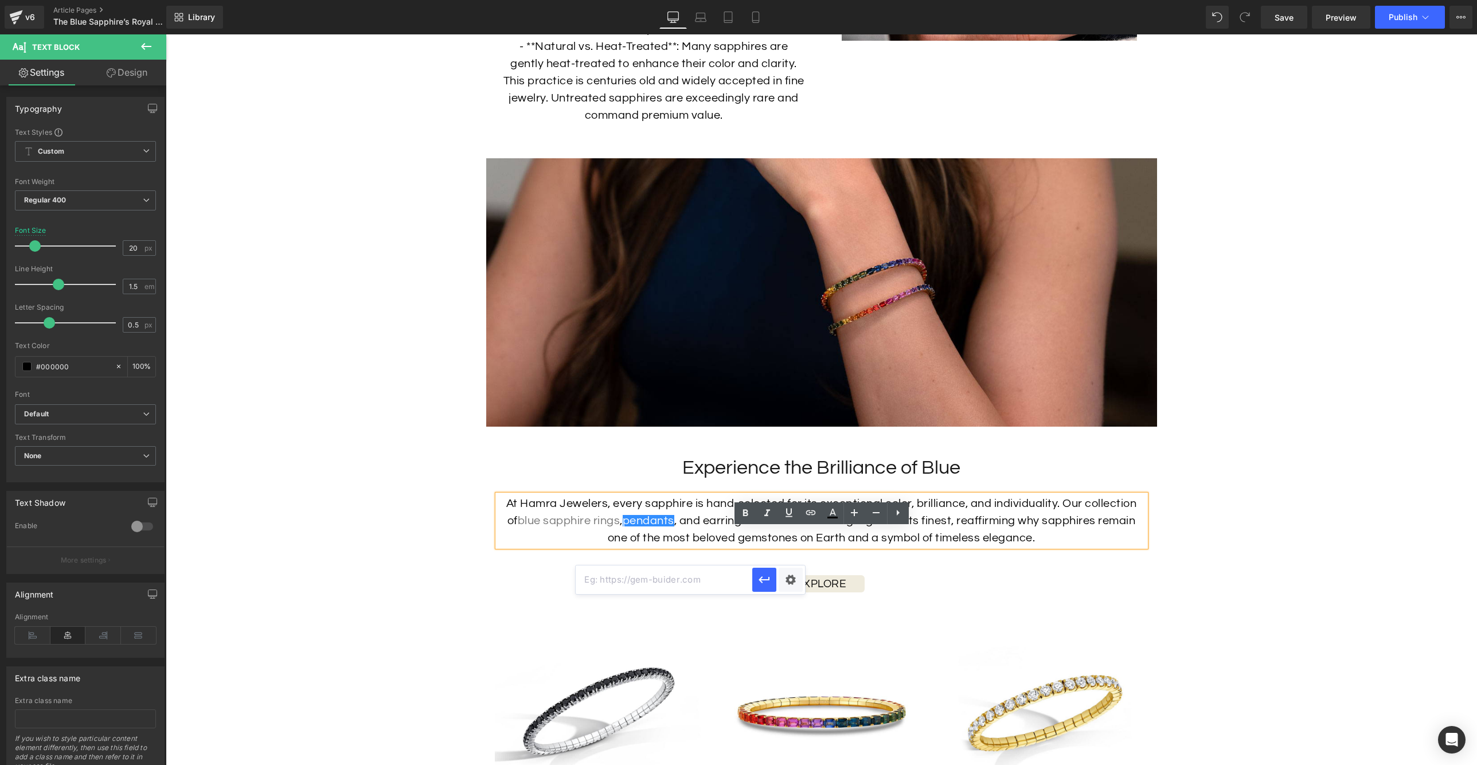
paste input "[URL][DOMAIN_NAME]"
click at [758, 578] on icon "button" at bounding box center [765, 580] width 14 height 14
click at [762, 547] on p "At Hamra Jewelers, every sapphire is hand-selected for its exceptional color, b…" at bounding box center [822, 521] width 648 height 52
drag, startPoint x: 722, startPoint y: 557, endPoint x: 690, endPoint y: 559, distance: 32.2
click at [690, 547] on p "At Hamra Jewelers, every sapphire is hand-selected for its exceptional color, b…" at bounding box center [822, 521] width 648 height 52
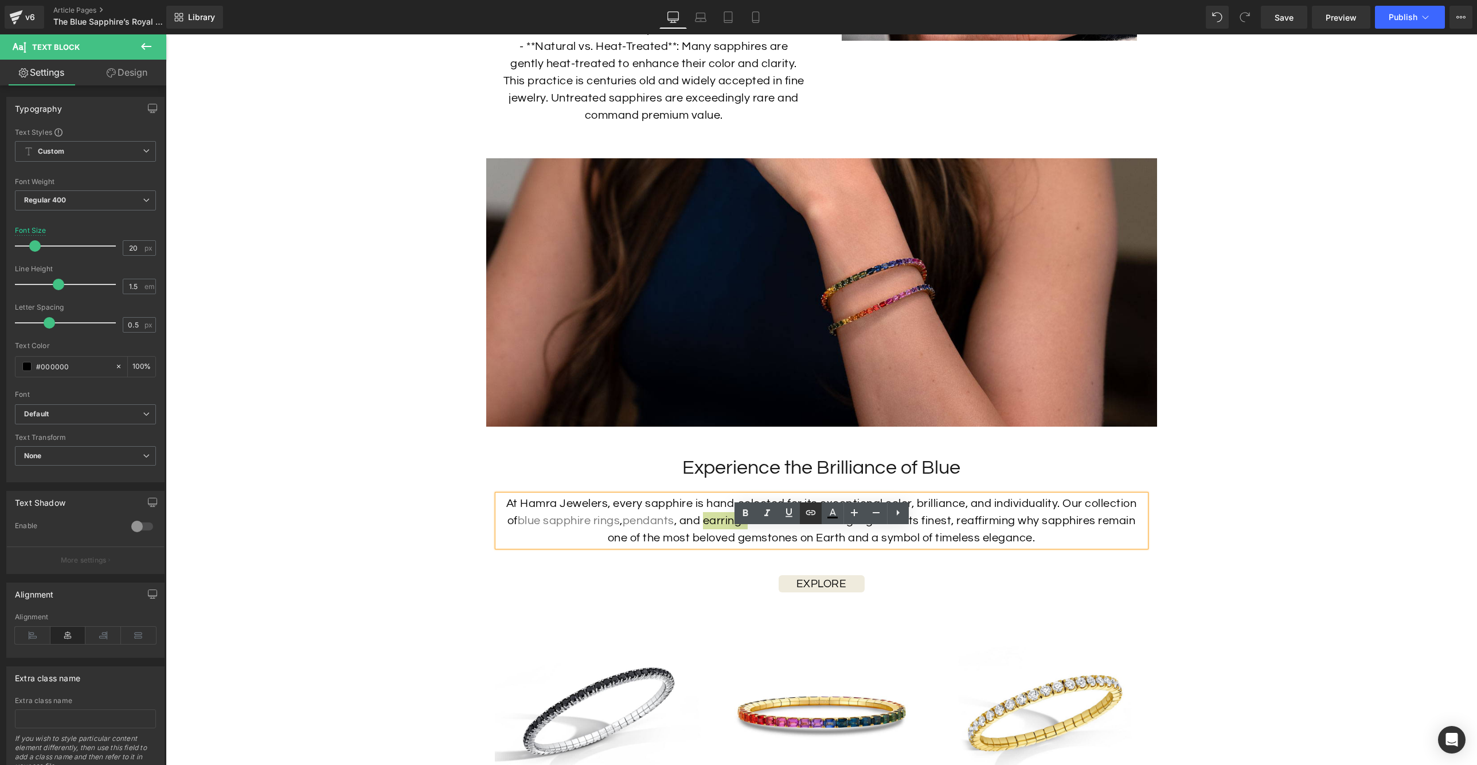
click at [808, 514] on icon at bounding box center [811, 512] width 10 height 5
click at [799, 579] on input "text" at bounding box center [741, 579] width 177 height 29
paste input "[URL][DOMAIN_NAME]"
type input "[URL][DOMAIN_NAME]"
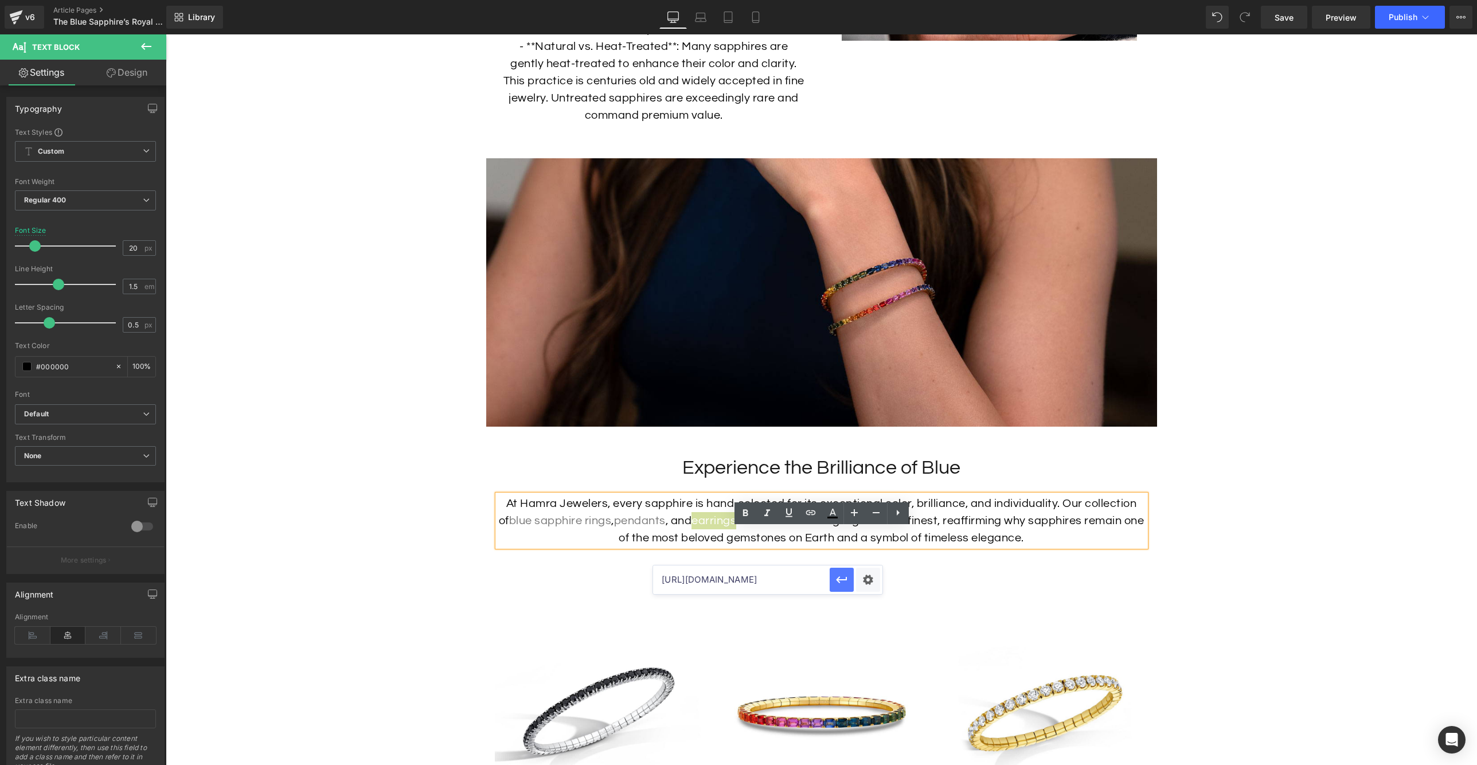
scroll to position [0, 0]
click at [839, 580] on icon "button" at bounding box center [842, 580] width 14 height 14
drag, startPoint x: 944, startPoint y: 565, endPoint x: 941, endPoint y: 559, distance: 6.4
click at [944, 547] on p "At Hamra Jewelers, every sapphire is hand-selected for its exceptional color, b…" at bounding box center [822, 521] width 648 height 52
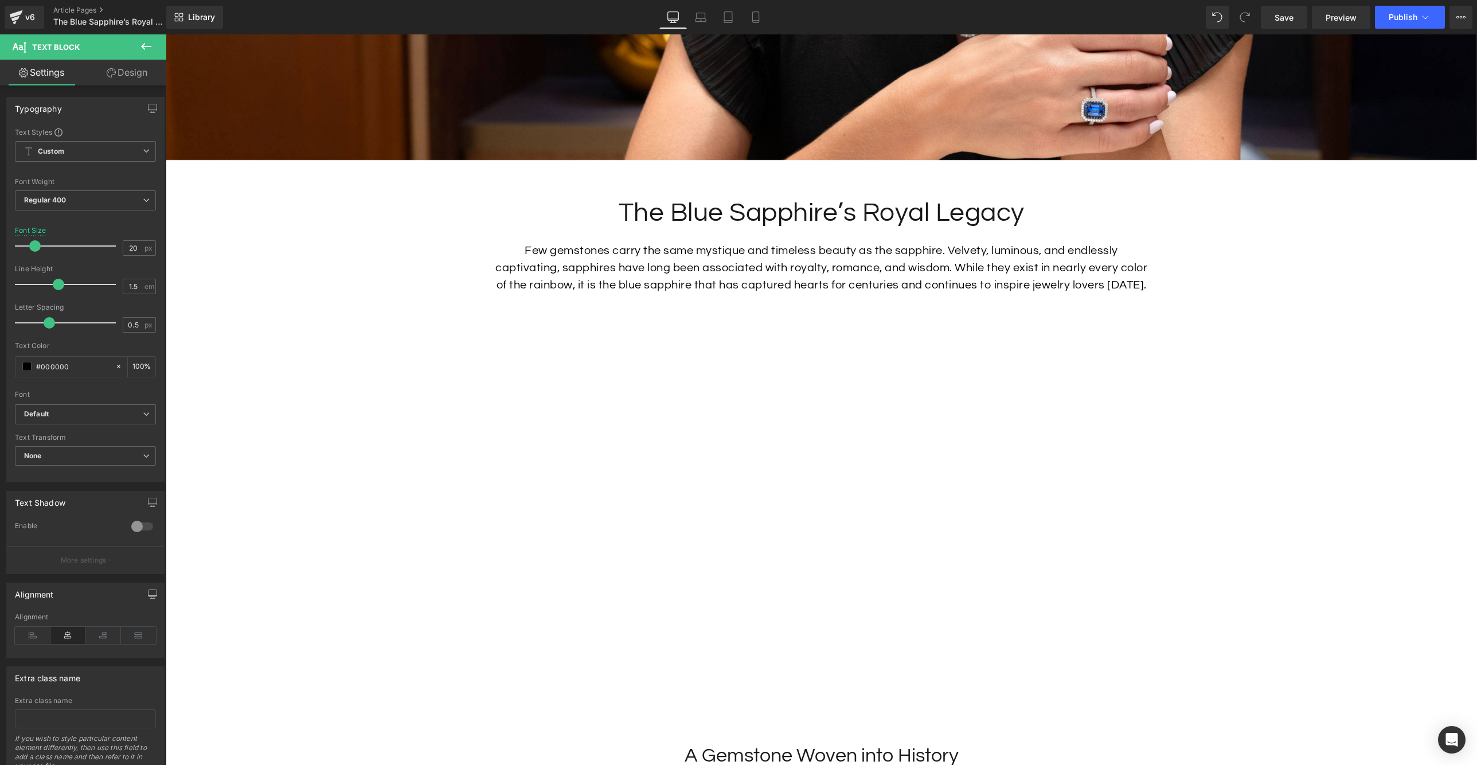
scroll to position [696, 0]
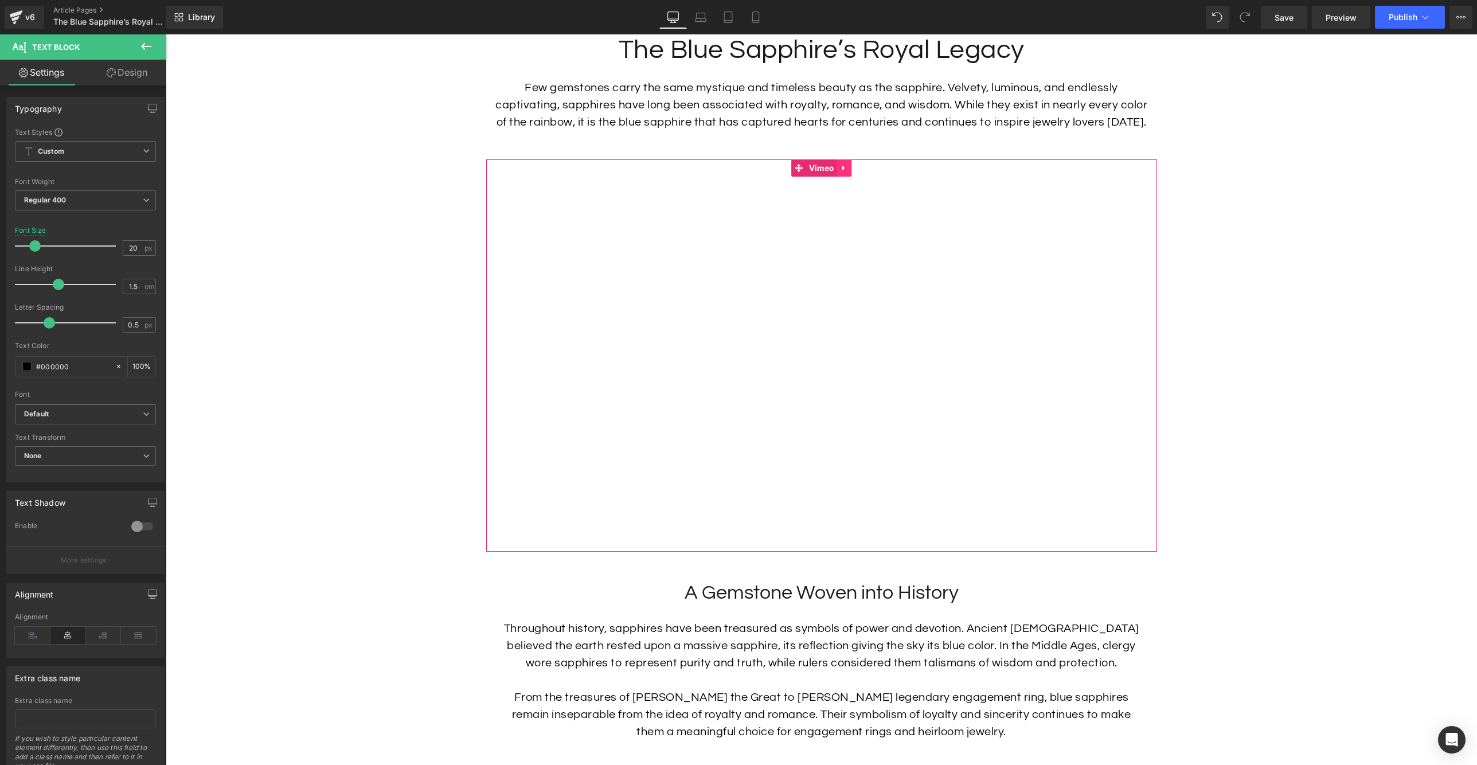
click at [848, 173] on icon at bounding box center [844, 168] width 8 height 9
click at [799, 177] on link "Vimeo" at bounding box center [814, 167] width 46 height 17
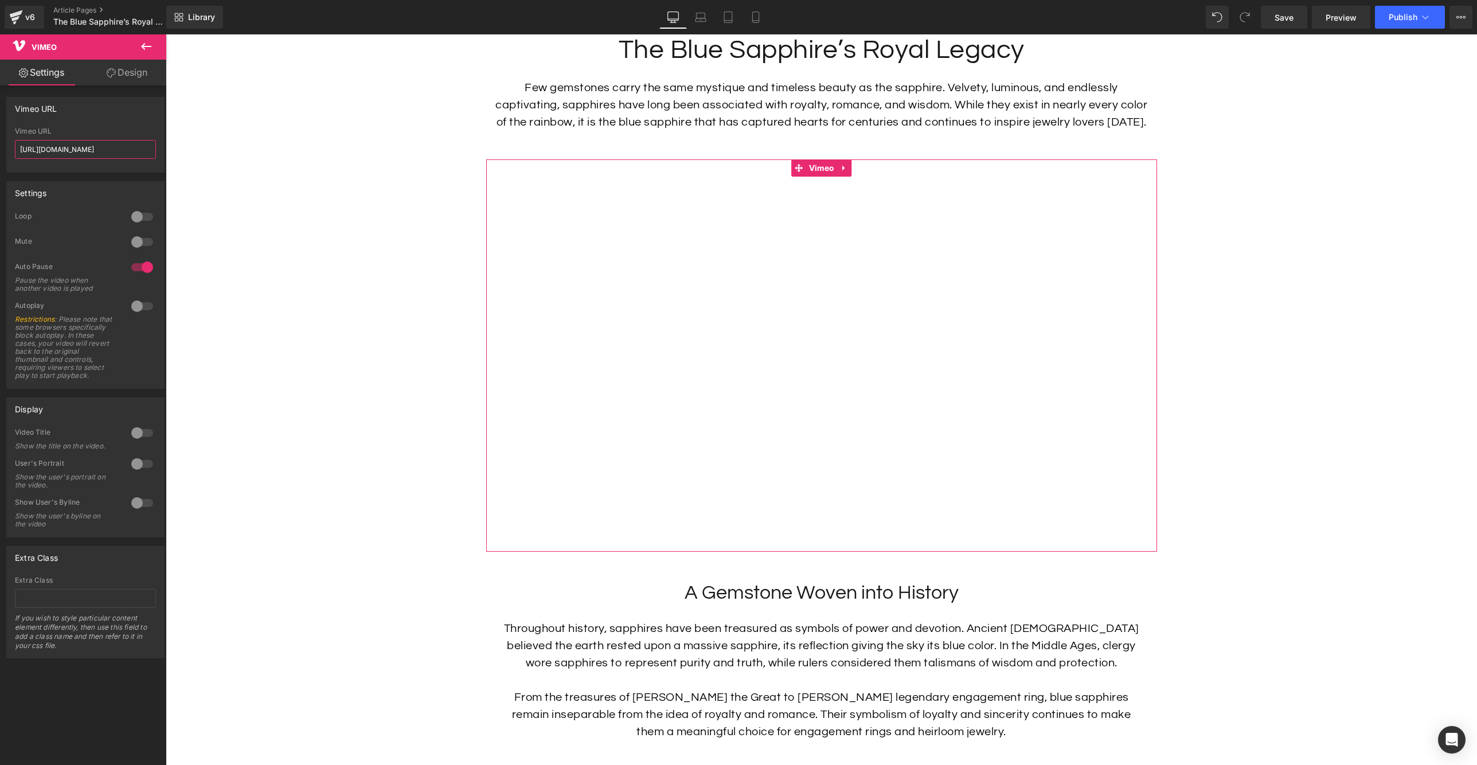
click at [98, 143] on input "[URL][DOMAIN_NAME]" at bounding box center [85, 149] width 141 height 19
click at [131, 147] on input "[URL][DOMAIN_NAME]" at bounding box center [85, 149] width 141 height 19
paste input "[DOMAIN_NAME][URL]"
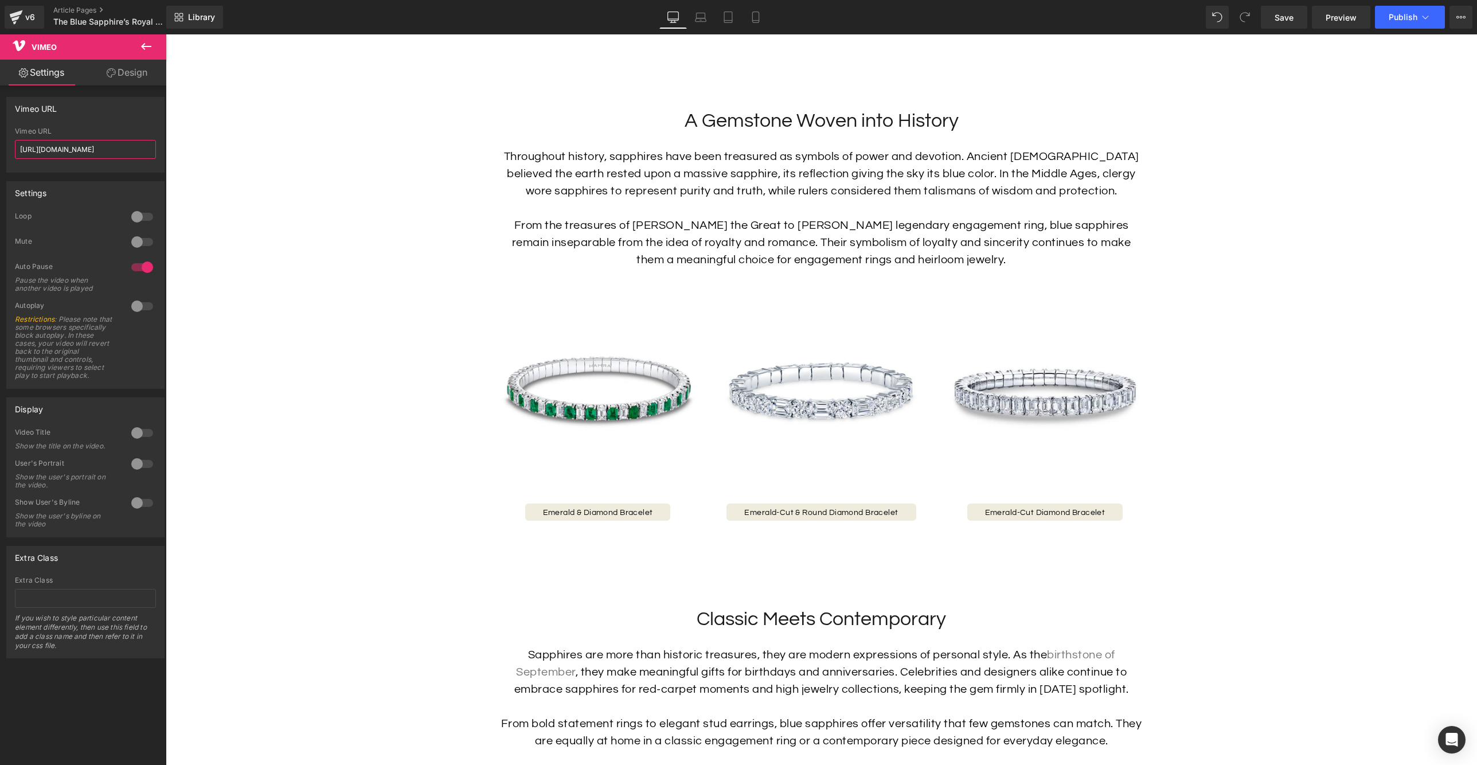
scroll to position [1171, 0]
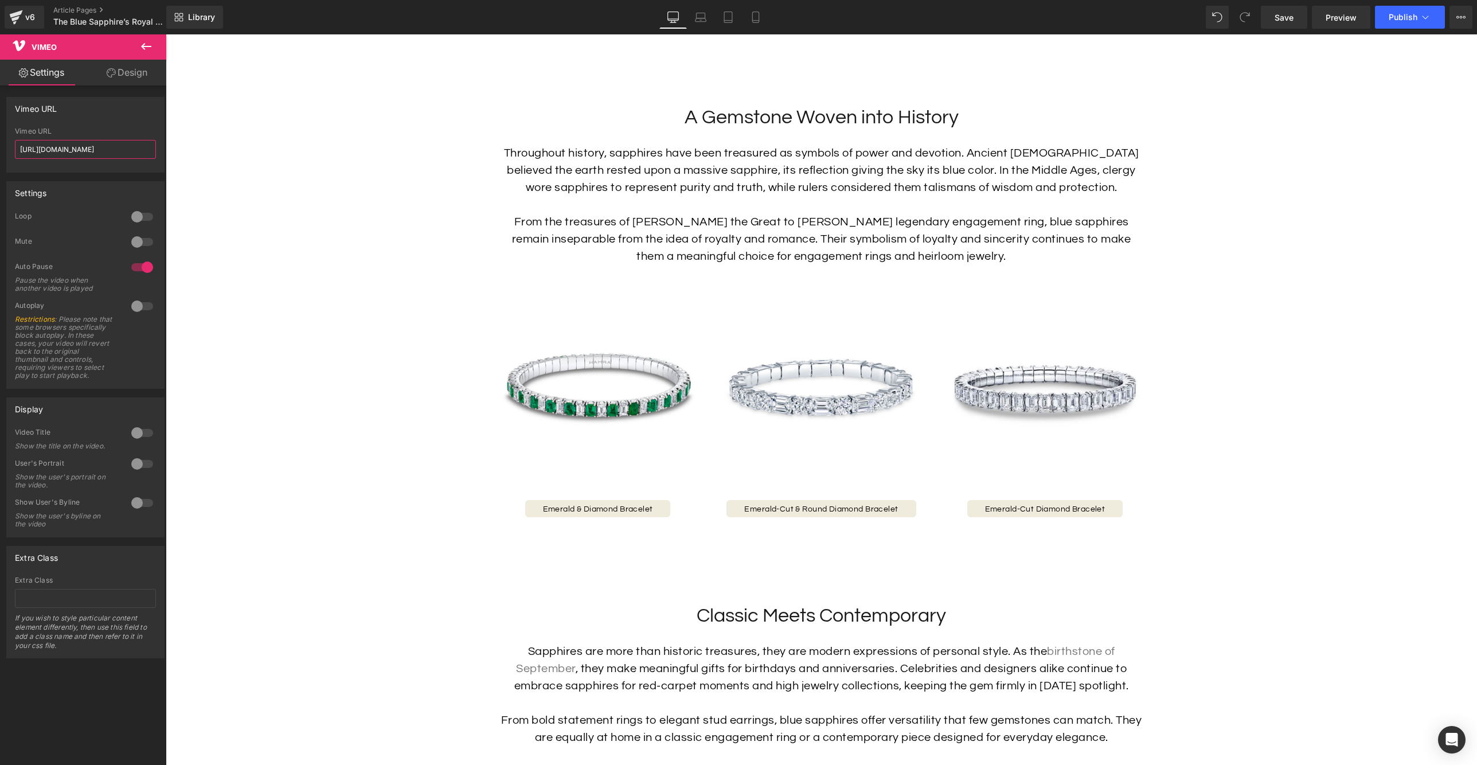
type input "[URL][DOMAIN_NAME]"
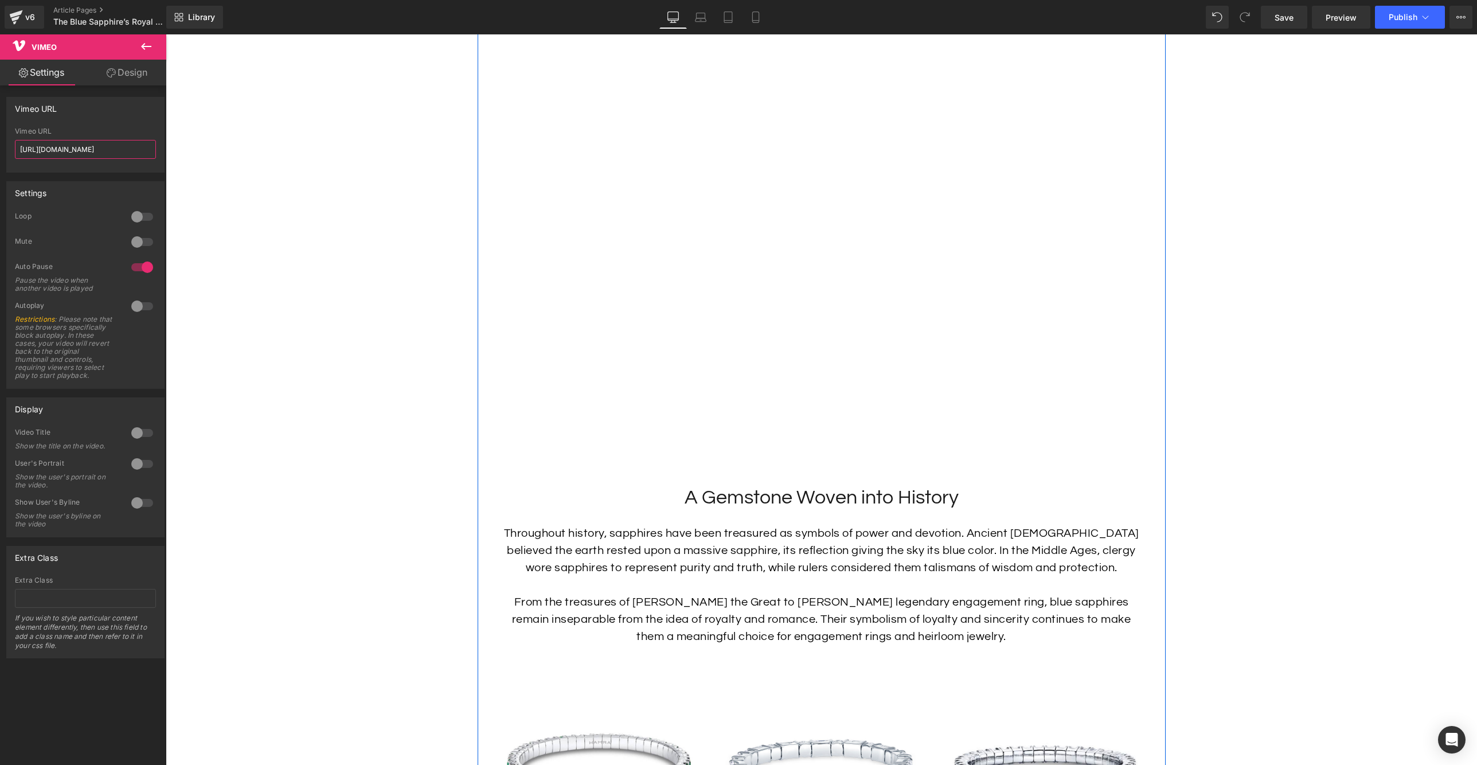
scroll to position [705, 0]
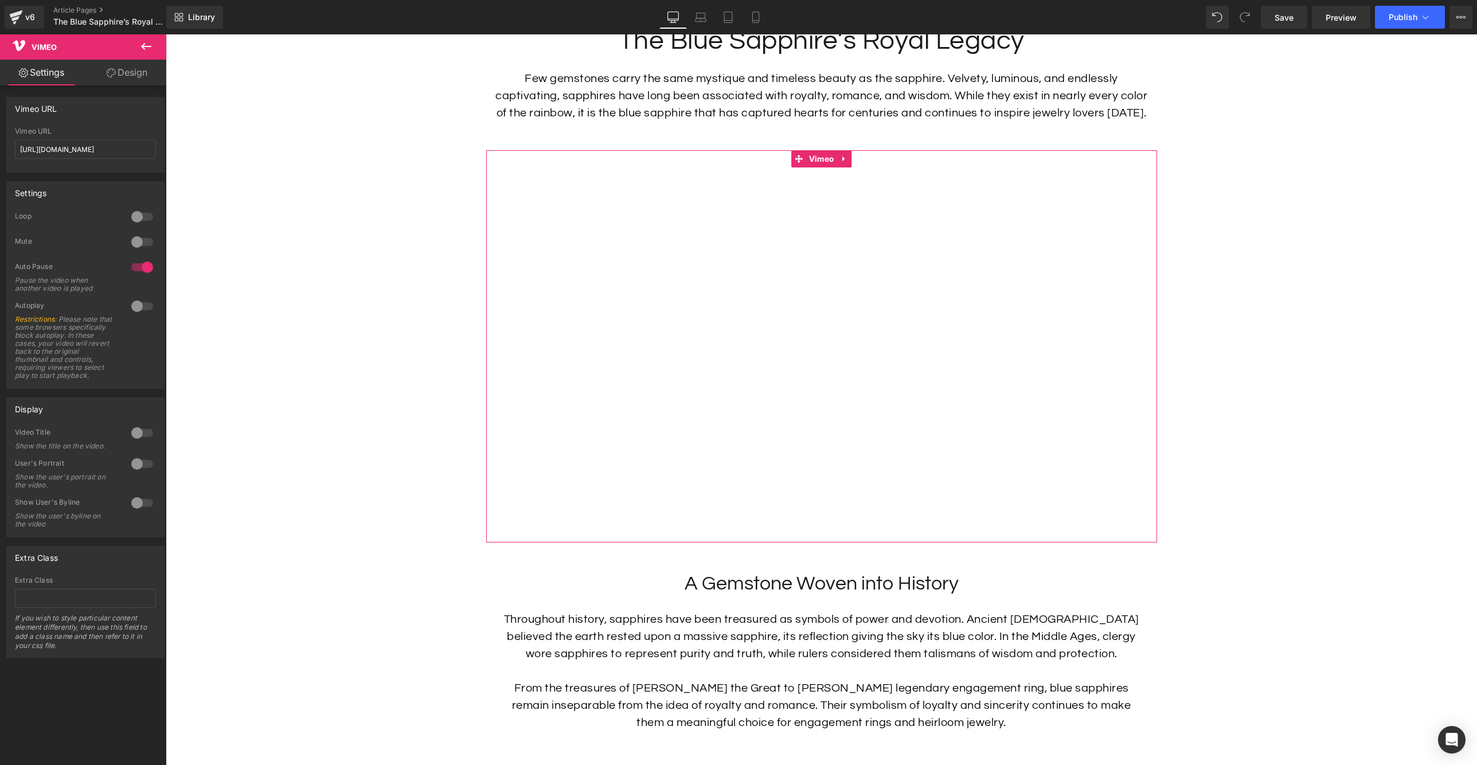
click at [126, 75] on link "Design" at bounding box center [126, 73] width 83 height 26
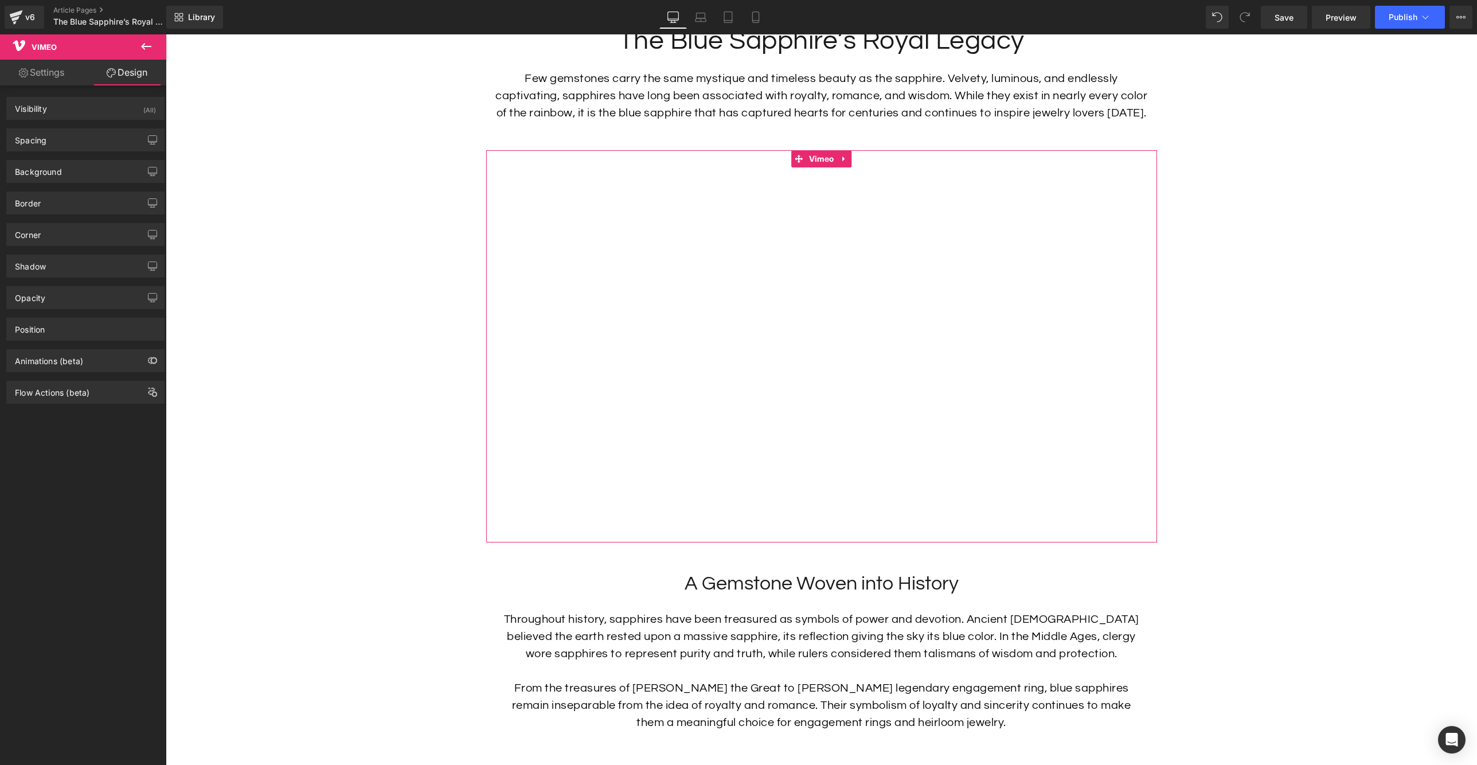
click at [53, 75] on link "Settings" at bounding box center [41, 73] width 83 height 26
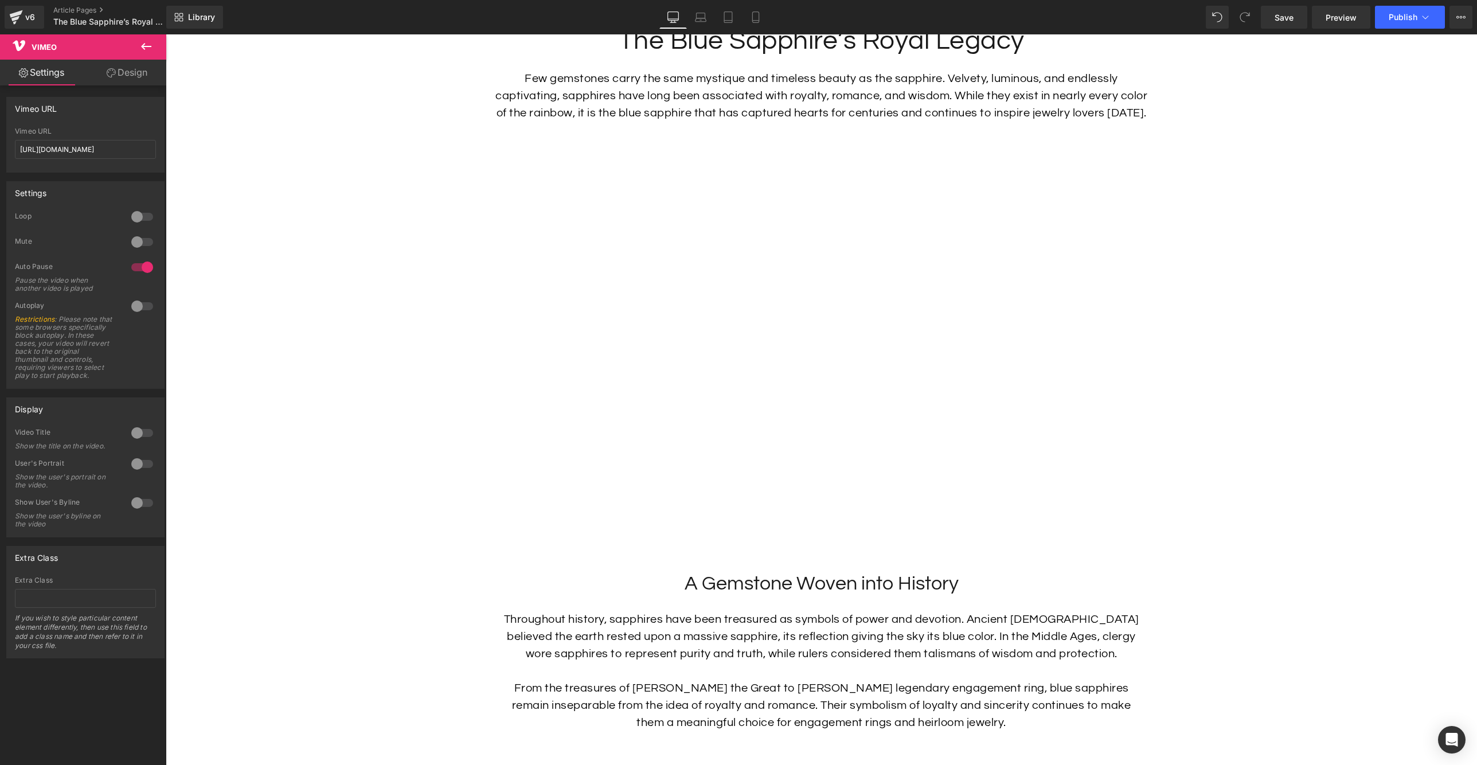
click at [146, 48] on icon at bounding box center [146, 47] width 14 height 14
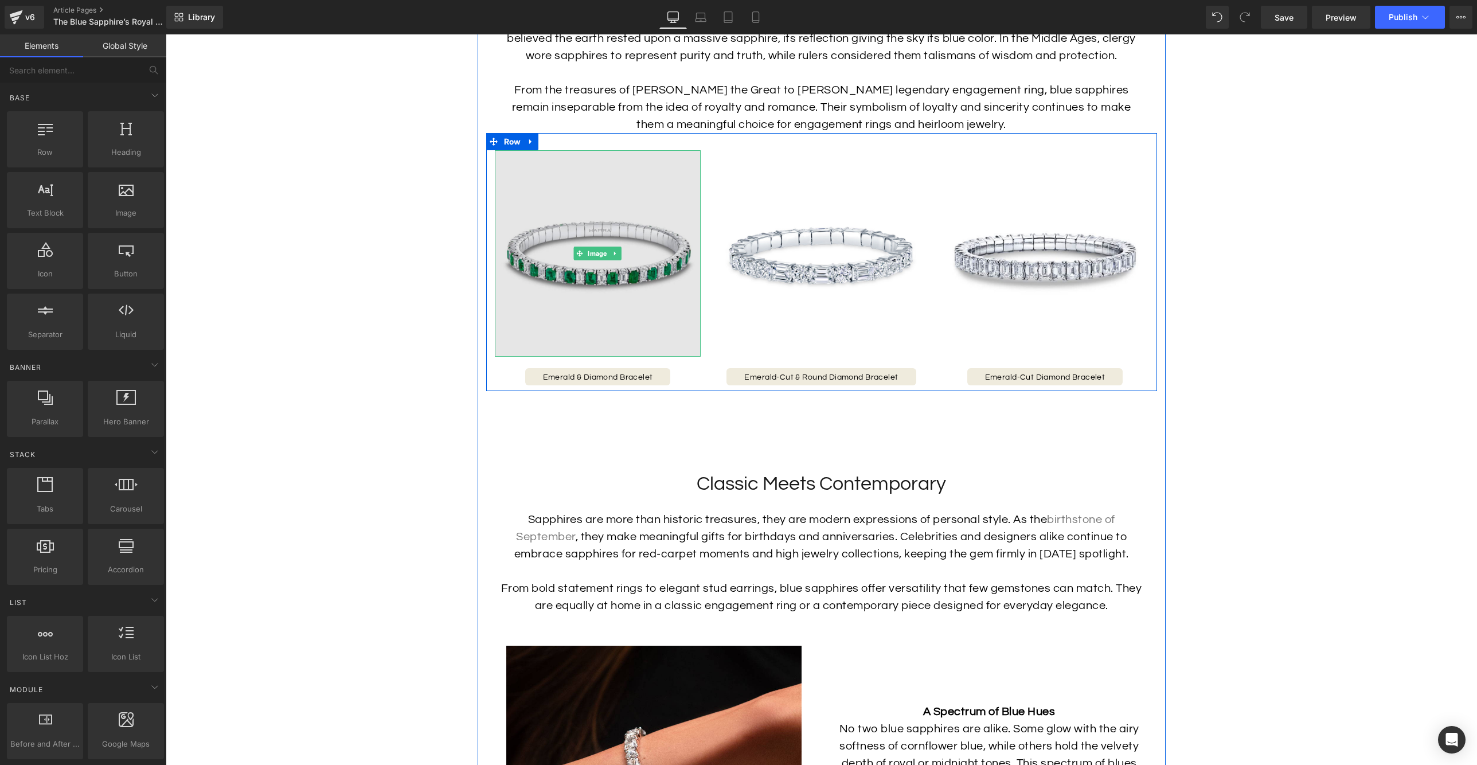
scroll to position [1342, 0]
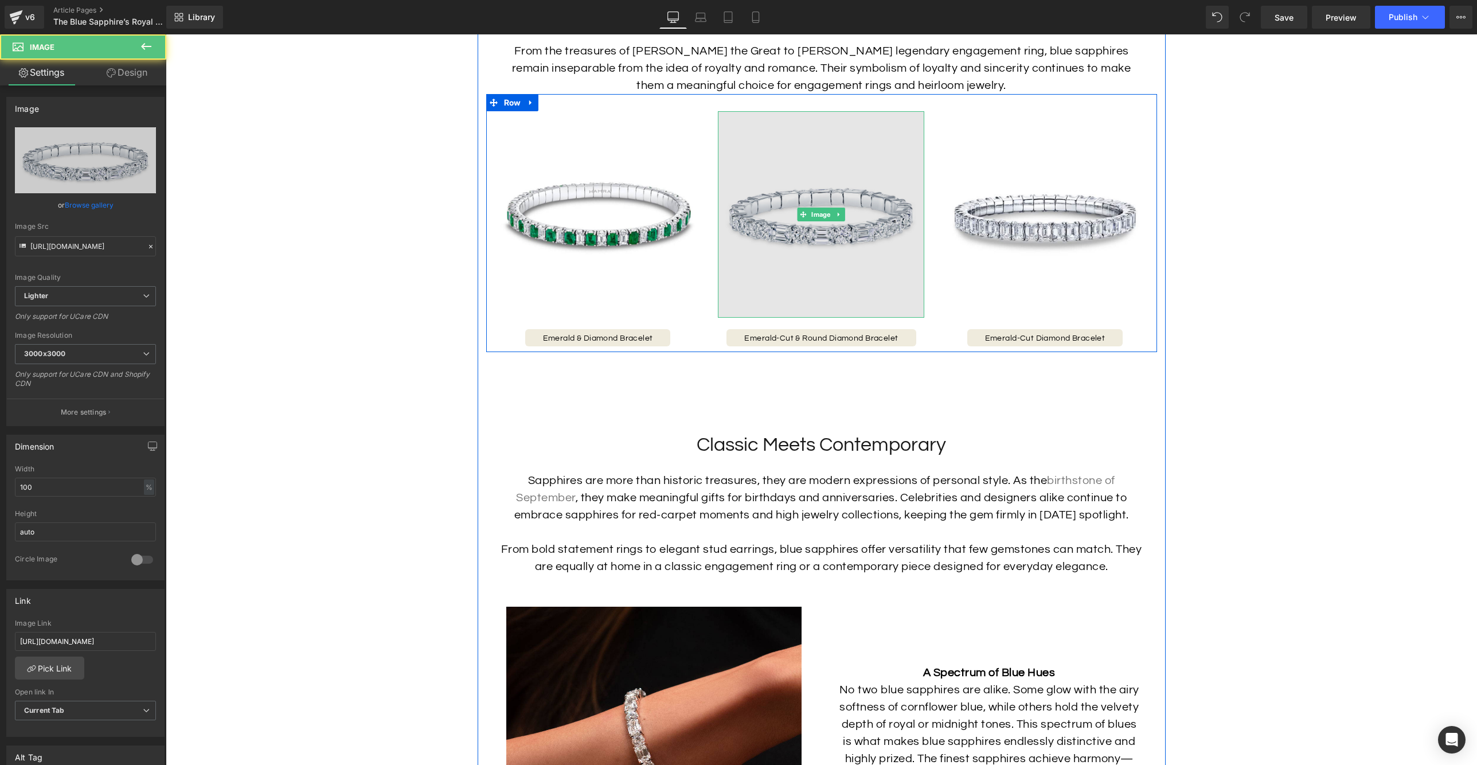
click at [767, 314] on img at bounding box center [821, 214] width 206 height 206
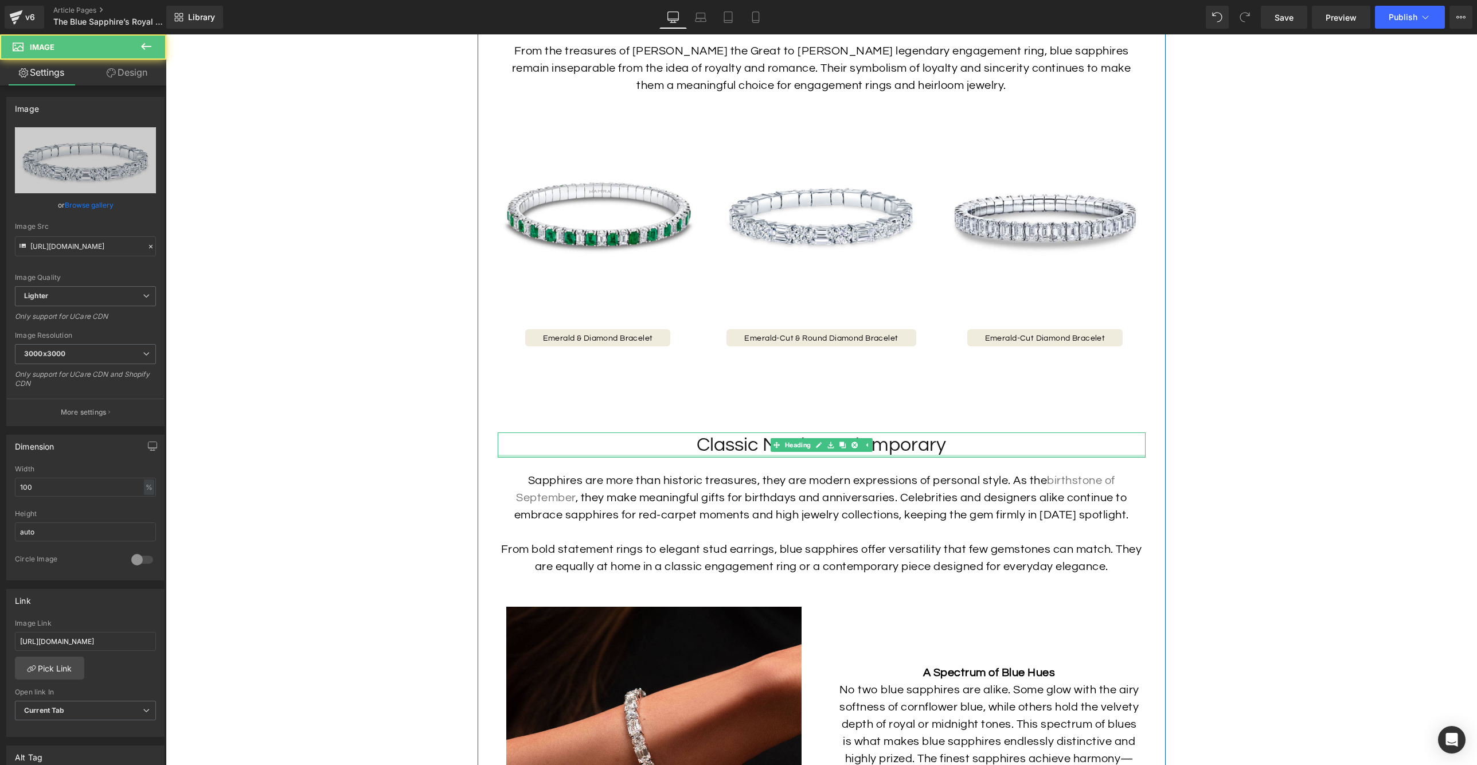
click at [772, 458] on div at bounding box center [822, 456] width 648 height 3
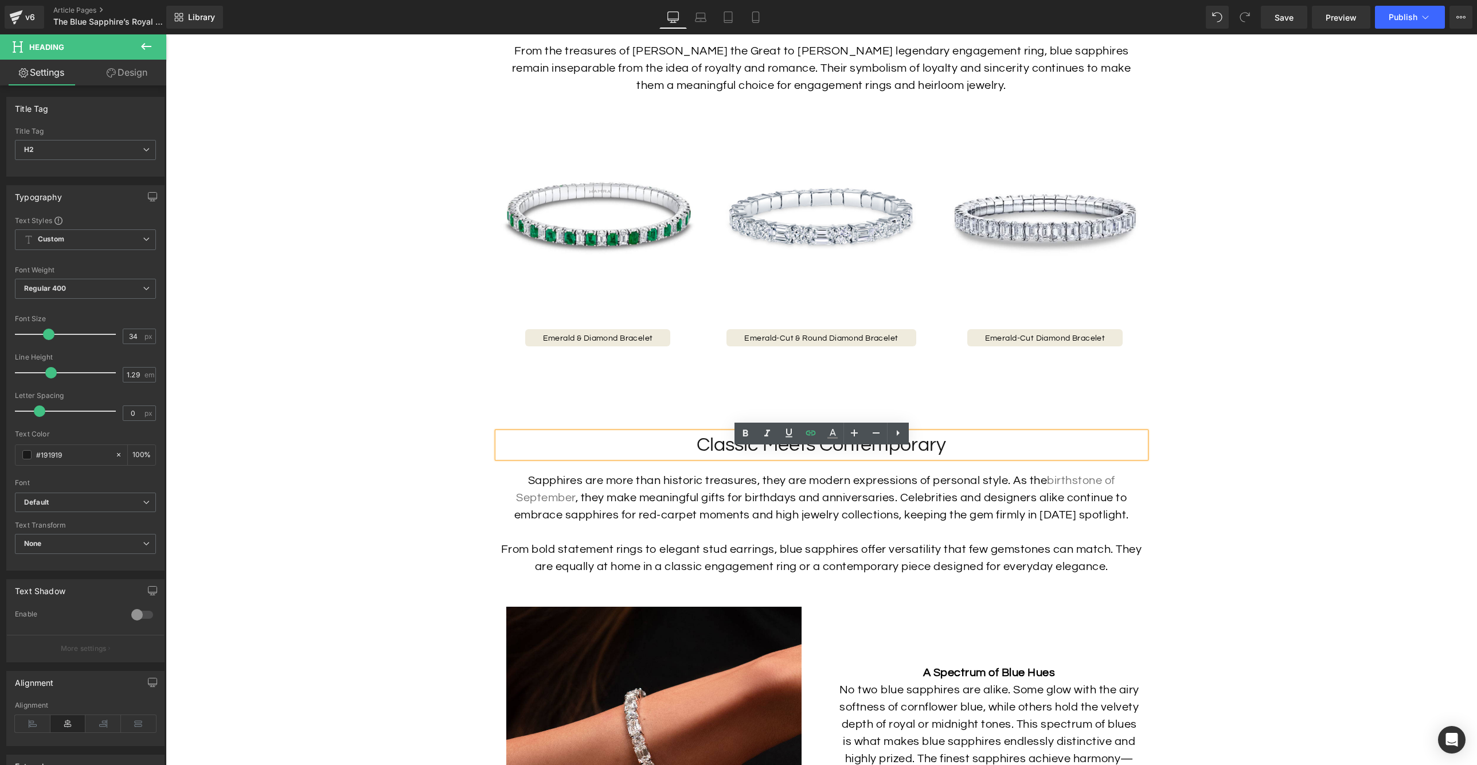
click at [696, 346] on div "Emerald & Diamond Bracelet Button" at bounding box center [598, 337] width 206 height 17
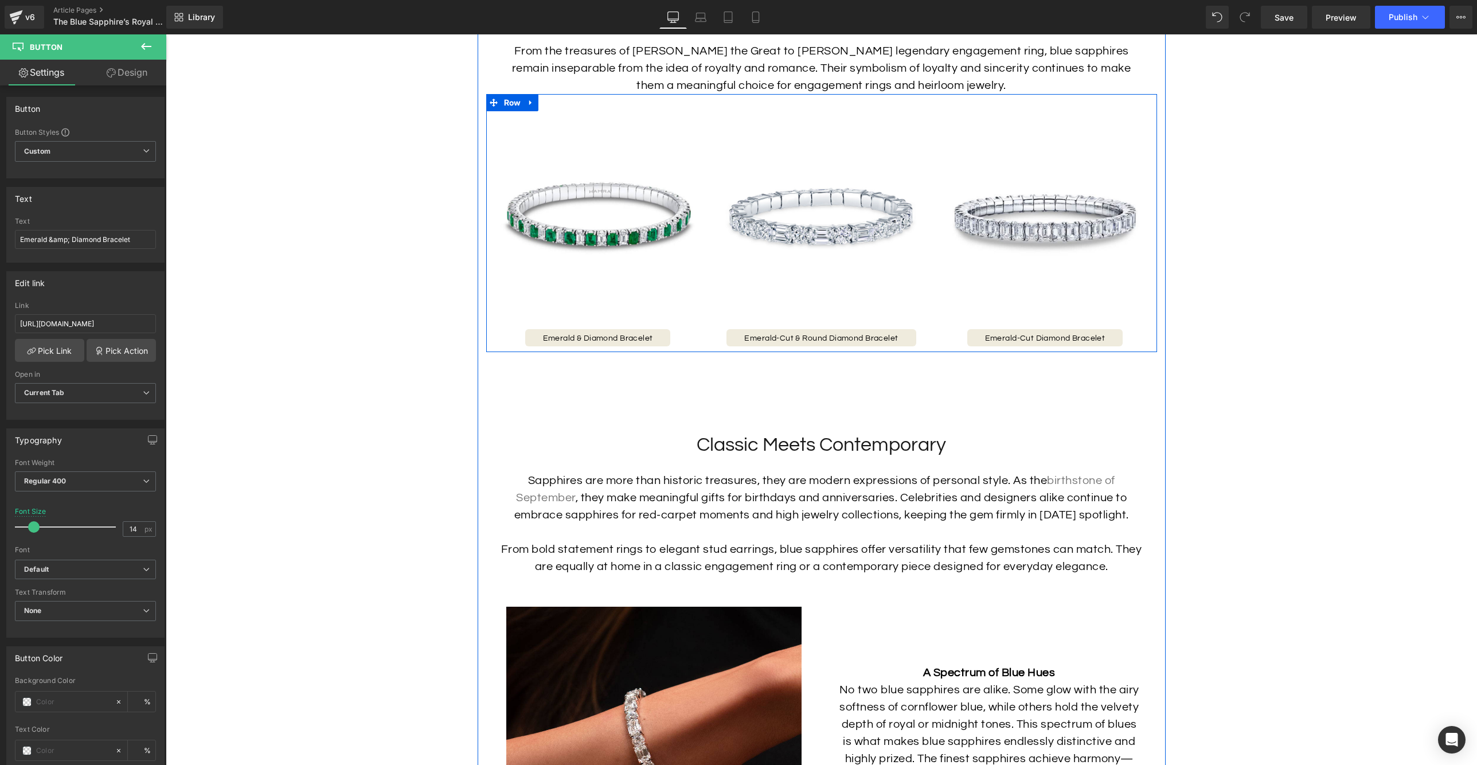
click at [713, 317] on div "Image Emerald-Cut & Round Diamond Bracelet Button" at bounding box center [821, 228] width 224 height 235
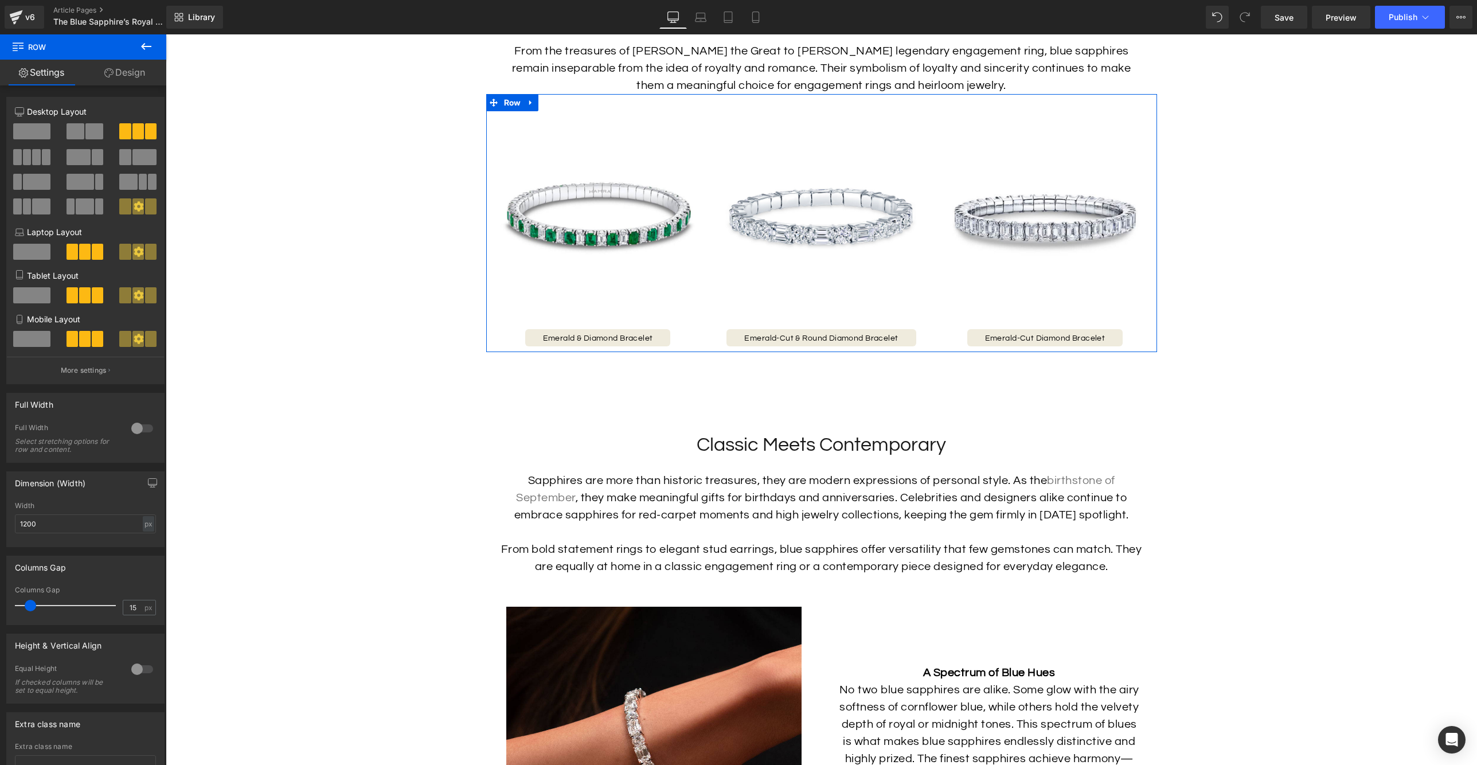
click at [118, 63] on link "Design" at bounding box center [124, 73] width 83 height 26
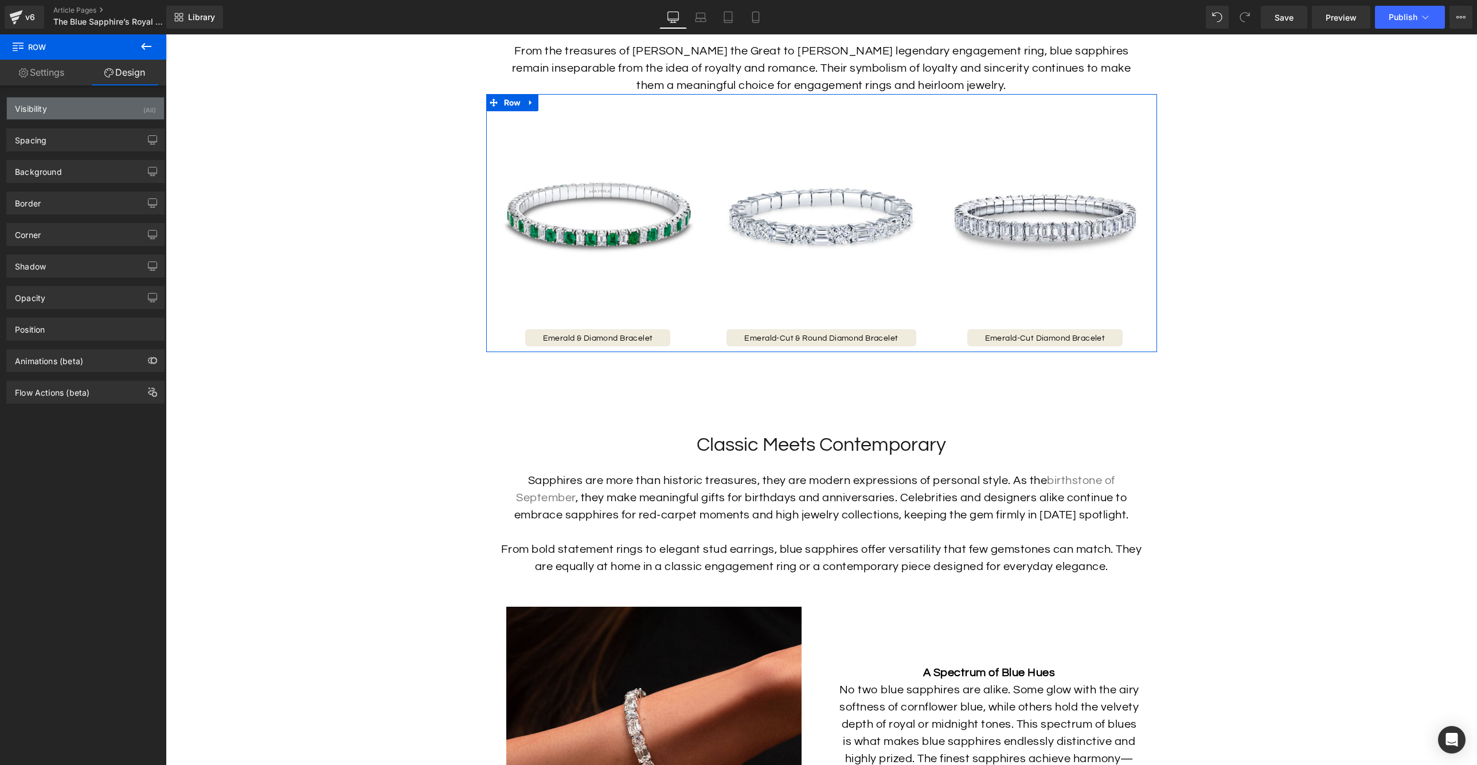
click at [95, 115] on div "Visibility (All)" at bounding box center [85, 108] width 157 height 22
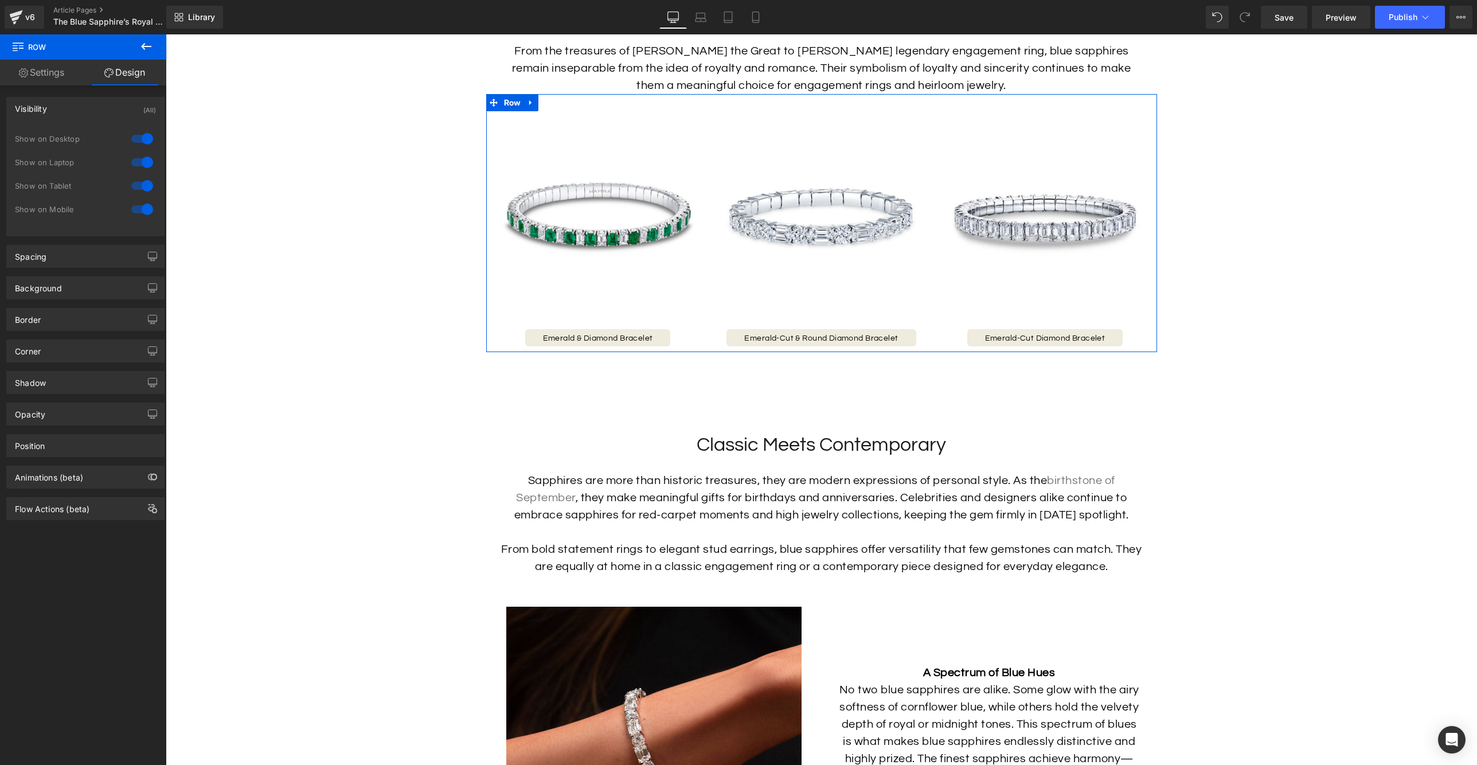
click at [95, 115] on div "Visibility (All)" at bounding box center [85, 108] width 157 height 22
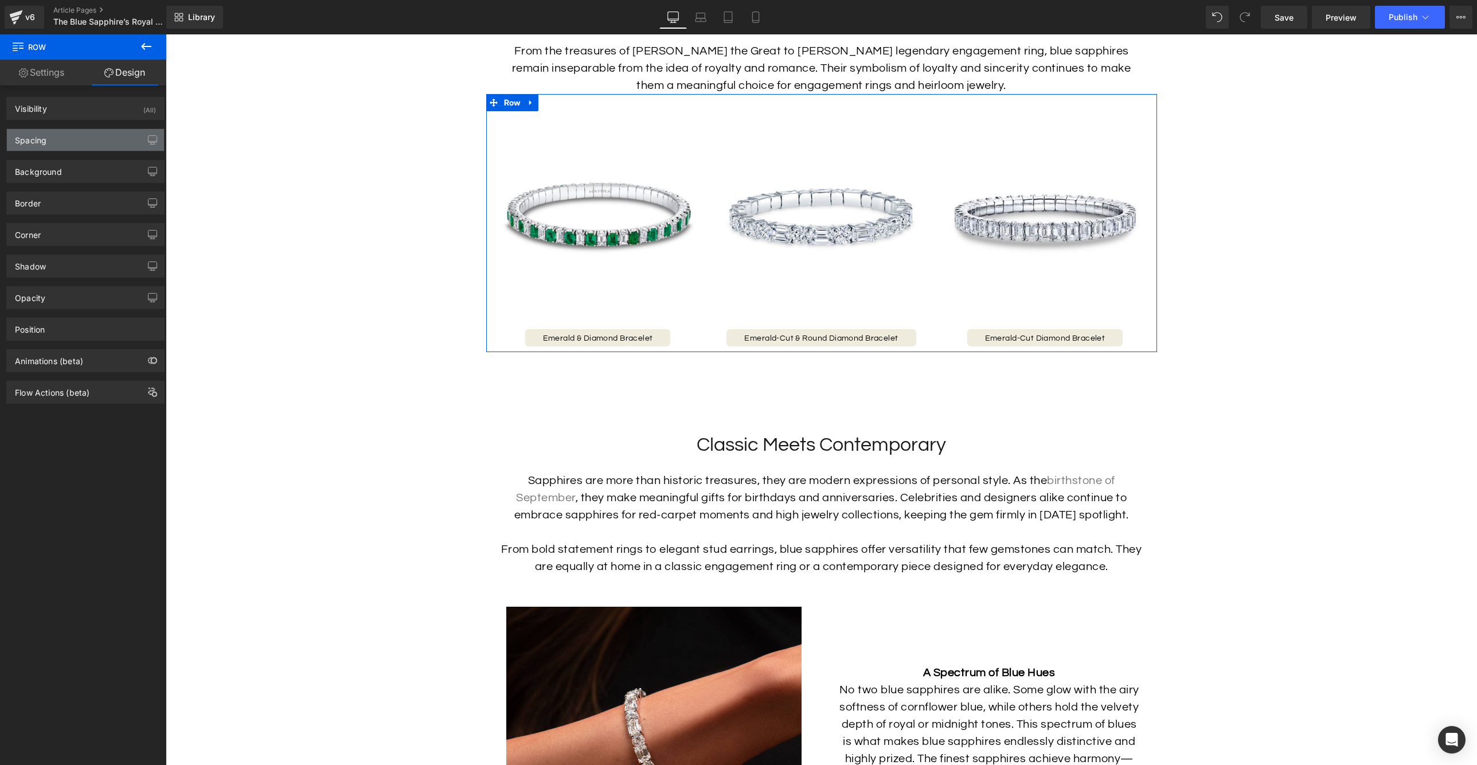
click at [91, 138] on div "Spacing" at bounding box center [85, 140] width 157 height 22
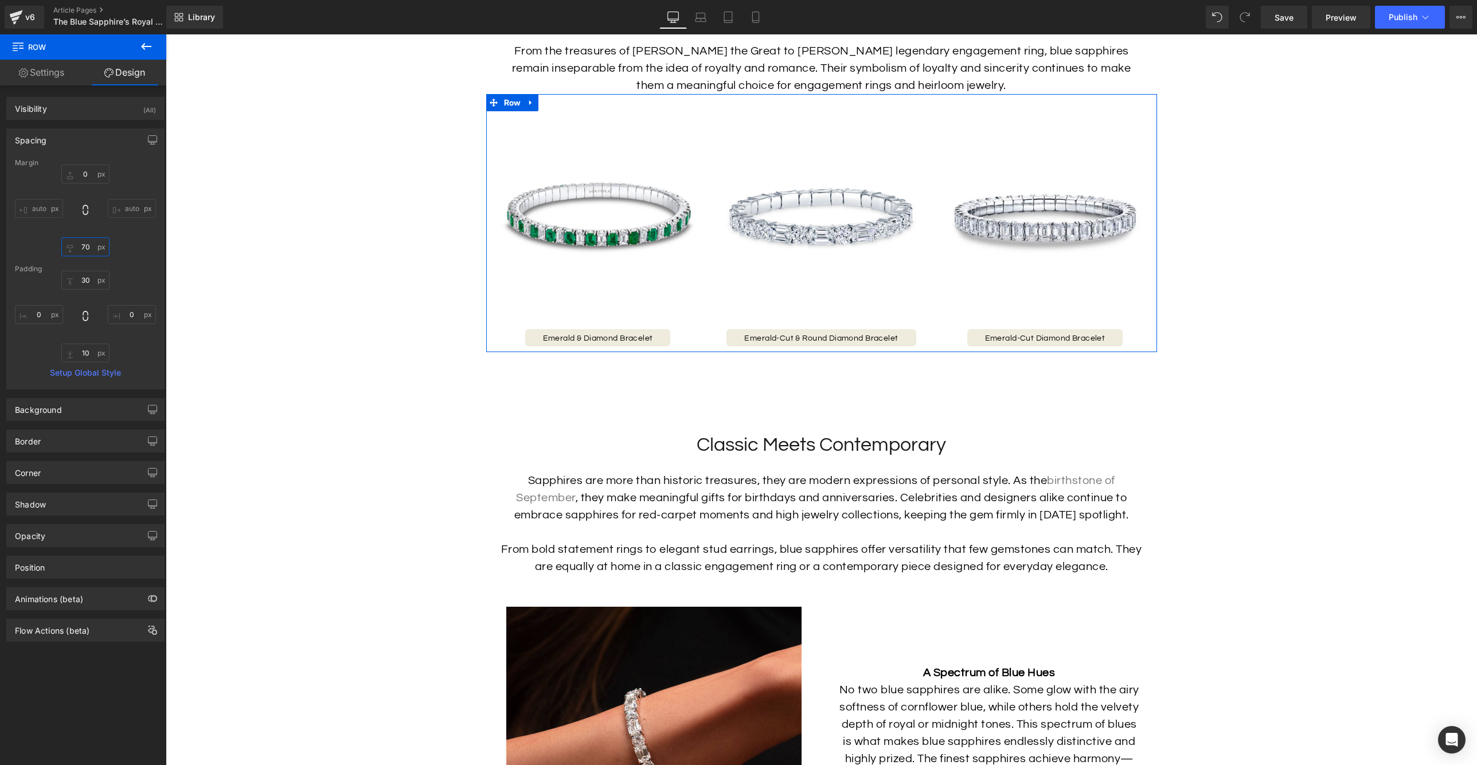
click at [84, 244] on input "70" at bounding box center [85, 246] width 48 height 19
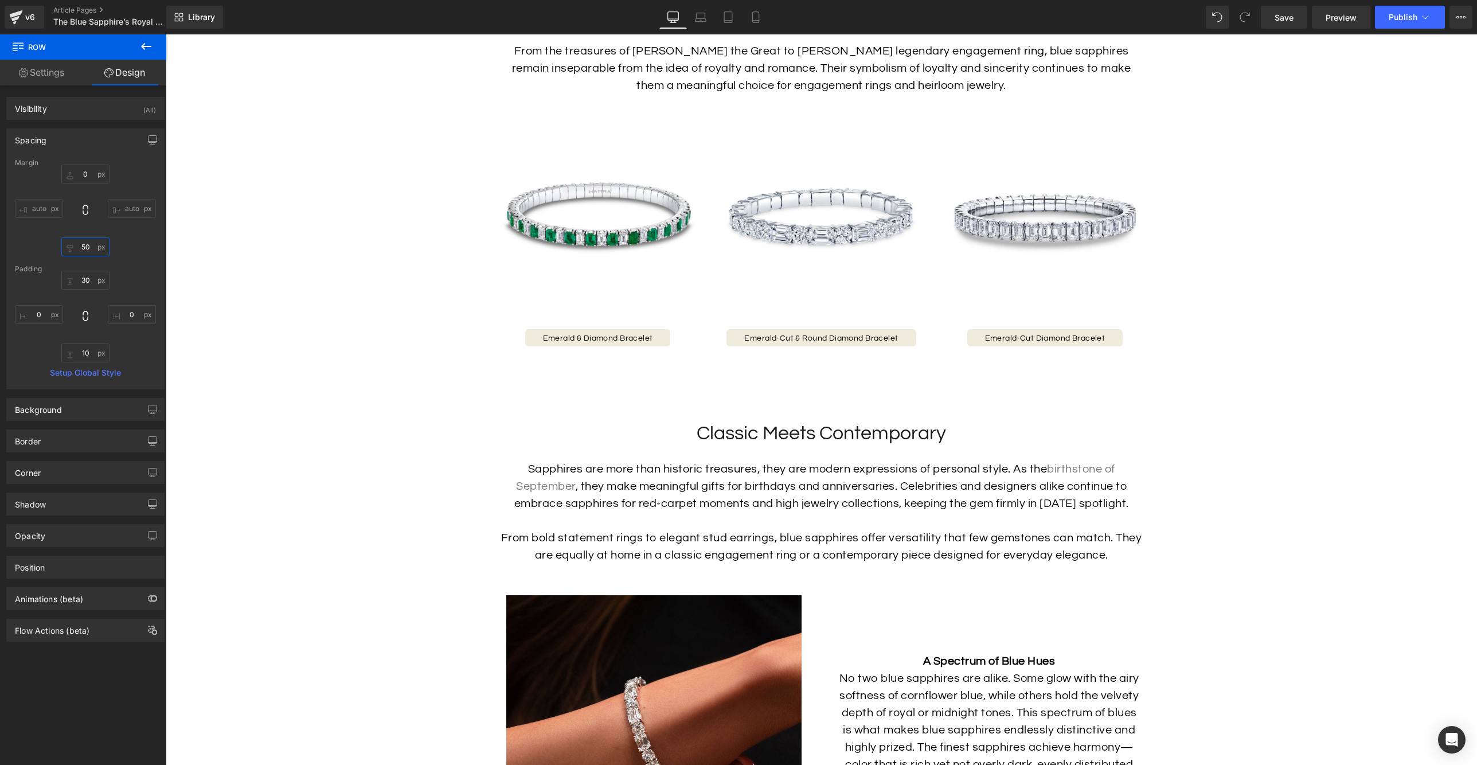
type input "50"
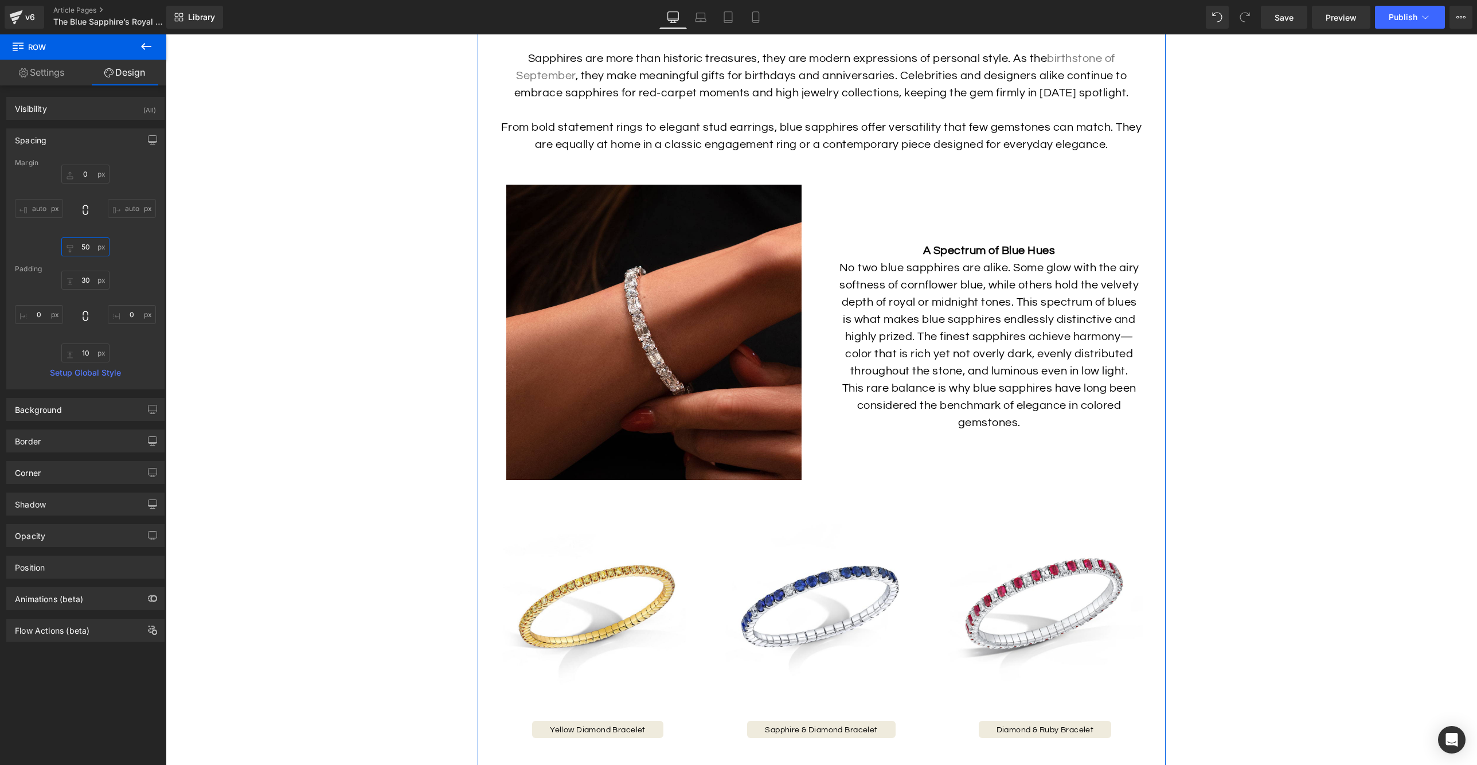
scroll to position [1802, 0]
